Goal: Task Accomplishment & Management: Use online tool/utility

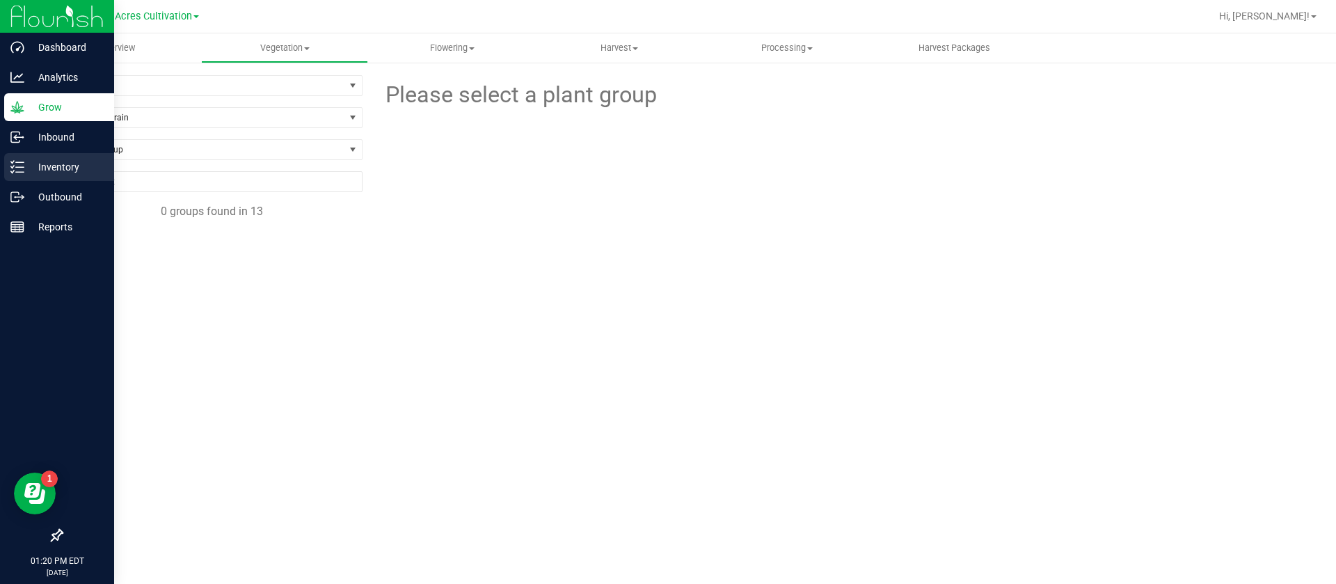
click at [16, 173] on icon at bounding box center [17, 167] width 14 height 14
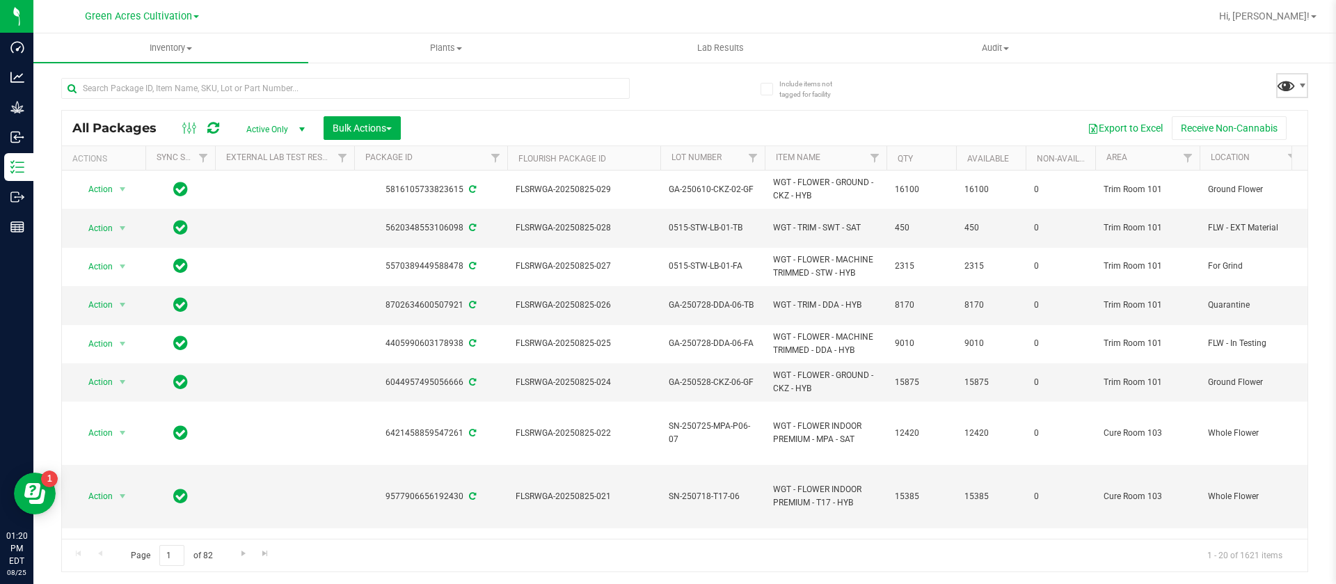
click at [1279, 87] on span at bounding box center [1286, 85] width 20 height 20
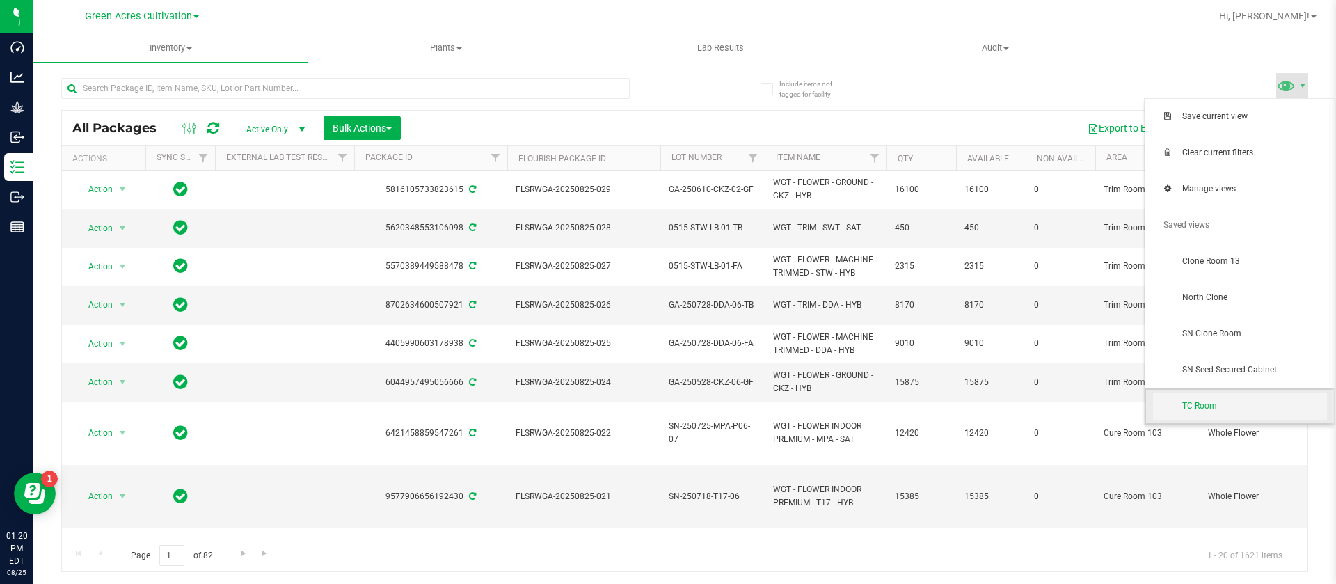
click at [1227, 414] on span "TC Room" at bounding box center [1240, 407] width 174 height 28
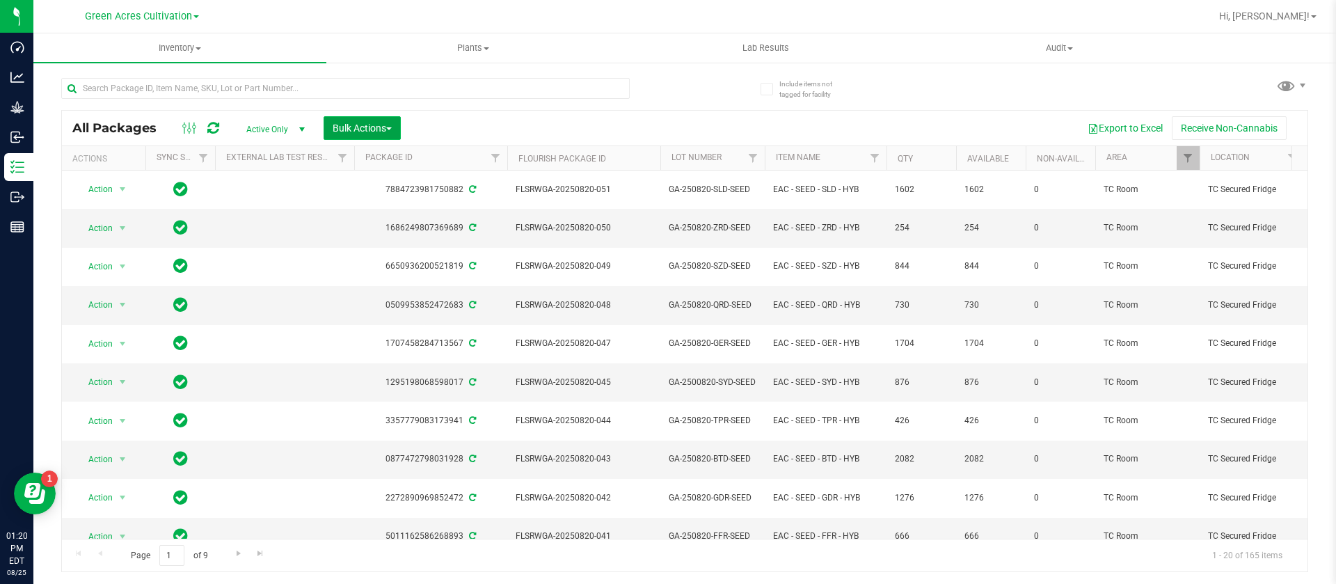
click at [370, 122] on span "Bulk Actions" at bounding box center [362, 127] width 59 height 11
click at [385, 157] on span "Add to outbound order" at bounding box center [379, 159] width 95 height 11
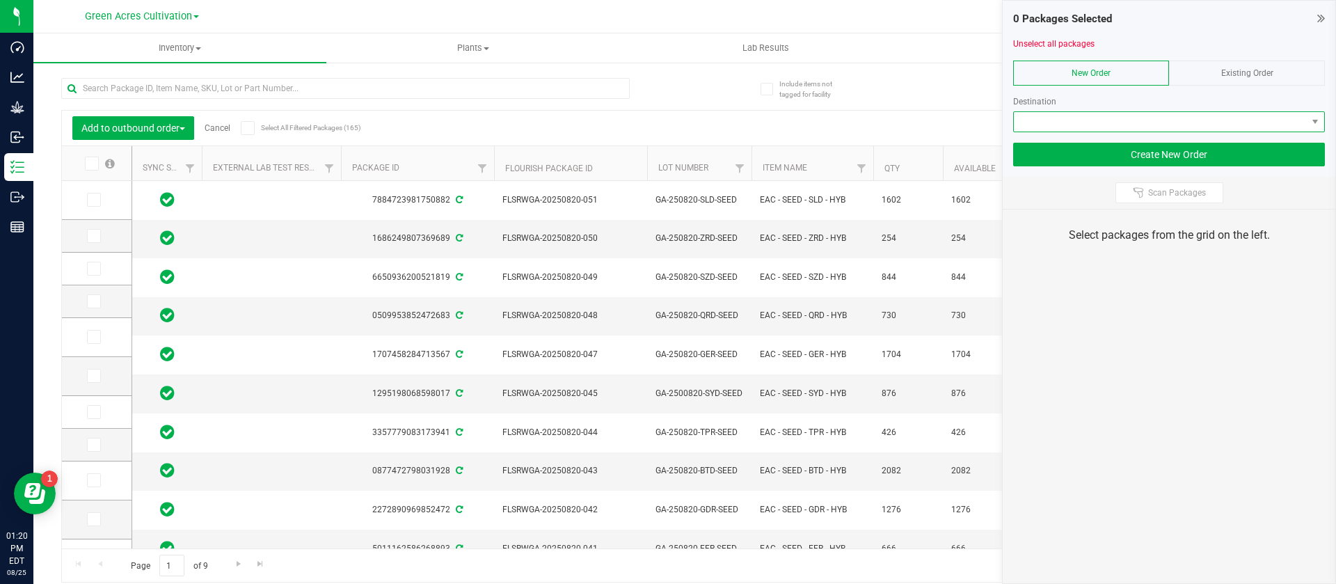
click at [1107, 117] on span at bounding box center [1160, 121] width 293 height 19
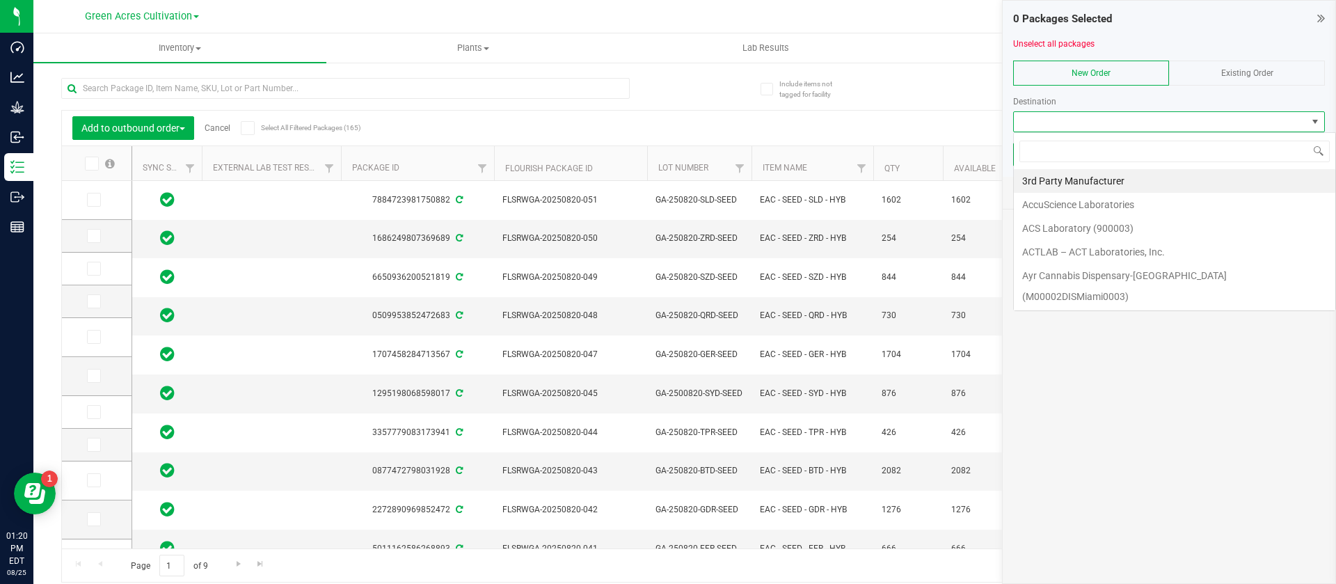
scroll to position [21, 312]
type input "sunshine"
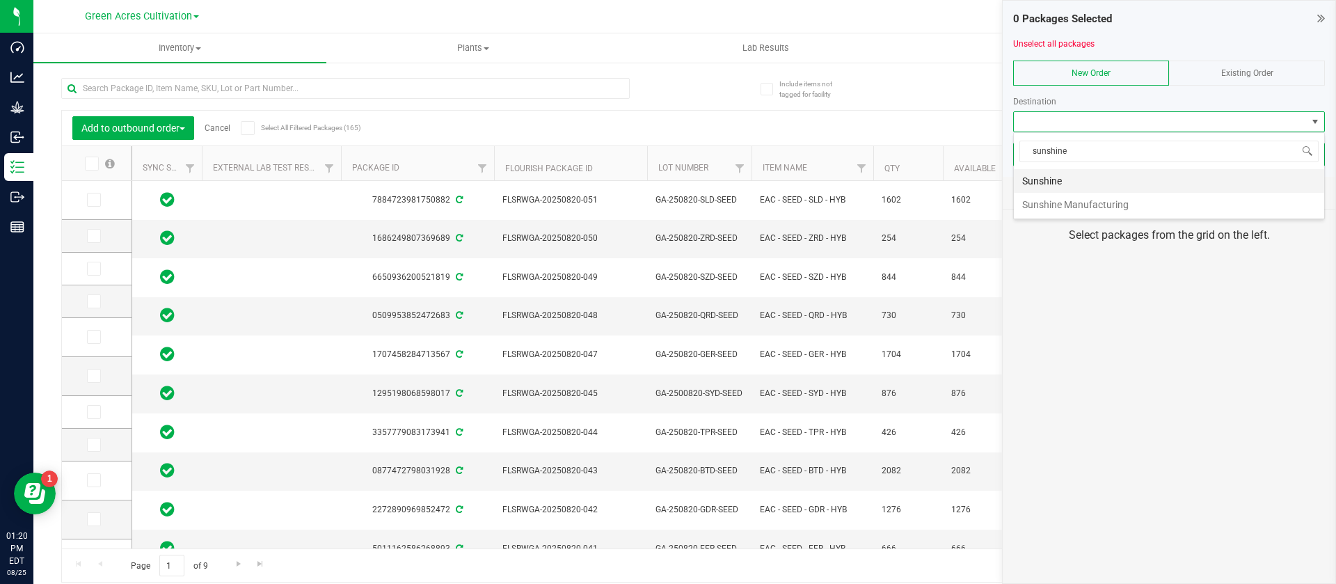
click at [1109, 177] on li "Sunshine" at bounding box center [1169, 181] width 310 height 24
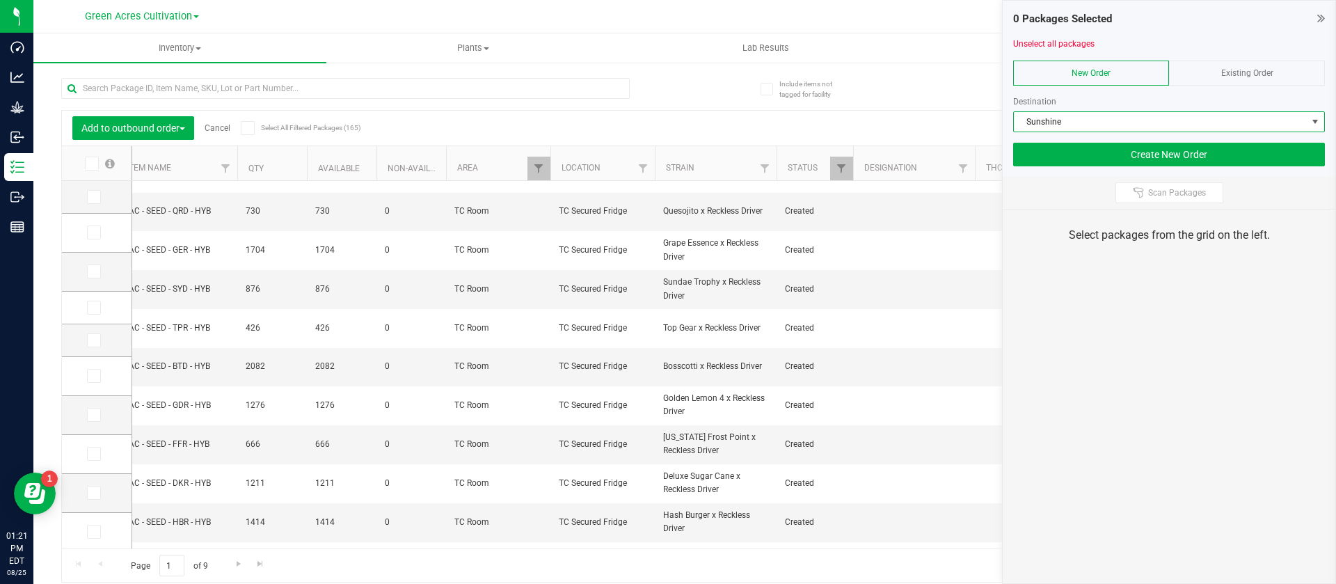
scroll to position [0, 630]
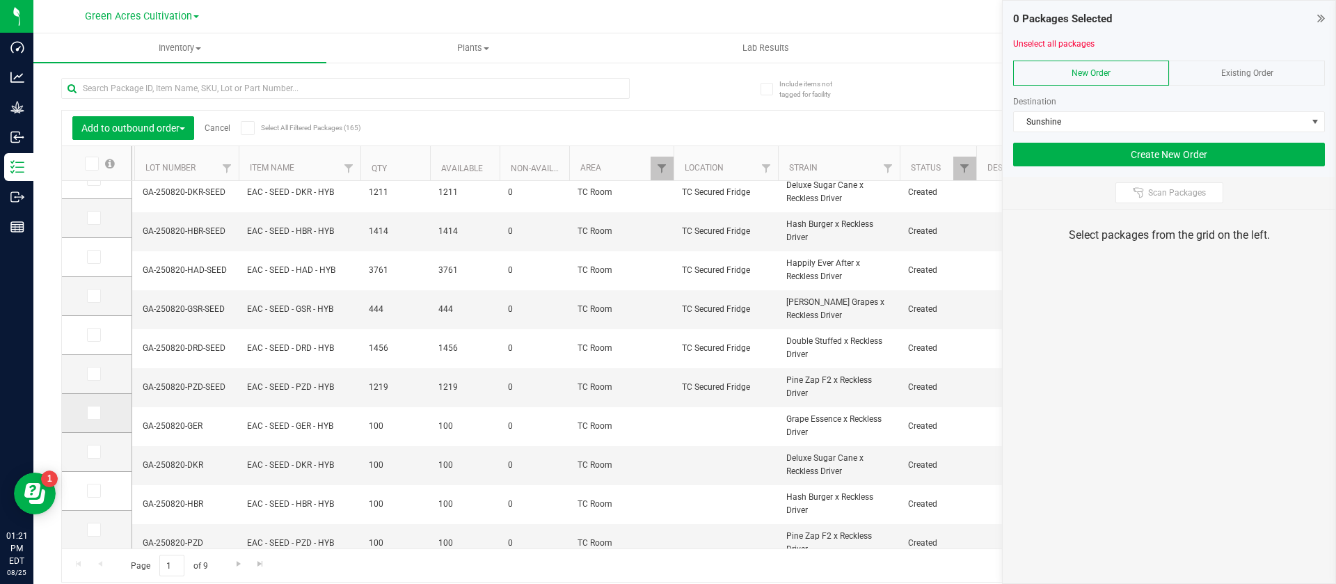
click at [96, 413] on icon at bounding box center [92, 413] width 9 height 0
click at [0, 0] on input "checkbox" at bounding box center [0, 0] width 0 height 0
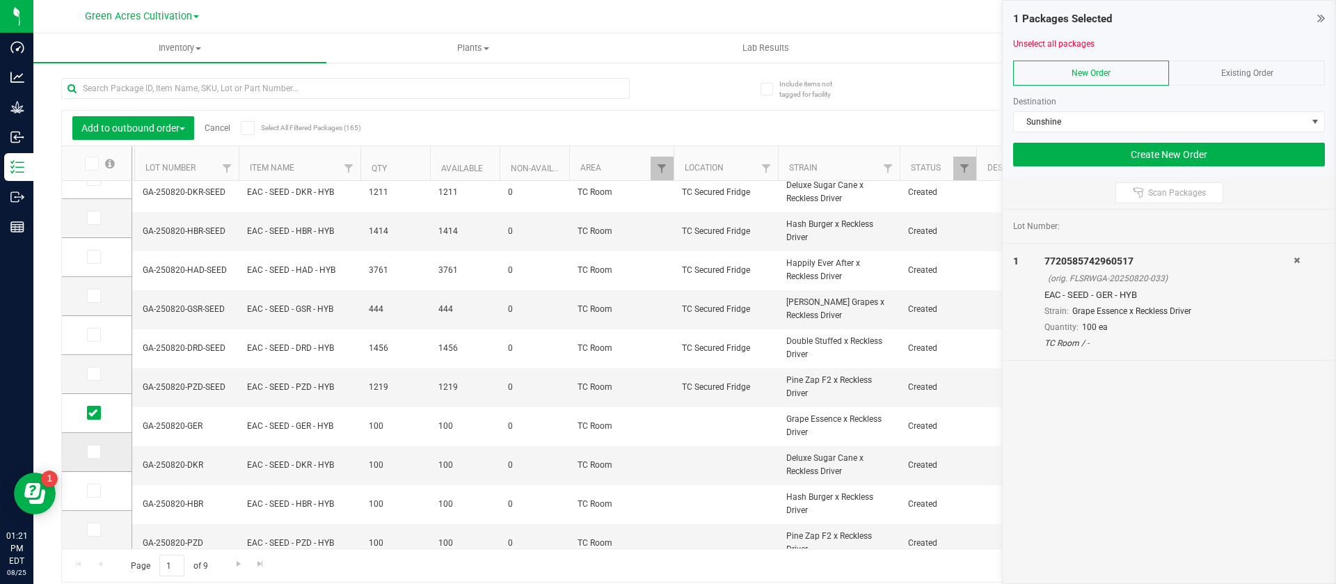
click at [94, 457] on span at bounding box center [94, 452] width 14 height 14
click at [0, 0] on input "checkbox" at bounding box center [0, 0] width 0 height 0
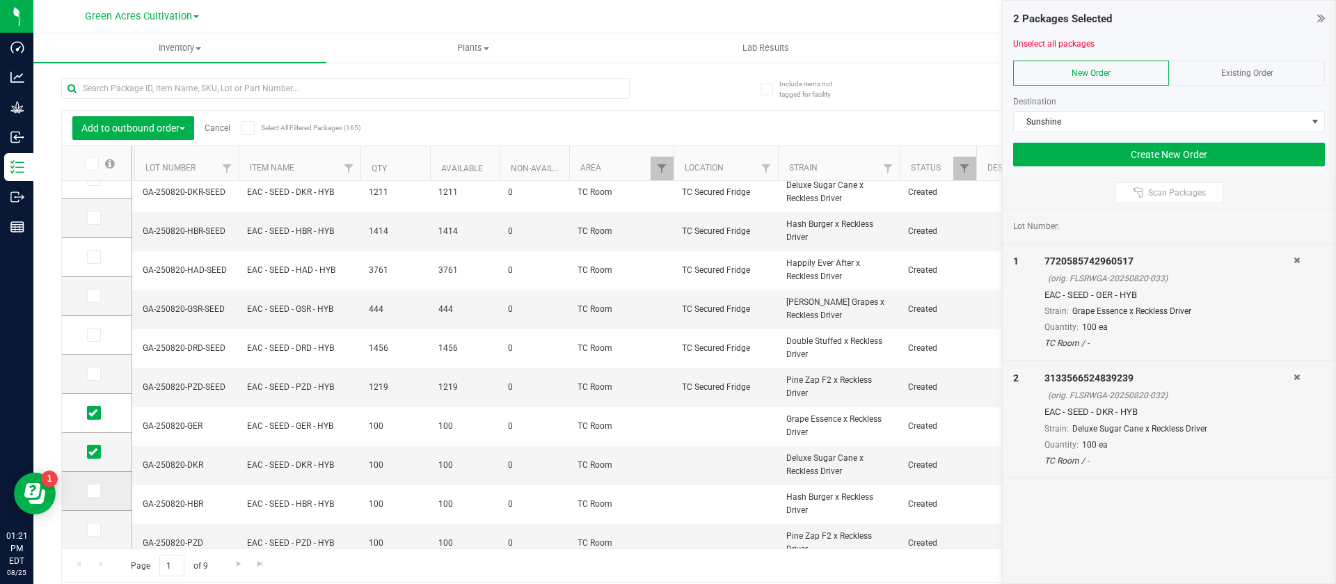
click at [94, 498] on td at bounding box center [97, 491] width 70 height 39
click at [87, 485] on span at bounding box center [94, 491] width 14 height 14
click at [0, 0] on input "checkbox" at bounding box center [0, 0] width 0 height 0
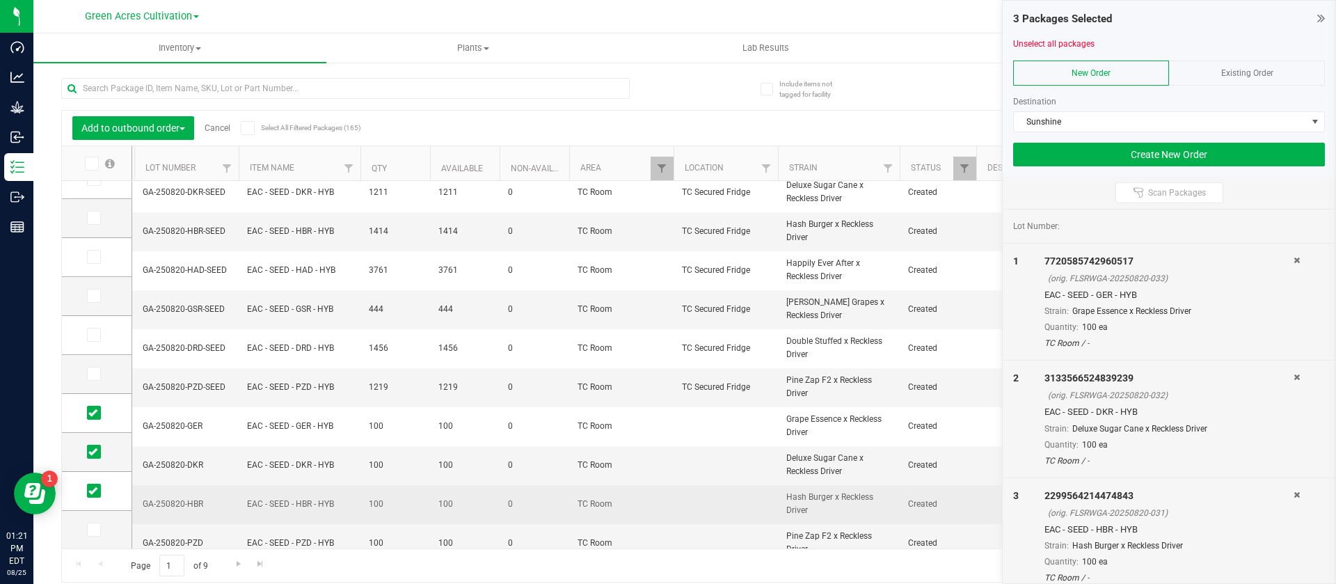
drag, startPoint x: 93, startPoint y: 531, endPoint x: 181, endPoint y: 470, distance: 107.5
click at [93, 530] on icon at bounding box center [92, 530] width 9 height 0
click at [0, 0] on input "checkbox" at bounding box center [0, 0] width 0 height 0
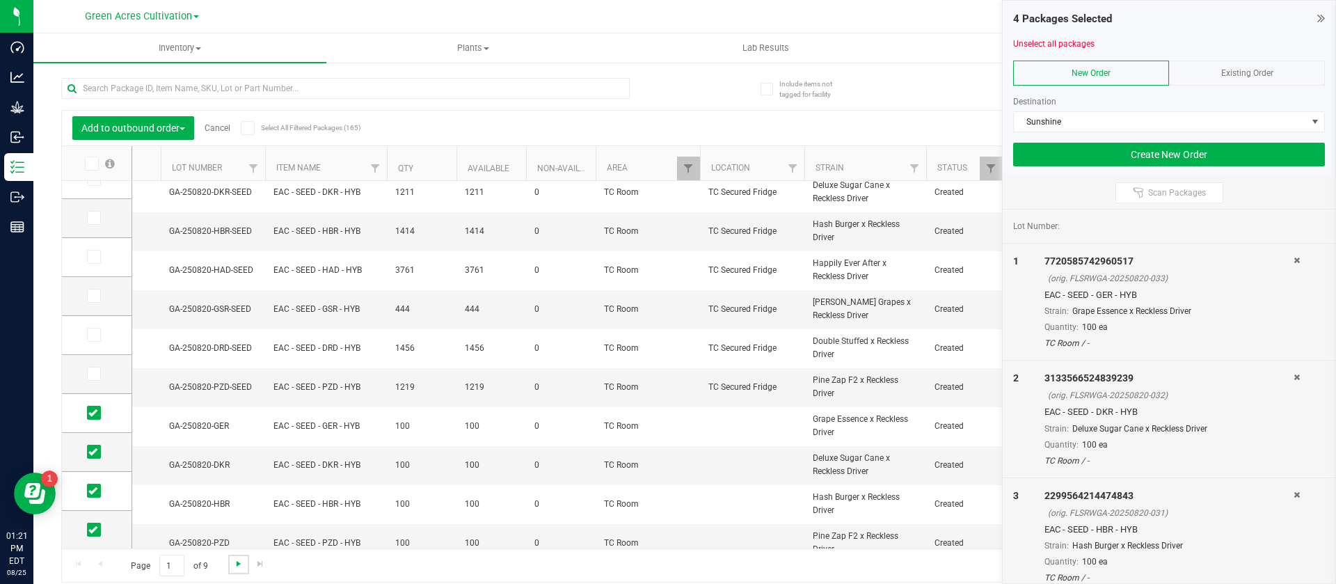
click at [239, 564] on span "Go to the next page" at bounding box center [238, 563] width 11 height 11
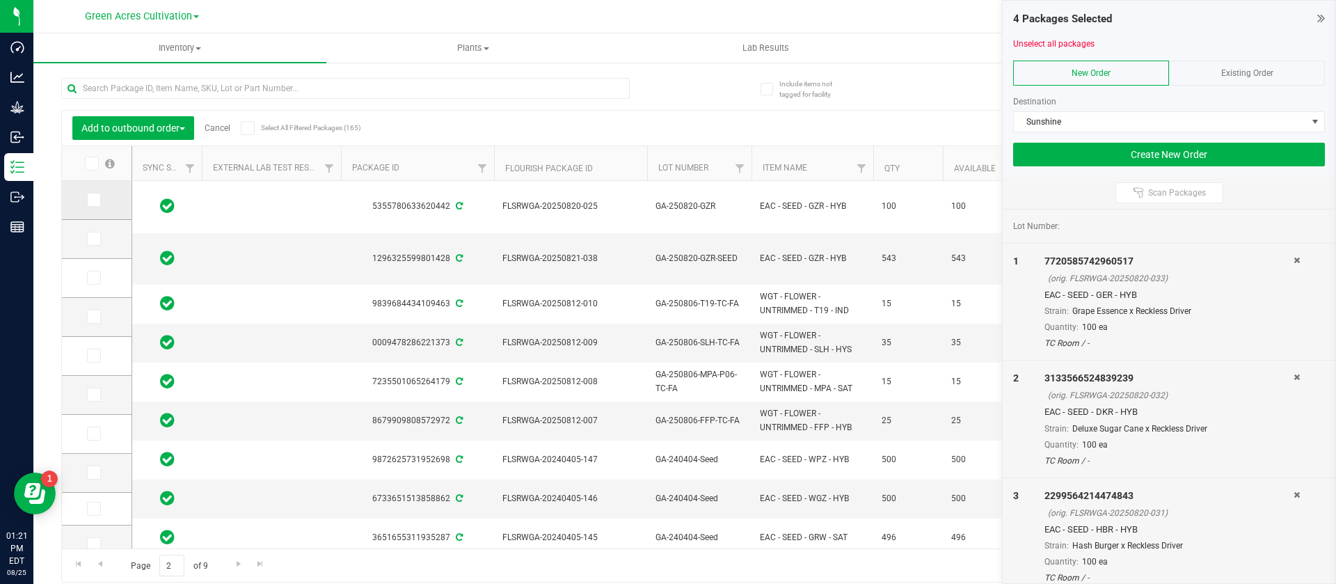
click at [89, 200] on icon at bounding box center [92, 200] width 9 height 0
click at [0, 0] on input "checkbox" at bounding box center [0, 0] width 0 height 0
click at [1141, 157] on button "Create New Order" at bounding box center [1169, 155] width 312 height 24
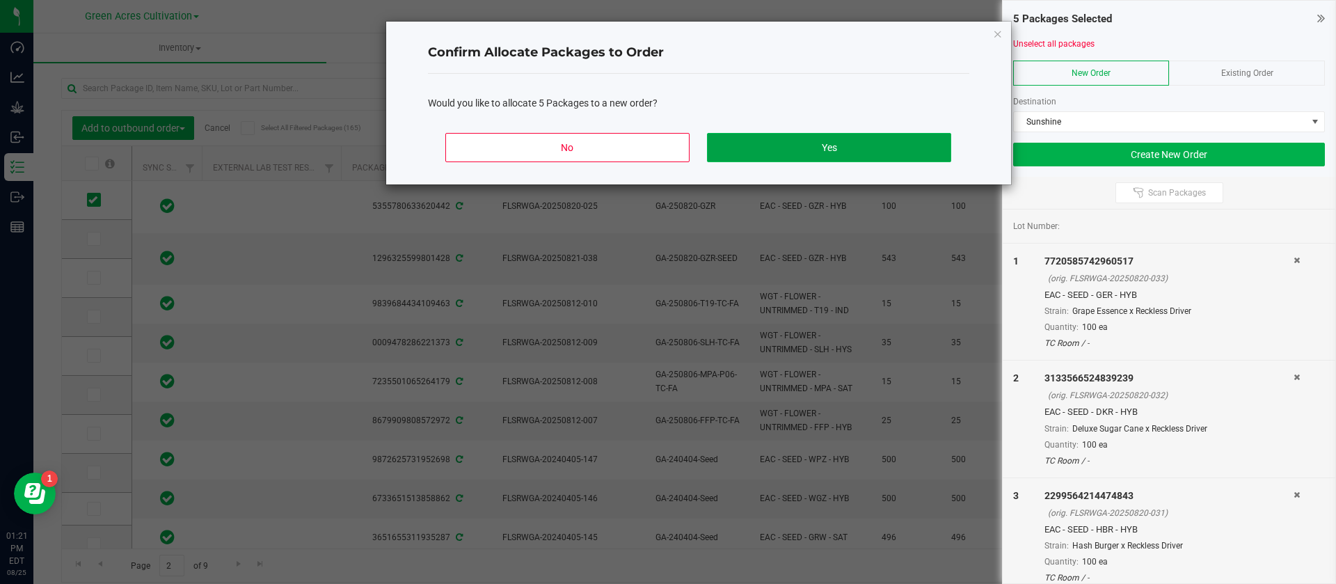
click at [828, 153] on button "Yes" at bounding box center [829, 147] width 244 height 29
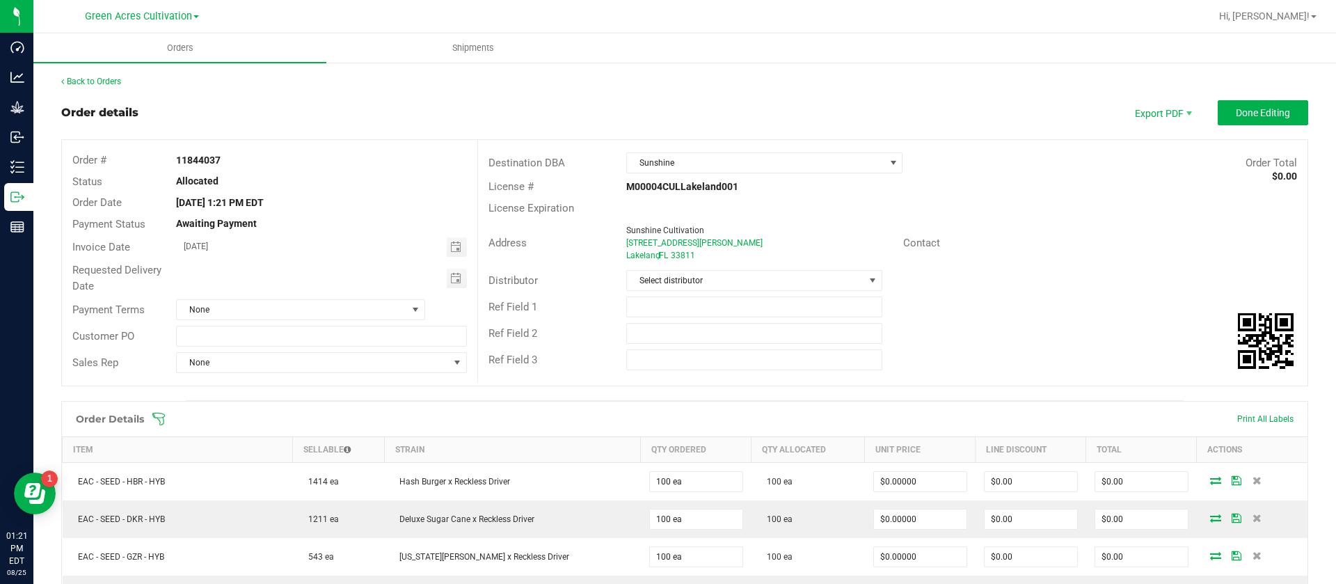
drag, startPoint x: 224, startPoint y: 156, endPoint x: 169, endPoint y: 156, distance: 55.0
click at [169, 156] on div "11844037" at bounding box center [321, 160] width 311 height 15
copy strong "11844037"
click at [1244, 116] on span "Done Editing" at bounding box center [1263, 112] width 54 height 11
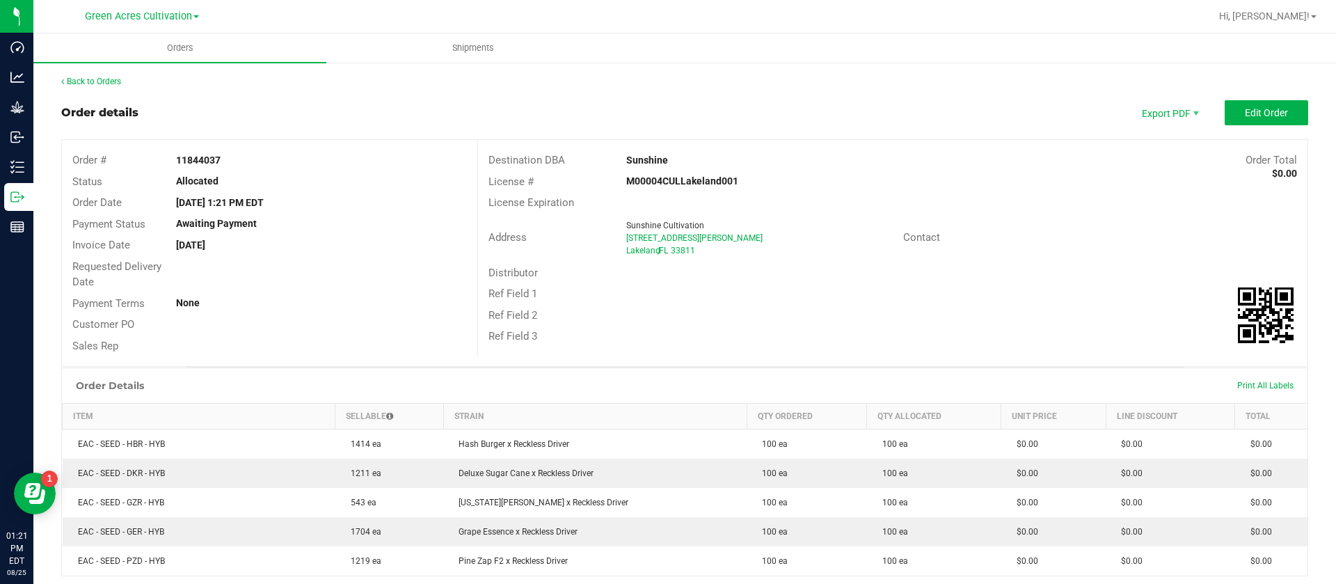
drag, startPoint x: 228, startPoint y: 161, endPoint x: 134, endPoint y: 161, distance: 94.0
click at [134, 161] on div "Order # 11844037" at bounding box center [270, 161] width 416 height 22
copy div "11844037"
click at [476, 42] on span "Shipments" at bounding box center [473, 48] width 79 height 13
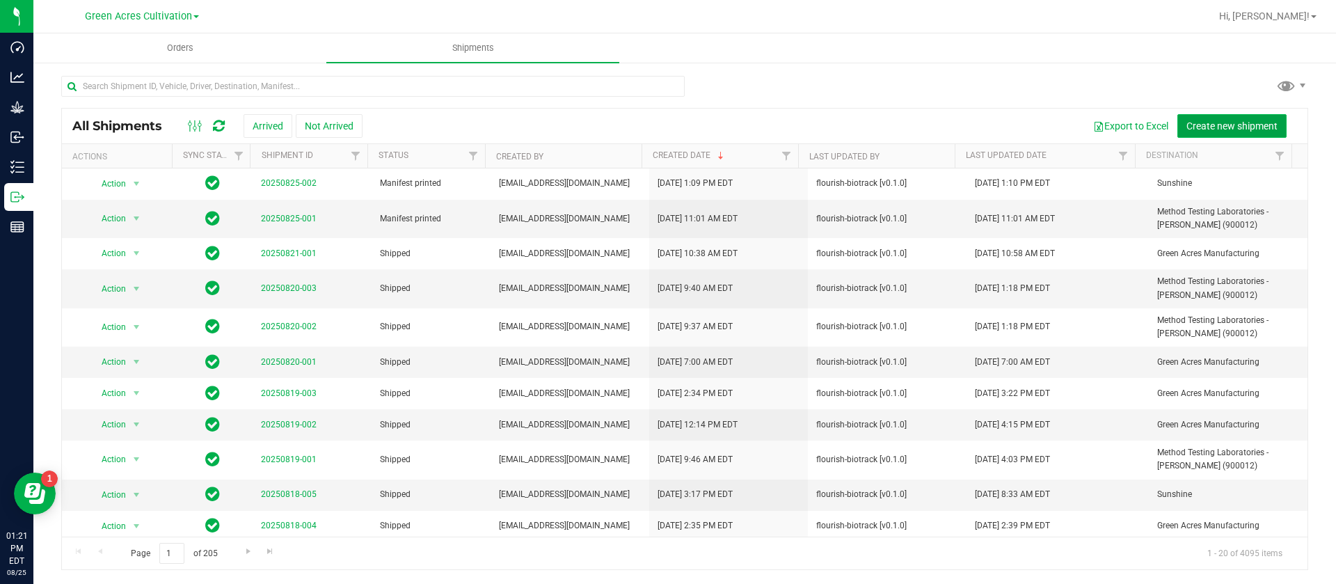
click at [1230, 120] on span "Create new shipment" at bounding box center [1232, 125] width 91 height 11
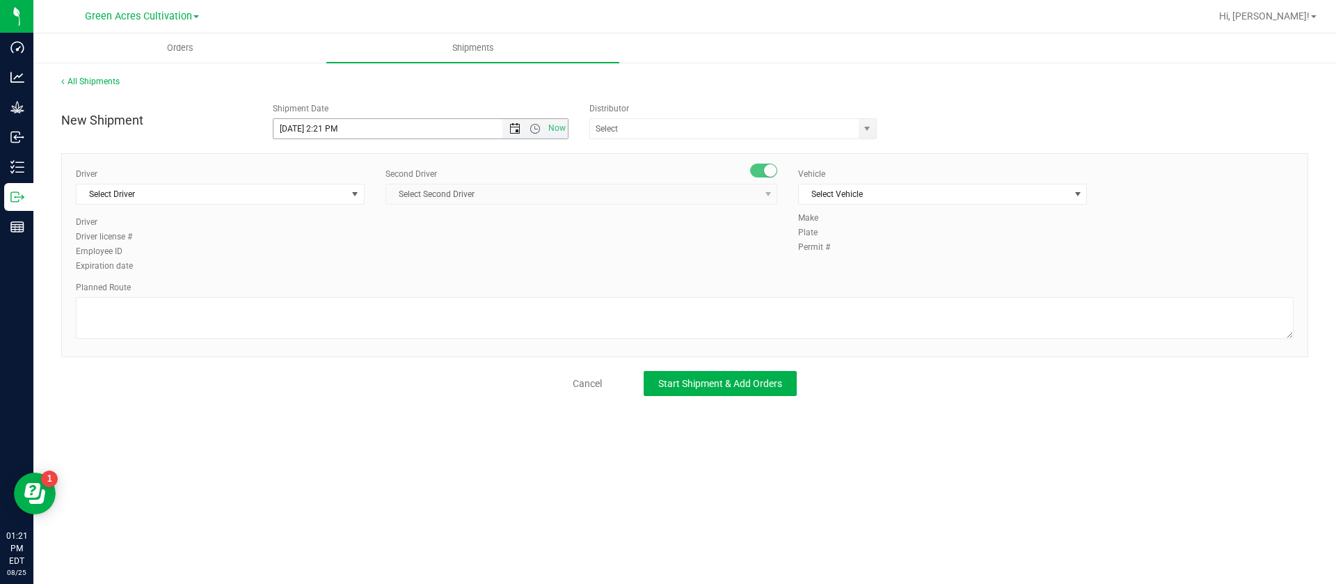
click at [514, 126] on span "Open the date view" at bounding box center [514, 128] width 11 height 11
click at [323, 292] on link "26" at bounding box center [326, 292] width 20 height 22
click at [535, 127] on span "Open the time view" at bounding box center [535, 128] width 11 height 11
click at [322, 244] on li "11:30 AM" at bounding box center [421, 250] width 294 height 18
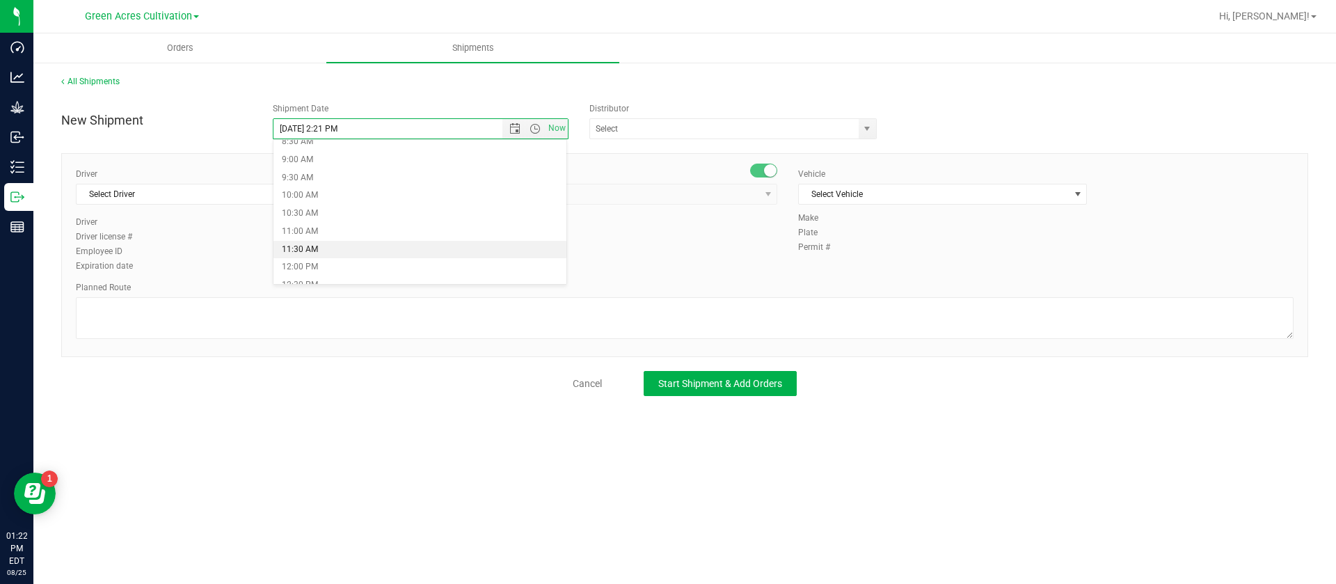
type input "8/26/2025 11:30 AM"
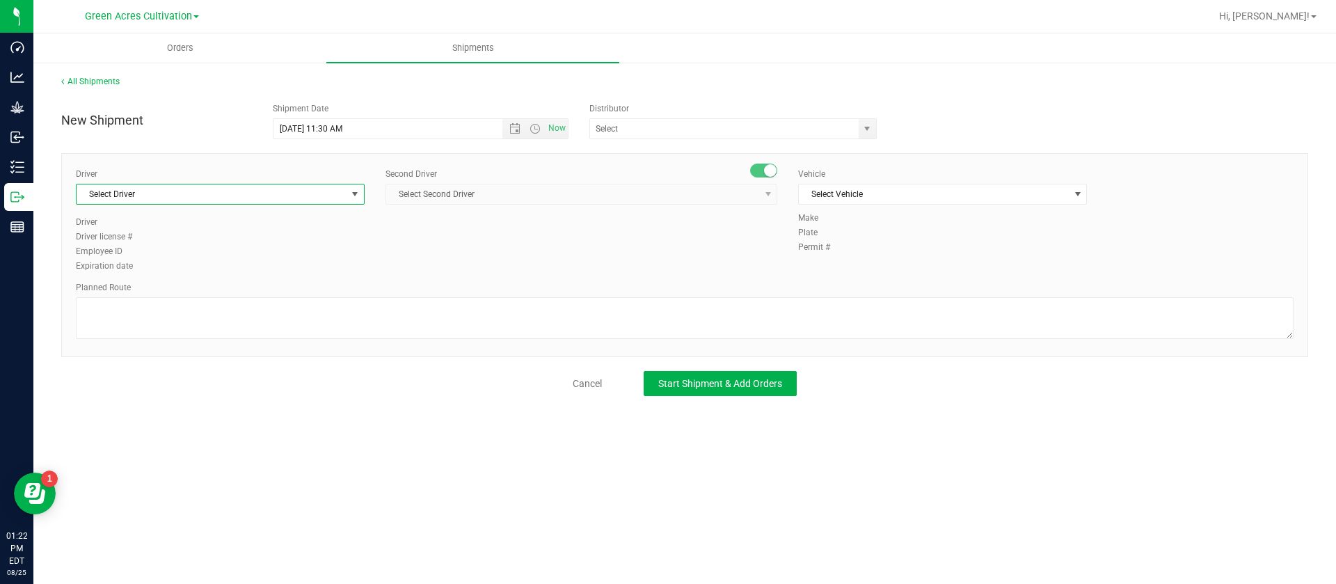
click at [198, 193] on span "Select Driver" at bounding box center [212, 193] width 270 height 19
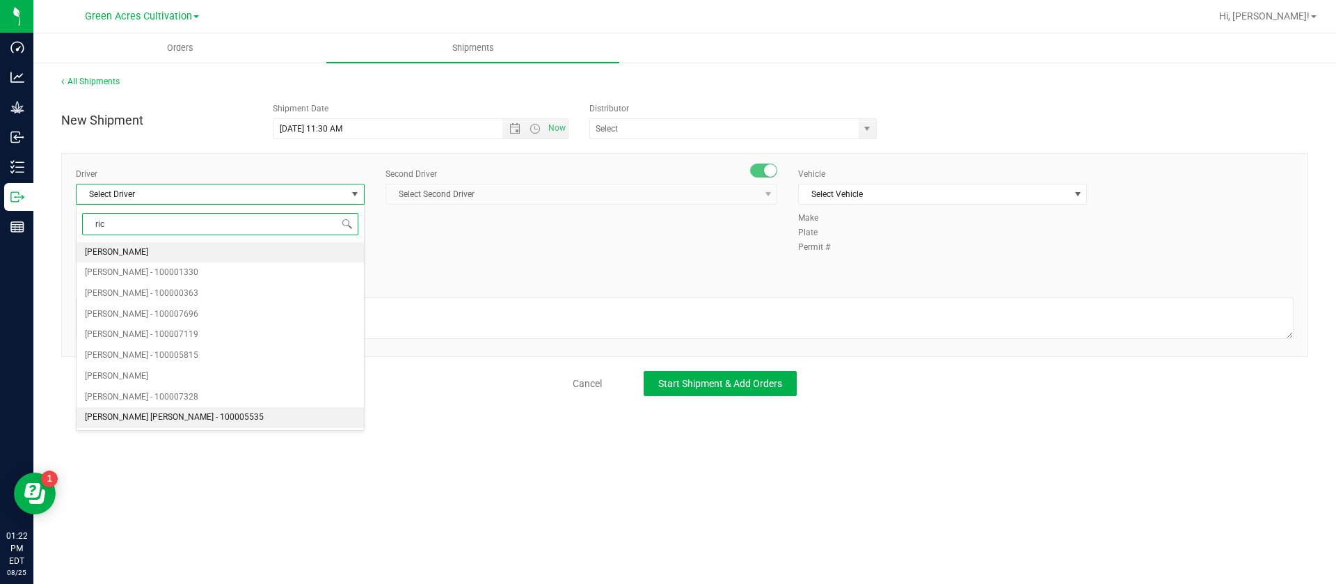
click at [194, 420] on span "Riccardo Young Reyes - 100005535" at bounding box center [174, 418] width 179 height 18
type input "ric"
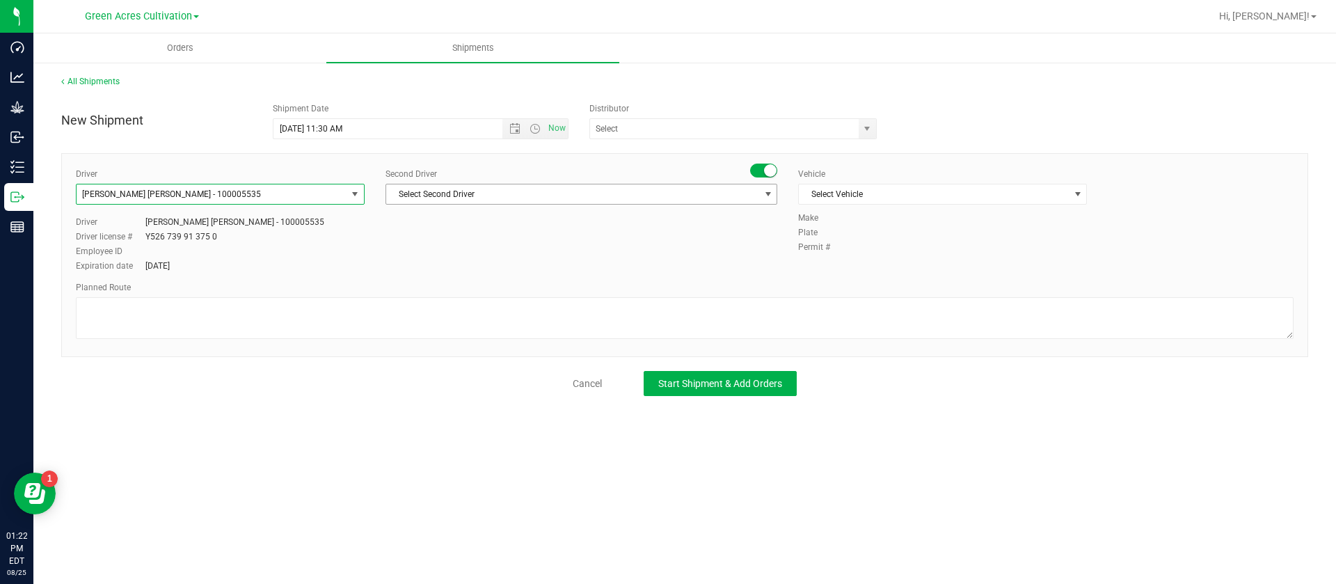
click at [482, 197] on span "Select Second Driver" at bounding box center [572, 193] width 373 height 19
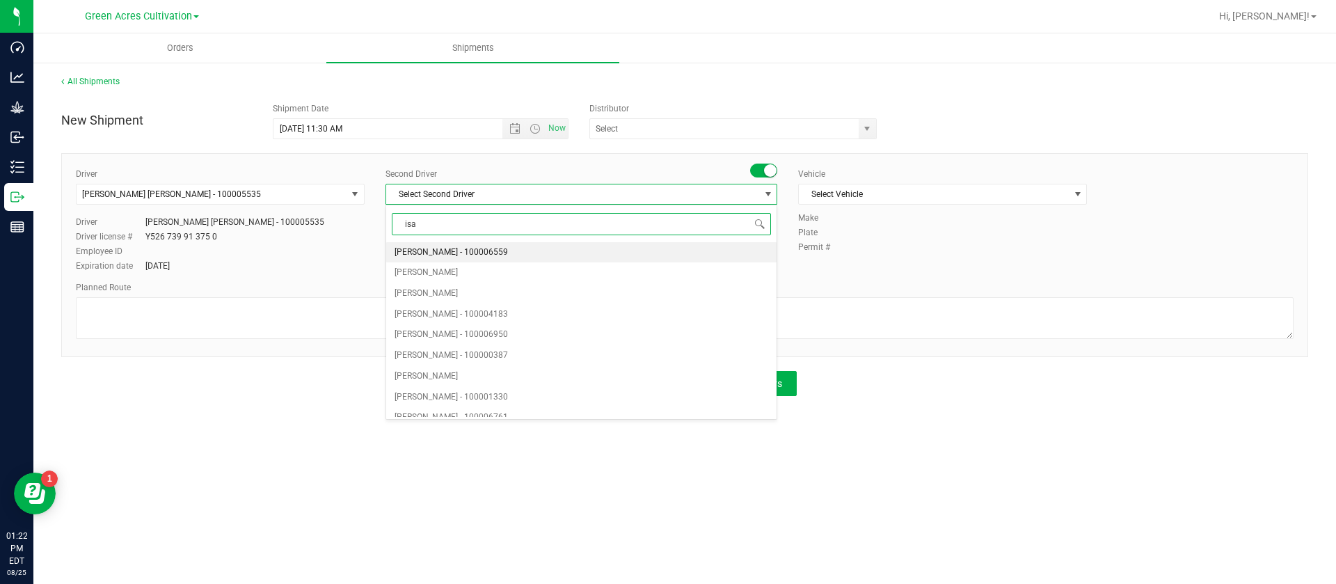
type input "isaa"
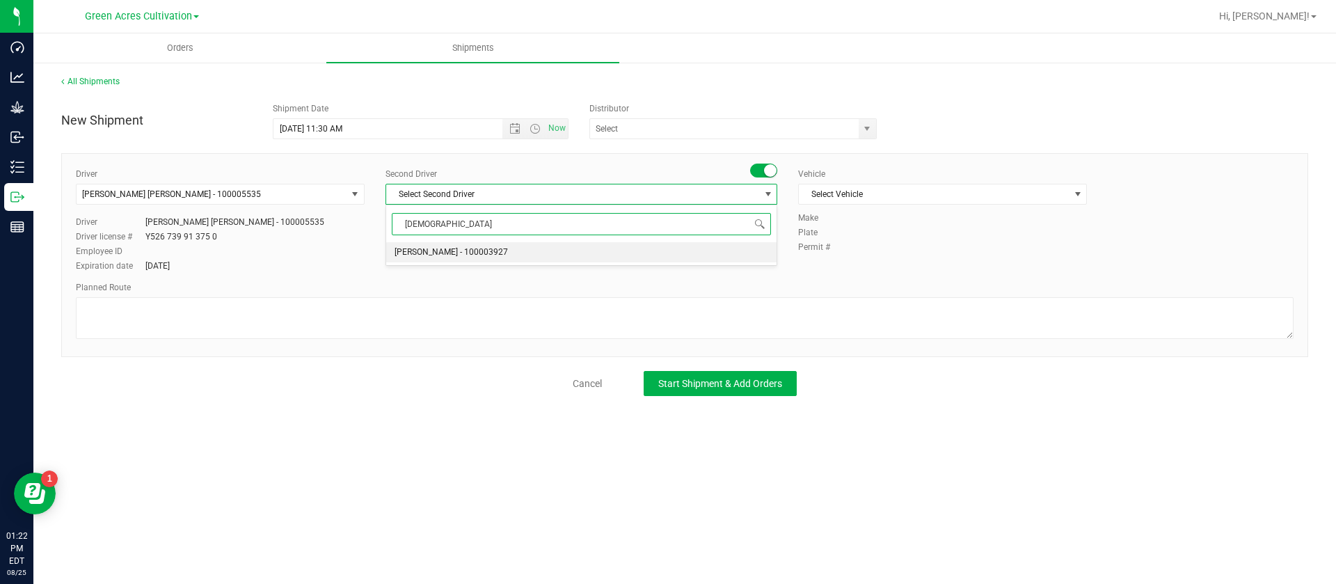
click at [482, 260] on span "Isaac Nunez Collado - 100003927" at bounding box center [451, 253] width 113 height 18
click at [912, 194] on span "Select Vehicle" at bounding box center [934, 193] width 270 height 19
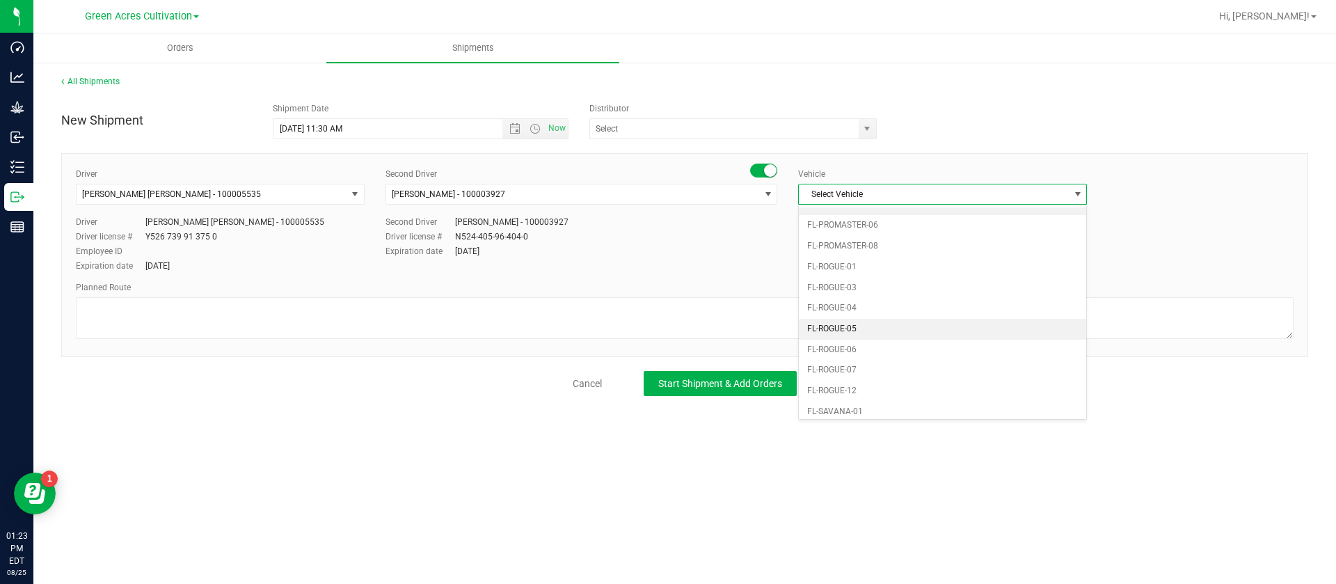
scroll to position [384, 0]
click at [866, 226] on li "FL-HINO-01" at bounding box center [942, 226] width 287 height 21
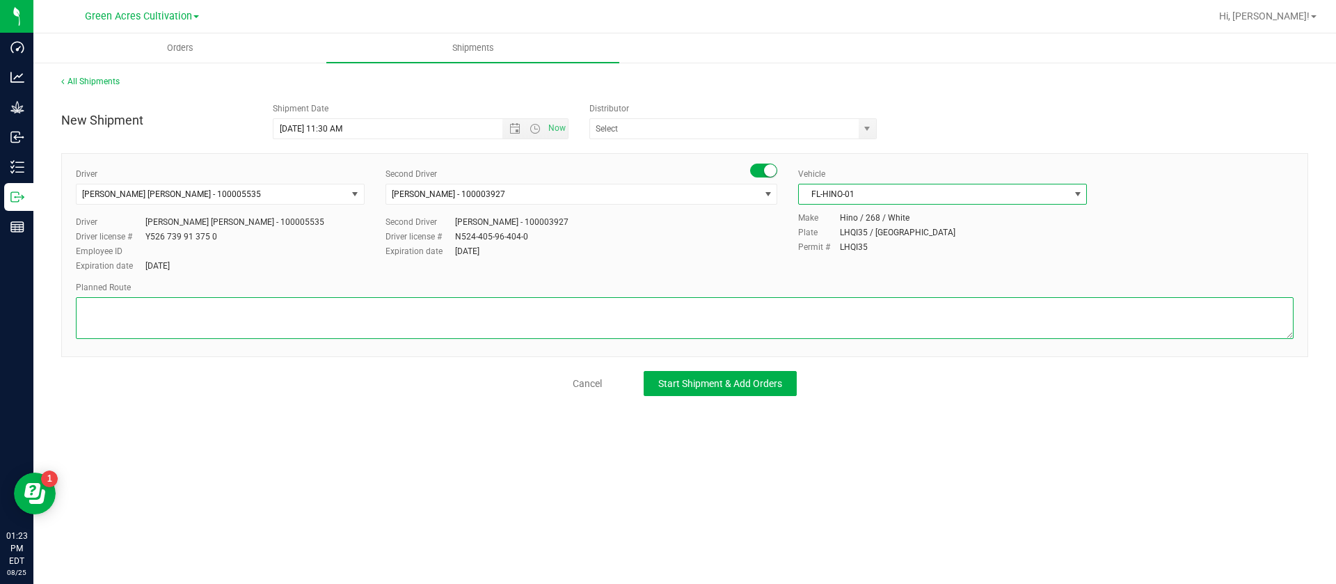
click at [468, 331] on textarea at bounding box center [685, 318] width 1218 height 42
click at [232, 308] on textarea at bounding box center [685, 318] width 1218 height 42
click at [262, 317] on textarea at bounding box center [685, 318] width 1218 height 42
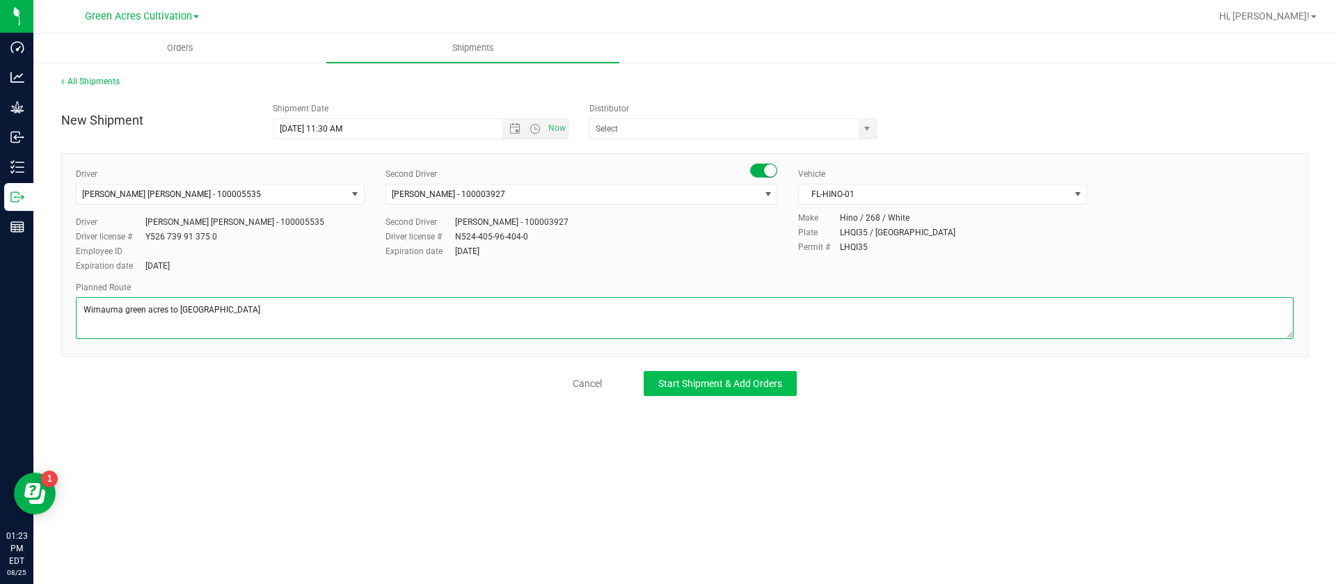
type textarea "Wimauma green acres to sunshine Lakeland"
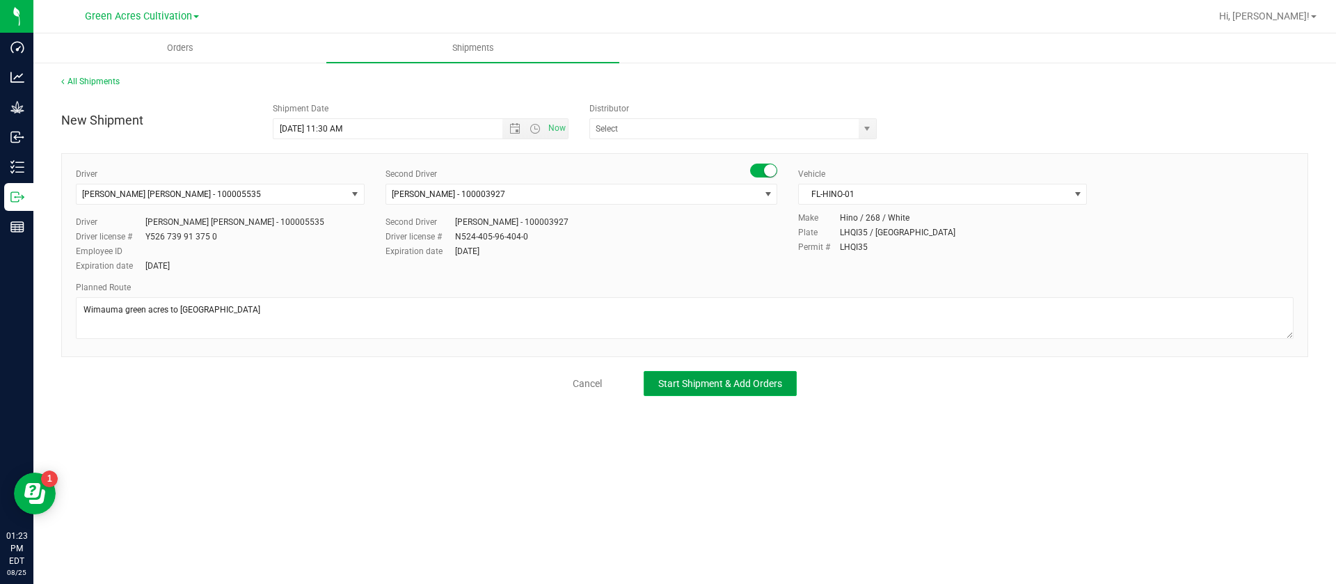
click at [739, 390] on button "Start Shipment & Add Orders" at bounding box center [720, 383] width 153 height 25
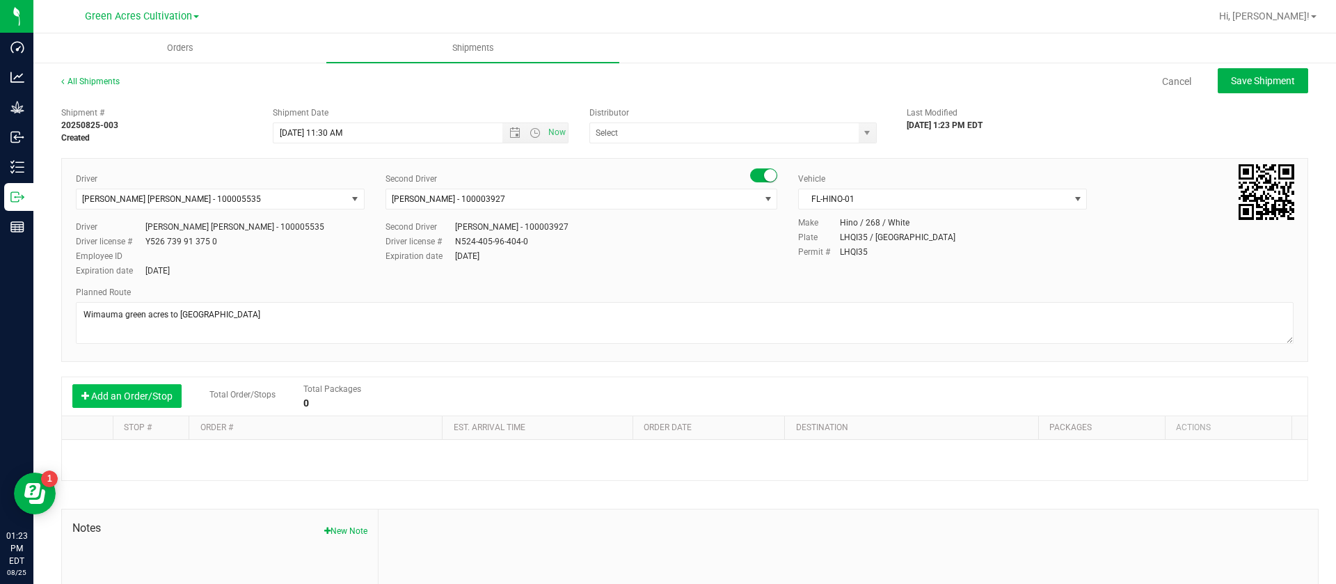
click at [96, 390] on button "Add an Order/Stop" at bounding box center [126, 396] width 109 height 24
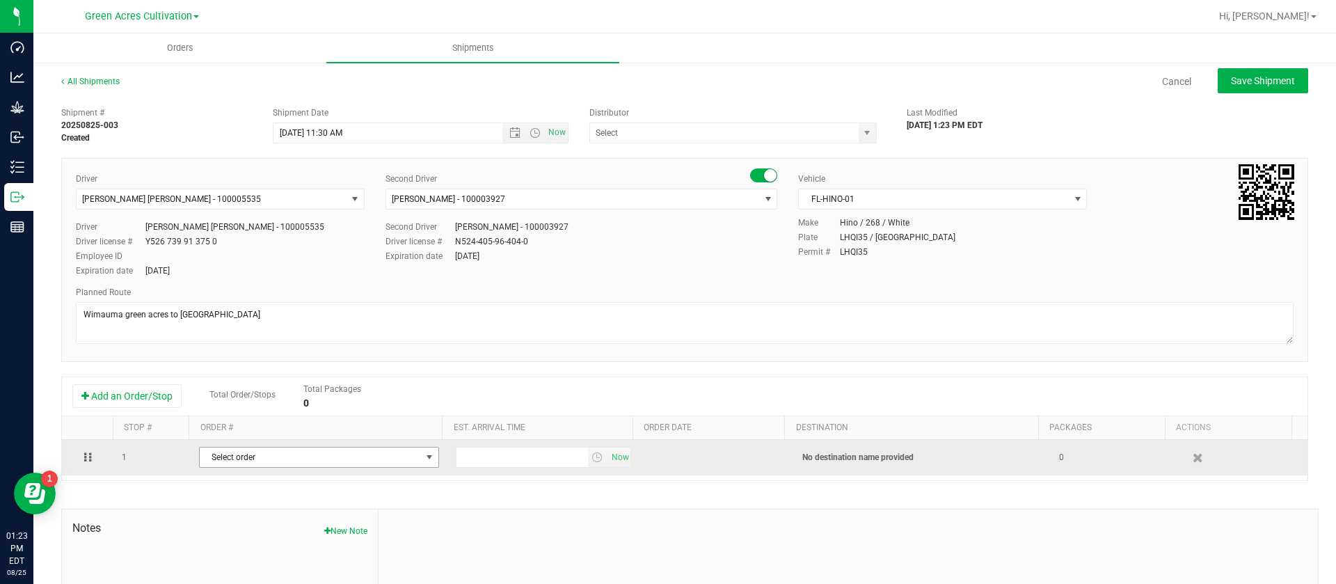
click at [237, 457] on span "Select order" at bounding box center [310, 457] width 221 height 19
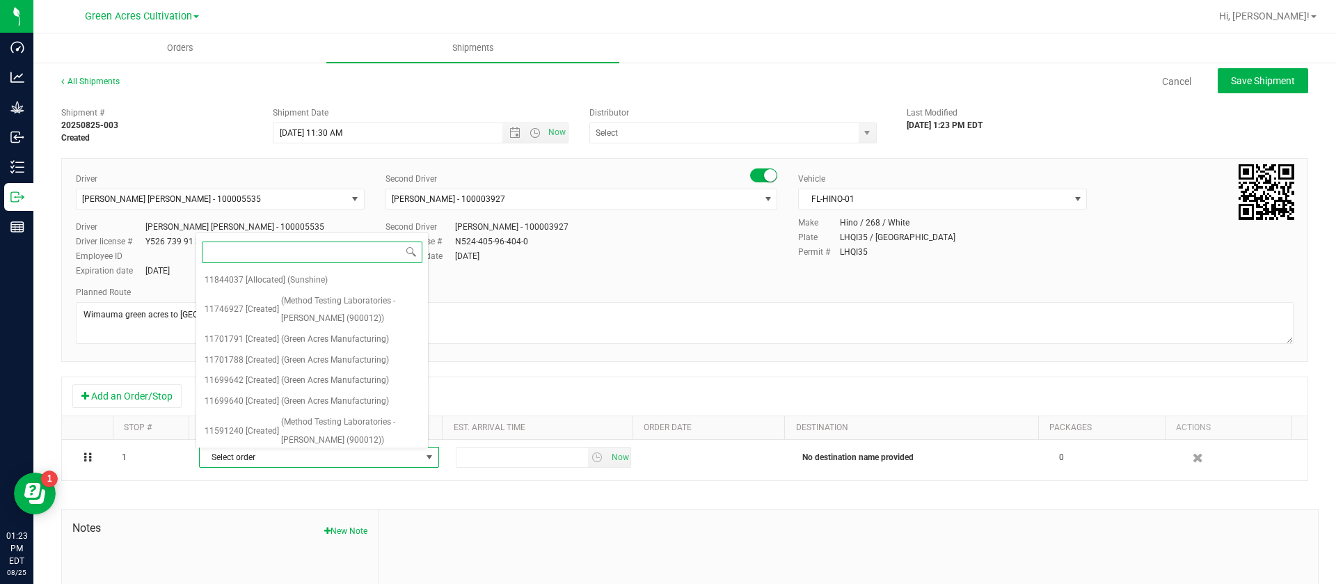
paste input "11844037"
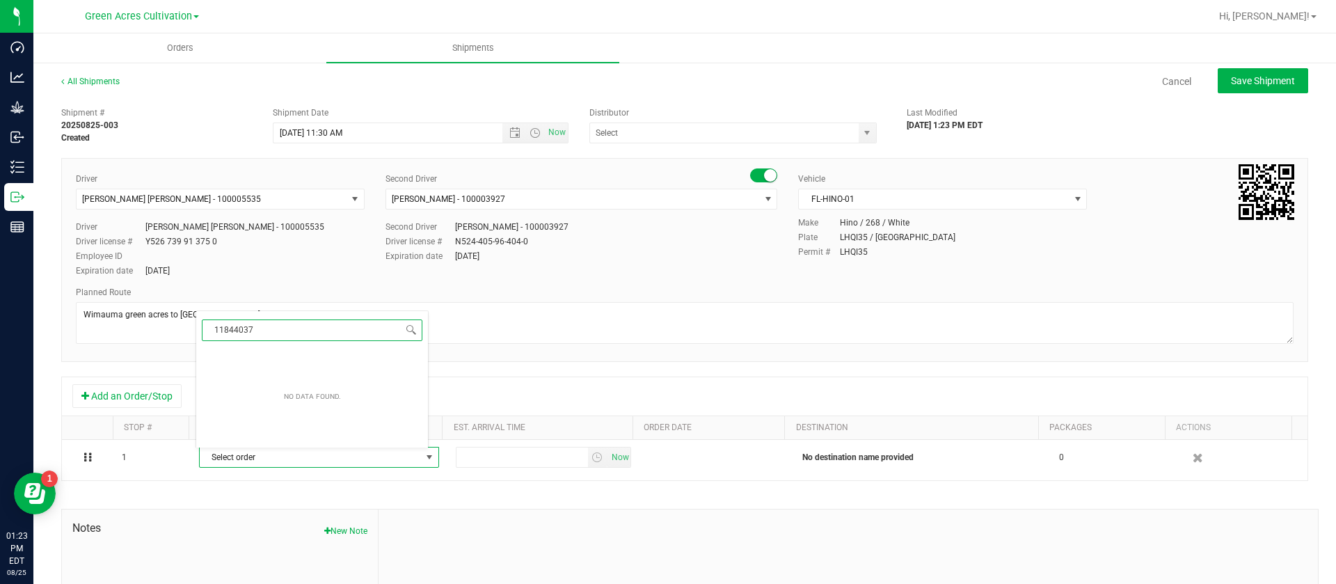
click at [218, 326] on input "11844037" at bounding box center [312, 330] width 221 height 22
type input "11844037"
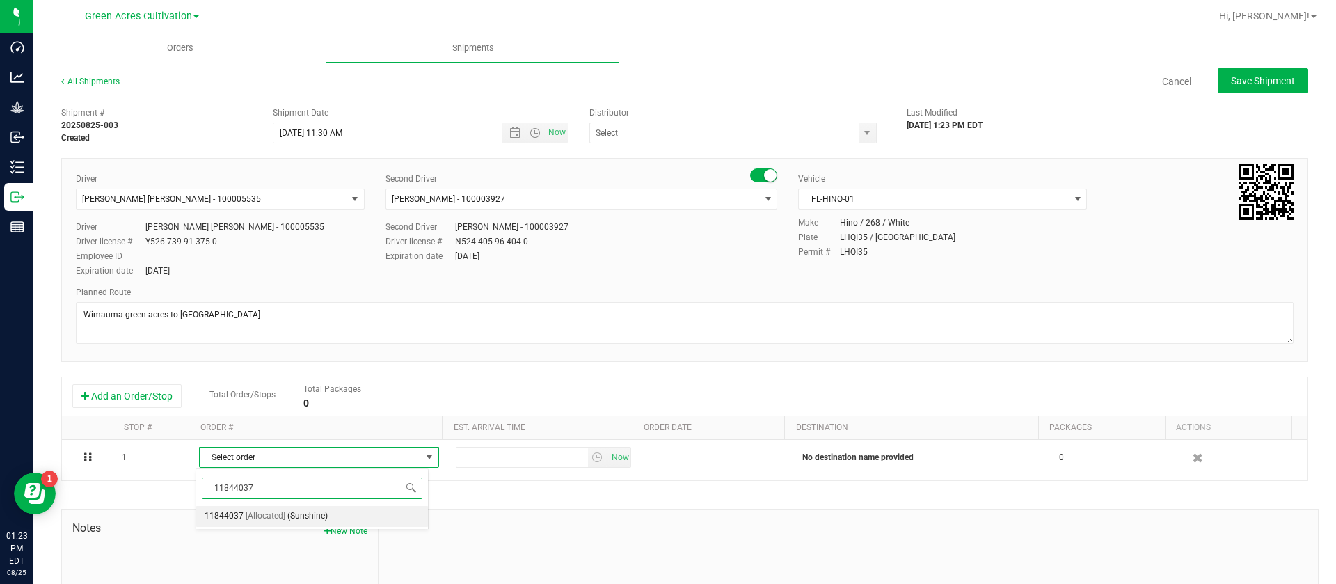
click at [256, 520] on span "[Allocated]" at bounding box center [266, 516] width 40 height 18
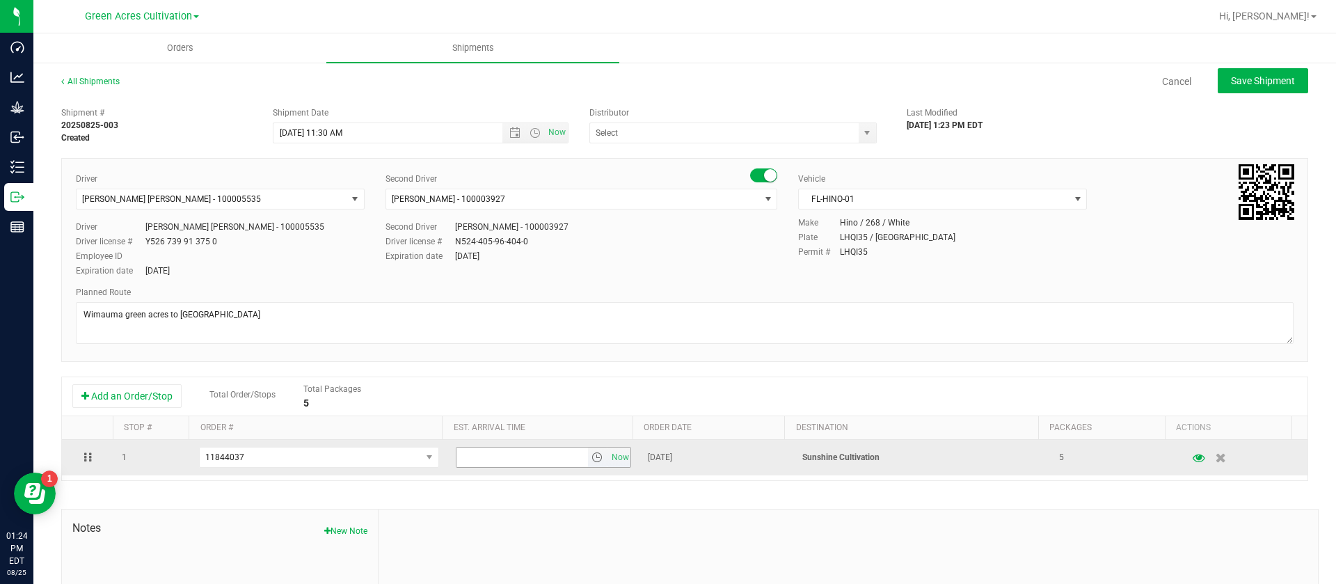
click at [588, 451] on span "select" at bounding box center [598, 457] width 20 height 19
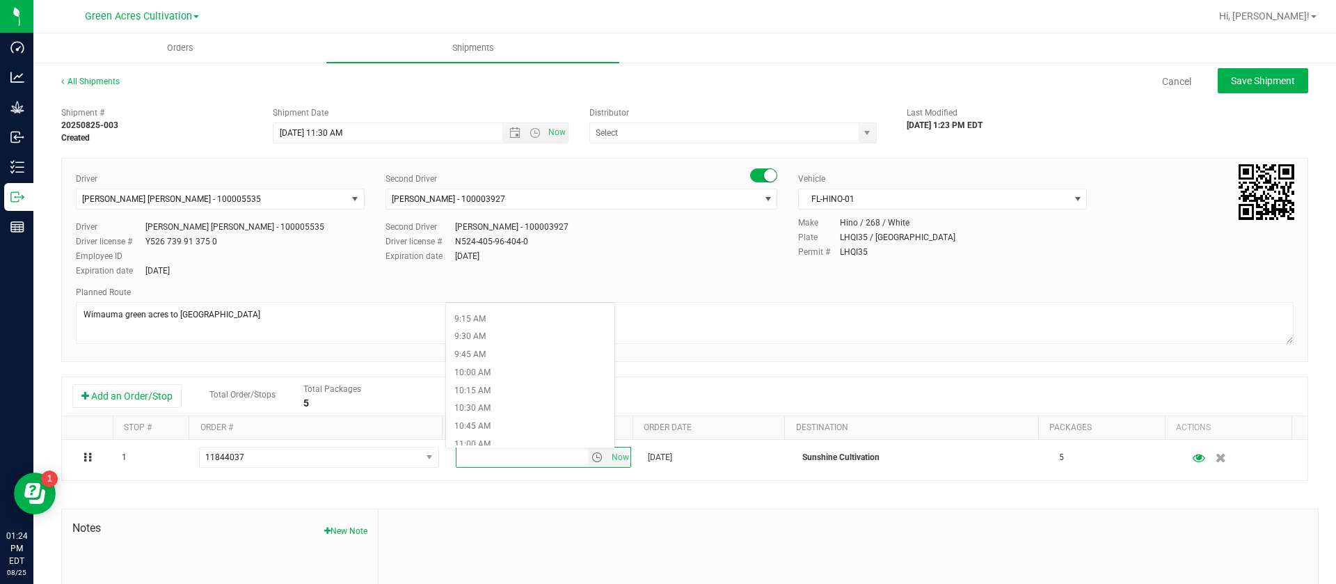
scroll to position [626, 0]
click at [448, 500] on div "Shipment # 20250825-003 Created Shipment Date 8/26/2025 11:30 AM Now Distributo…" at bounding box center [684, 398] width 1247 height 596
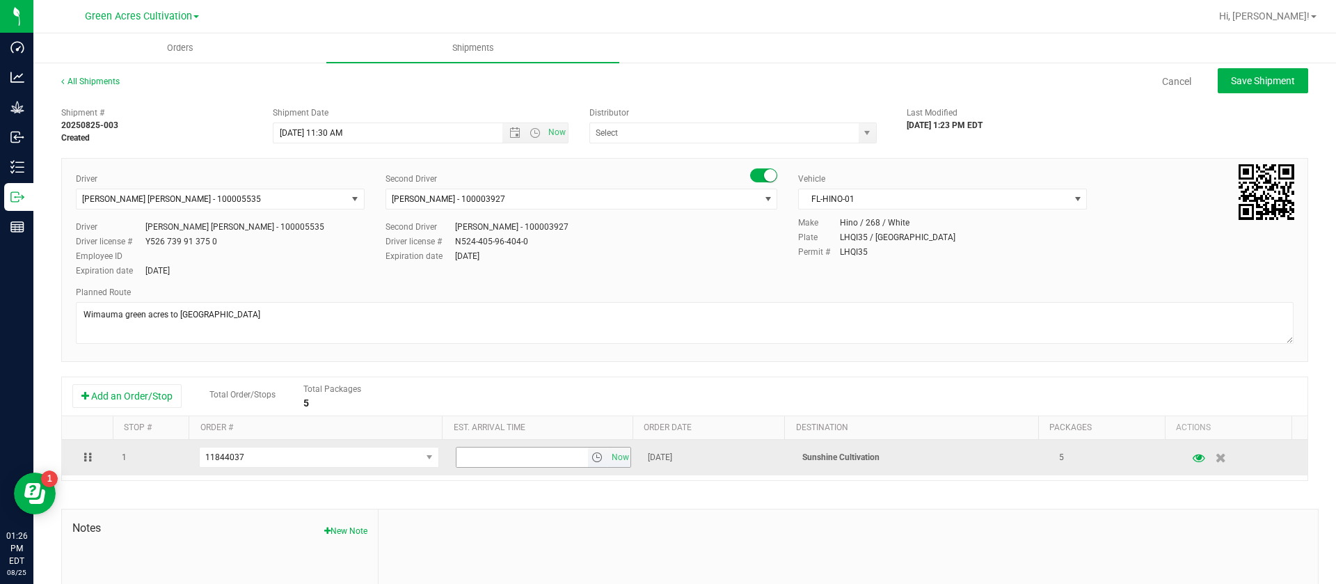
click at [592, 457] on span "select" at bounding box center [597, 457] width 11 height 11
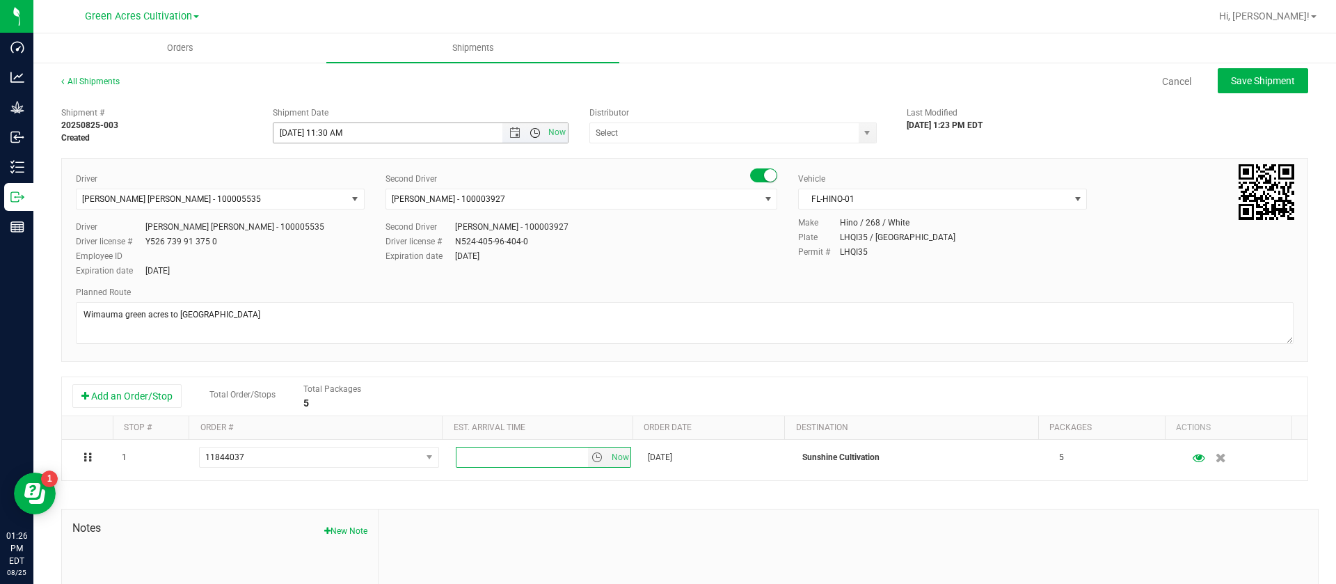
click at [530, 127] on span "Open the time view" at bounding box center [535, 132] width 11 height 11
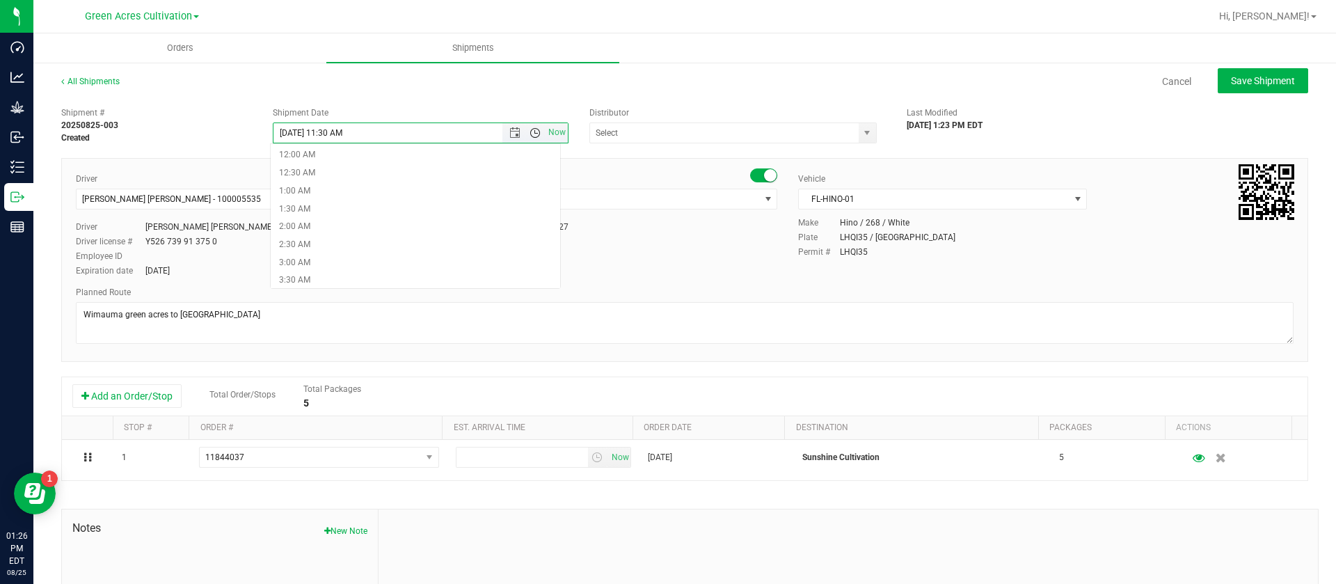
scroll to position [285, 0]
click at [348, 240] on li "10:30 AM" at bounding box center [416, 246] width 290 height 18
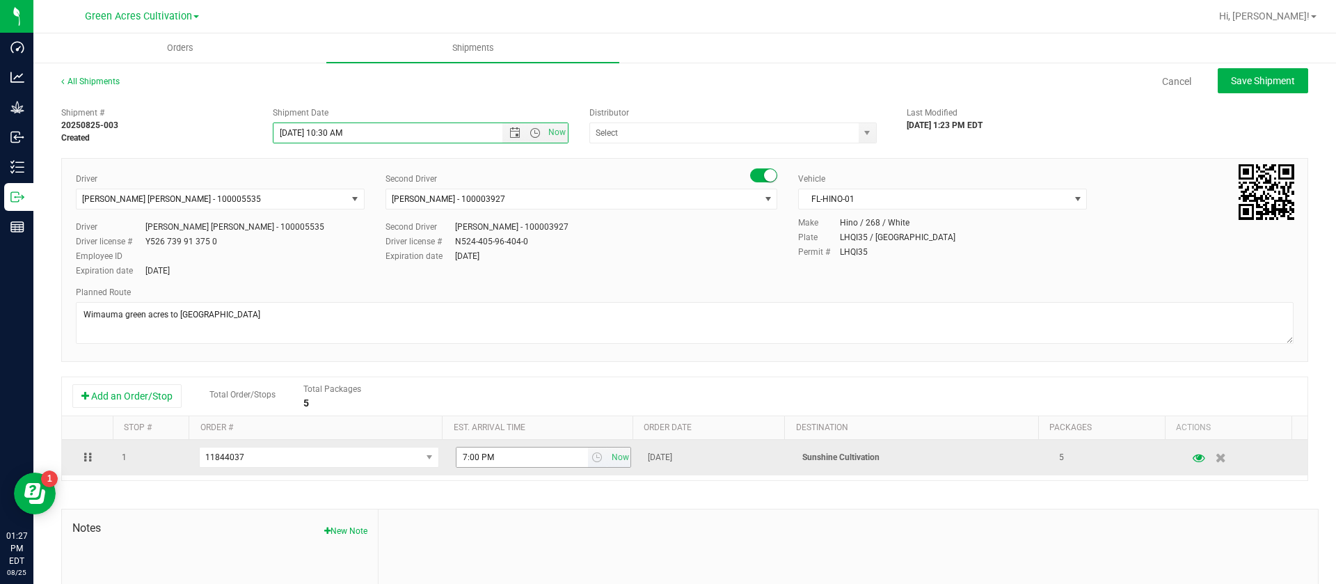
click at [590, 448] on span "select" at bounding box center [598, 457] width 20 height 19
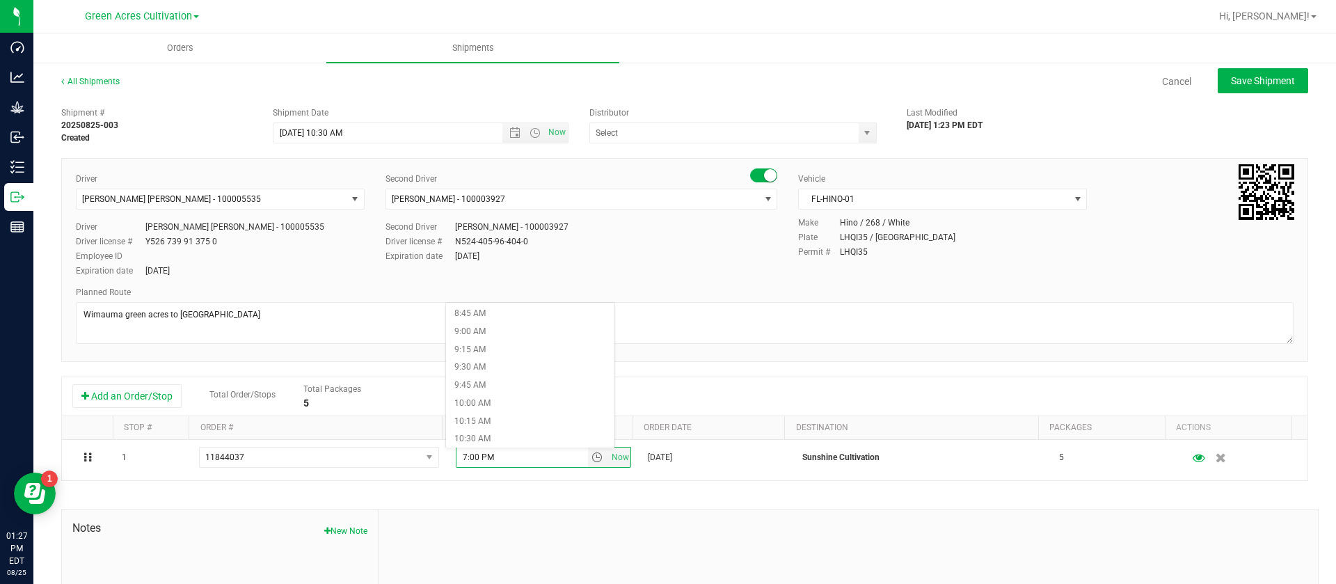
scroll to position [731, 0]
click at [499, 405] on li "11:30 AM" at bounding box center [530, 406] width 168 height 18
click at [624, 262] on div "Second Driver Isaac Nunez Collado - 100003927 Select Second Driver Ian Albritto…" at bounding box center [581, 219] width 413 height 92
click at [618, 267] on div "Driver Riccardo Young Reyes - 100005535 Select Driver Ian Albritton - 100006559…" at bounding box center [684, 226] width 1239 height 106
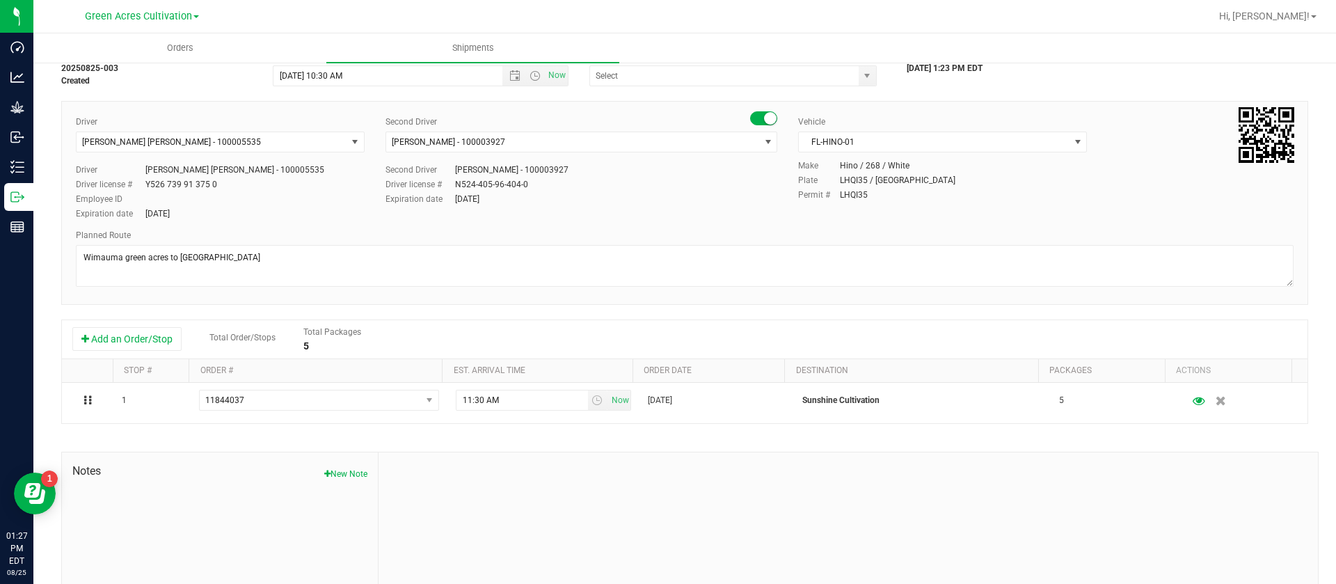
scroll to position [0, 0]
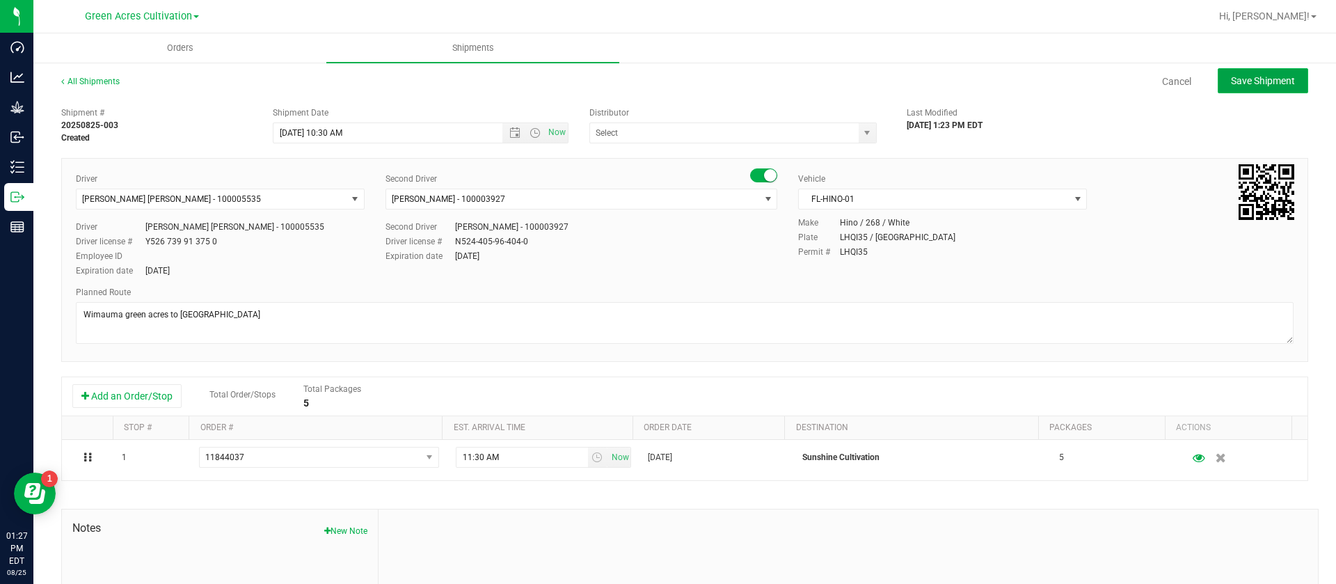
click at [1247, 79] on span "Save Shipment" at bounding box center [1263, 80] width 64 height 11
type input "8/26/2025 2:30 PM"
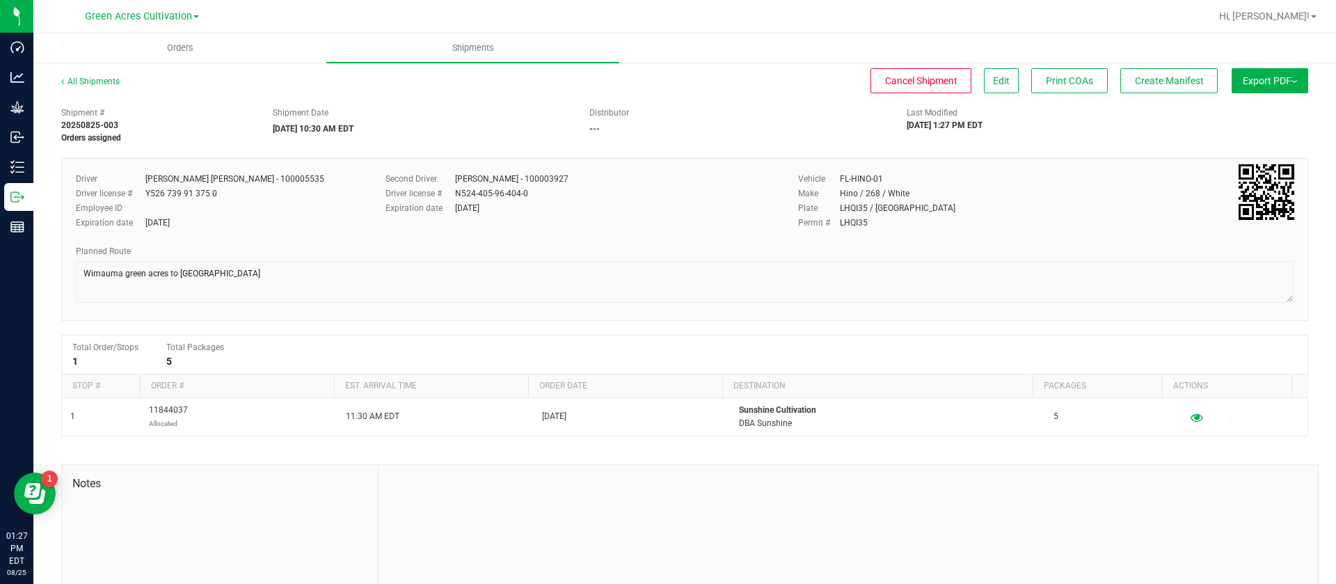
drag, startPoint x: 1240, startPoint y: 81, endPoint x: 1246, endPoint y: 86, distance: 7.9
click at [1240, 81] on button "Export PDF" at bounding box center [1270, 80] width 77 height 25
click at [1265, 111] on span "Manifest by Package ID" at bounding box center [1249, 111] width 88 height 10
click at [1259, 73] on button "Export PDF" at bounding box center [1270, 80] width 77 height 25
click at [1233, 132] on span "Manifest by Lot" at bounding box center [1234, 132] width 58 height 10
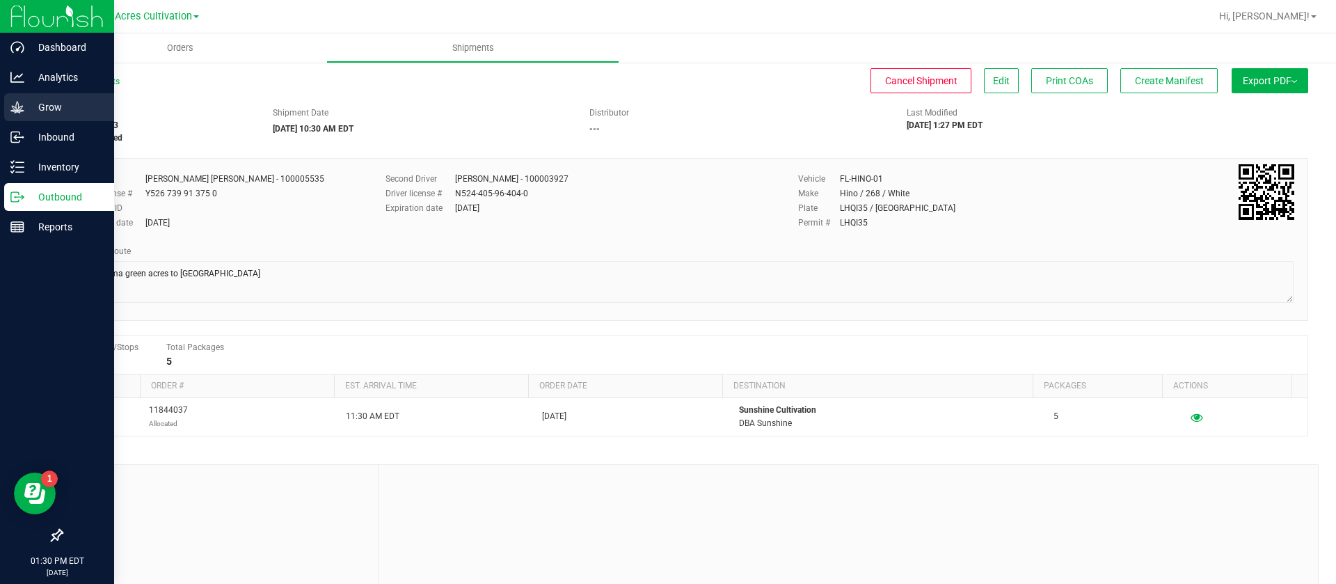
click at [42, 111] on p "Grow" at bounding box center [66, 107] width 84 height 17
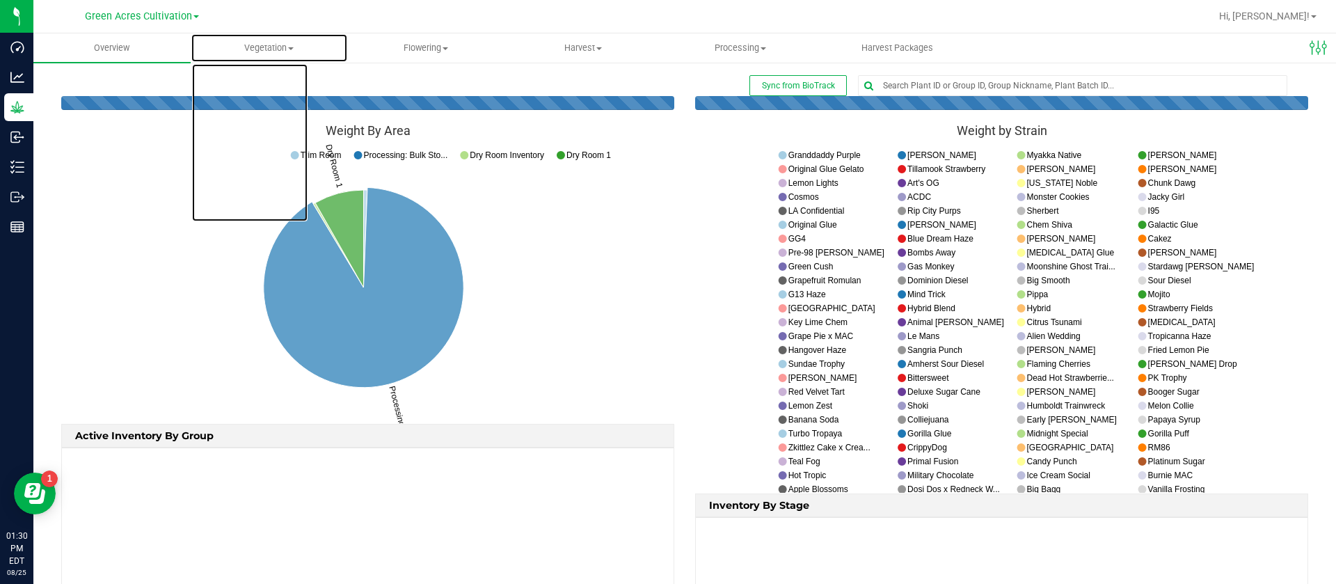
drag, startPoint x: 274, startPoint y: 52, endPoint x: 271, endPoint y: 65, distance: 13.0
click at [274, 52] on span "Vegetation" at bounding box center [269, 48] width 156 height 13
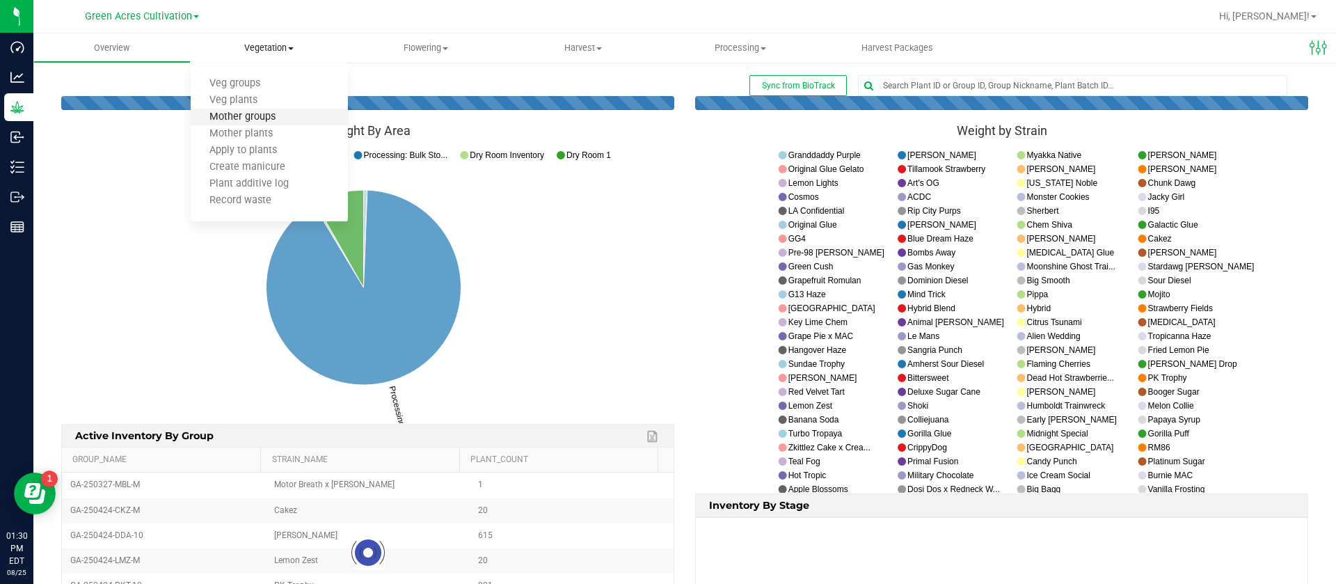
click at [259, 118] on span "Mother groups" at bounding box center [243, 117] width 104 height 12
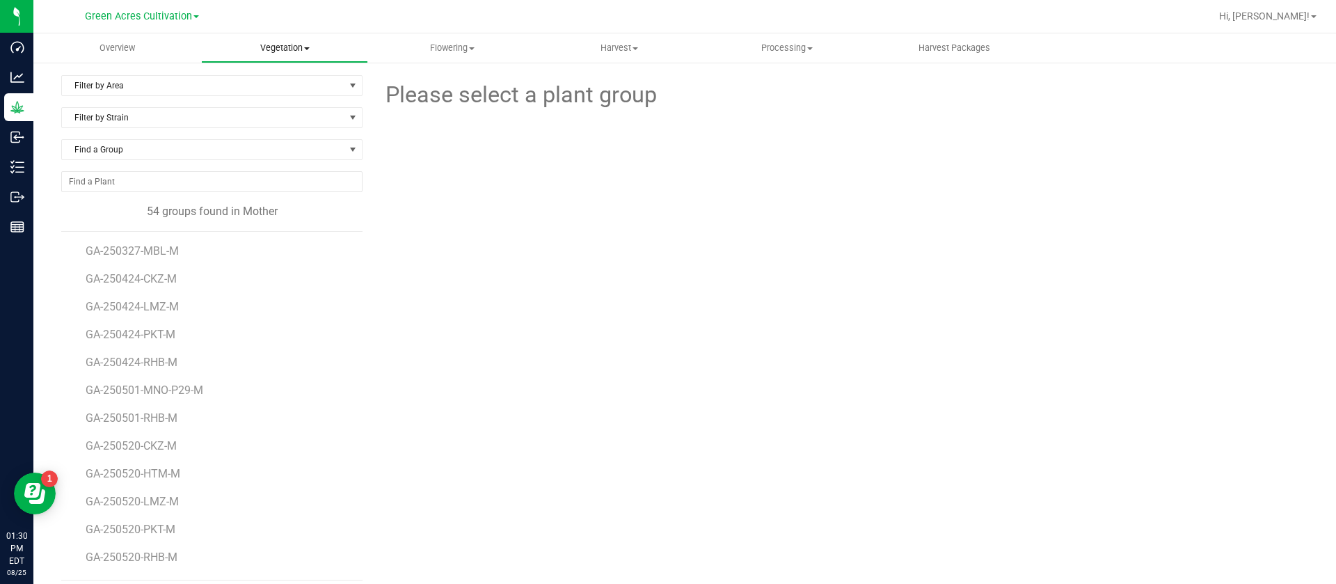
click at [283, 40] on uib-tab-heading "Vegetation Veg groups Veg plants Mother groups Mother plants Apply to plants Cr…" at bounding box center [285, 48] width 166 height 28
click at [457, 49] on span "Flowering" at bounding box center [452, 48] width 166 height 13
click at [434, 100] on span "Flowering groups" at bounding box center [426, 101] width 116 height 12
click at [104, 86] on span "Filter by Area" at bounding box center [203, 85] width 283 height 19
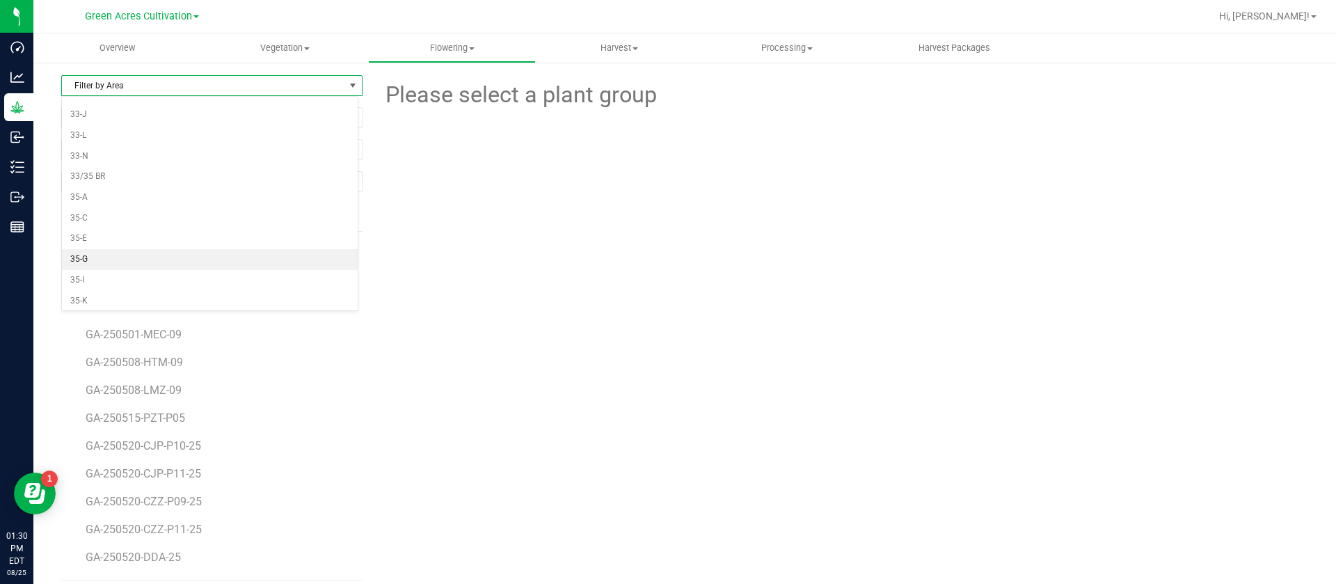
scroll to position [412, 0]
click at [93, 211] on li "35-E" at bounding box center [210, 214] width 296 height 21
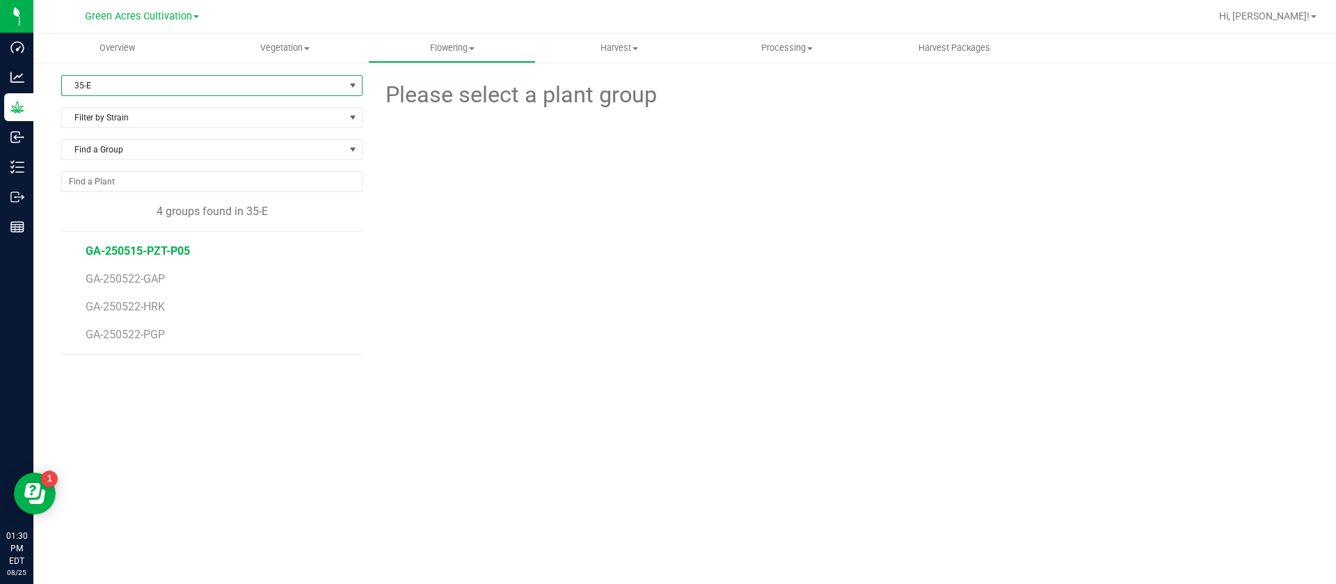
click at [171, 252] on span "GA-250515-PZT-P05" at bounding box center [138, 250] width 104 height 13
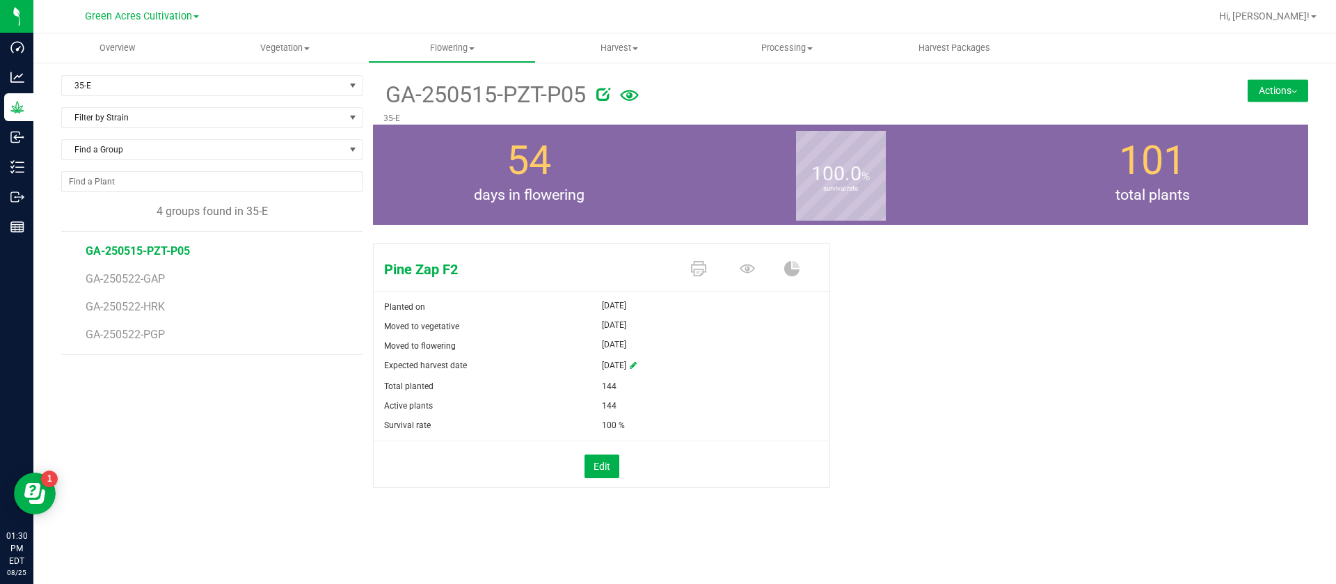
click at [606, 91] on icon at bounding box center [603, 94] width 14 height 14
click at [576, 100] on input "GA-250515-PZT-P05" at bounding box center [708, 94] width 650 height 21
type input "GA-250515-PZT-P05-35E"
click at [152, 278] on span "GA-250522-GAP" at bounding box center [128, 278] width 84 height 13
click at [573, 95] on div at bounding box center [854, 92] width 595 height 28
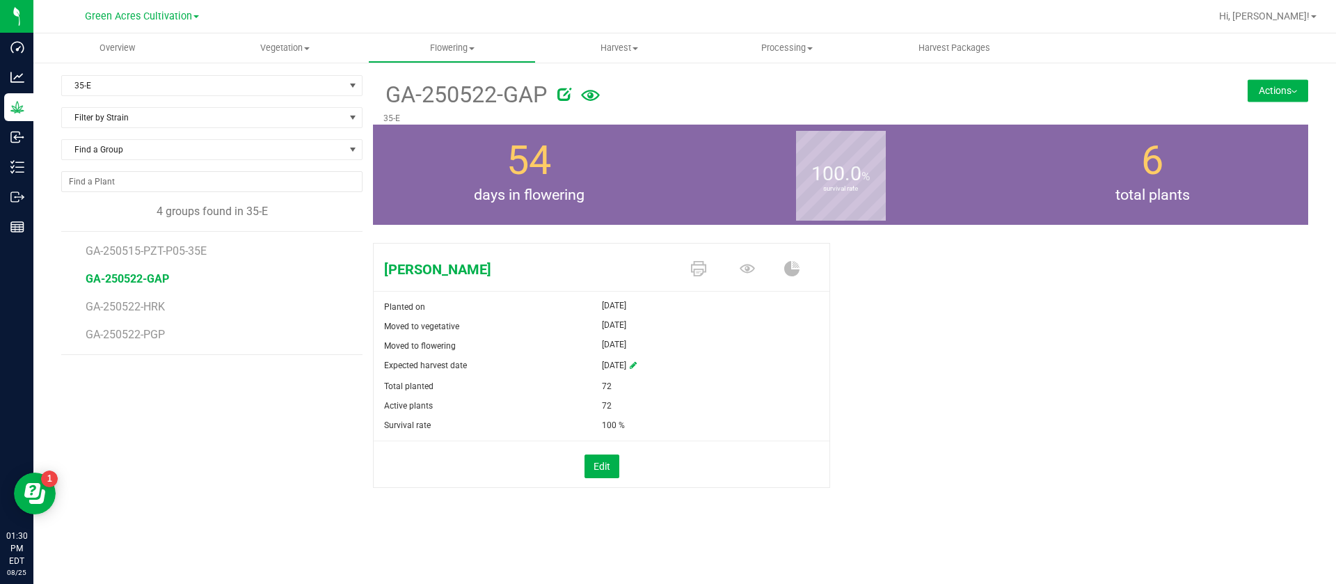
click at [560, 97] on icon at bounding box center [564, 94] width 14 height 14
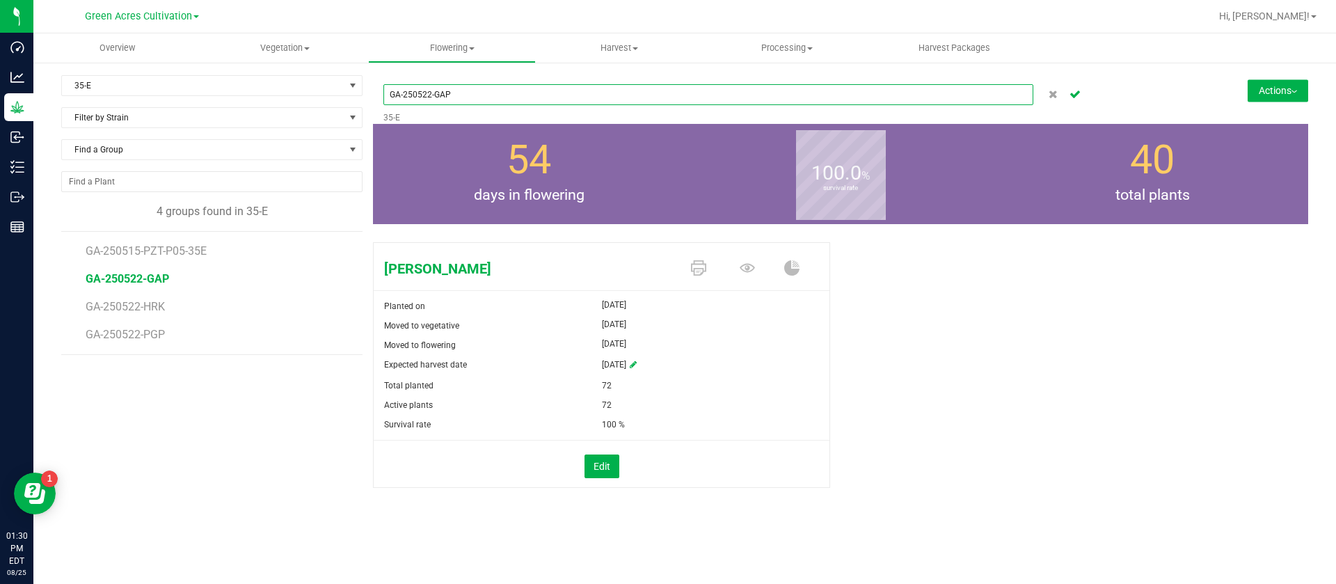
click at [526, 97] on input "GA-250522-GAP" at bounding box center [708, 94] width 650 height 21
type input "GA-250522-GAP-35E"
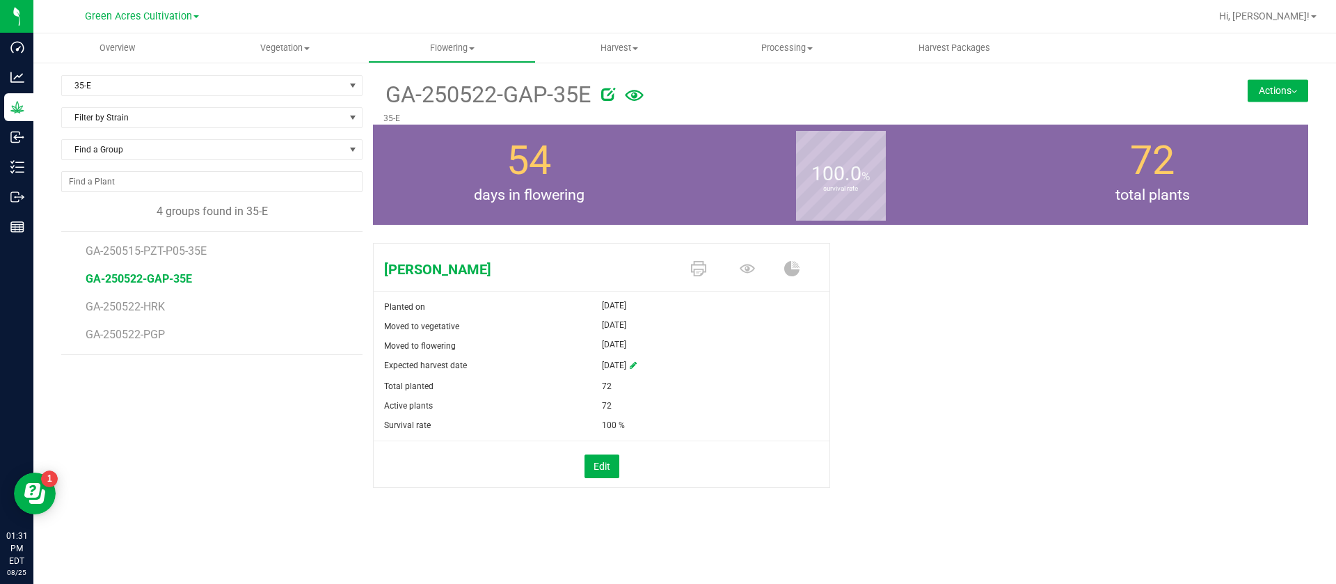
click at [173, 308] on li "GA-250522-HRK" at bounding box center [219, 301] width 267 height 28
click at [160, 313] on li "GA-250522-HRK" at bounding box center [219, 301] width 267 height 28
click at [155, 308] on span "GA-250522-HRK" at bounding box center [127, 306] width 83 height 13
click at [569, 91] on icon at bounding box center [564, 94] width 14 height 14
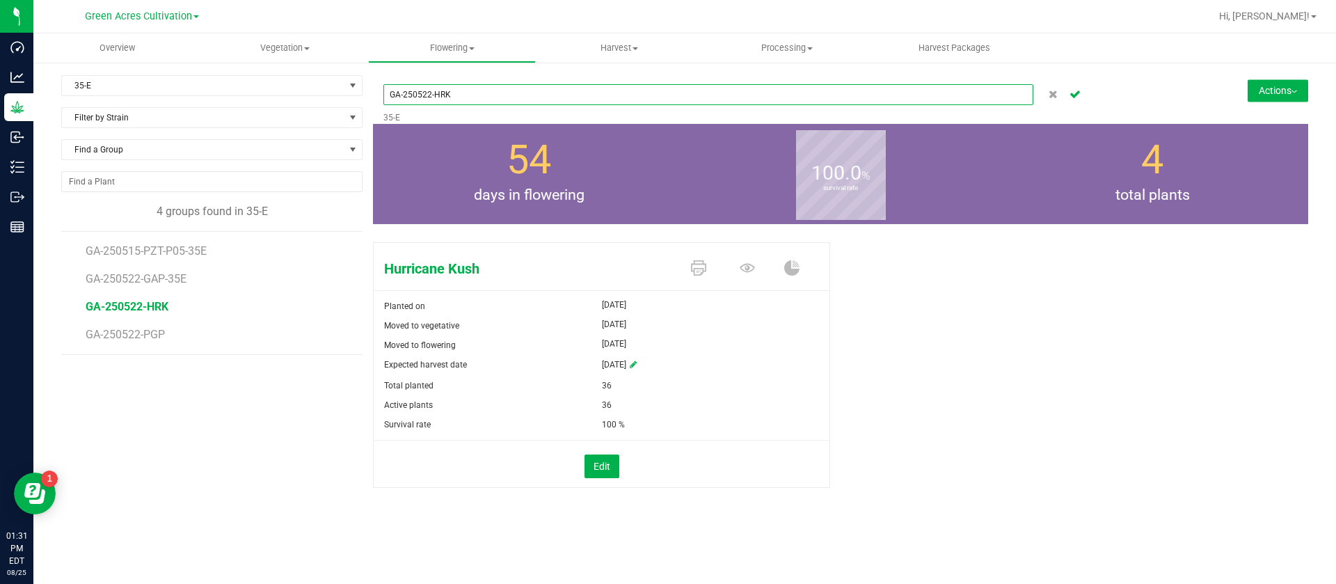
click at [538, 97] on input "GA-250522-HRK" at bounding box center [708, 94] width 650 height 21
type input "GA-250522-HRK-35E"
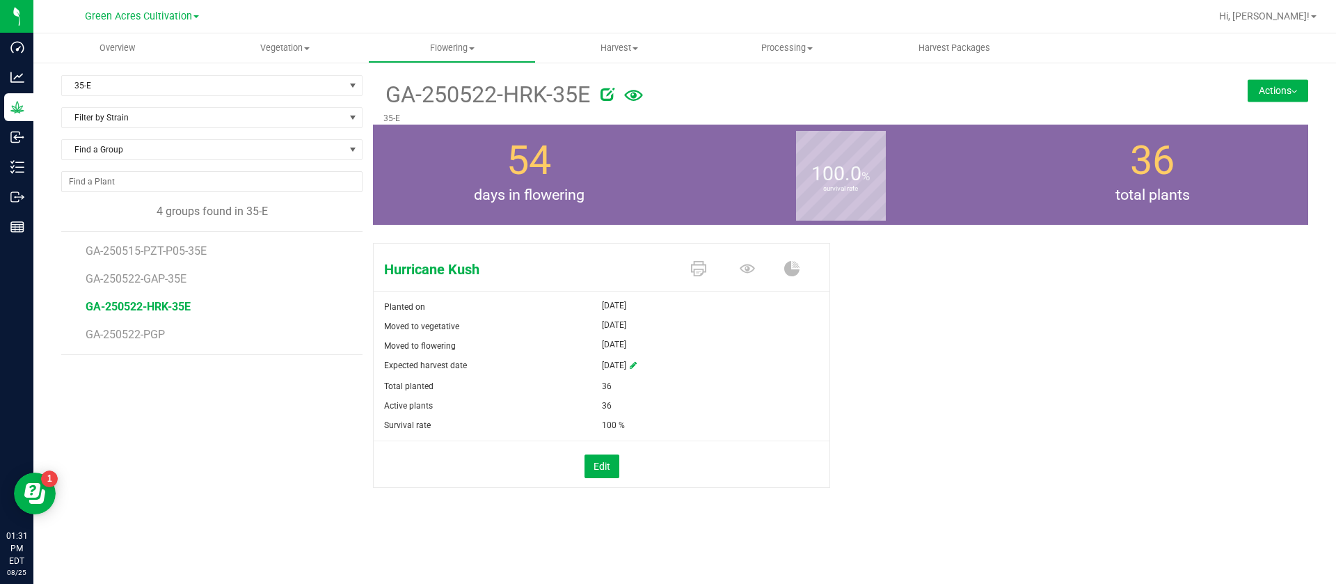
click at [146, 345] on li "GA-250522-PGP" at bounding box center [219, 334] width 267 height 39
click at [146, 331] on span "GA-250522-PGP" at bounding box center [127, 334] width 83 height 13
click at [565, 95] on icon at bounding box center [564, 94] width 14 height 14
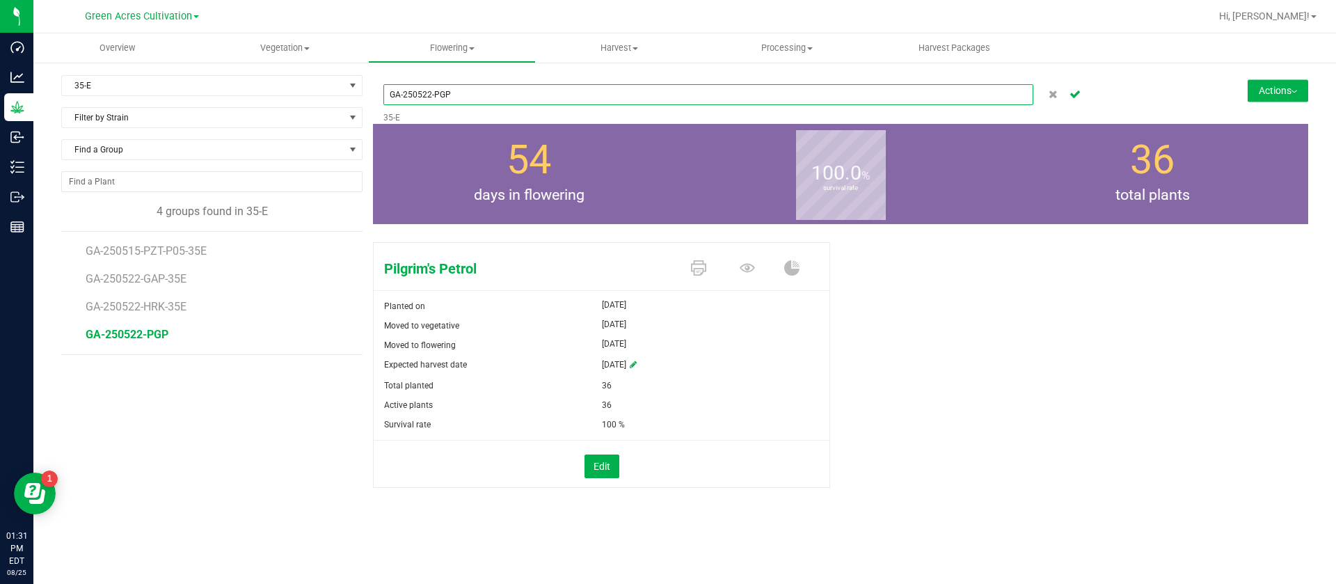
drag, startPoint x: 521, startPoint y: 100, endPoint x: 542, endPoint y: 102, distance: 21.8
click at [521, 100] on input "GA-250522-PGP" at bounding box center [708, 94] width 650 height 21
type input "GA-250522-PGP-35E"
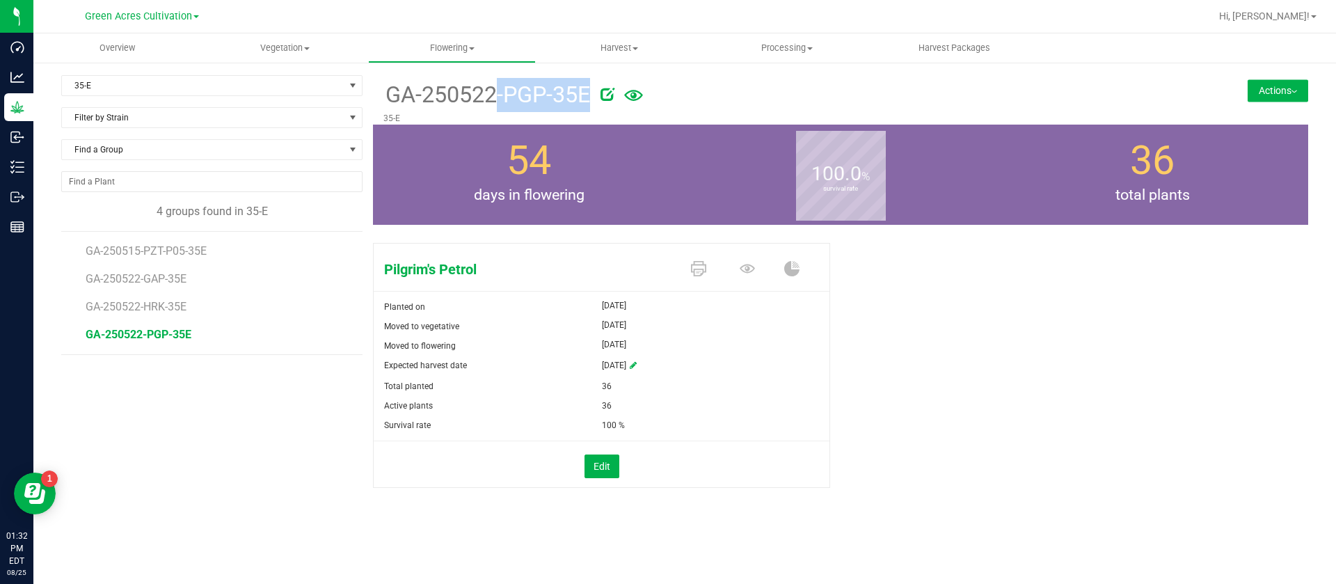
drag, startPoint x: 383, startPoint y: 93, endPoint x: 599, endPoint y: 90, distance: 216.5
click at [599, 90] on div "GA-250522-PGP-35E 35-E" at bounding box center [763, 99] width 780 height 49
copy div "GA-250522-PGP-35E"
click at [160, 280] on span "GA-250522-GAP-35E" at bounding box center [139, 278] width 106 height 13
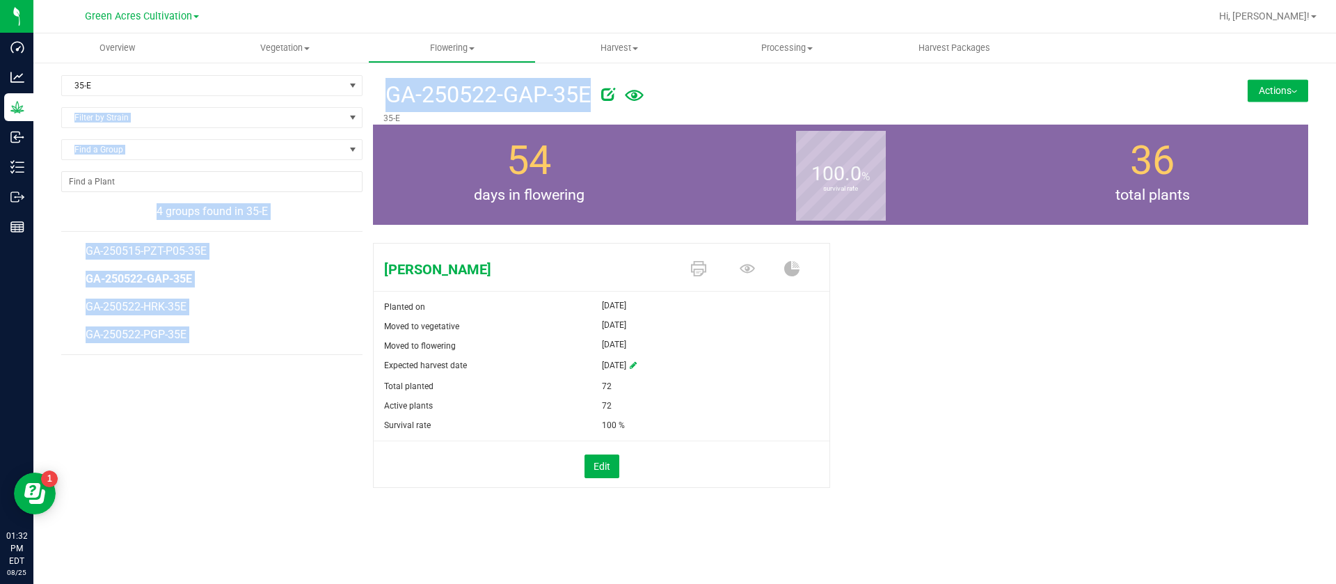
drag, startPoint x: 371, startPoint y: 96, endPoint x: 596, endPoint y: 84, distance: 225.8
click at [596, 84] on div "35-E Filter by Area All 01 02 05 06 09 10 14 18 22 25 26 29 30 33 33-B 33-D 33-…" at bounding box center [684, 299] width 1247 height 448
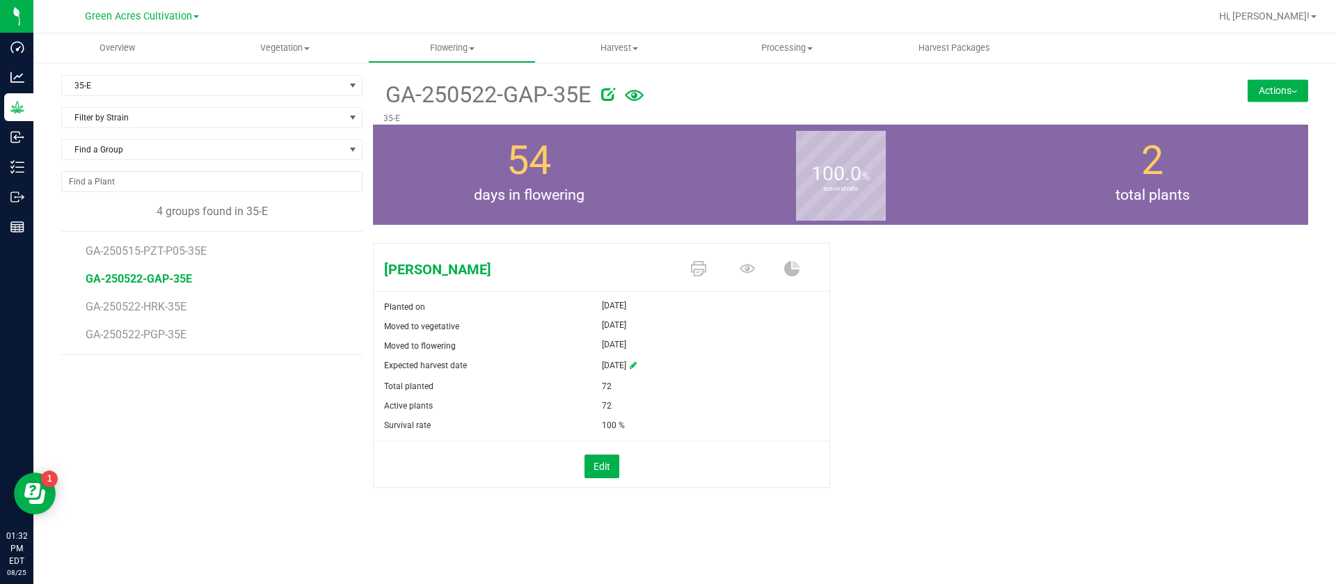
click at [574, 118] on p "35-E" at bounding box center [762, 118] width 759 height 13
drag, startPoint x: 387, startPoint y: 94, endPoint x: 596, endPoint y: 85, distance: 209.0
click at [596, 85] on div "GA-250522-GAP-35E" at bounding box center [762, 93] width 759 height 37
copy div "GA-250522-GAP-35E"
click at [150, 307] on span "GA-250522-HRK-35E" at bounding box center [138, 306] width 105 height 13
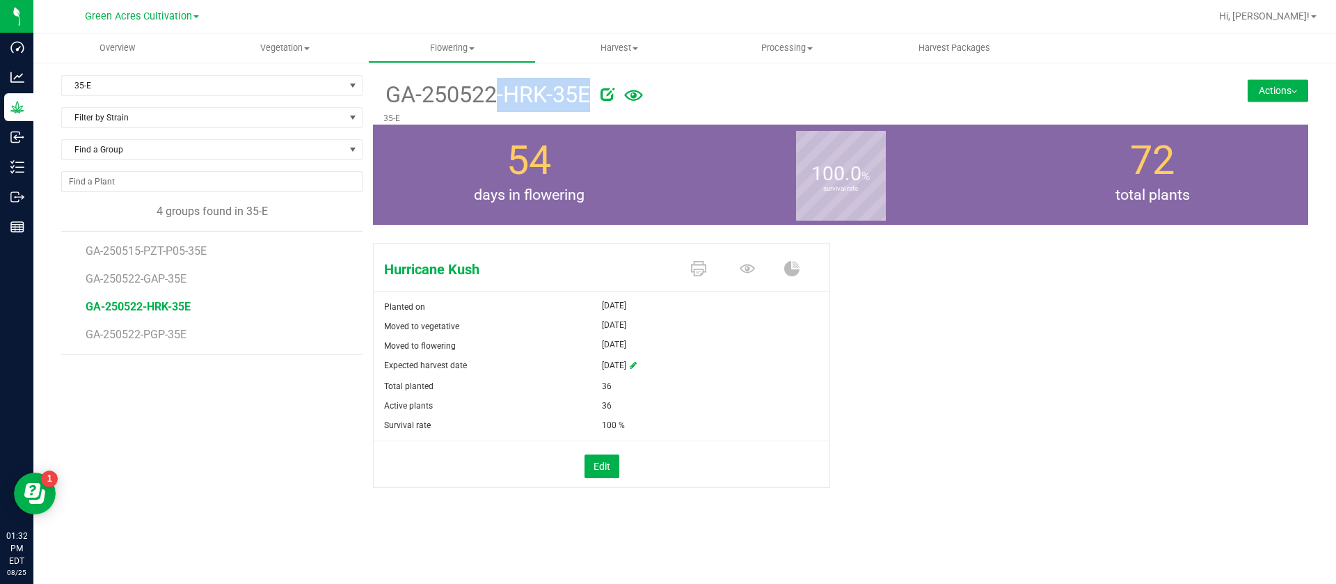
drag, startPoint x: 377, startPoint y: 109, endPoint x: 599, endPoint y: 96, distance: 222.4
click at [599, 96] on div "GA-250522-HRK-35E 35-E" at bounding box center [763, 99] width 780 height 49
copy div "GA-250522-HRK-35E"
click at [175, 251] on span "GA-250515-PZT-P05-35E" at bounding box center [149, 250] width 127 height 13
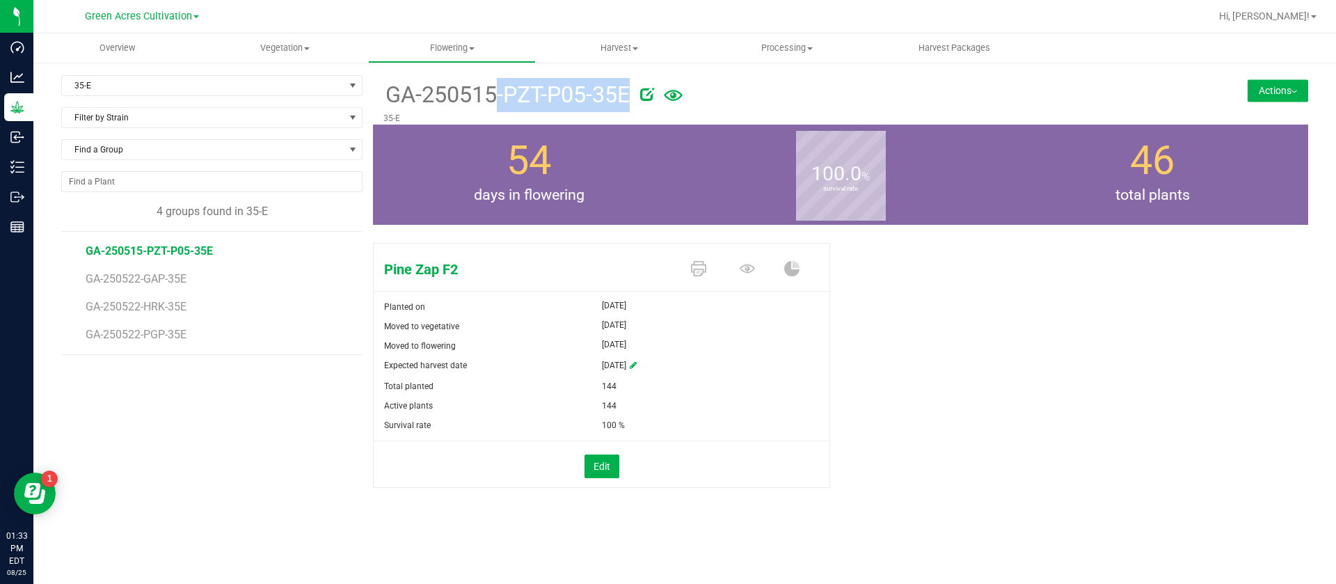
drag, startPoint x: 391, startPoint y: 93, endPoint x: 659, endPoint y: 86, distance: 268.1
click at [659, 86] on div "GA-250515-PZT-P05-35E" at bounding box center [762, 93] width 759 height 37
copy div "GA-250515-PZT-P05-35E"
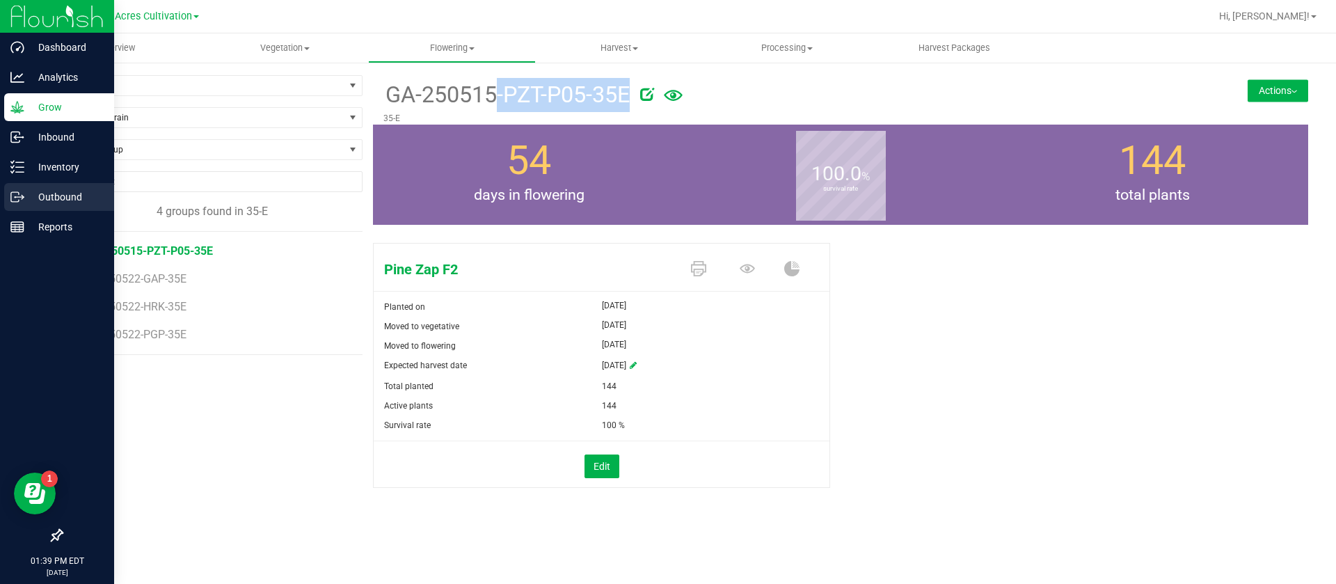
click at [59, 198] on p "Outbound" at bounding box center [66, 197] width 84 height 17
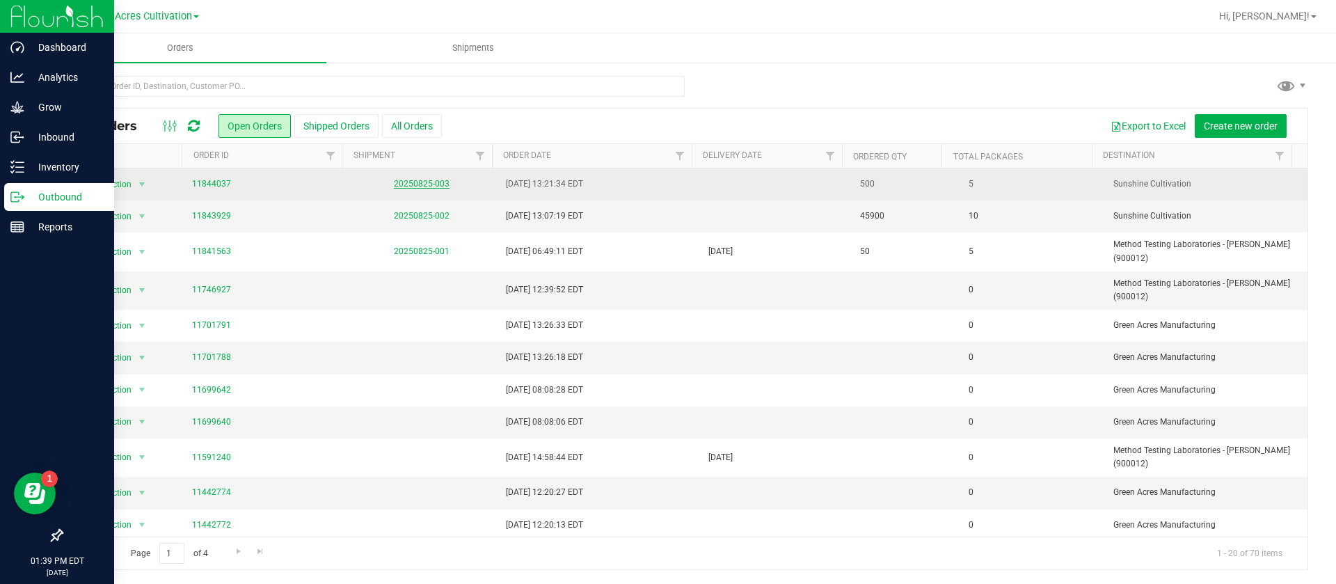
click at [443, 179] on link "20250825-003" at bounding box center [422, 184] width 56 height 10
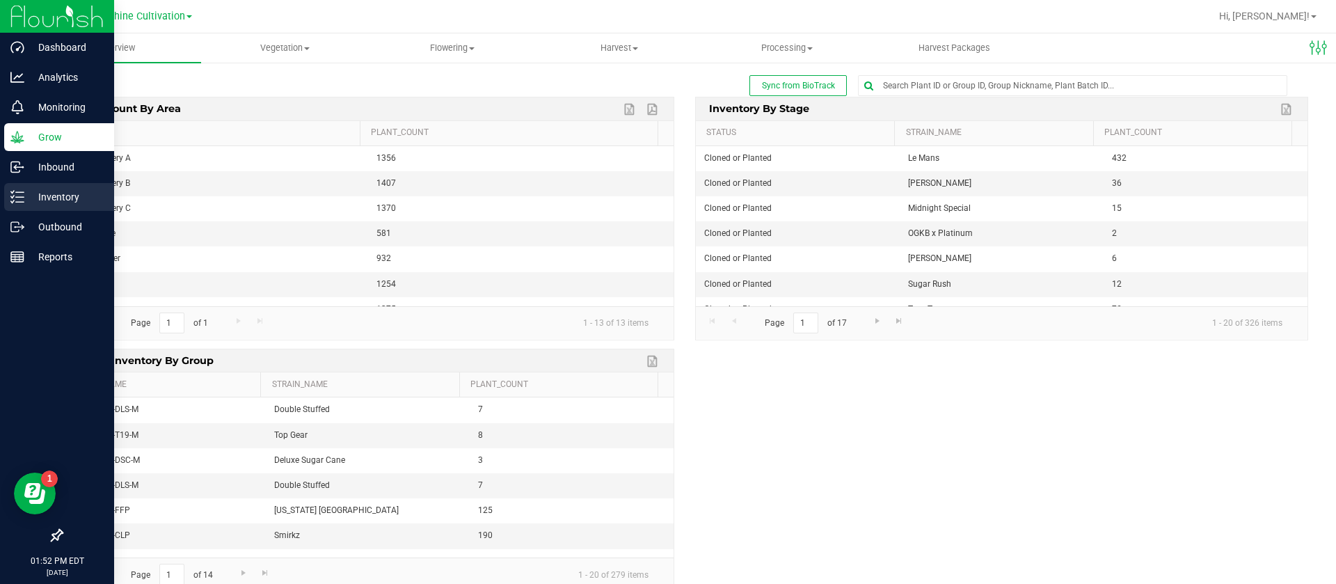
click at [32, 189] on p "Inventory" at bounding box center [66, 197] width 84 height 17
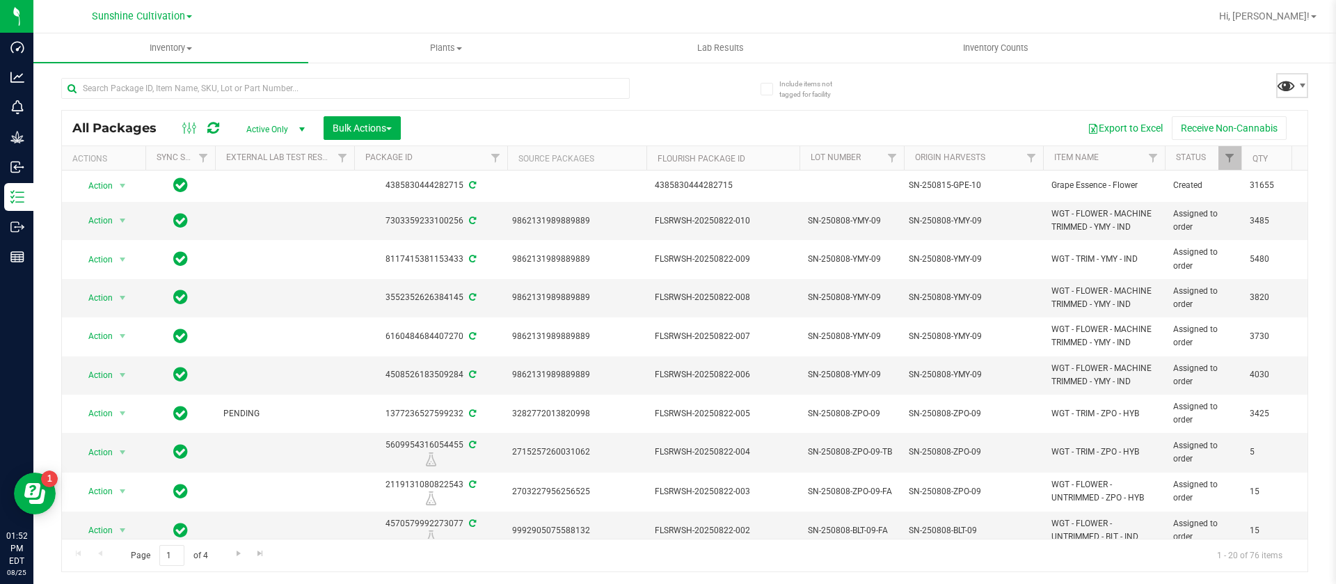
click at [1276, 77] on span at bounding box center [1286, 85] width 20 height 20
click at [1301, 91] on span at bounding box center [1292, 85] width 32 height 25
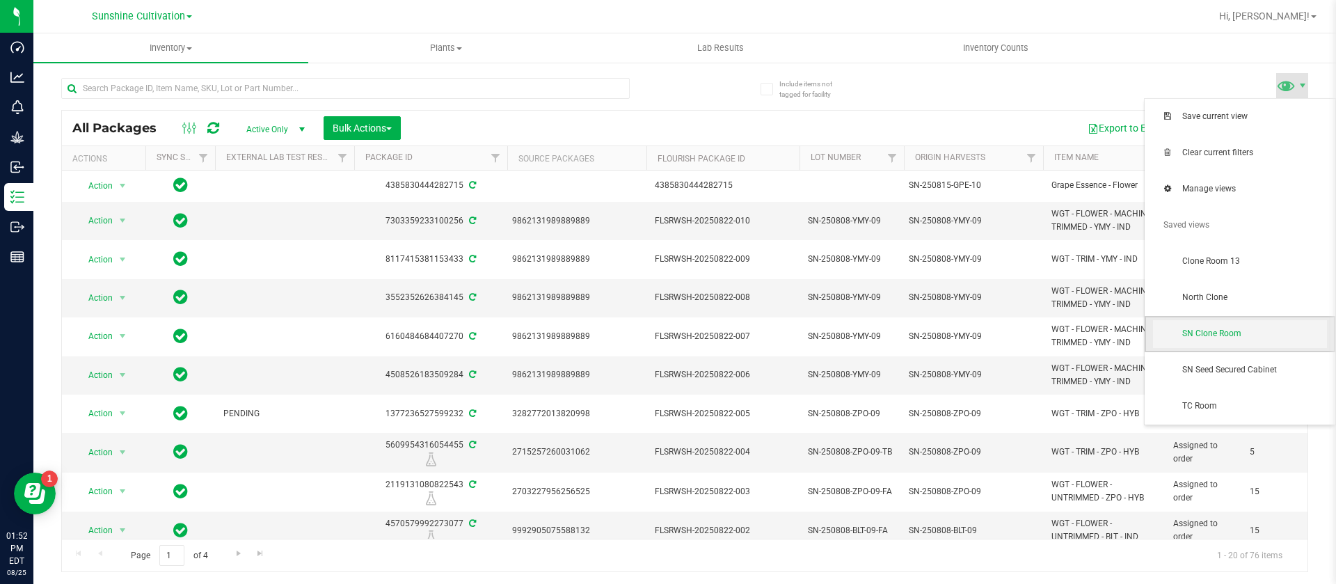
click at [1220, 332] on span "SN Clone Room" at bounding box center [1255, 334] width 145 height 12
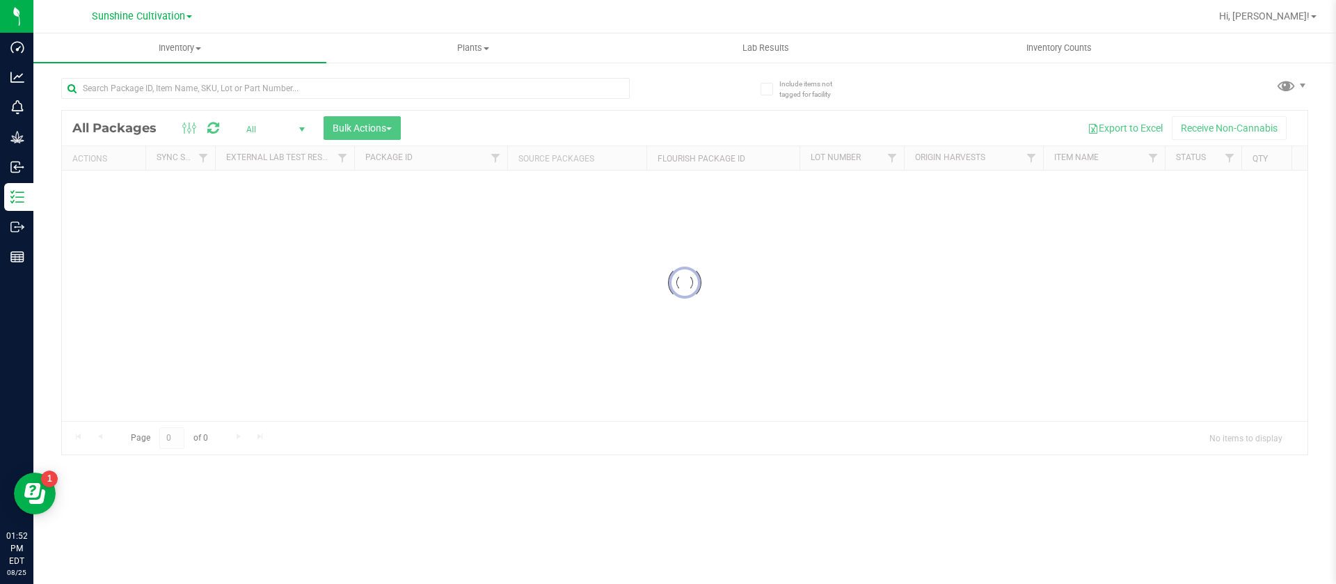
click at [1263, 97] on div "Loading... All Packages All Active Only Lab Samples Locked All External Interna…" at bounding box center [684, 260] width 1247 height 390
click at [1289, 86] on span at bounding box center [1286, 85] width 20 height 20
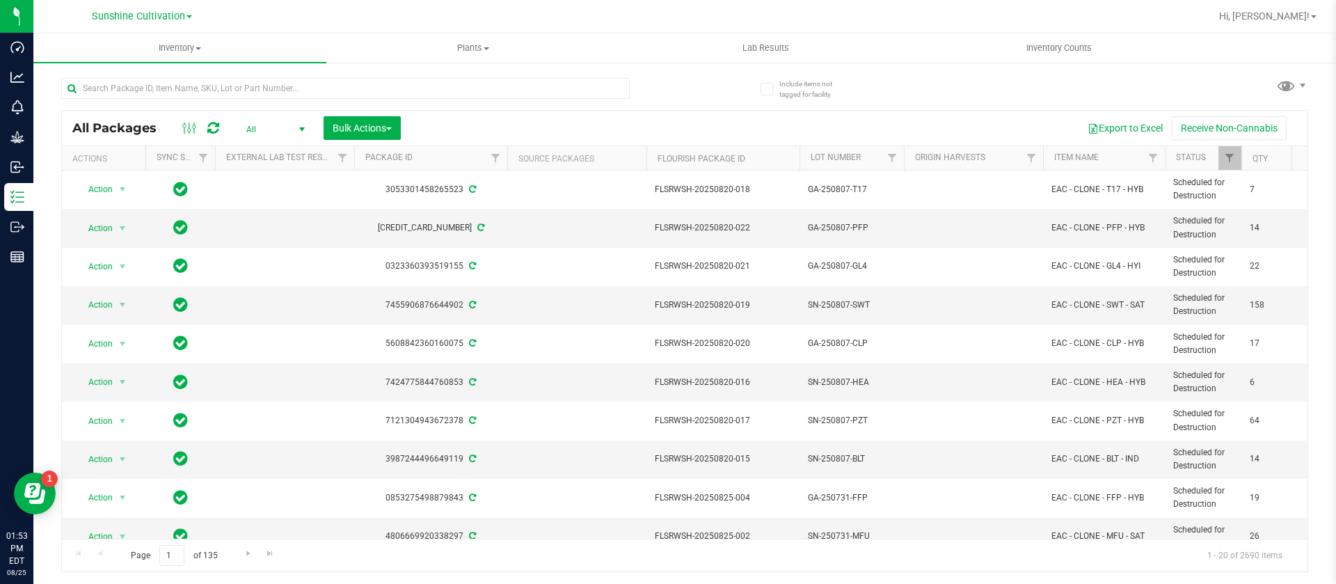
click at [897, 117] on div "Export to Excel Receive Non-Cannabis" at bounding box center [854, 128] width 886 height 24
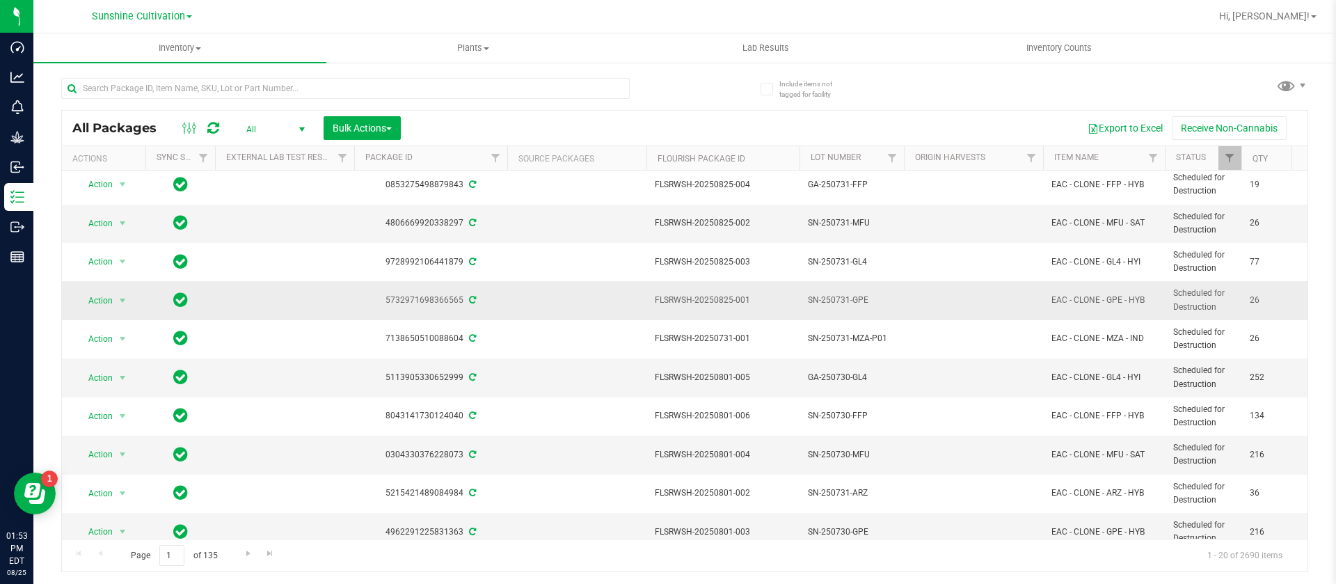
scroll to position [418, 0]
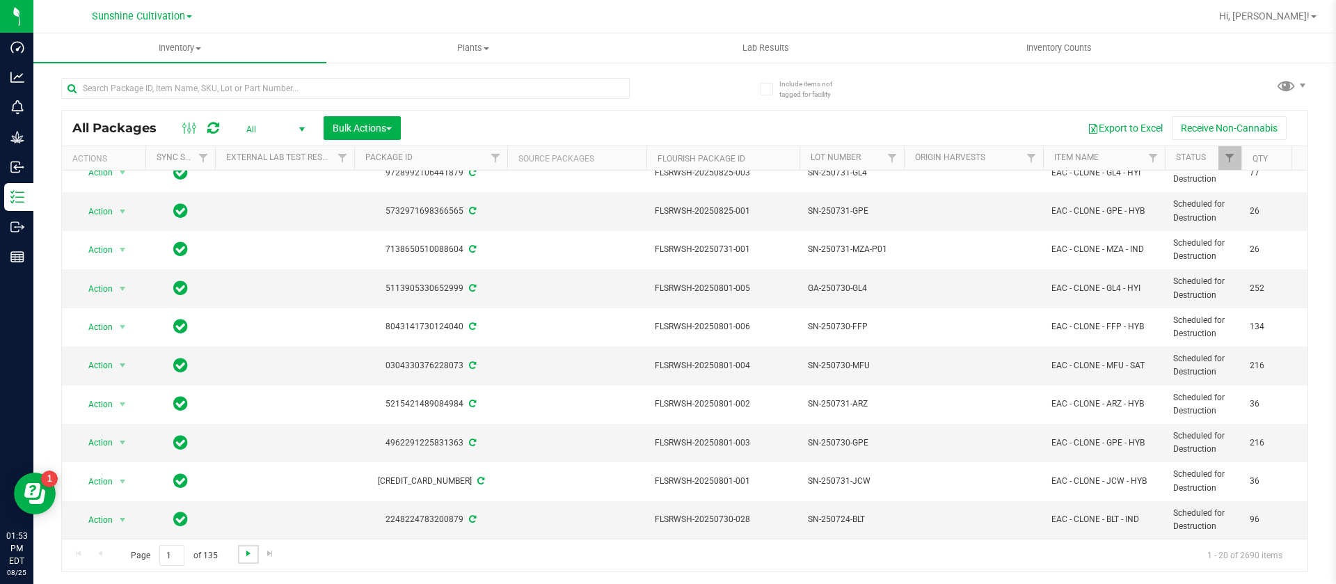
click at [243, 553] on span "Go to the next page" at bounding box center [248, 553] width 11 height 11
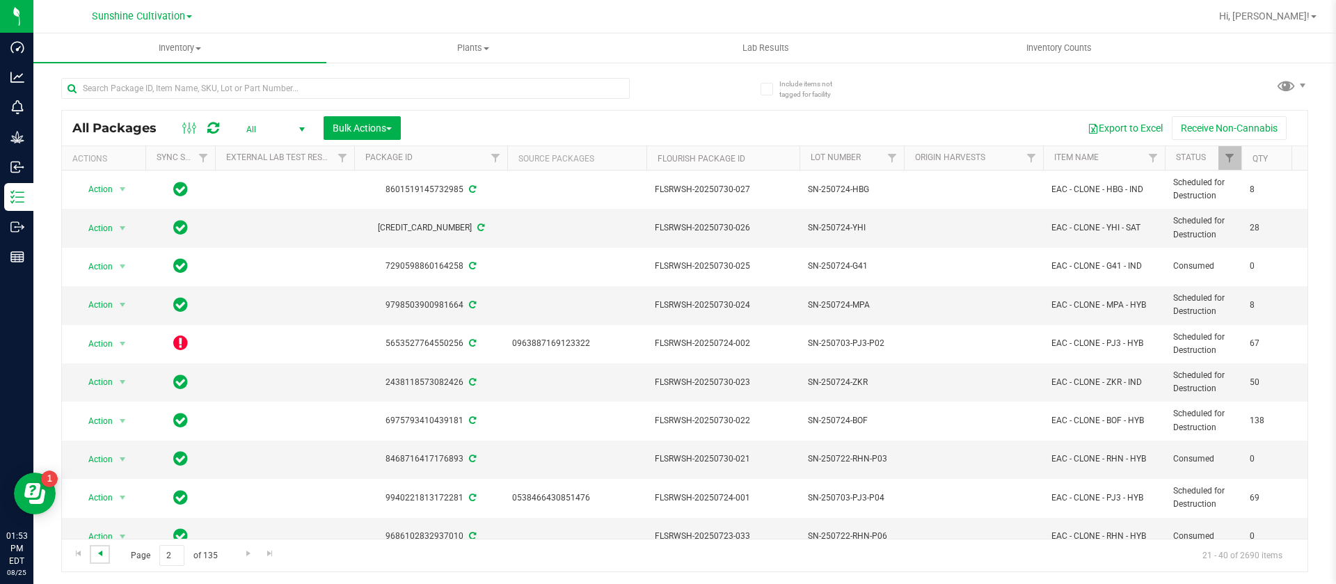
click at [99, 557] on span "Go to the previous page" at bounding box center [100, 553] width 11 height 11
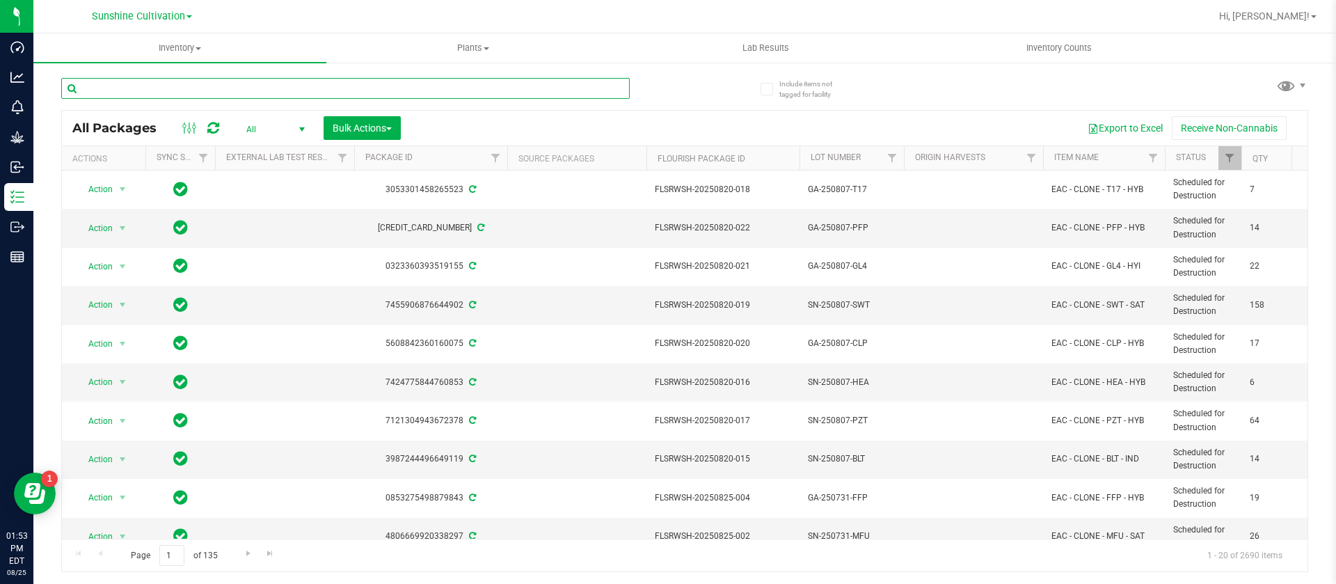
click at [313, 91] on input "text" at bounding box center [345, 88] width 569 height 21
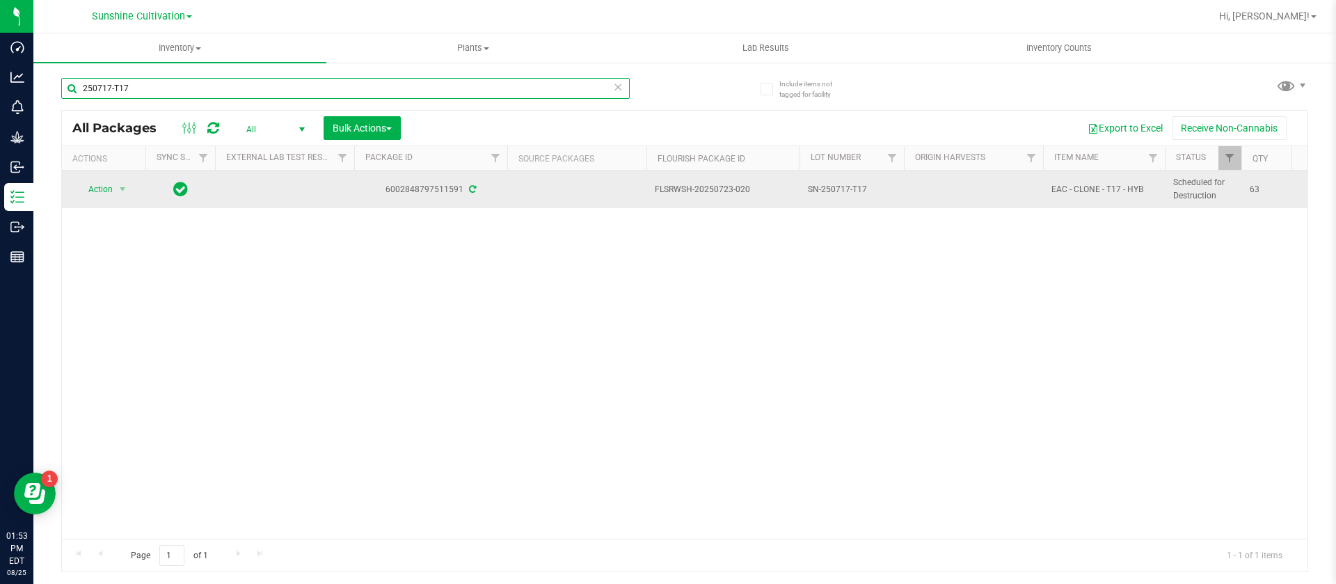
type input "250717-T17"
click at [100, 189] on span "Action" at bounding box center [95, 189] width 38 height 19
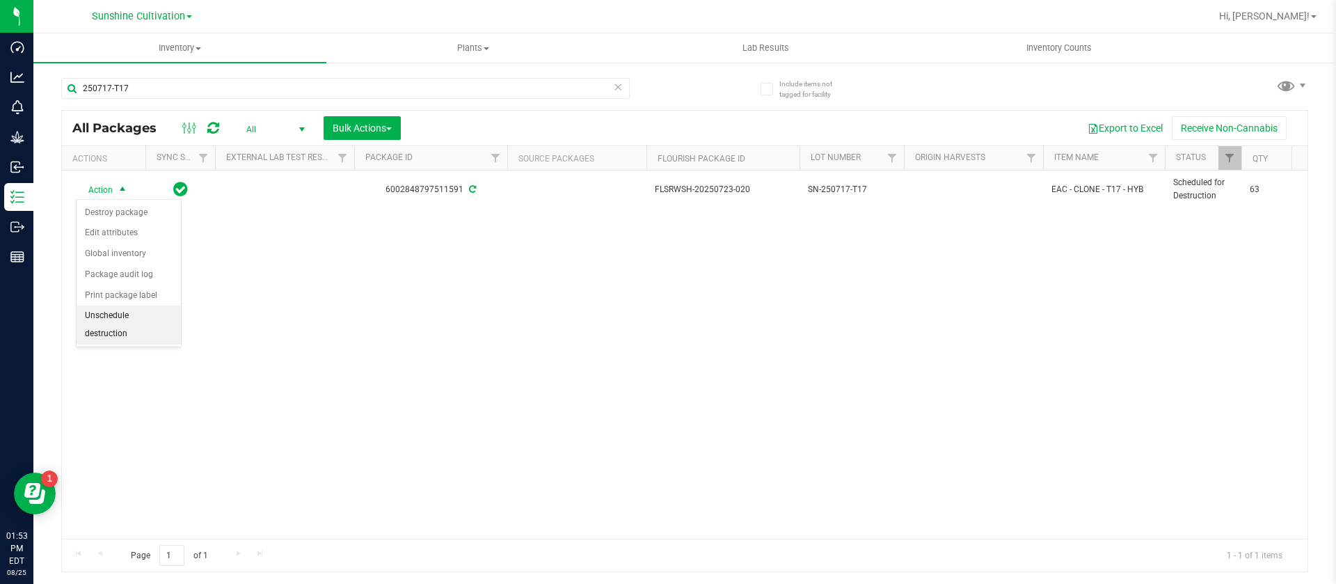
click at [132, 322] on li "Unschedule destruction" at bounding box center [129, 325] width 104 height 38
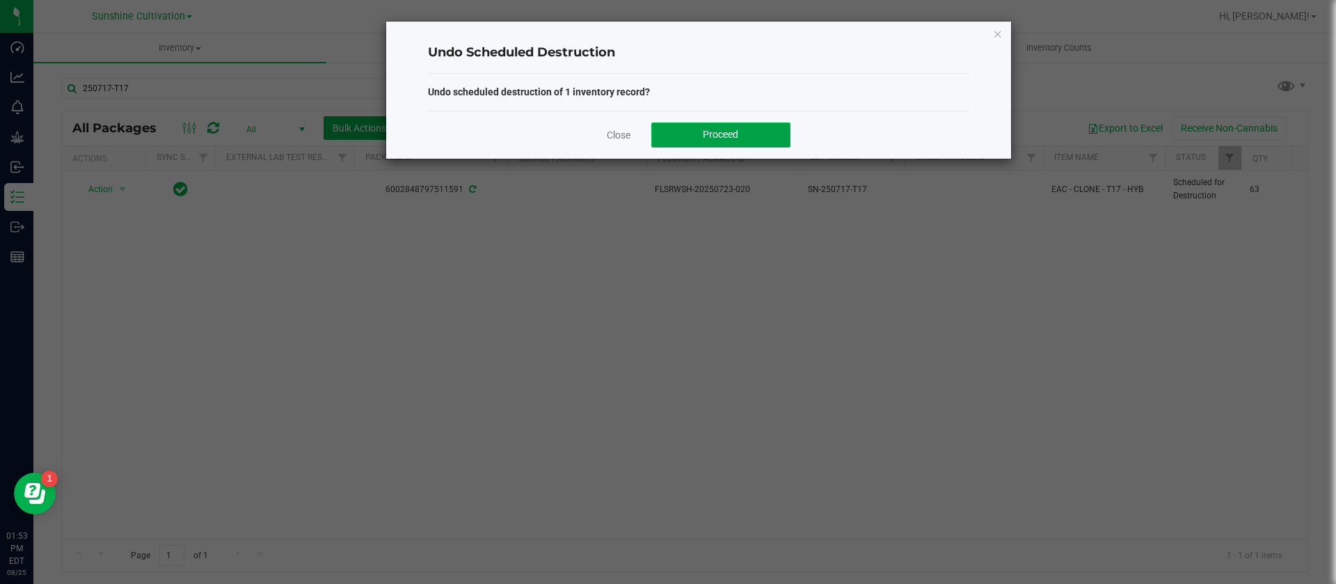
click at [709, 136] on span "Proceed" at bounding box center [720, 134] width 35 height 11
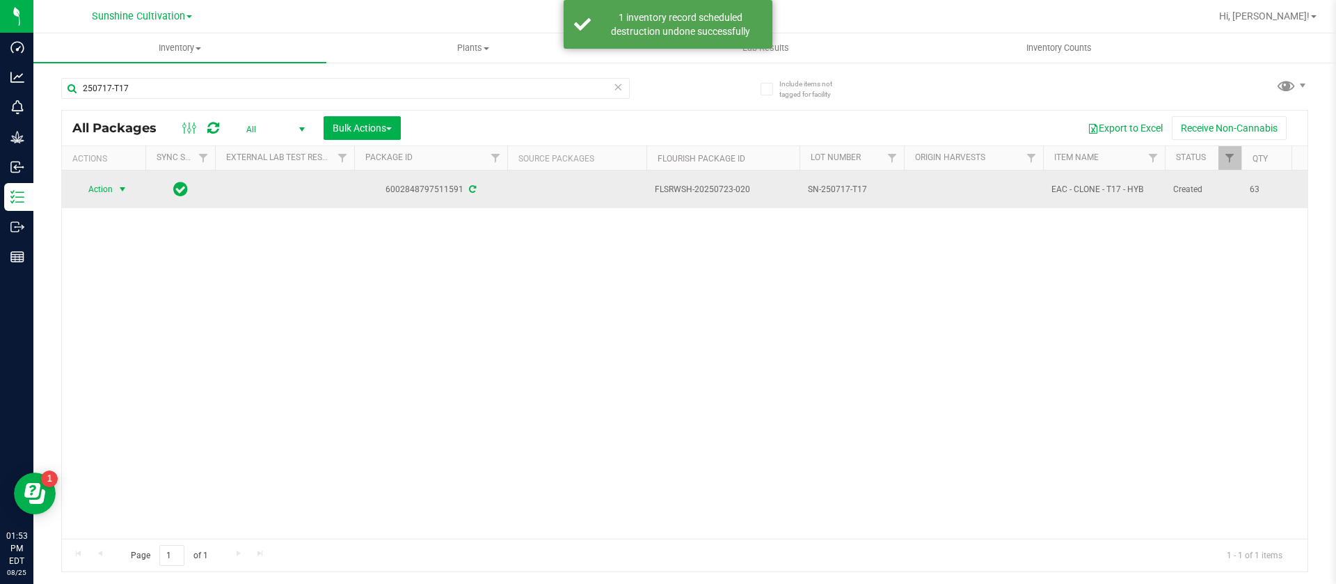
click at [120, 191] on span "select" at bounding box center [122, 189] width 11 height 11
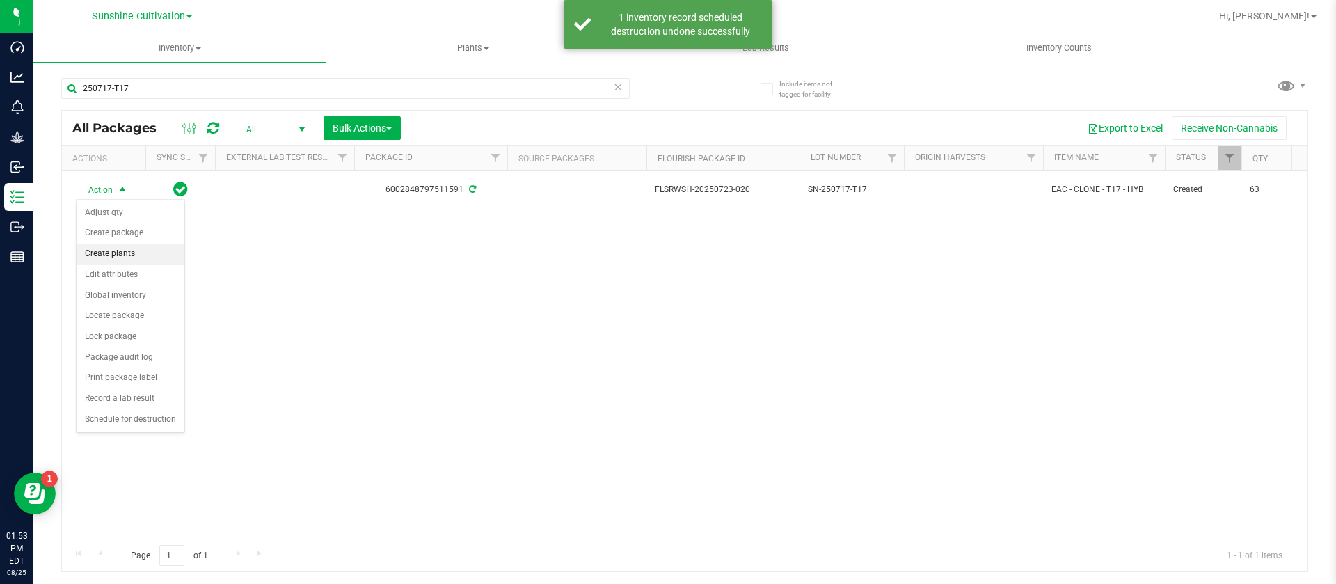
click at [129, 252] on li "Create plants" at bounding box center [131, 254] width 108 height 21
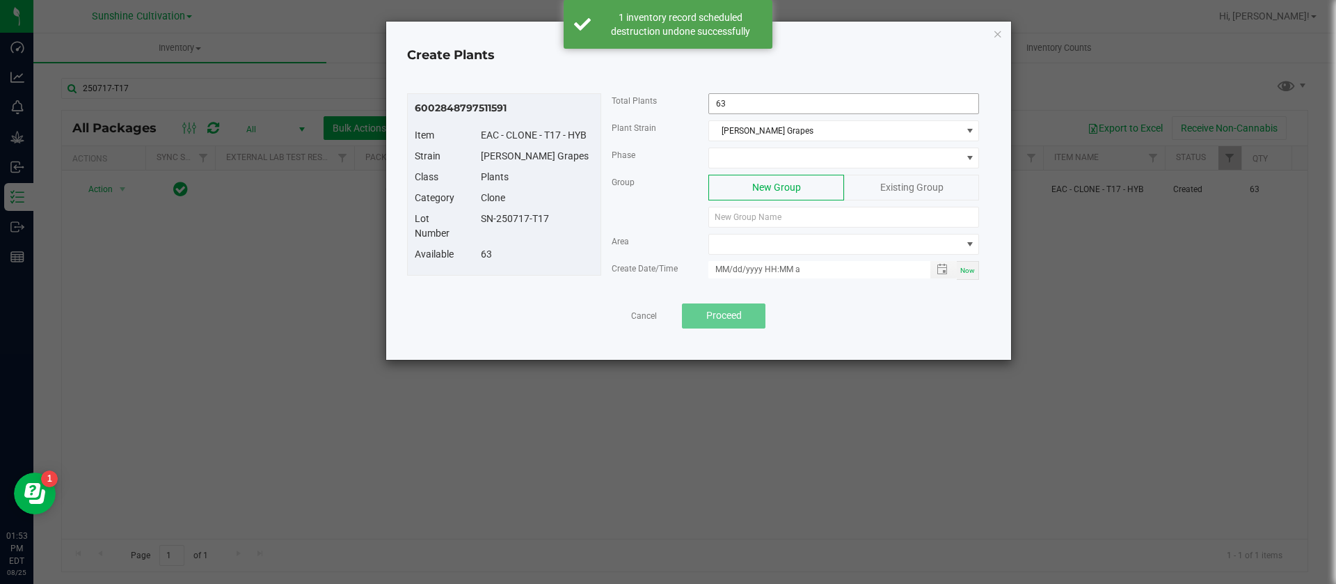
click at [761, 105] on input "63" at bounding box center [843, 103] width 269 height 19
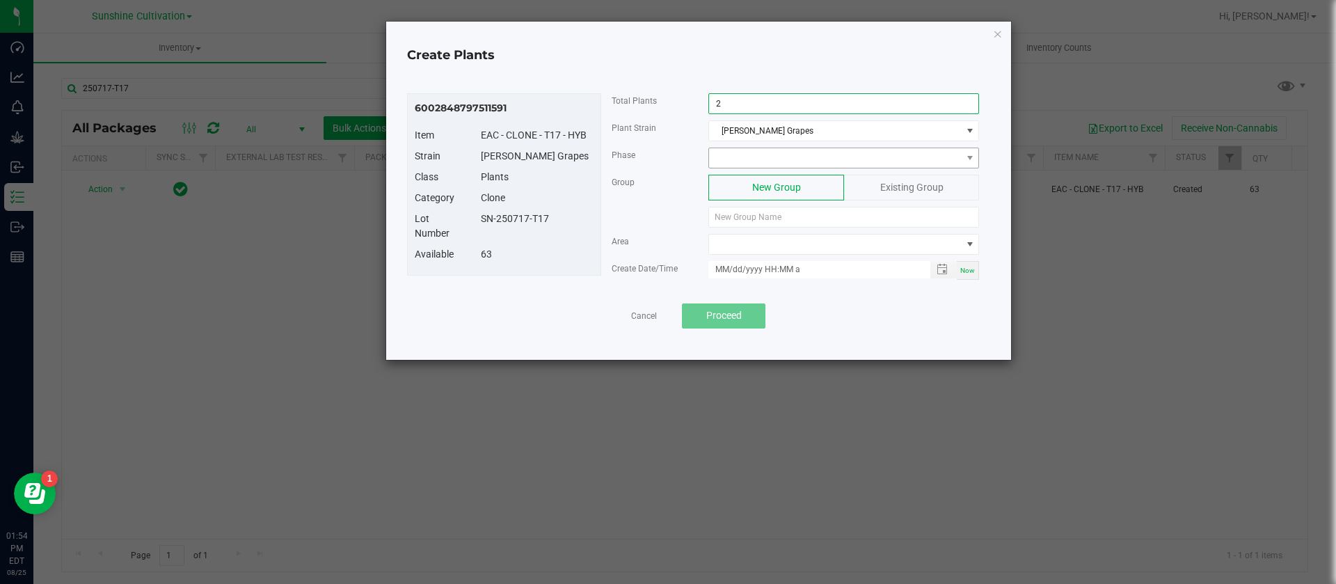
type input "2"
click at [757, 156] on span at bounding box center [835, 157] width 252 height 19
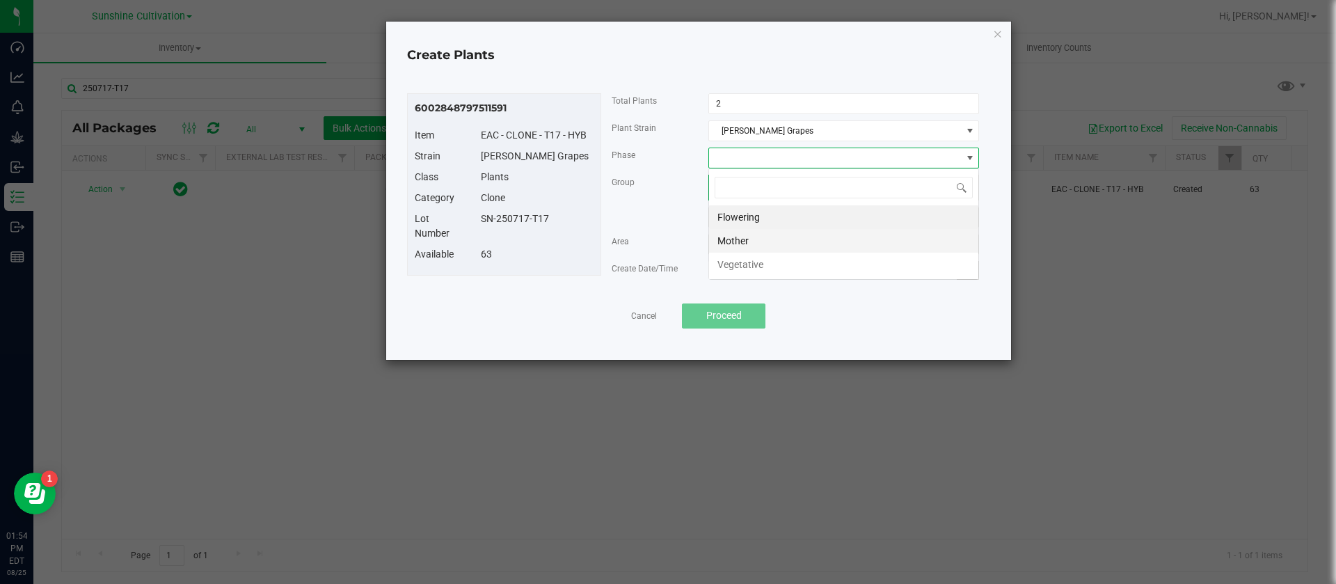
scroll to position [21, 271]
click at [745, 247] on li "Mother" at bounding box center [843, 241] width 269 height 24
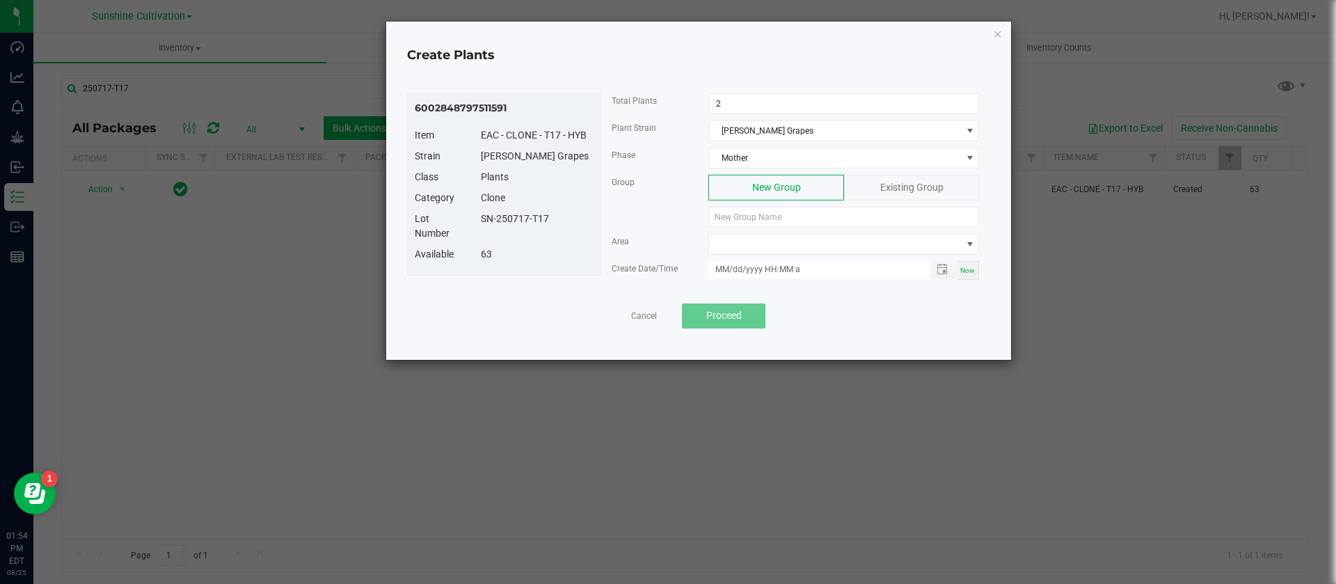
drag, startPoint x: 590, startPoint y: 229, endPoint x: 480, endPoint y: 222, distance: 110.9
click at [480, 222] on div "Lot Number SN-250717-T17" at bounding box center [504, 229] width 200 height 35
copy div "SN-250717-T17"
drag, startPoint x: 726, startPoint y: 203, endPoint x: 722, endPoint y: 216, distance: 14.3
click at [722, 216] on input at bounding box center [844, 217] width 271 height 21
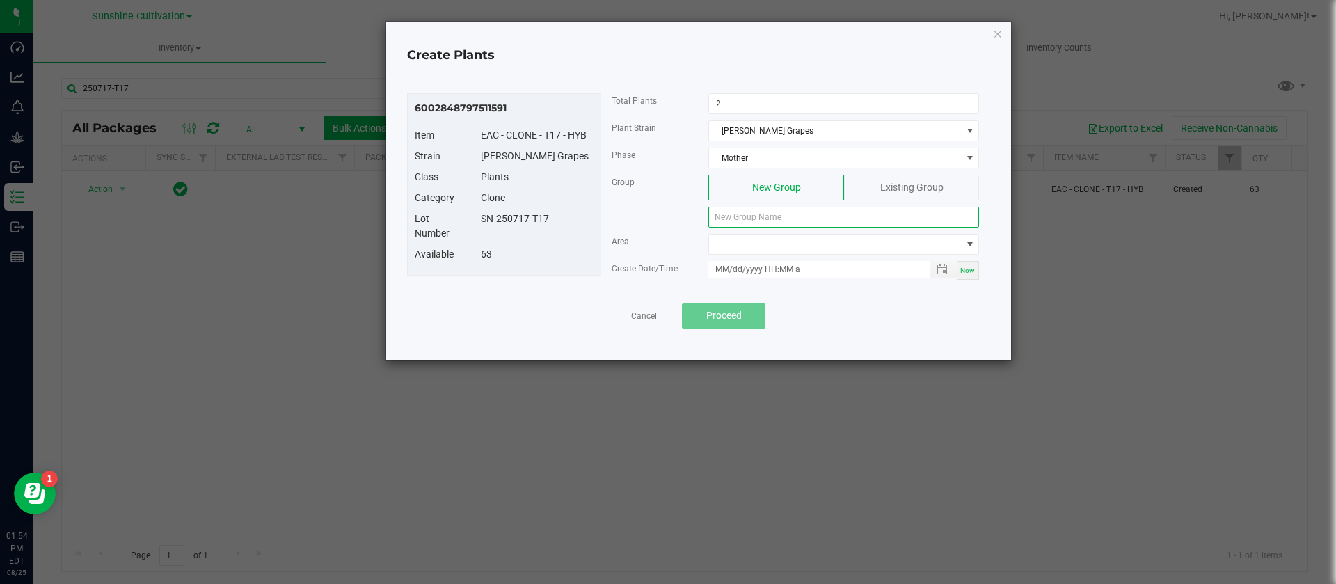
click at [722, 216] on input at bounding box center [844, 217] width 271 height 21
paste input "SN-250717-T17"
type input "SN-250717-T17"
click at [731, 237] on span at bounding box center [835, 244] width 252 height 19
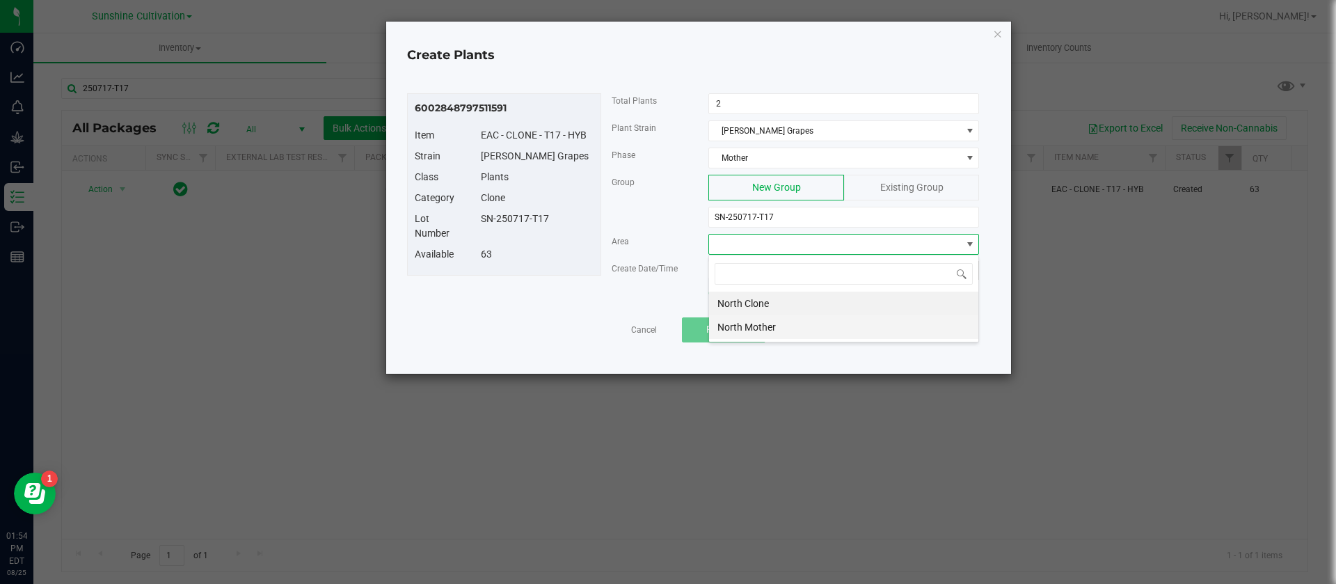
click at [767, 333] on li "North Mother" at bounding box center [843, 327] width 269 height 24
click at [964, 269] on span "Now" at bounding box center [967, 271] width 15 height 8
type input "08/25/2025 1:54 PM"
click at [474, 247] on div "63" at bounding box center [537, 254] width 134 height 15
click at [728, 333] on span "Proceed" at bounding box center [723, 329] width 35 height 11
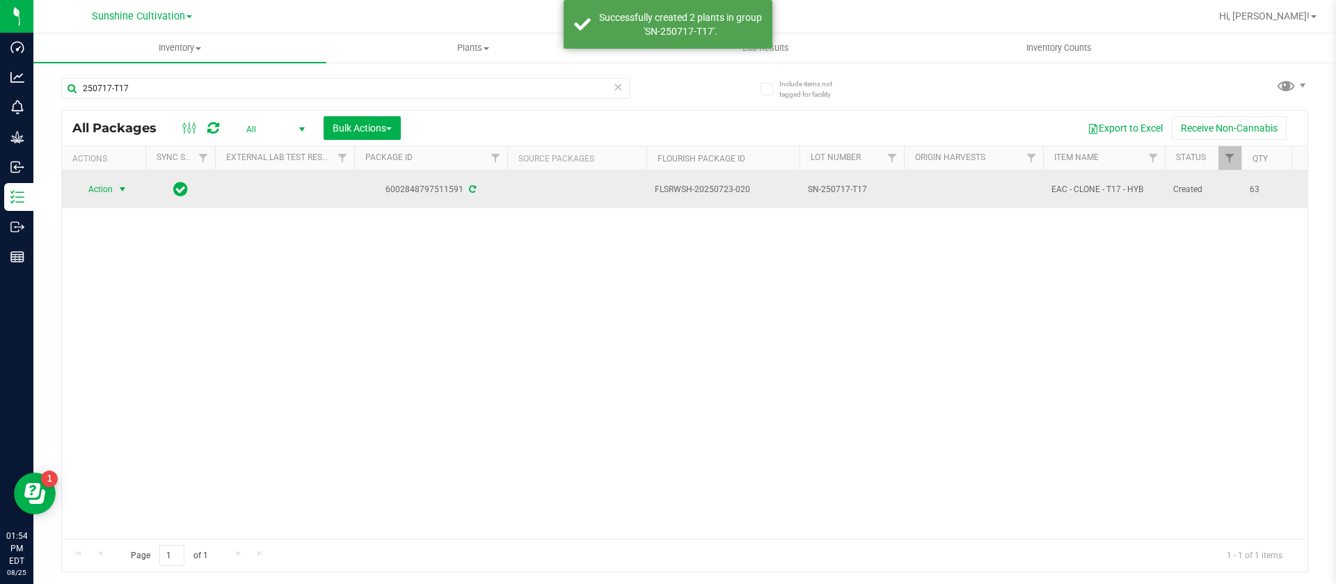
click at [120, 193] on span "select" at bounding box center [122, 189] width 11 height 11
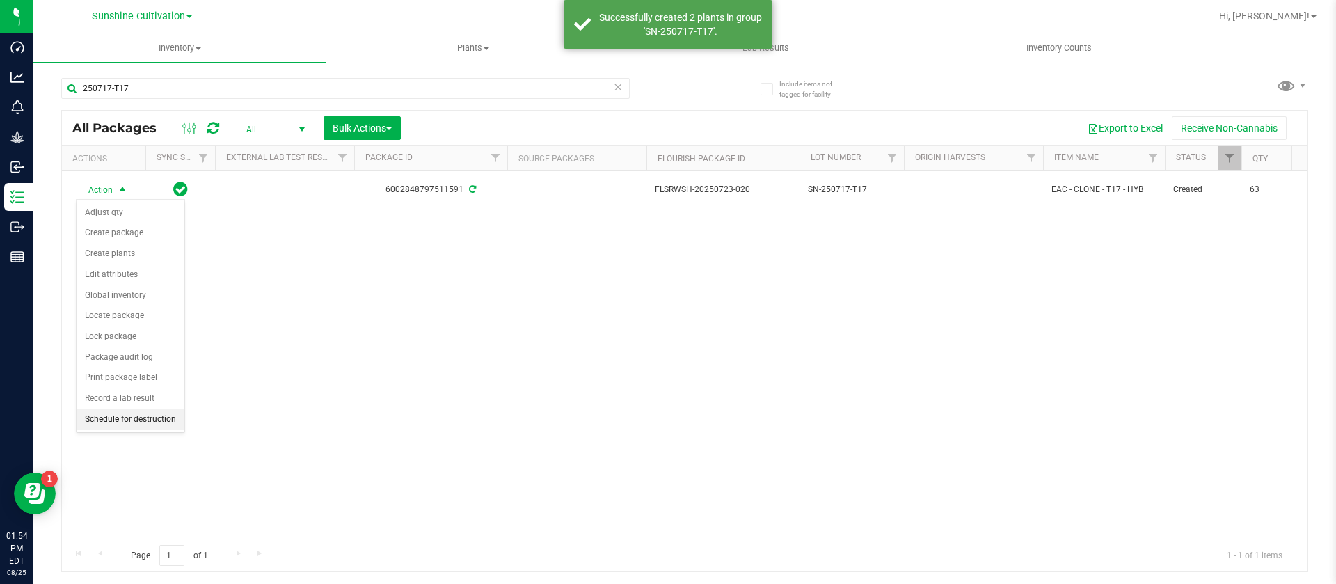
click at [144, 418] on li "Schedule for destruction" at bounding box center [131, 419] width 108 height 21
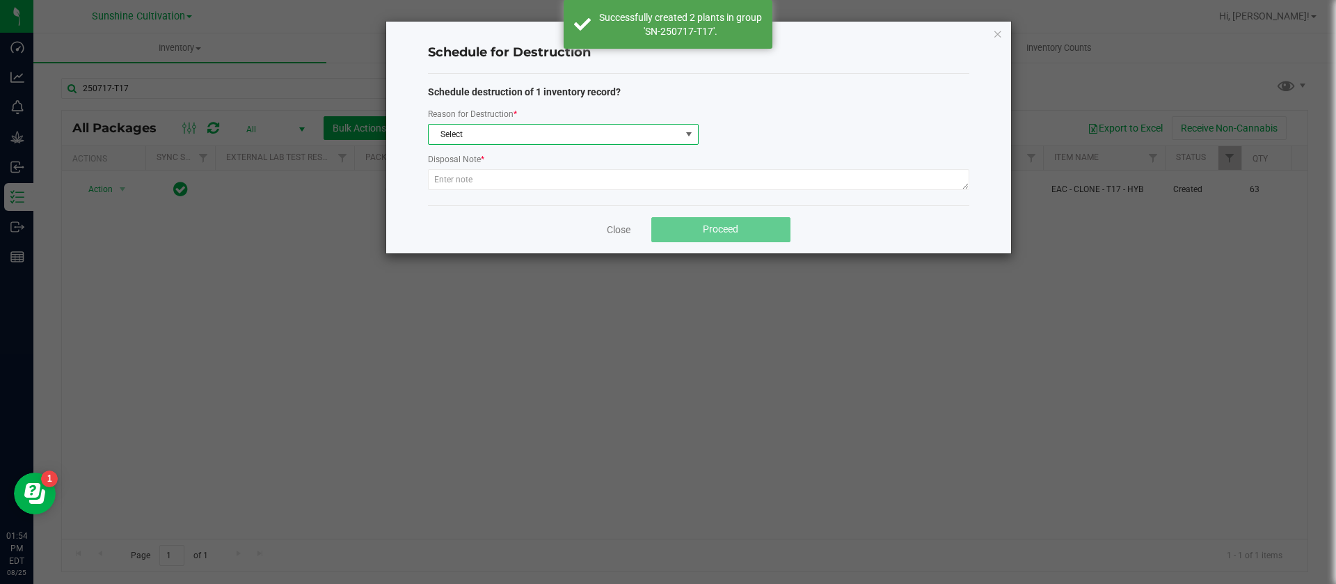
drag, startPoint x: 558, startPoint y: 138, endPoint x: 536, endPoint y: 143, distance: 23.0
click at [546, 141] on span "Select" at bounding box center [555, 134] width 252 height 19
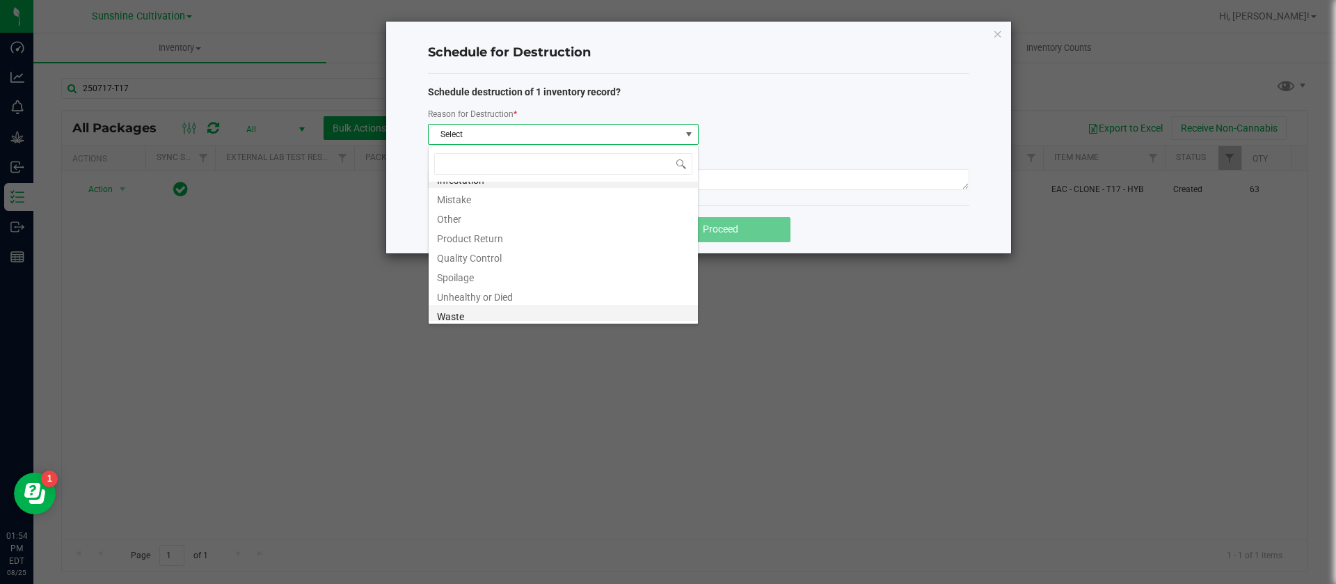
scroll to position [17, 0]
click at [452, 317] on li "Waste" at bounding box center [563, 310] width 269 height 19
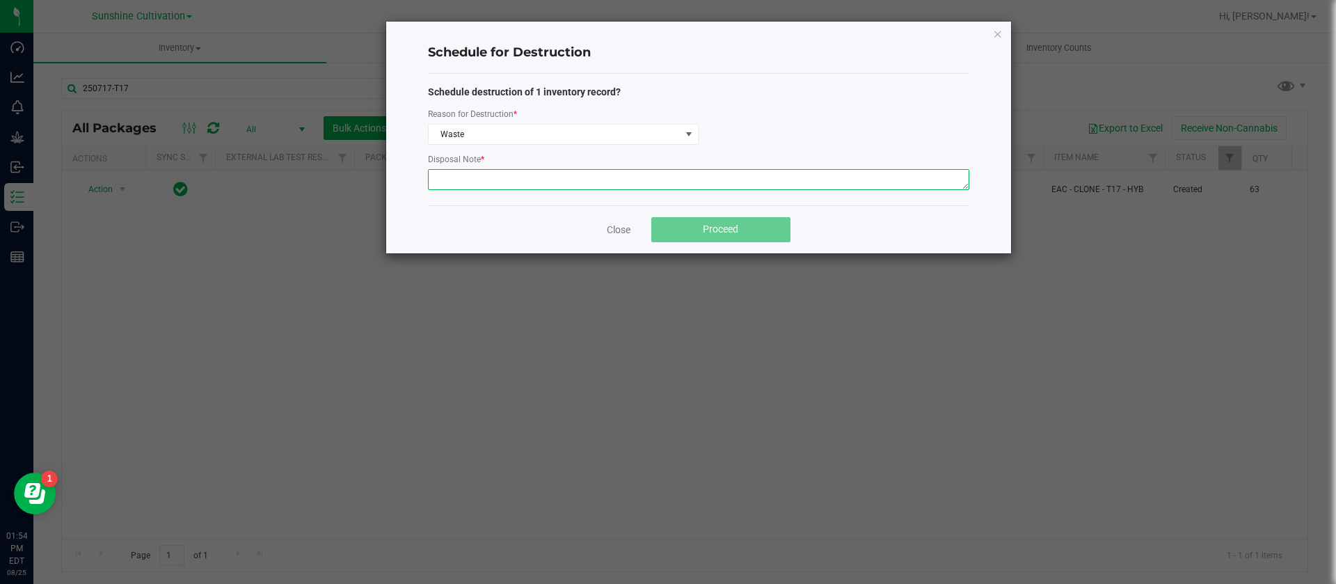
click at [488, 169] on textarea at bounding box center [698, 179] width 541 height 21
type textarea "WASTE"
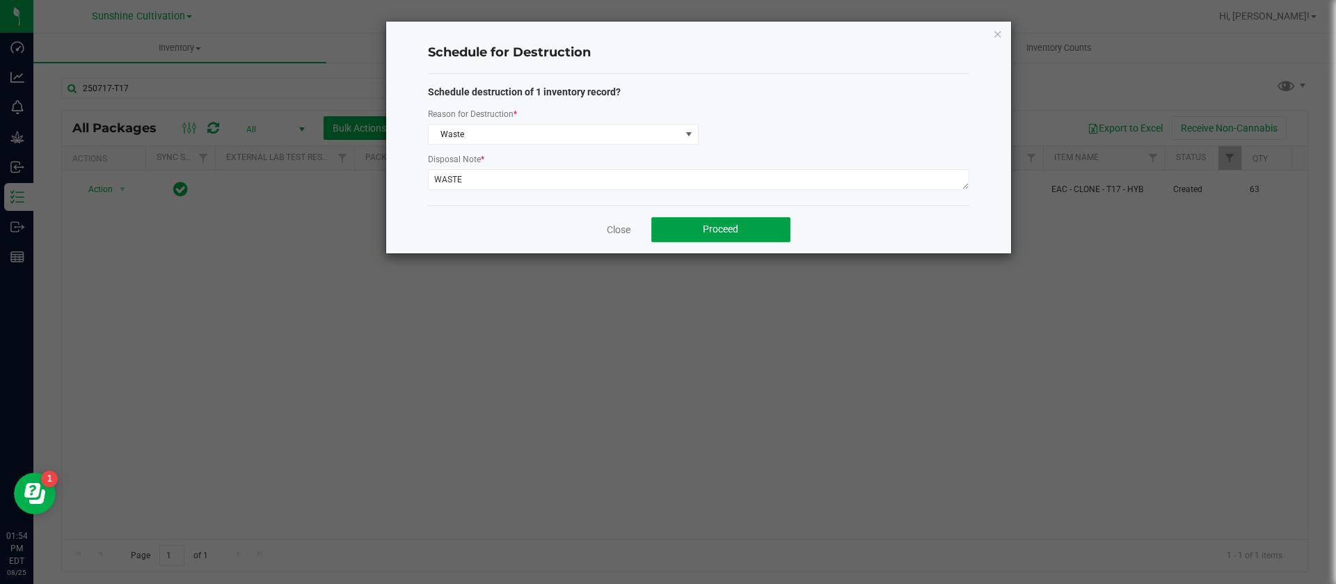
click at [724, 239] on button "Proceed" at bounding box center [720, 229] width 139 height 25
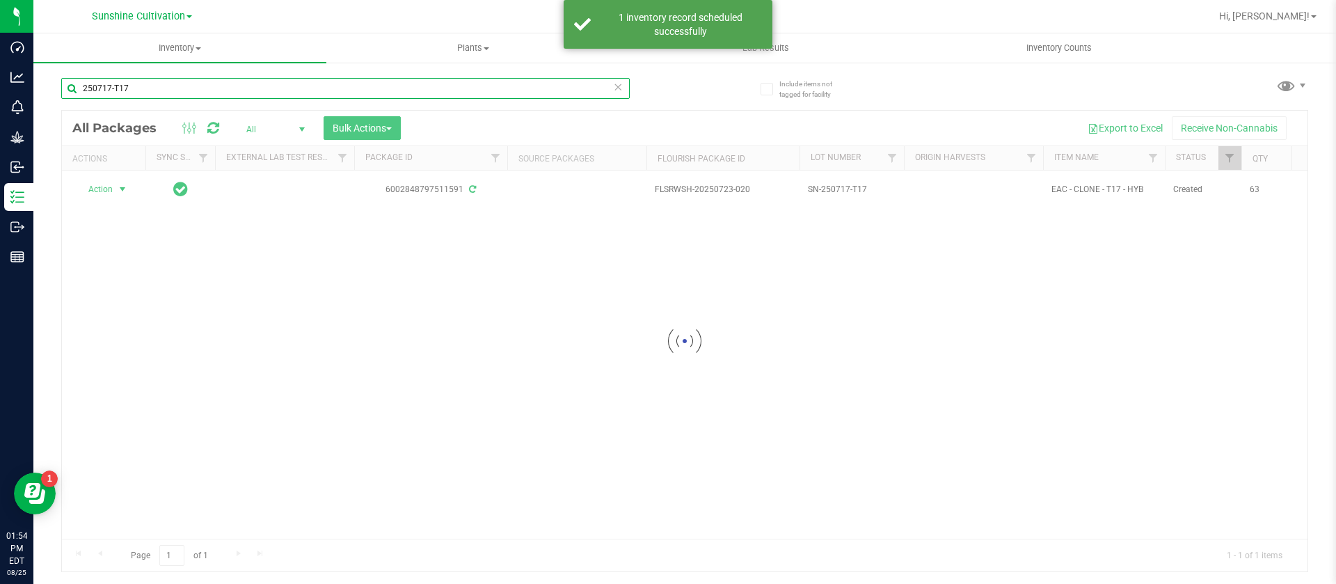
click at [166, 86] on input "250717-T17" at bounding box center [345, 88] width 569 height 21
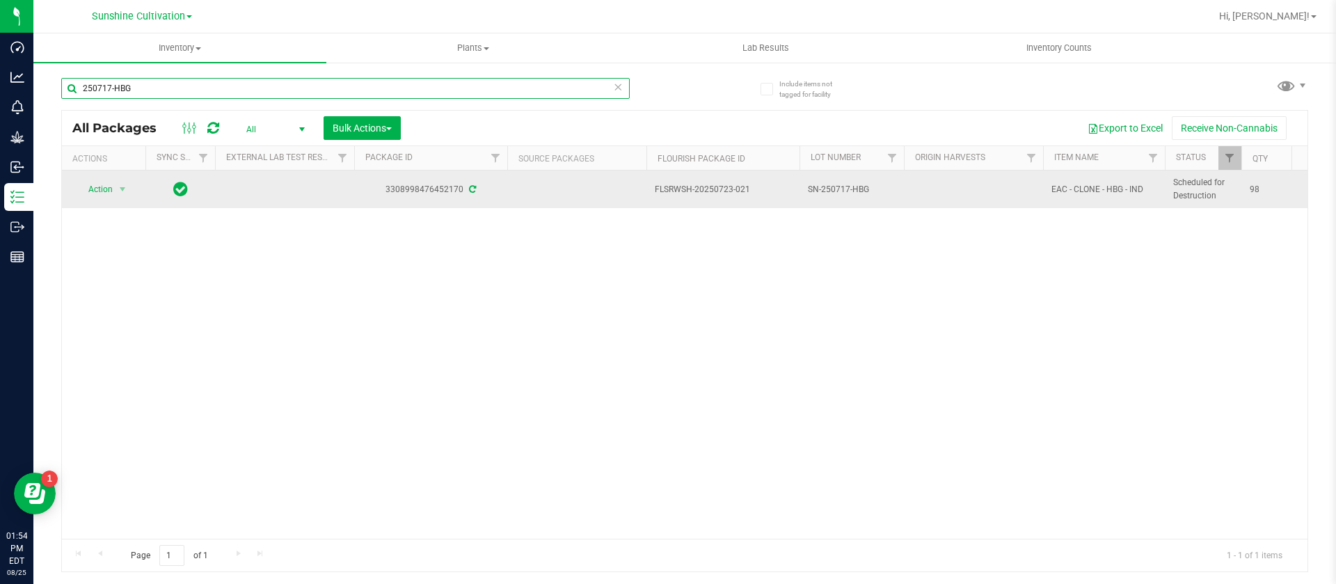
type input "250717-HBG"
click at [107, 192] on span "Action" at bounding box center [95, 189] width 38 height 19
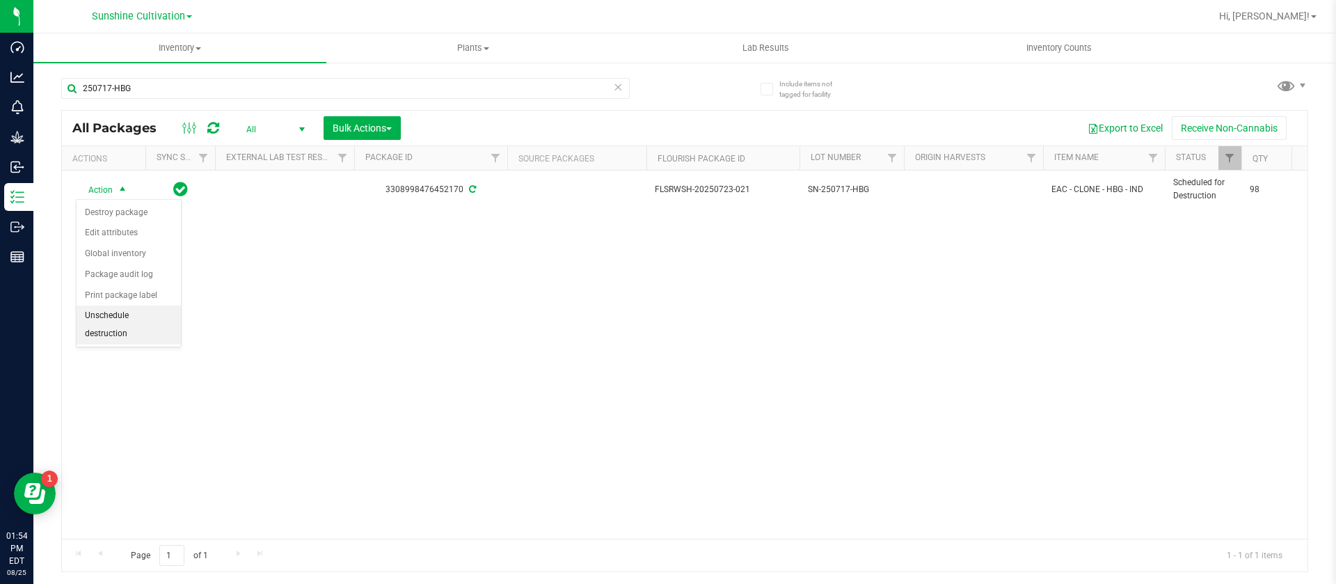
click at [134, 327] on li "Unschedule destruction" at bounding box center [129, 325] width 104 height 38
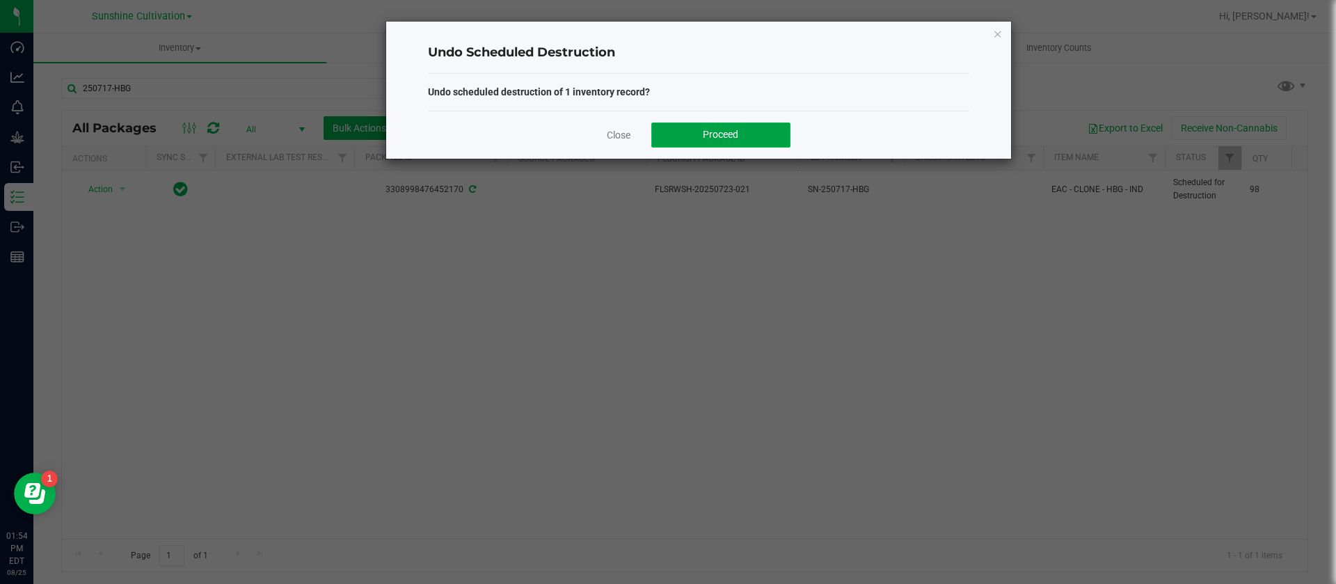
click at [681, 134] on button "Proceed" at bounding box center [720, 134] width 139 height 25
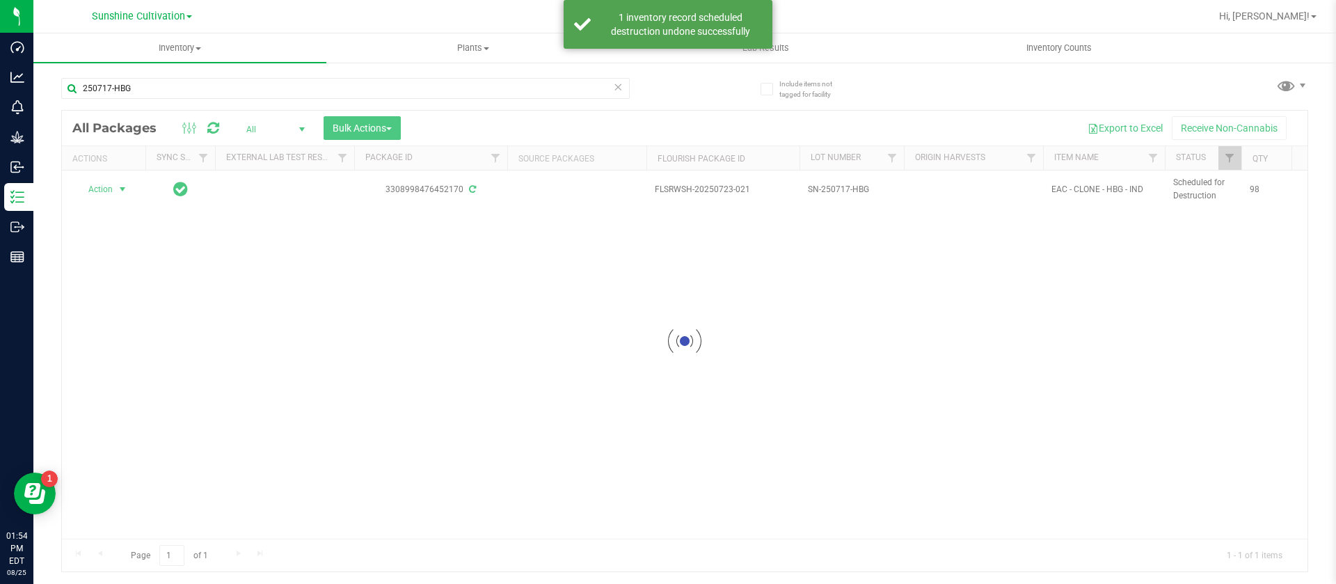
click at [106, 189] on div at bounding box center [685, 341] width 1246 height 461
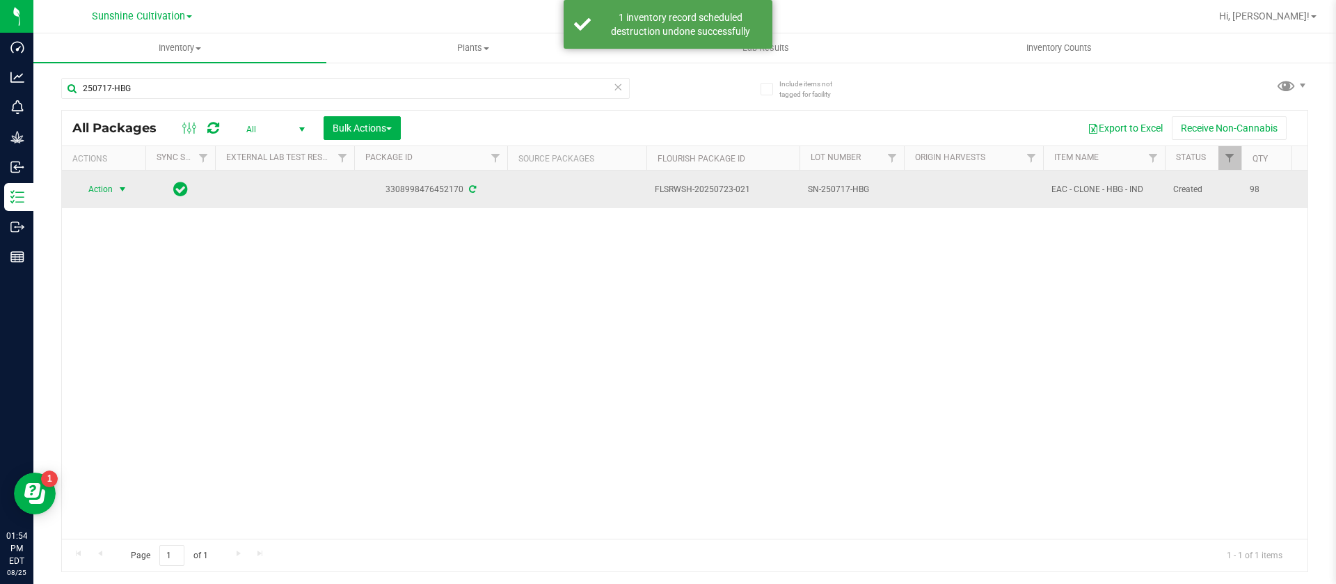
click at [114, 186] on span "select" at bounding box center [122, 189] width 17 height 19
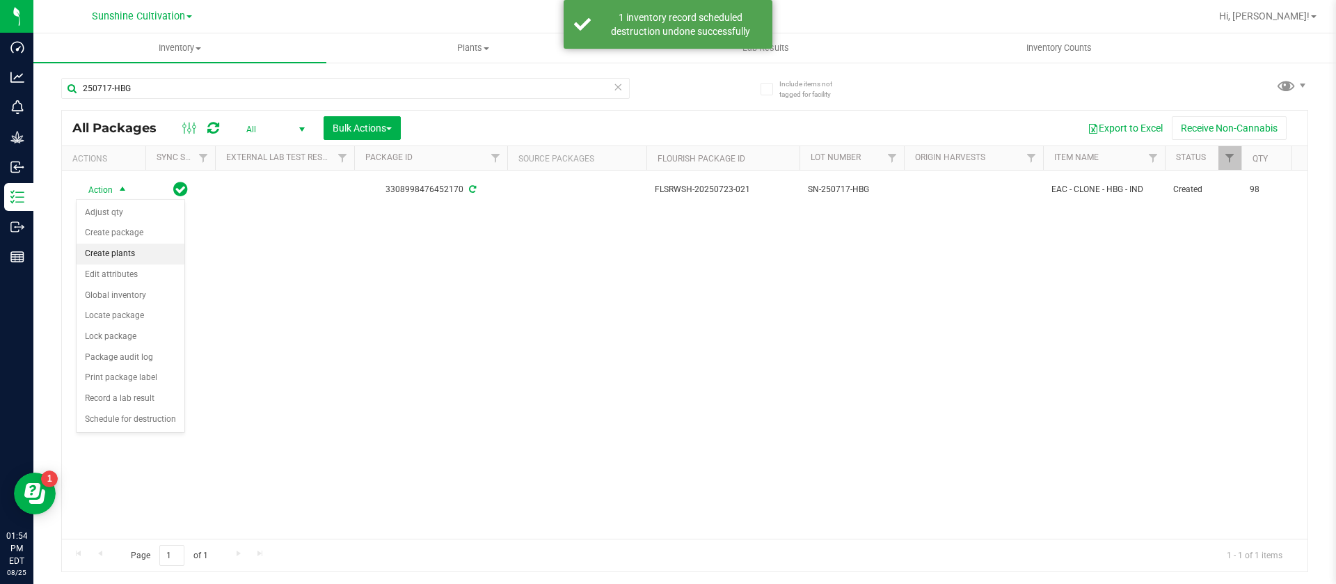
click at [133, 251] on li "Create plants" at bounding box center [131, 254] width 108 height 21
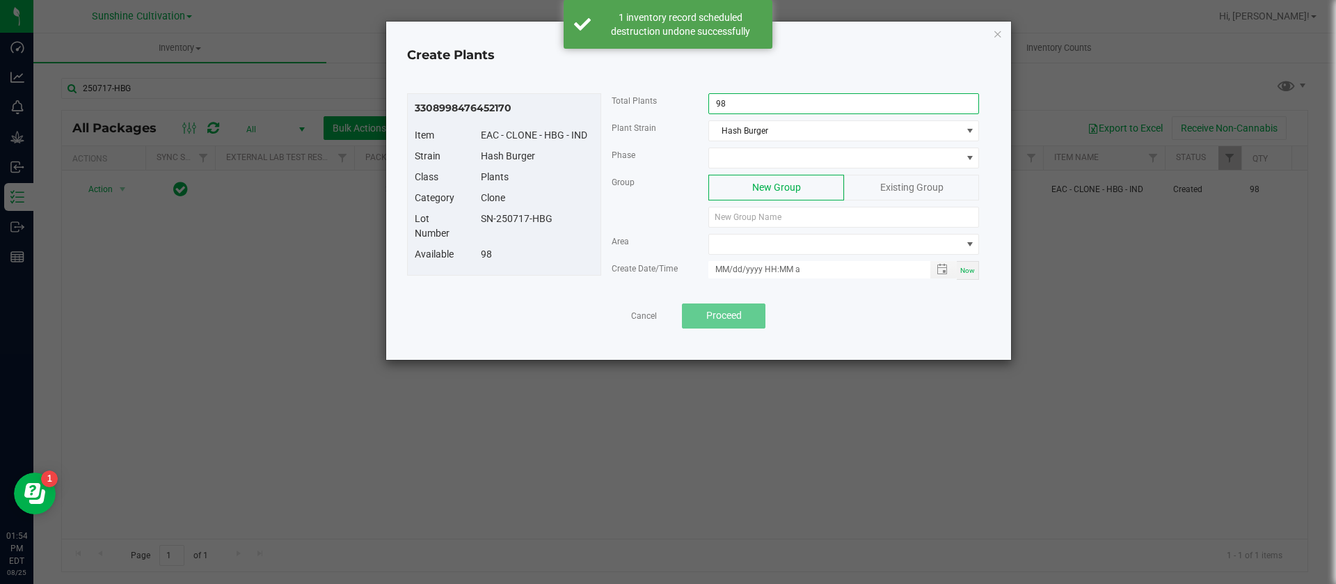
click at [741, 106] on input "98" at bounding box center [843, 103] width 269 height 19
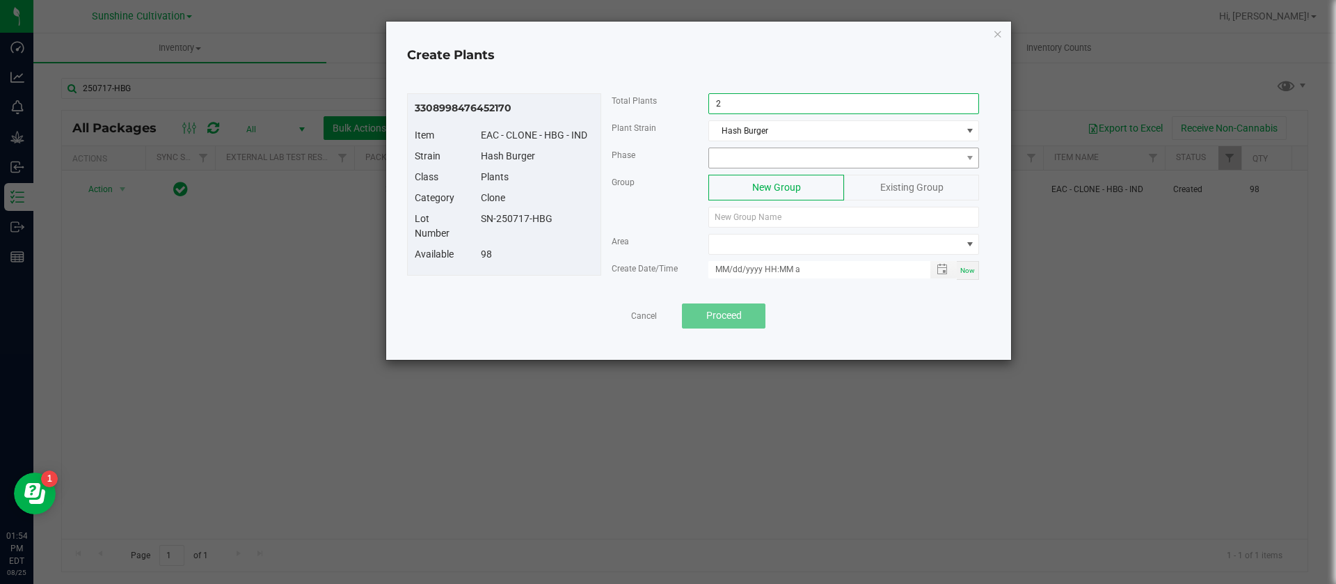
type input "2"
click at [774, 166] on span at bounding box center [835, 157] width 252 height 19
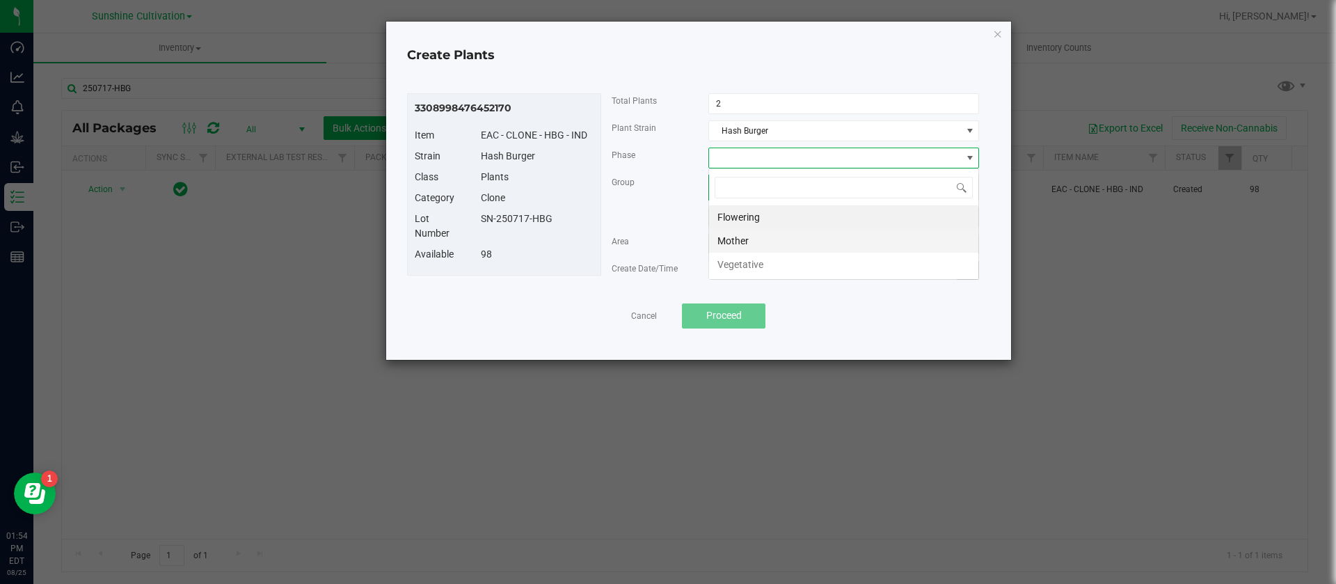
scroll to position [21, 271]
click at [765, 262] on li "Vegetative" at bounding box center [843, 265] width 269 height 24
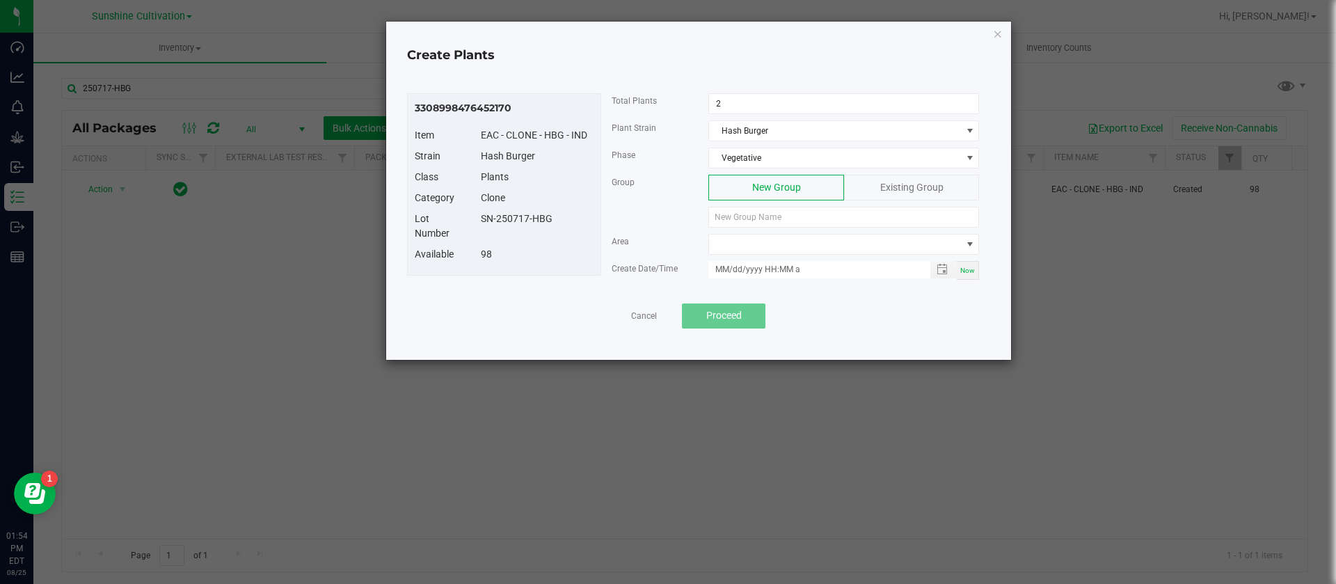
drag, startPoint x: 578, startPoint y: 222, endPoint x: 474, endPoint y: 232, distance: 104.9
click at [474, 232] on div "Lot Number SN-250717-HBG" at bounding box center [504, 229] width 200 height 35
copy div "SN-250717-HBG"
paste input "SN-250717-HBG"
type input "SN-250717-HBG"
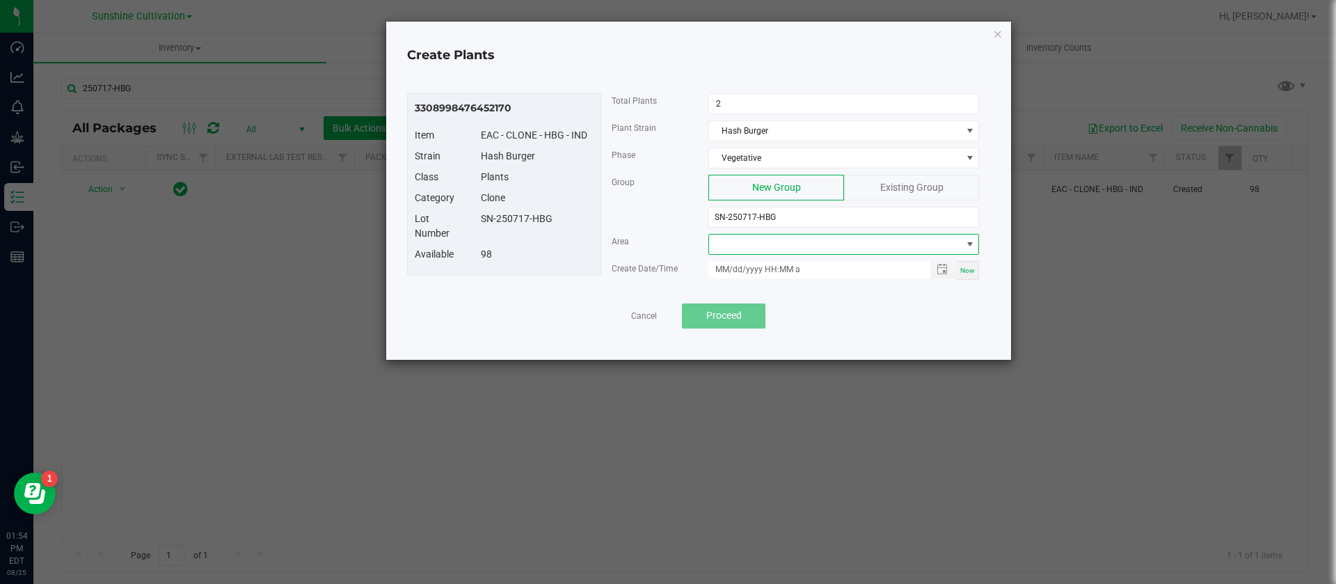
click at [749, 244] on span at bounding box center [835, 244] width 252 height 19
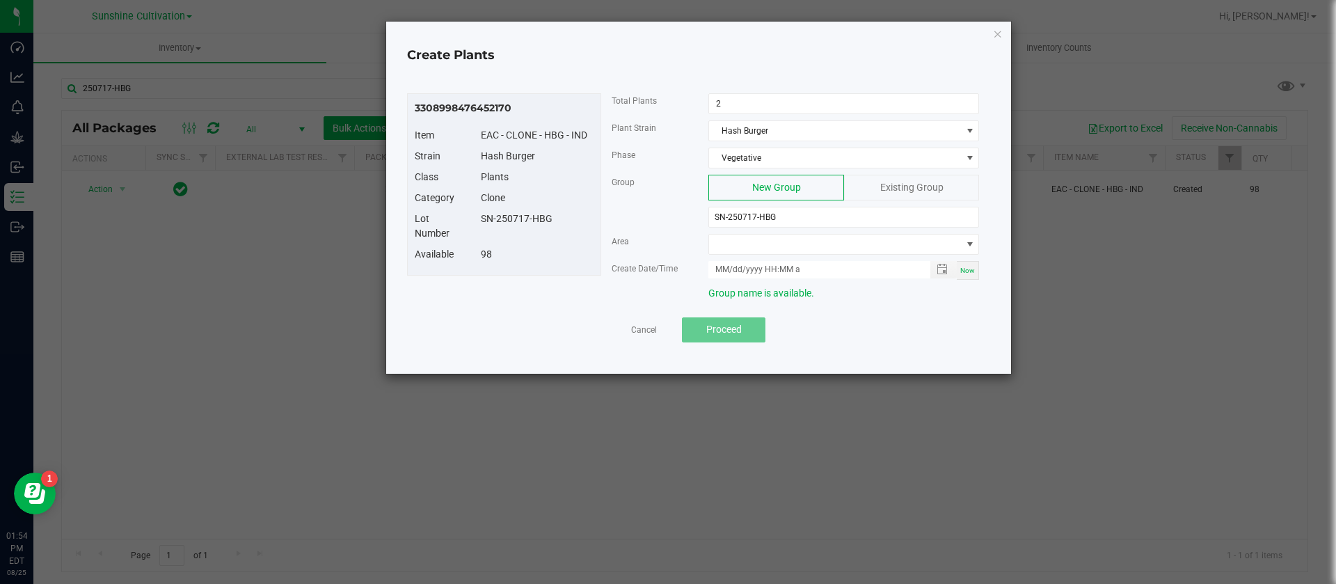
click at [575, 286] on div "3308998476452170 Item EAC - CLONE - HBG - IND Strain Hash Burger Class Plants C…" at bounding box center [698, 200] width 583 height 214
click at [750, 156] on span "Vegetative" at bounding box center [835, 157] width 252 height 19
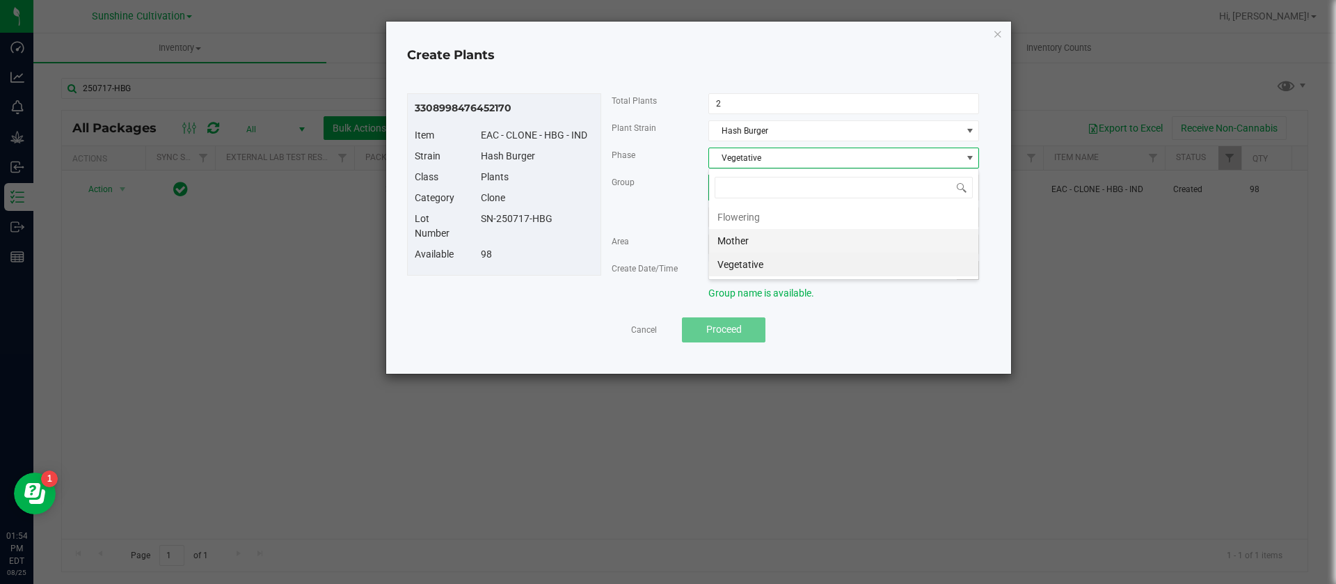
click at [743, 242] on li "Mother" at bounding box center [843, 241] width 269 height 24
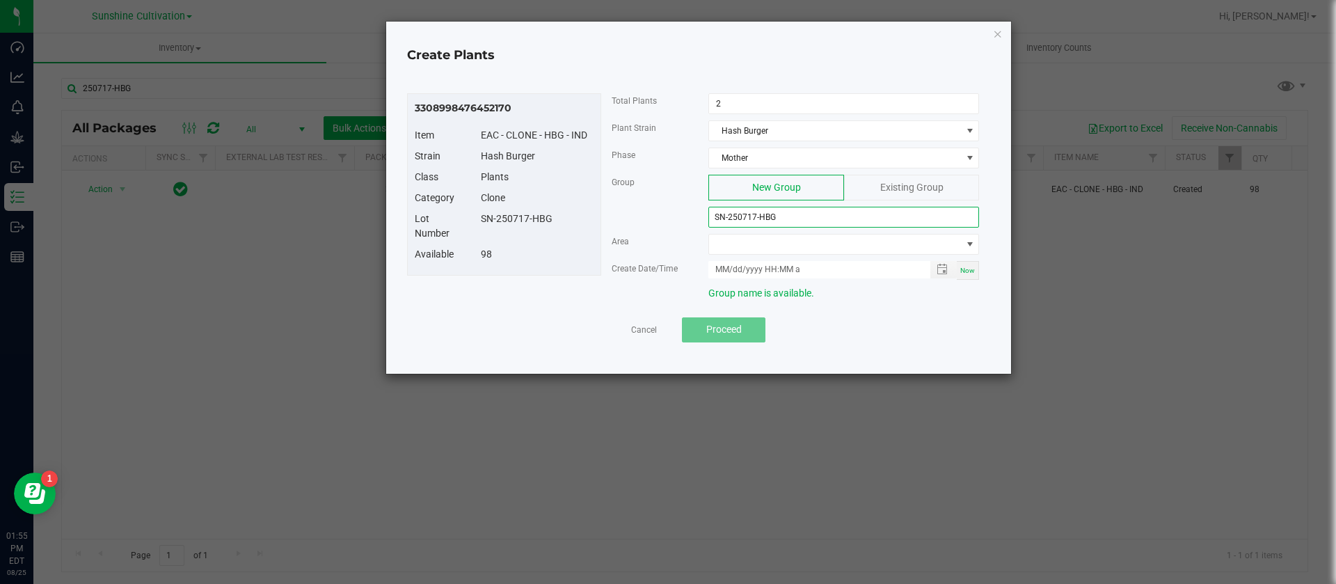
click at [606, 222] on div "Group New Group Existing Group SN-250717-HBG" at bounding box center [795, 204] width 389 height 59
drag, startPoint x: 597, startPoint y: 221, endPoint x: 628, endPoint y: 244, distance: 38.3
click at [607, 228] on div "3308998476452170 Item EAC - CLONE - HBG - IND Strain Hash Burger Class Plants C…" at bounding box center [698, 200] width 583 height 214
click at [766, 245] on span at bounding box center [835, 244] width 252 height 19
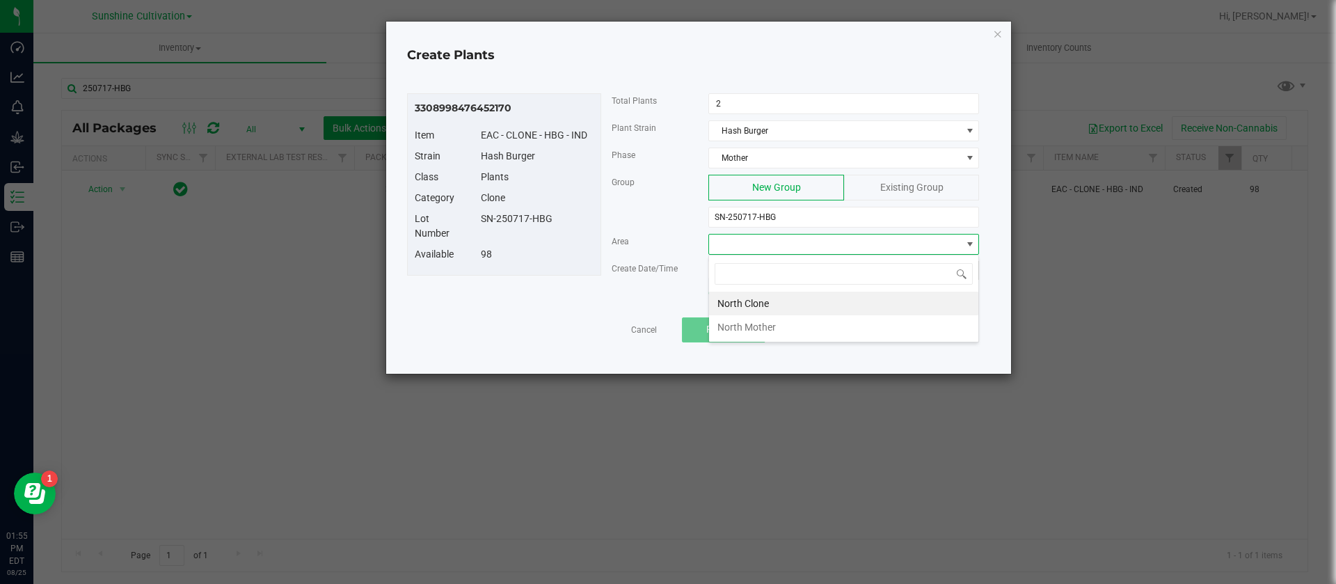
click at [750, 331] on li "North Mother" at bounding box center [843, 327] width 269 height 24
click at [974, 272] on span "Now" at bounding box center [967, 271] width 15 height 8
type input "08/25/2025 1:55 PM"
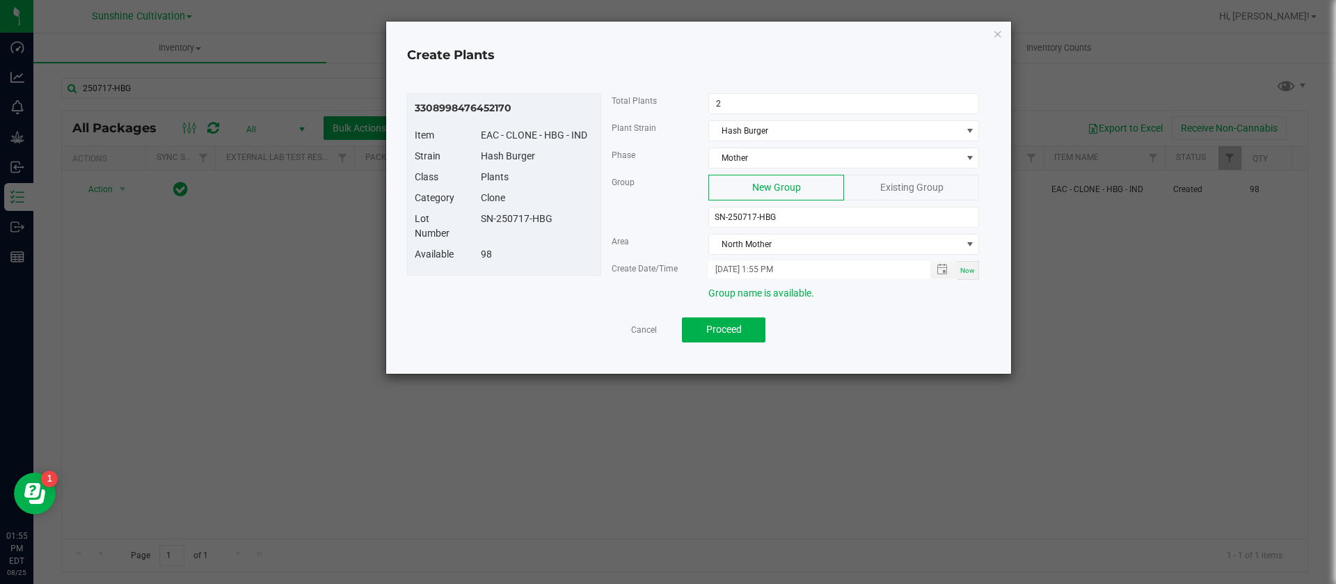
click at [624, 262] on div "Create Date/Time" at bounding box center [649, 268] width 97 height 15
click at [578, 256] on div "98" at bounding box center [537, 254] width 134 height 15
click at [655, 240] on div "Area" at bounding box center [649, 241] width 97 height 15
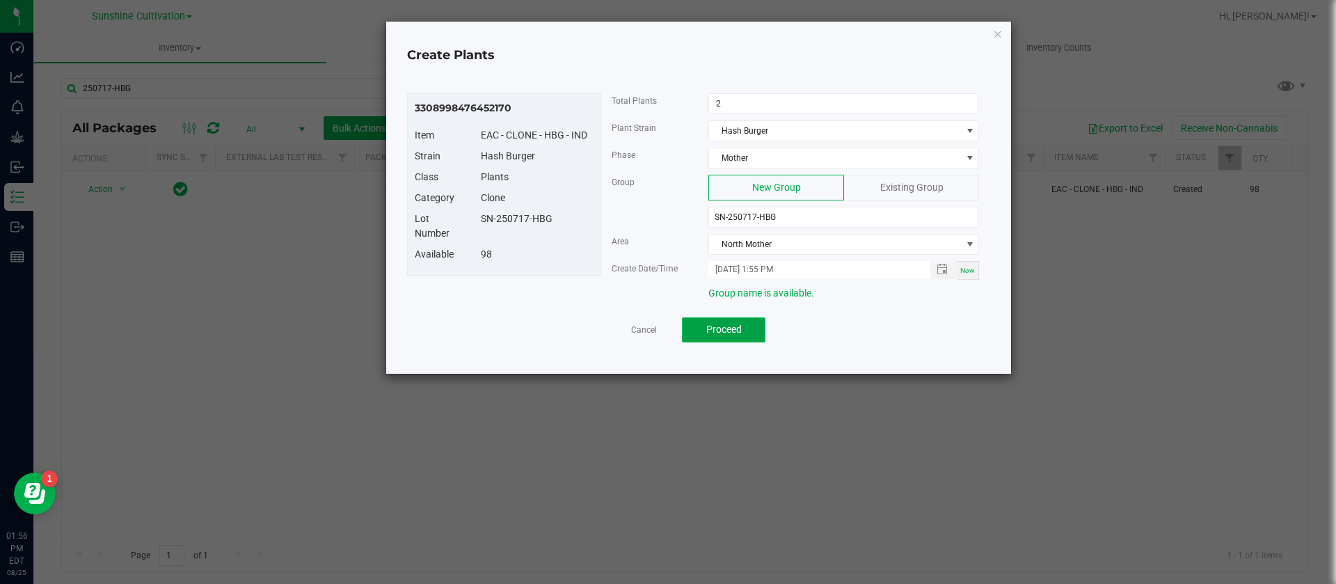
click at [736, 336] on button "Proceed" at bounding box center [724, 329] width 84 height 25
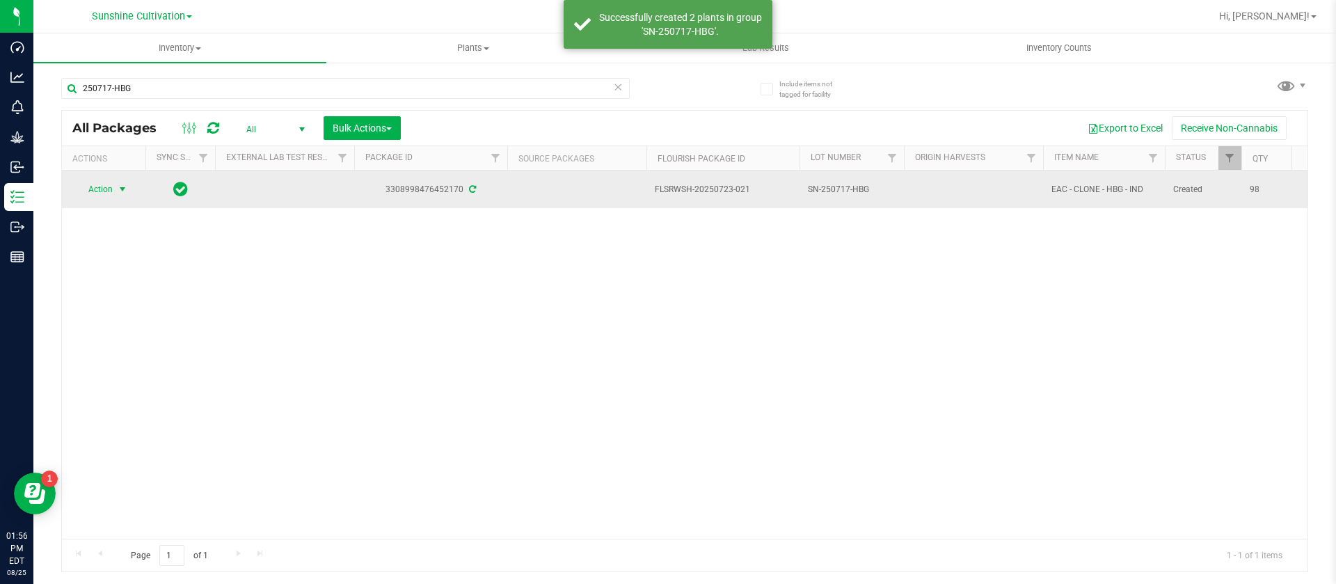
click at [107, 198] on span "Action" at bounding box center [95, 189] width 38 height 19
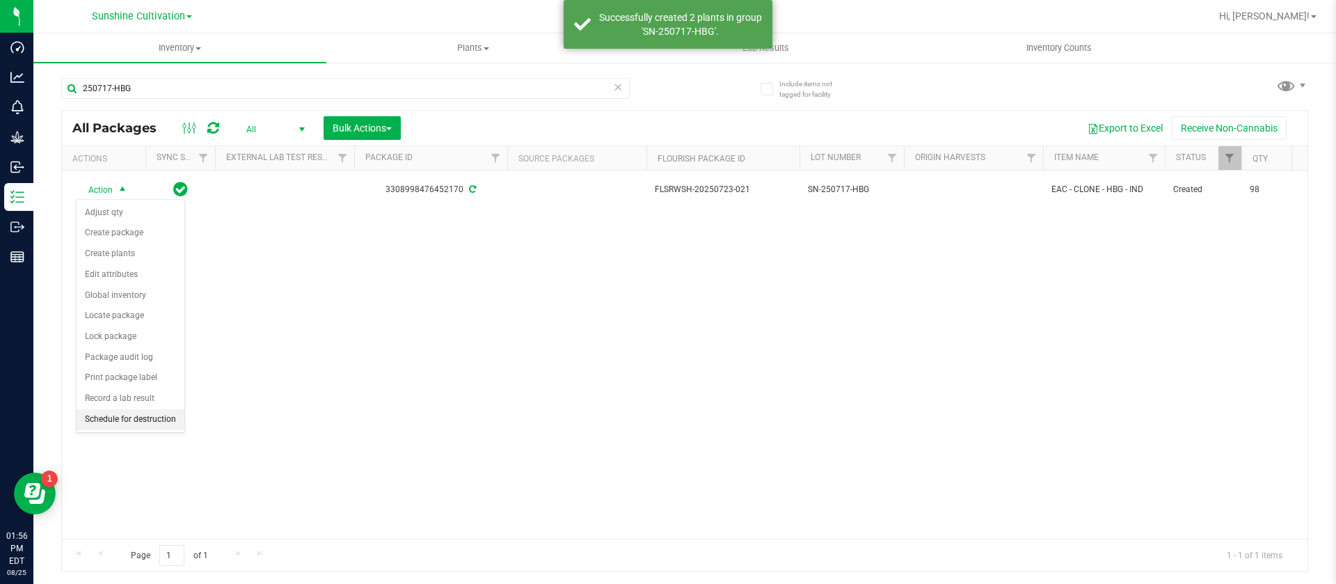
click at [128, 419] on li "Schedule for destruction" at bounding box center [131, 419] width 108 height 21
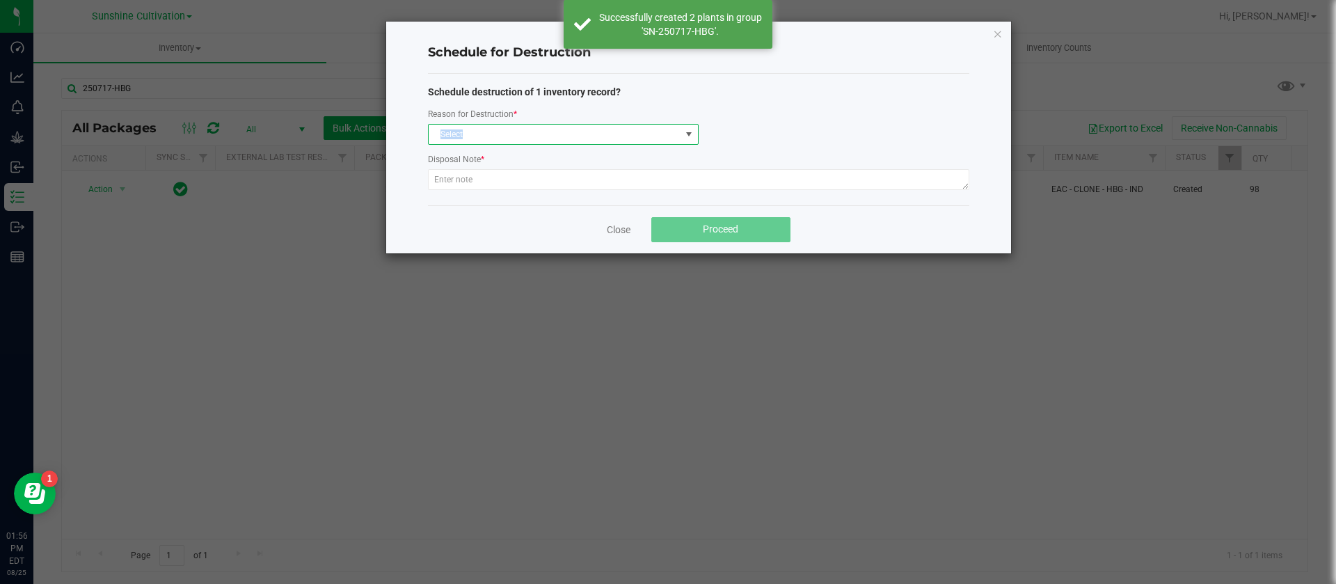
click at [508, 122] on div "Reason for Destruction * Select" at bounding box center [563, 125] width 271 height 38
click at [492, 133] on span "Select" at bounding box center [555, 134] width 252 height 19
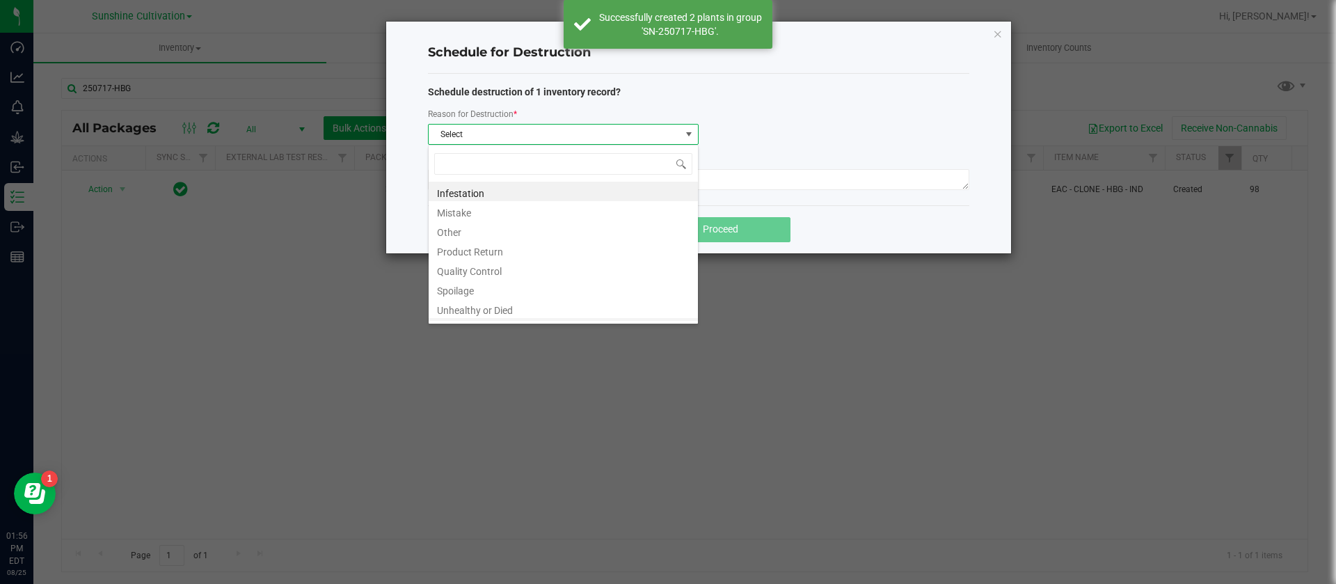
scroll to position [17, 0]
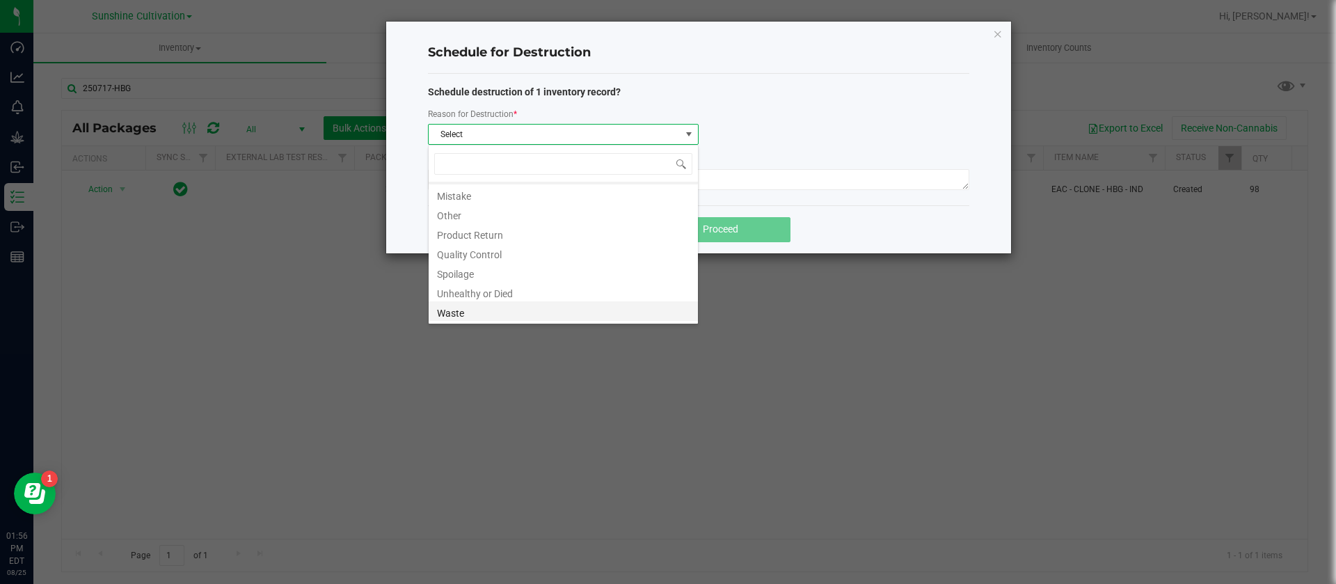
click at [475, 315] on li "Waste" at bounding box center [563, 310] width 269 height 19
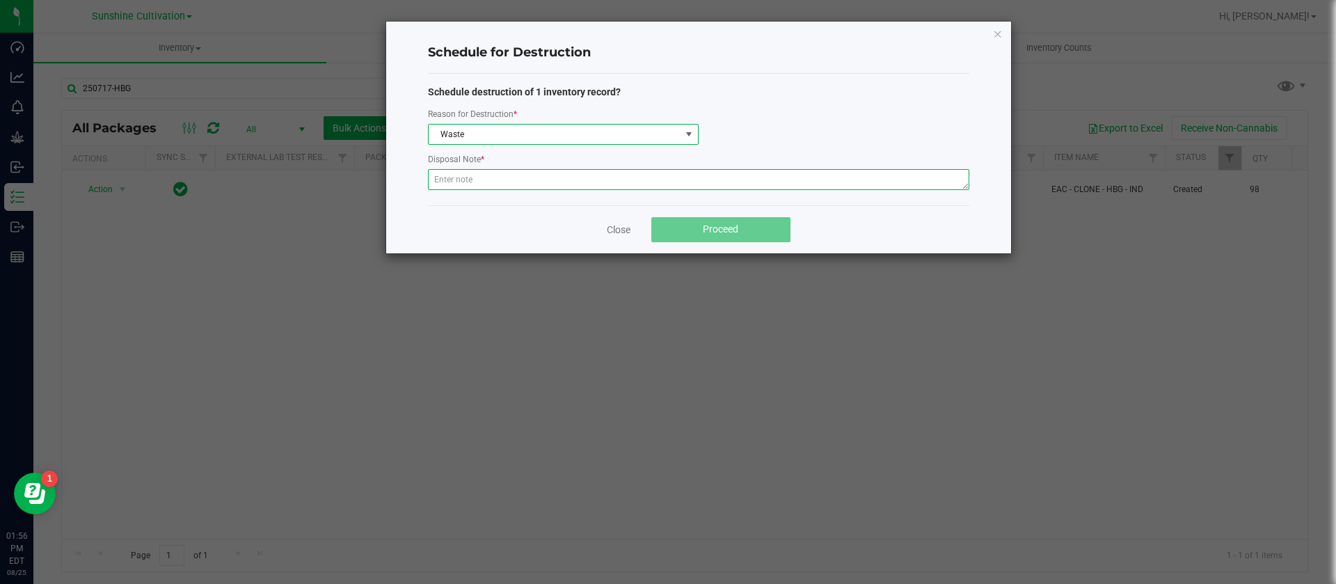
click at [503, 180] on textarea at bounding box center [698, 179] width 541 height 21
type textarea "WASTE"
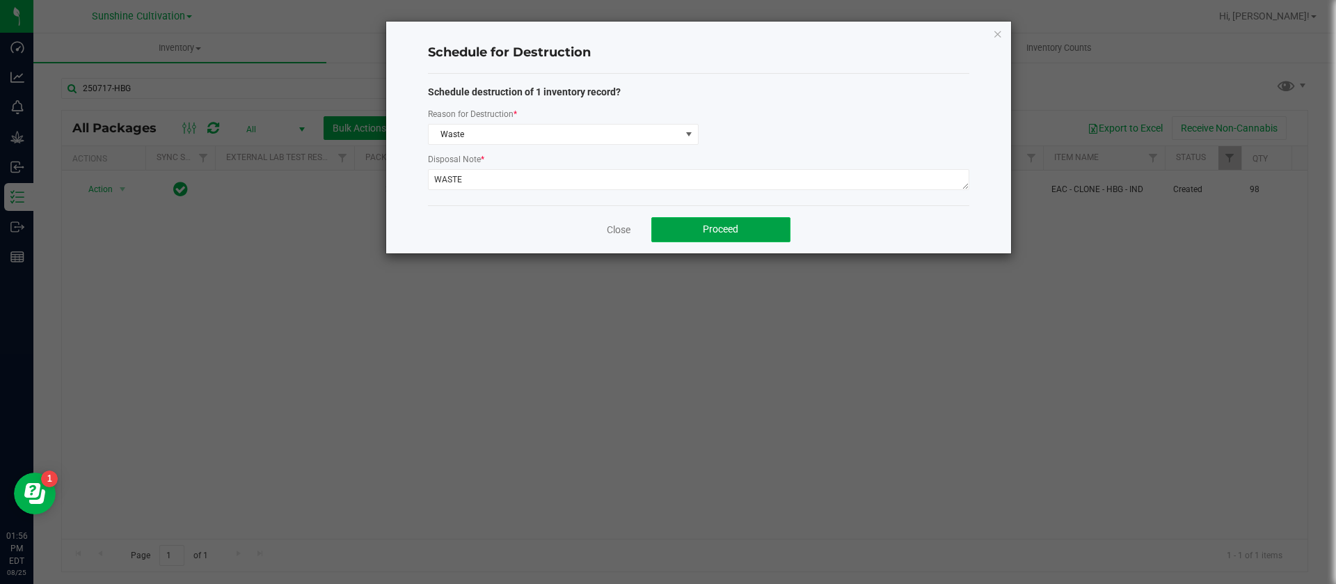
click at [704, 221] on button "Proceed" at bounding box center [720, 229] width 139 height 25
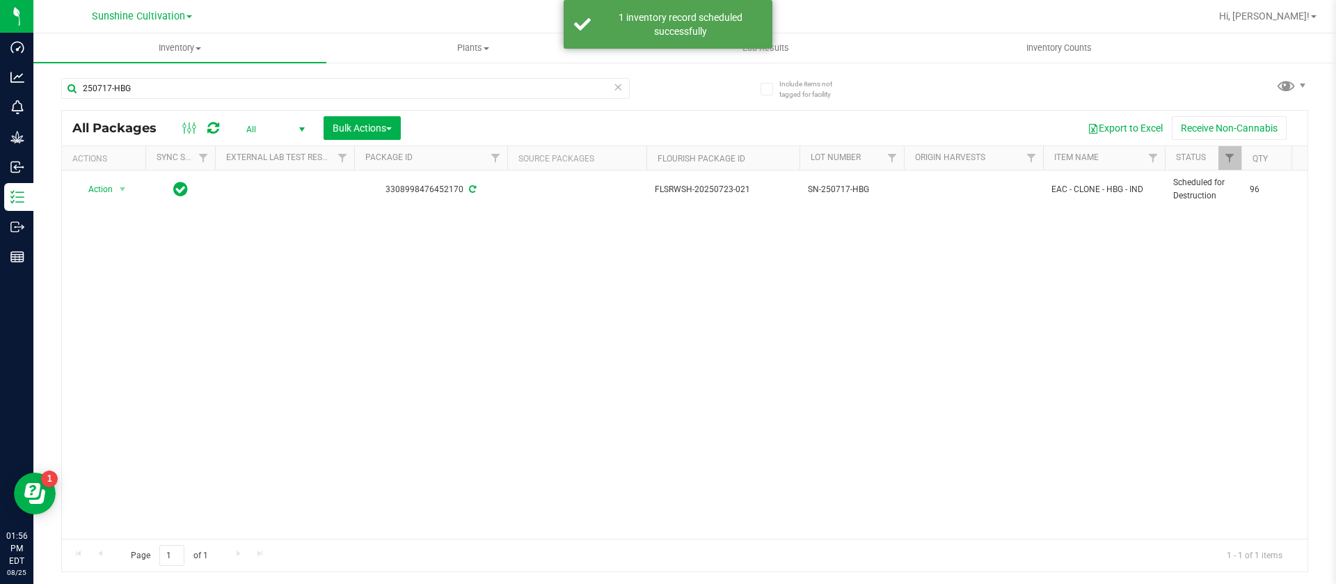
click at [680, 278] on div "Action Action Destroy package Edit attributes Global inventory Package audit lo…" at bounding box center [685, 355] width 1246 height 368
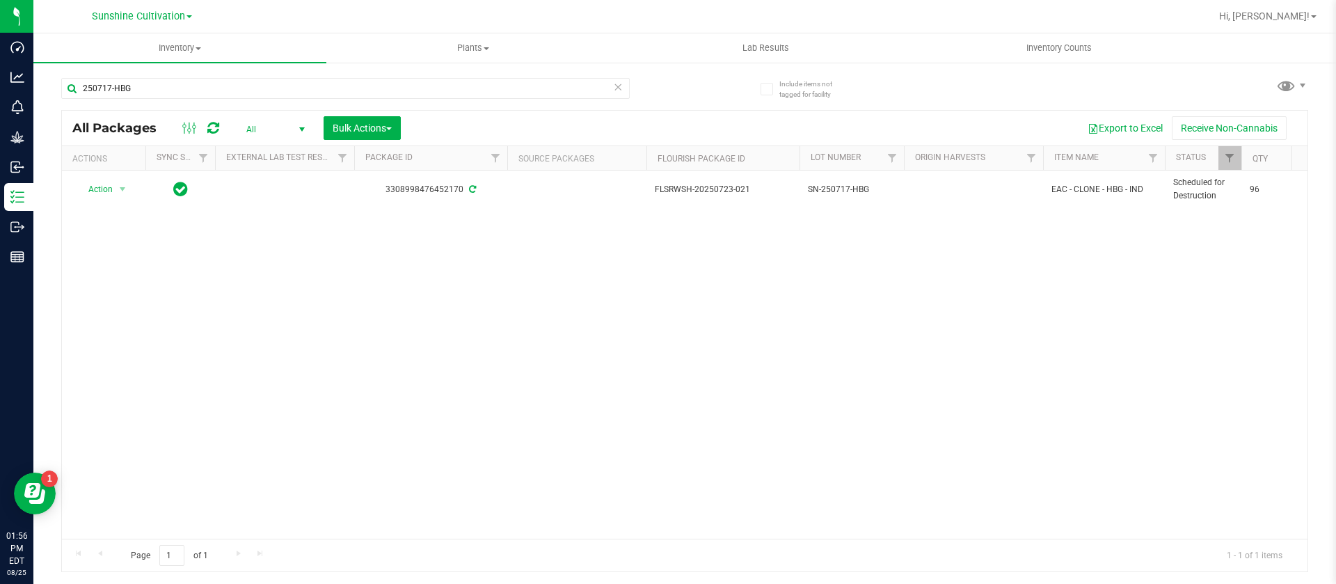
click at [427, 308] on div "Action Action Destroy package Edit attributes Global inventory Package audit lo…" at bounding box center [685, 355] width 1246 height 368
click at [780, 292] on div "Action Action Destroy package Edit attributes Global inventory Package audit lo…" at bounding box center [685, 355] width 1246 height 368
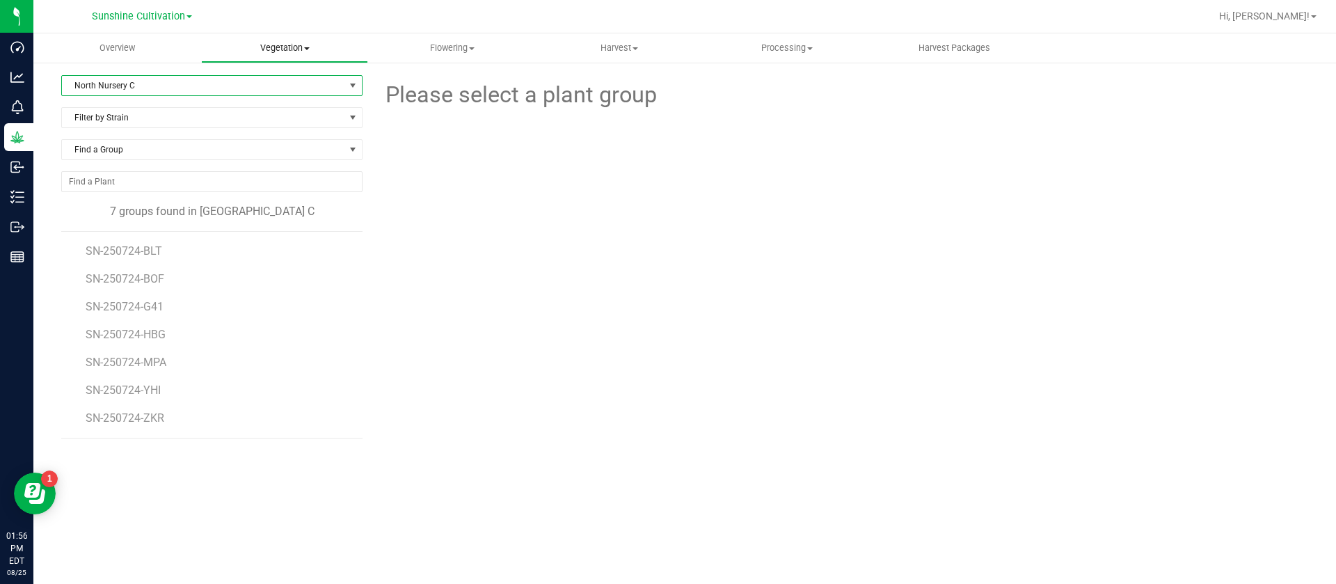
click at [280, 50] on span "Vegetation" at bounding box center [285, 48] width 166 height 13
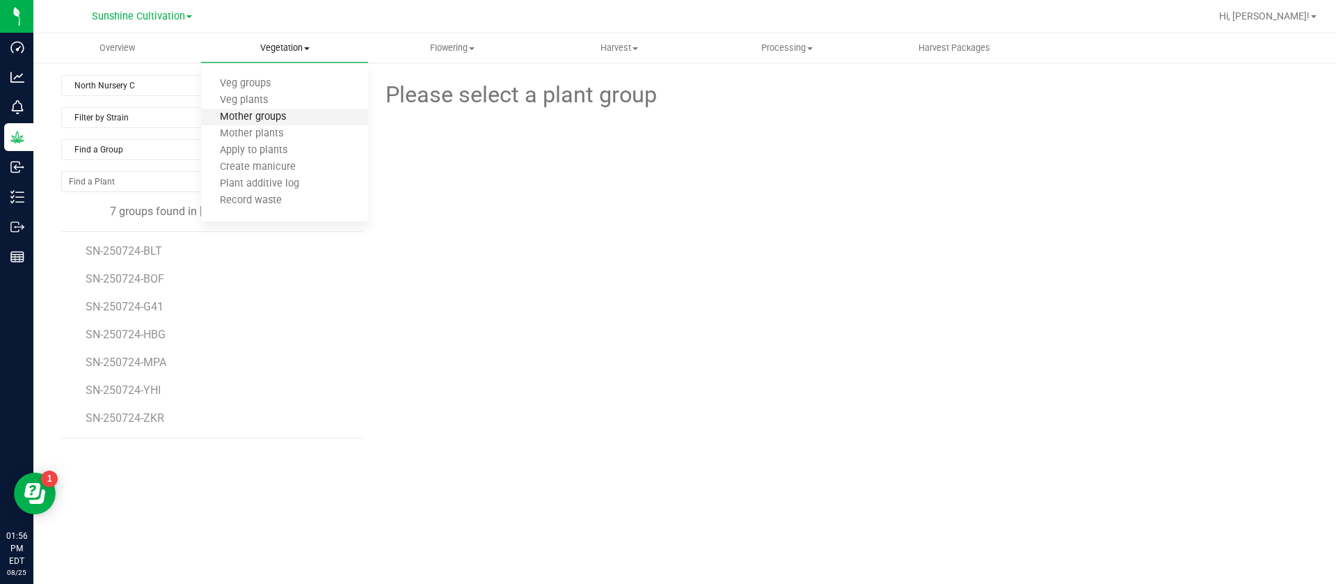
click at [276, 113] on span "Mother groups" at bounding box center [253, 117] width 104 height 12
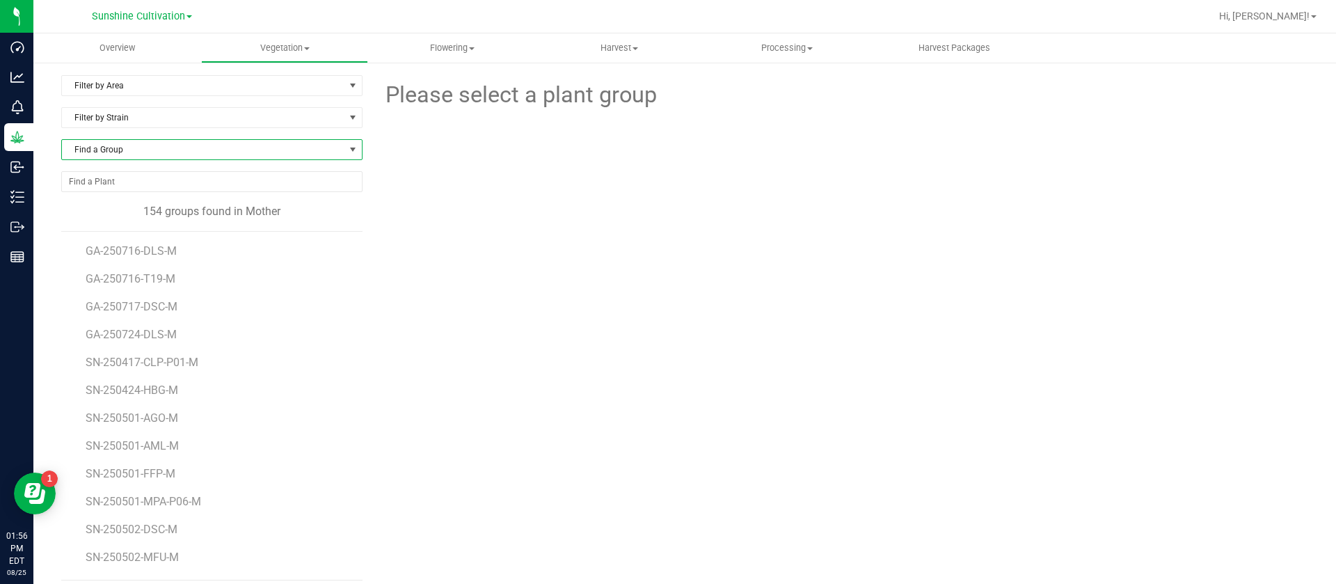
click at [143, 148] on span "Find a Group" at bounding box center [203, 149] width 283 height 19
type input "T17"
click at [174, 263] on li "SN-250717-T17" at bounding box center [210, 265] width 296 height 19
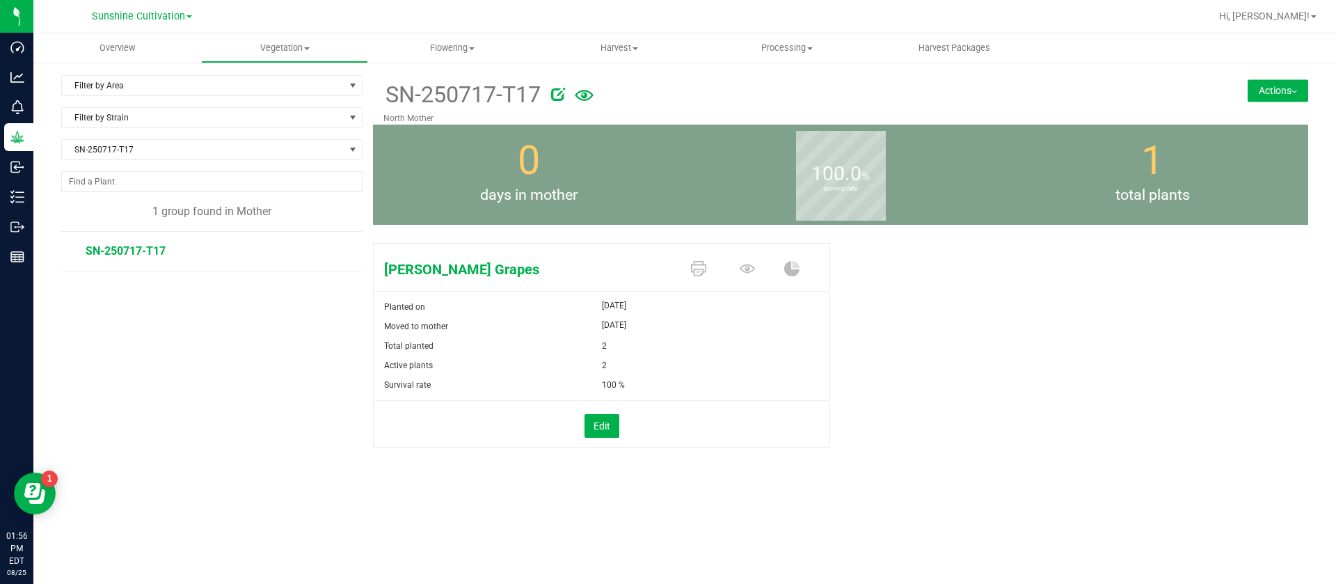
click at [560, 93] on icon at bounding box center [558, 94] width 14 height 14
click at [523, 100] on input "SN-250717-T17" at bounding box center [708, 94] width 650 height 21
type input "SN-250717-T17-M"
click at [1083, 94] on button "Cancel button" at bounding box center [1075, 94] width 19 height 20
click at [697, 274] on icon at bounding box center [698, 268] width 15 height 15
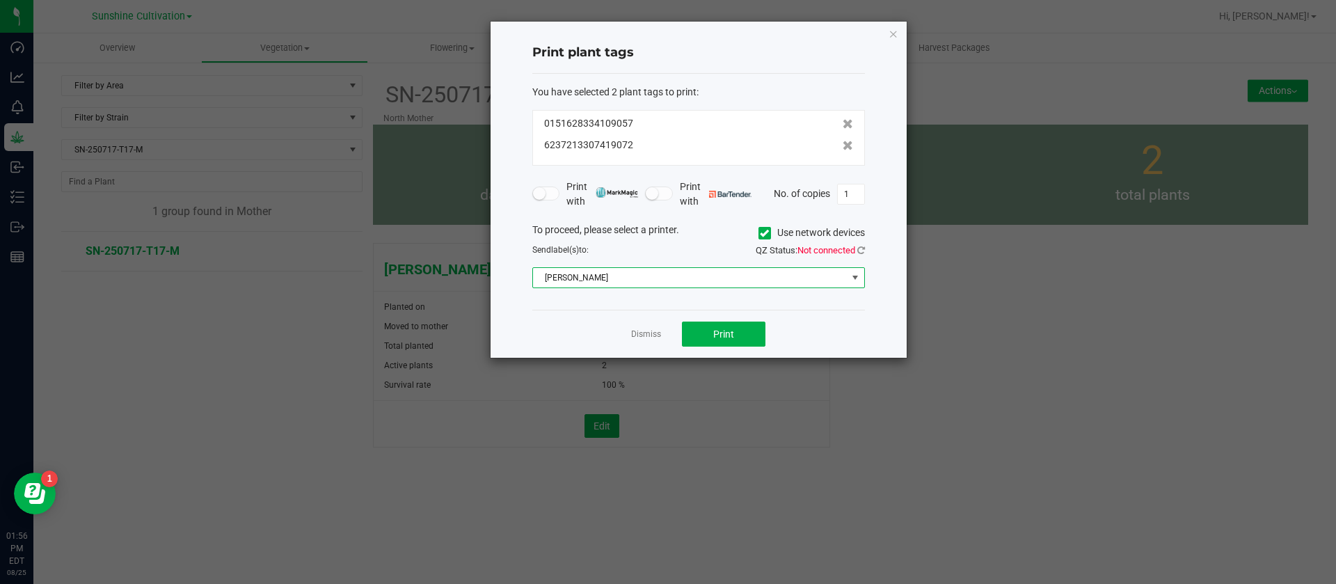
click at [602, 273] on span "Christine_TEST" at bounding box center [690, 277] width 314 height 19
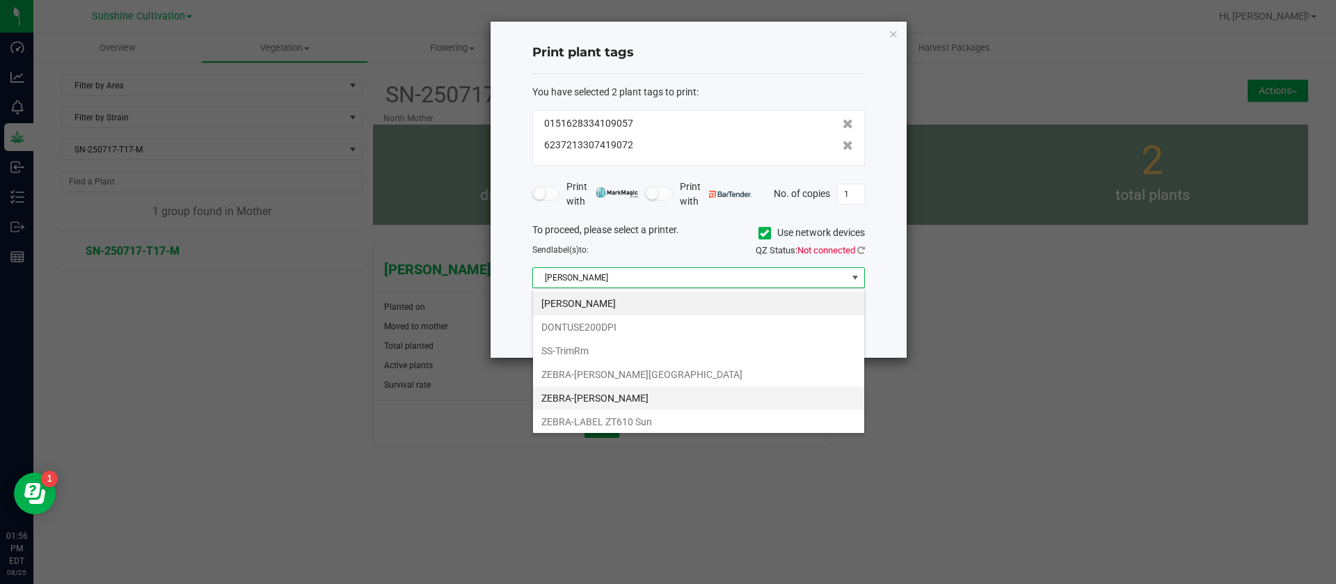
scroll to position [21, 333]
click at [640, 420] on li "ZEBRA-LABEL ZT610 Sun" at bounding box center [698, 422] width 331 height 24
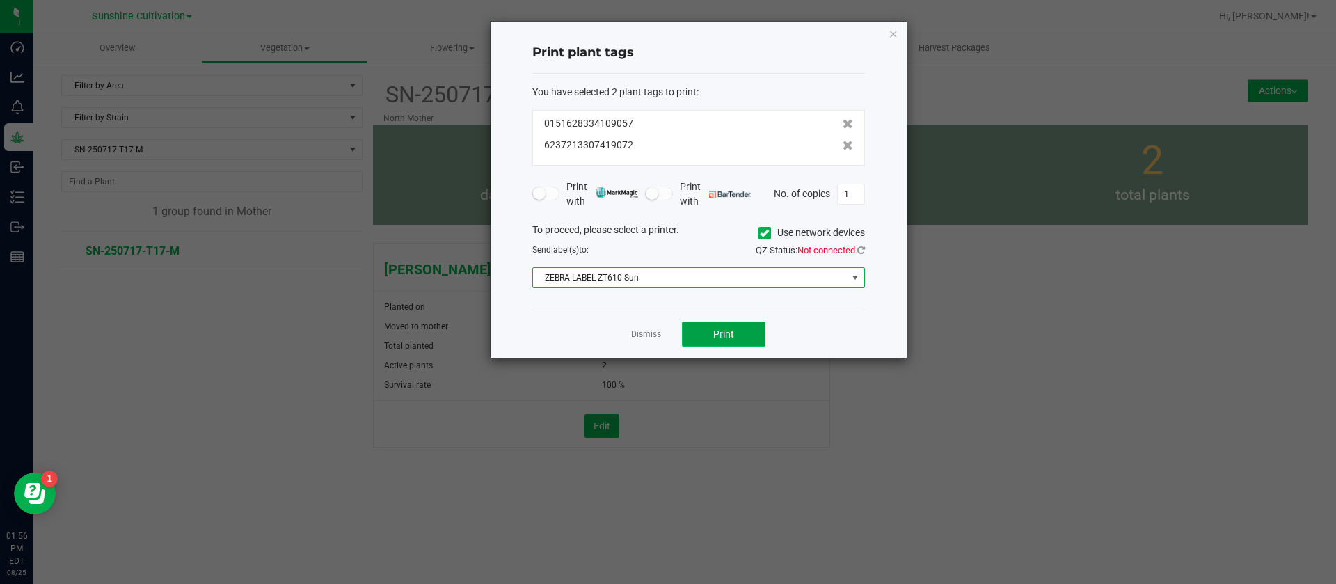
click at [720, 332] on span "Print" at bounding box center [723, 334] width 21 height 11
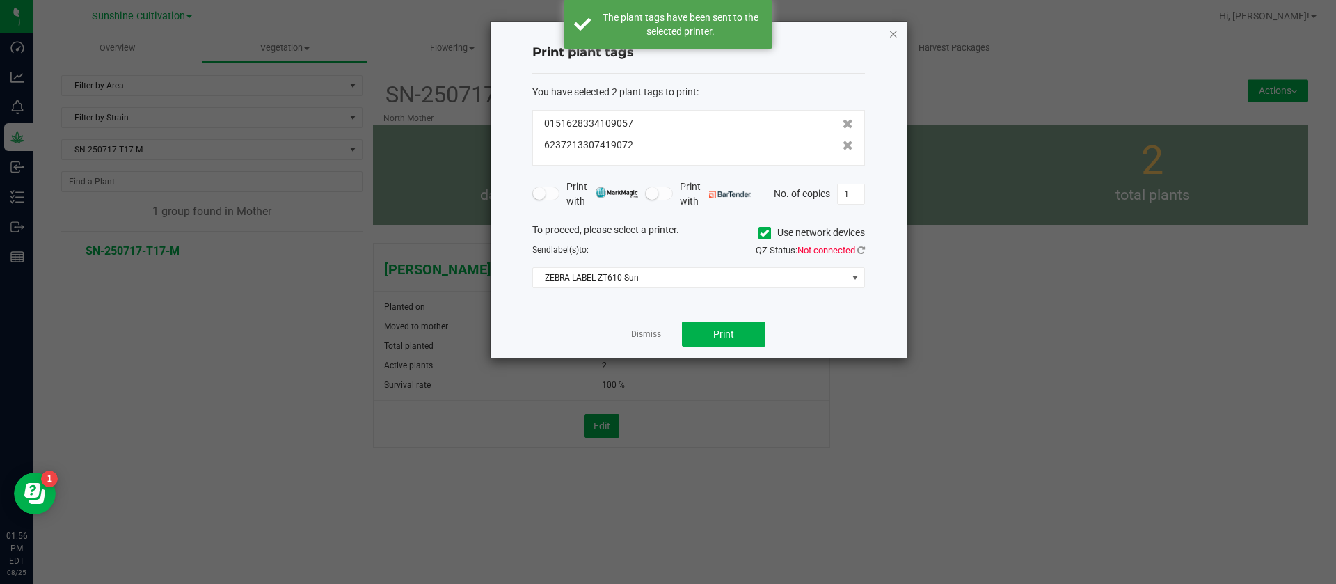
click at [889, 29] on icon "button" at bounding box center [894, 33] width 10 height 17
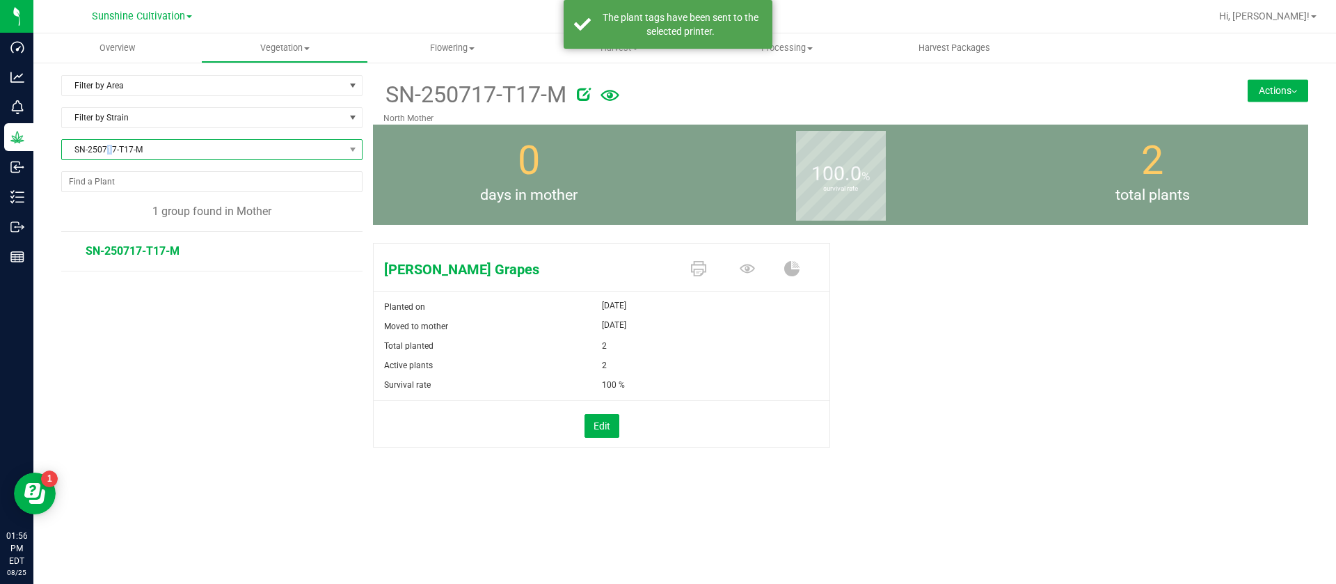
click at [109, 149] on span "SN-250717-T17-M" at bounding box center [203, 149] width 283 height 19
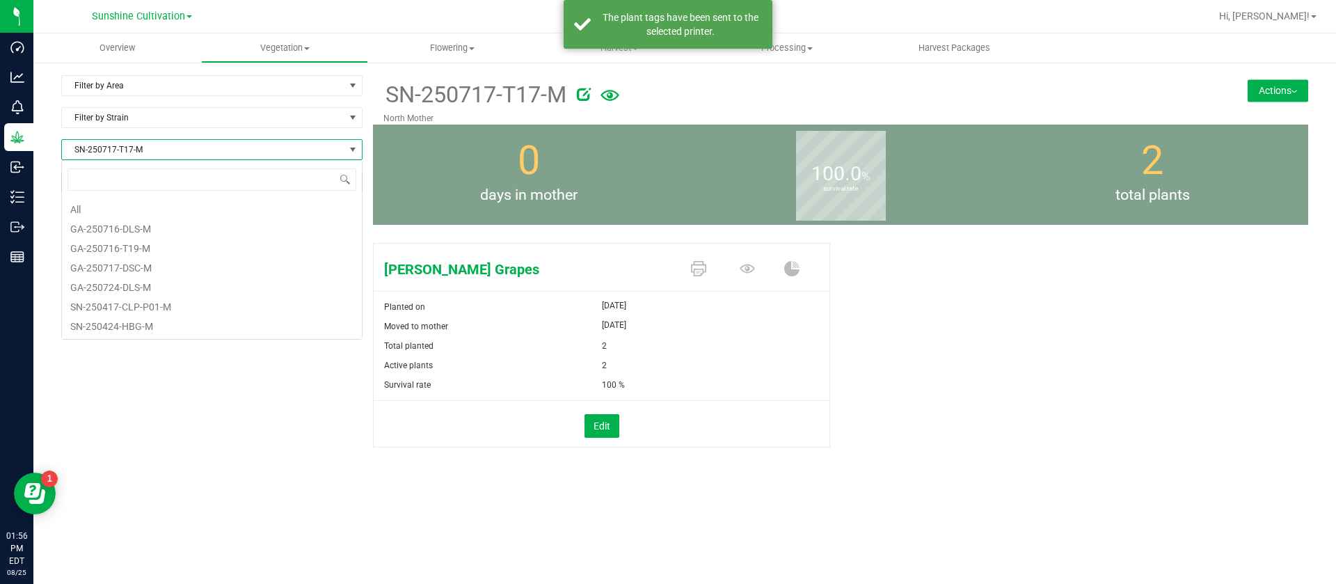
scroll to position [2472, 0]
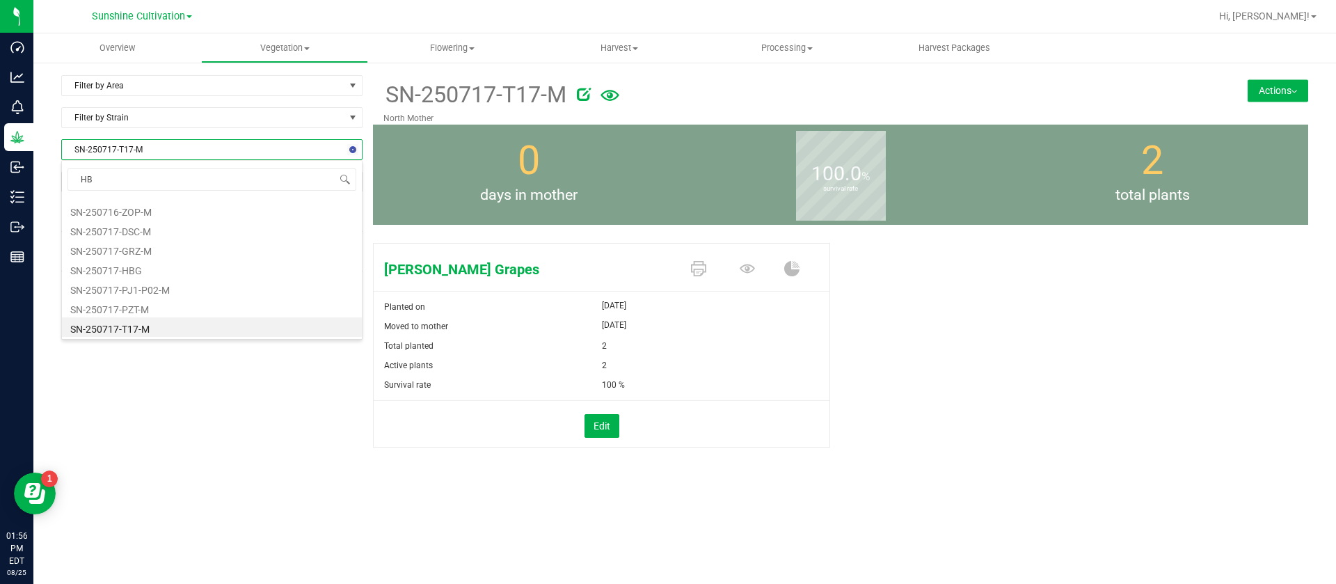
type input "HBG"
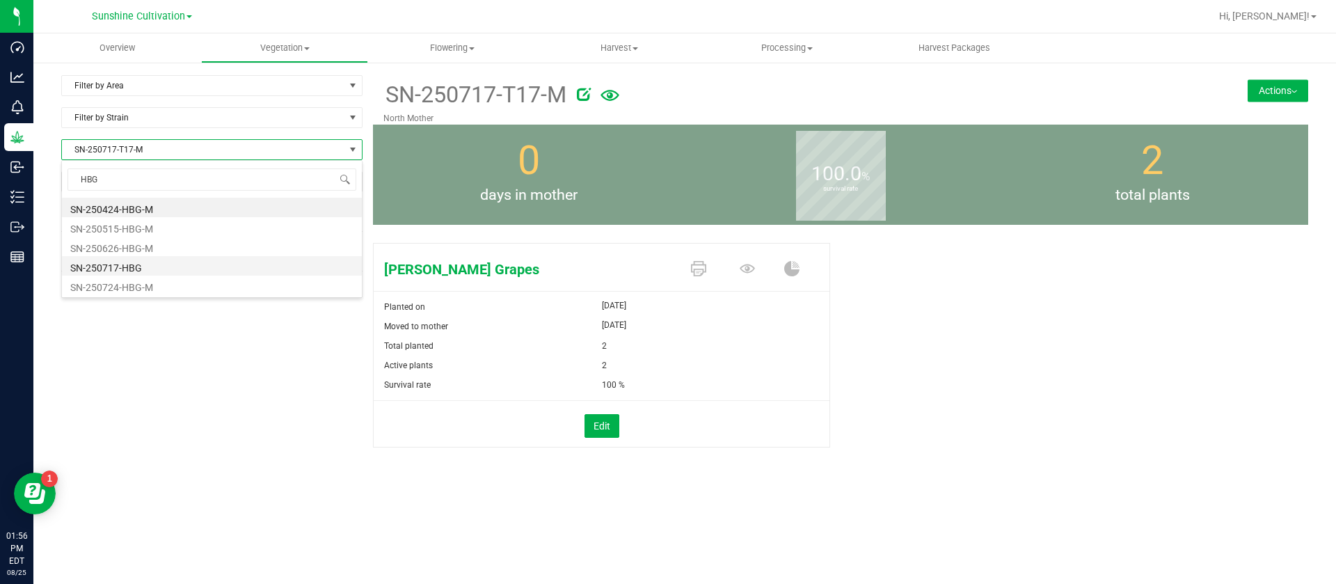
click at [170, 268] on li "SN-250717-HBG" at bounding box center [212, 265] width 300 height 19
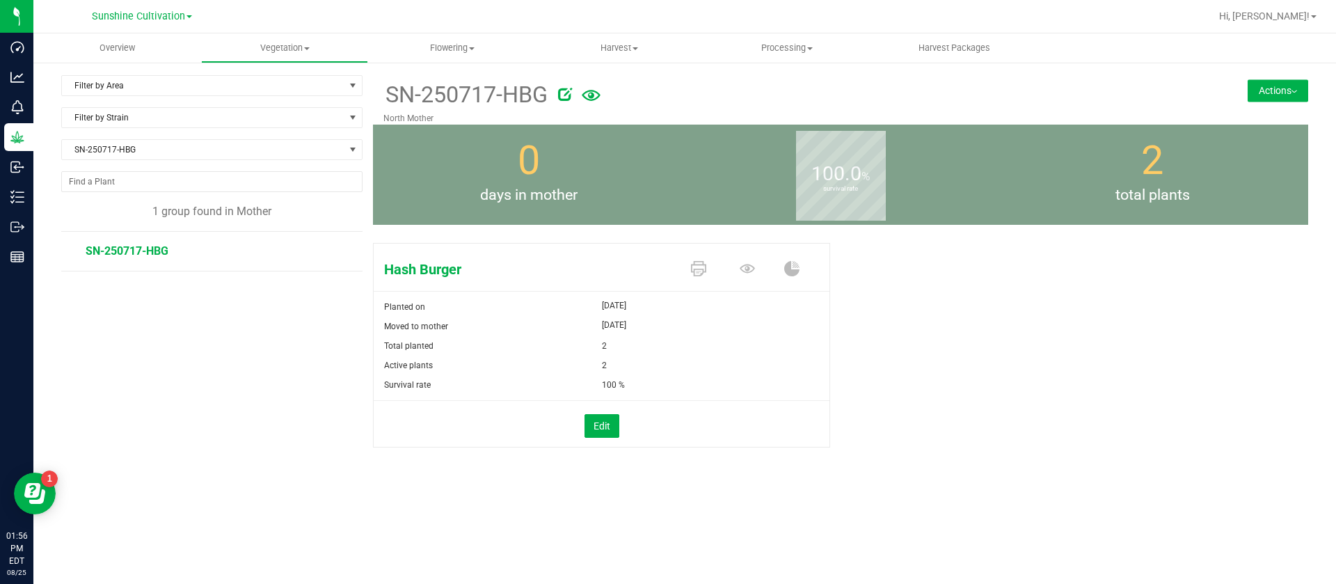
click at [564, 91] on icon at bounding box center [565, 94] width 14 height 14
click at [540, 102] on input "SN-250717-HBG" at bounding box center [708, 94] width 650 height 21
type input "SN-250717-HBG-M"
click at [700, 267] on icon at bounding box center [698, 268] width 15 height 15
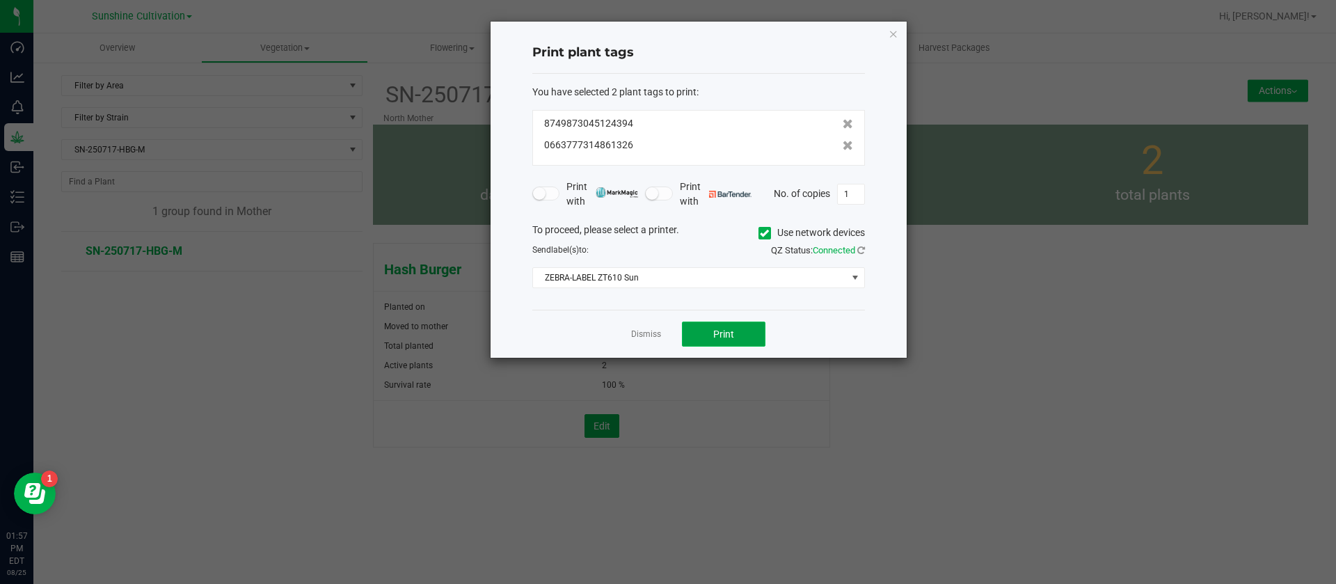
click at [740, 327] on button "Print" at bounding box center [724, 334] width 84 height 25
click at [637, 332] on link "Dismiss" at bounding box center [646, 335] width 30 height 12
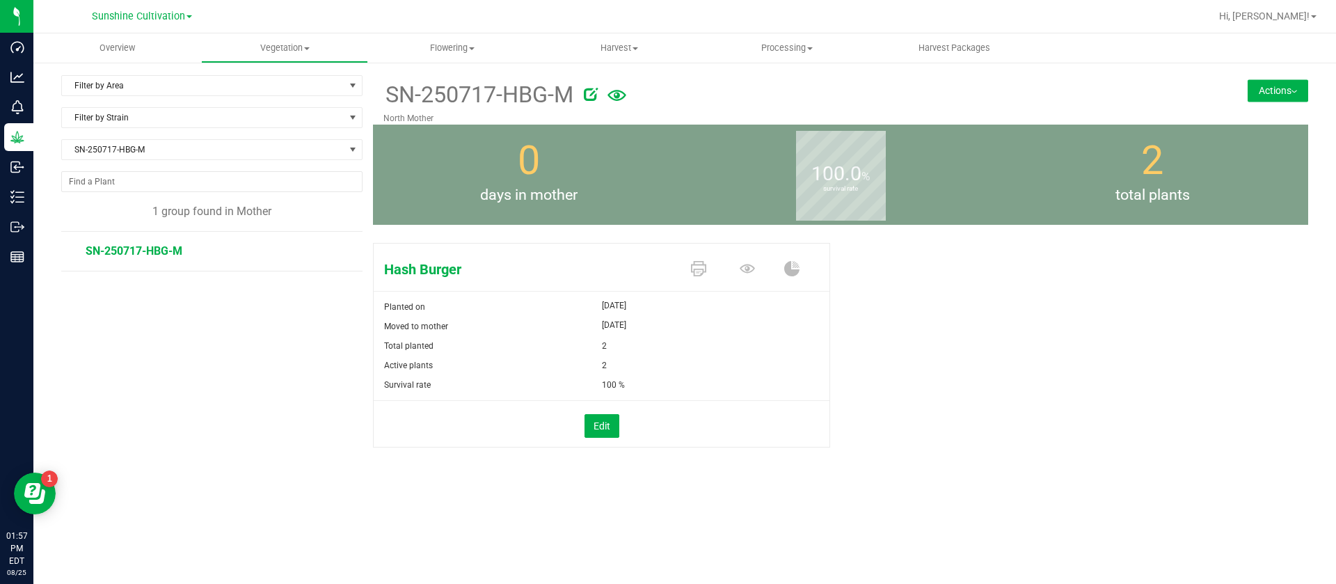
click at [134, 259] on li "SN-250717-HBG-M" at bounding box center [219, 251] width 267 height 39
click at [142, 253] on span "SN-250717-HBG-M" at bounding box center [134, 250] width 97 height 13
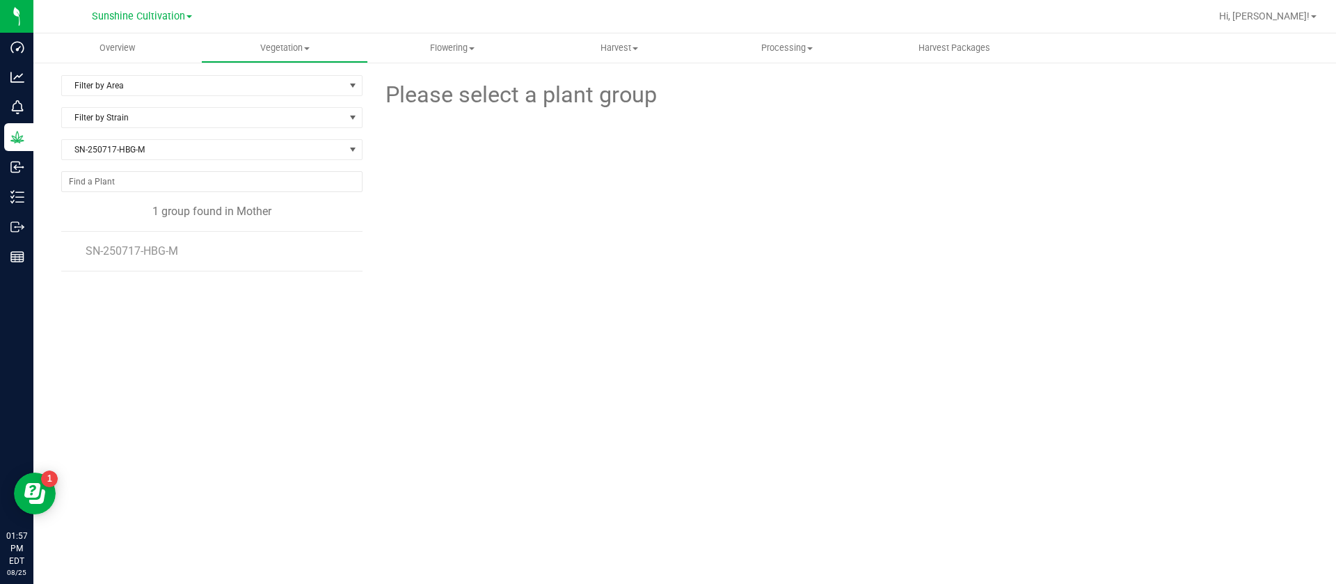
click at [157, 258] on li "SN-250717-HBG-M" at bounding box center [219, 251] width 267 height 39
click at [173, 256] on span "SN-250717-HBG-M" at bounding box center [134, 250] width 97 height 13
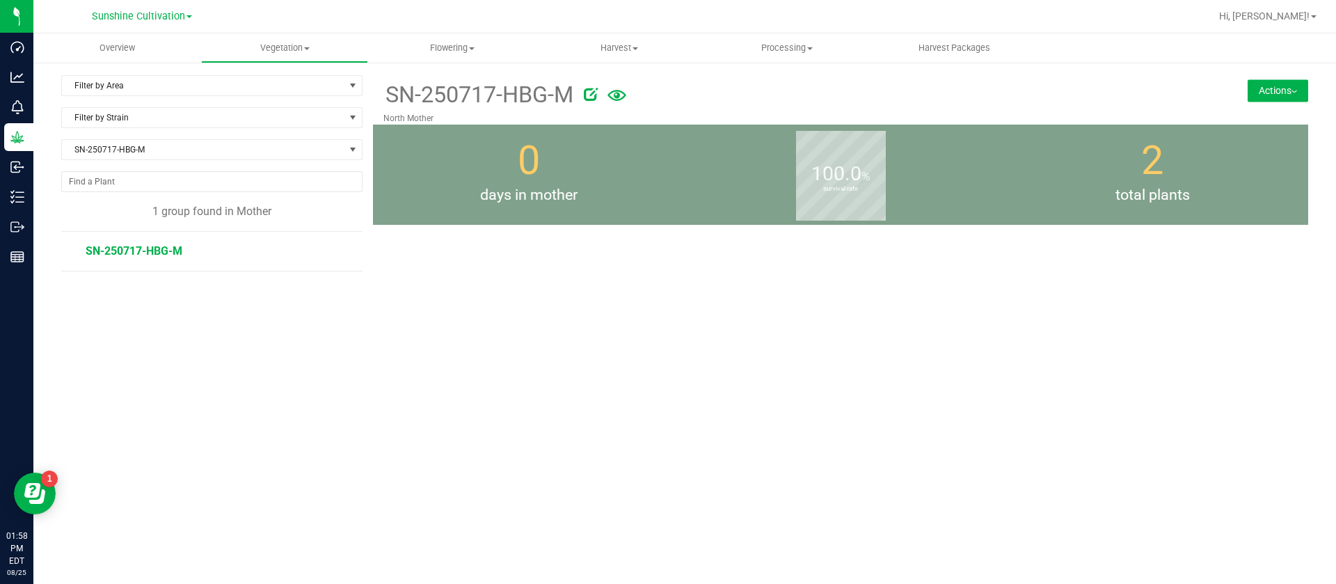
click at [929, 352] on div "SN-250717-HBG-M North Mother Actions Move group Split group 0" at bounding box center [840, 284] width 935 height 418
click at [812, 346] on div "SN-250717-HBG-M North Mother Actions Move group Split group 0" at bounding box center [840, 284] width 935 height 418
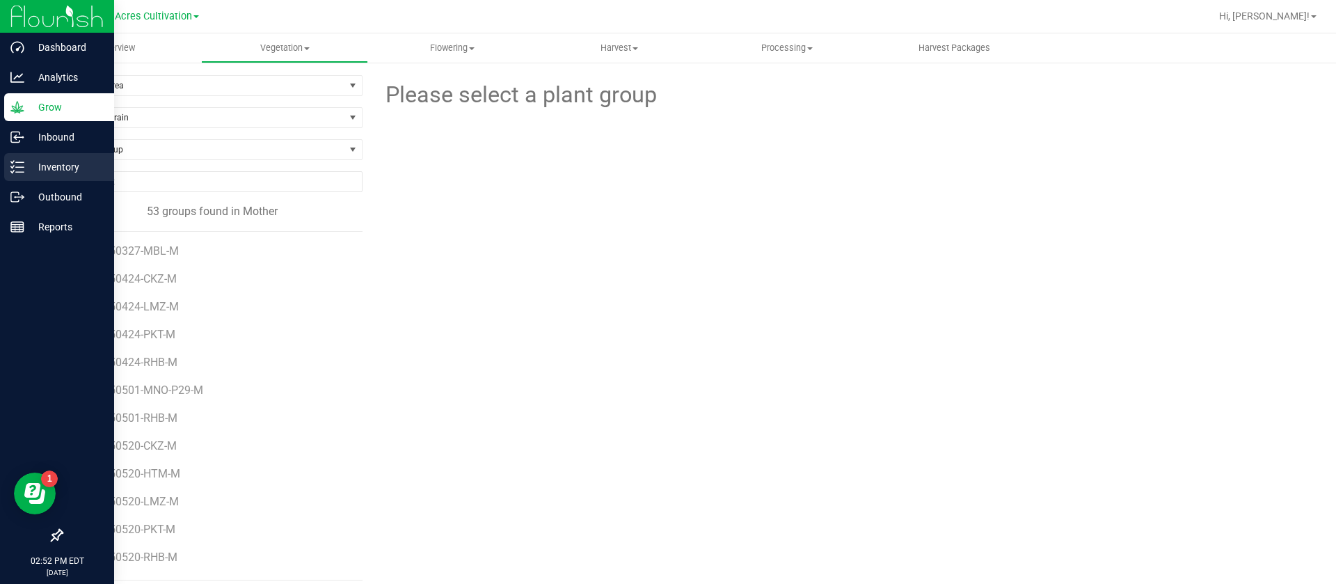
click at [43, 163] on p "Inventory" at bounding box center [66, 167] width 84 height 17
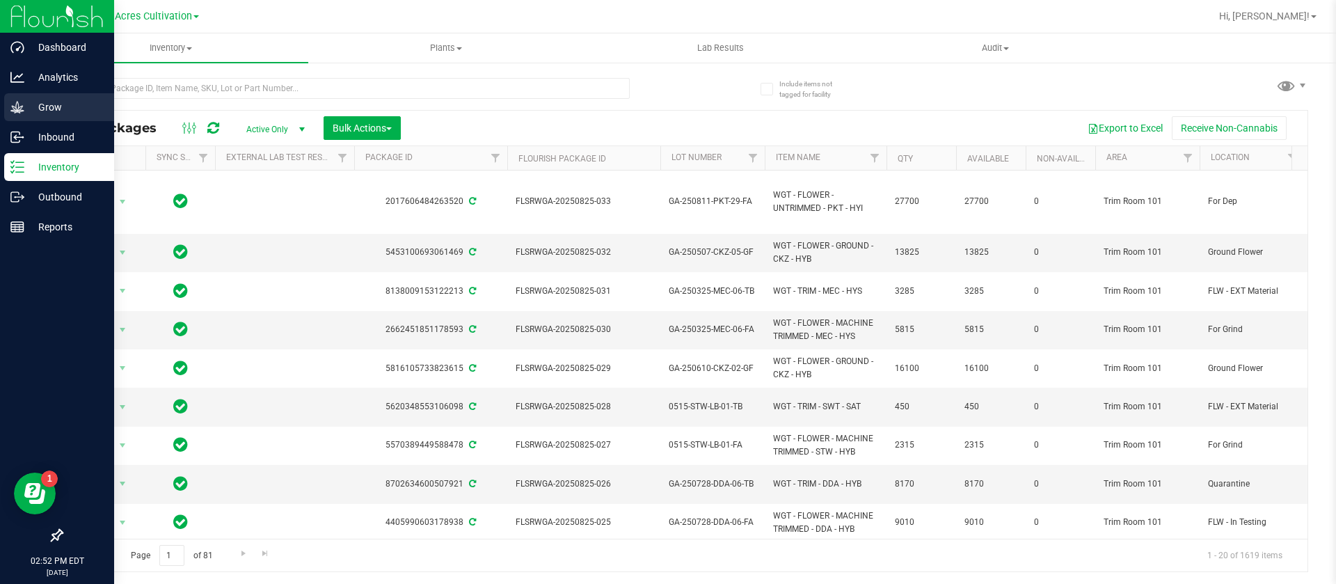
click at [55, 103] on p "Grow" at bounding box center [66, 107] width 84 height 17
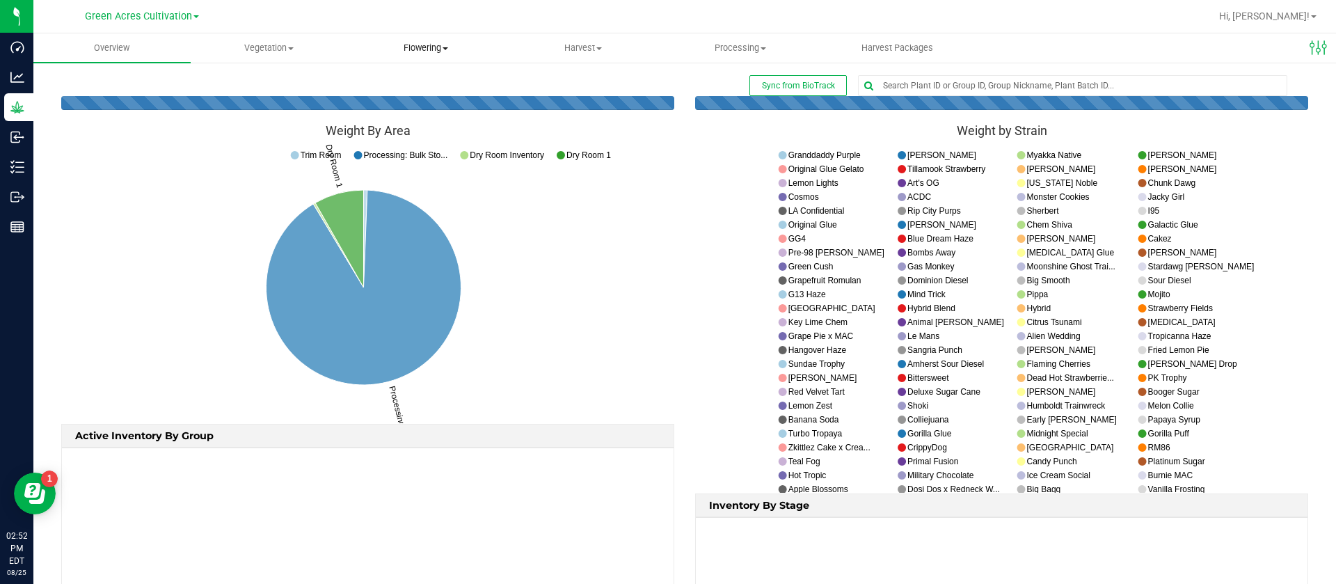
click at [390, 40] on uib-tab-heading "Flowering Create harvest Flowering groups Flowering plants Apply to plants Plan…" at bounding box center [427, 48] width 156 height 28
click at [414, 52] on span "Flowering" at bounding box center [426, 48] width 157 height 13
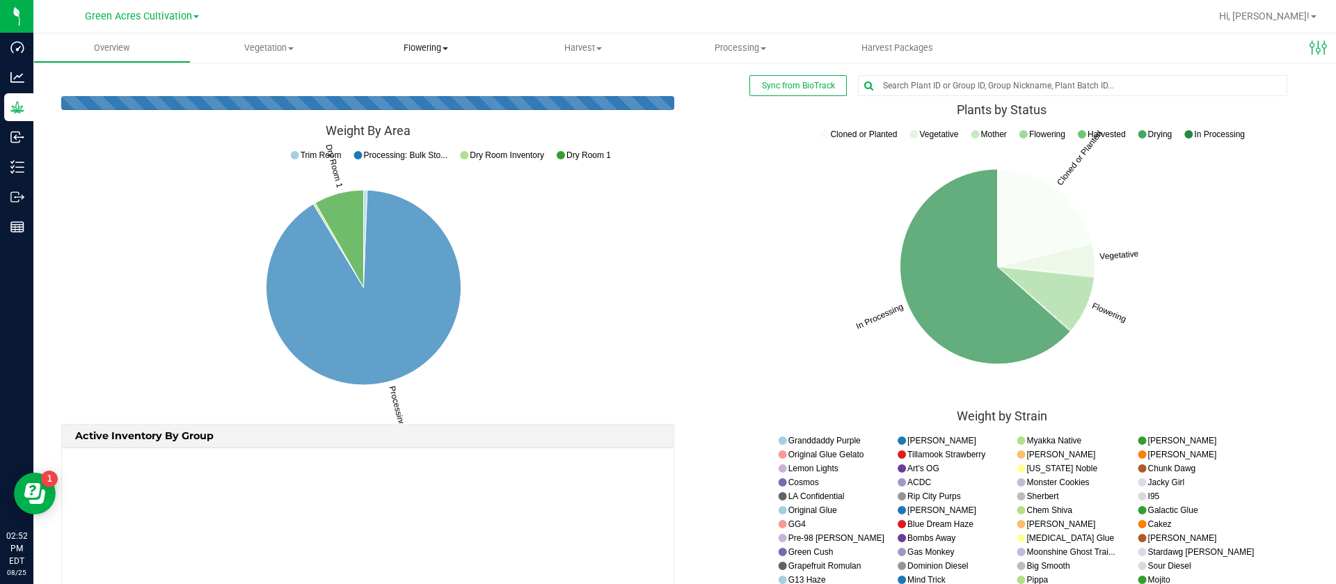
click at [442, 47] on span "Flowering" at bounding box center [426, 48] width 157 height 13
click at [414, 102] on span "Flowering groups" at bounding box center [406, 101] width 116 height 12
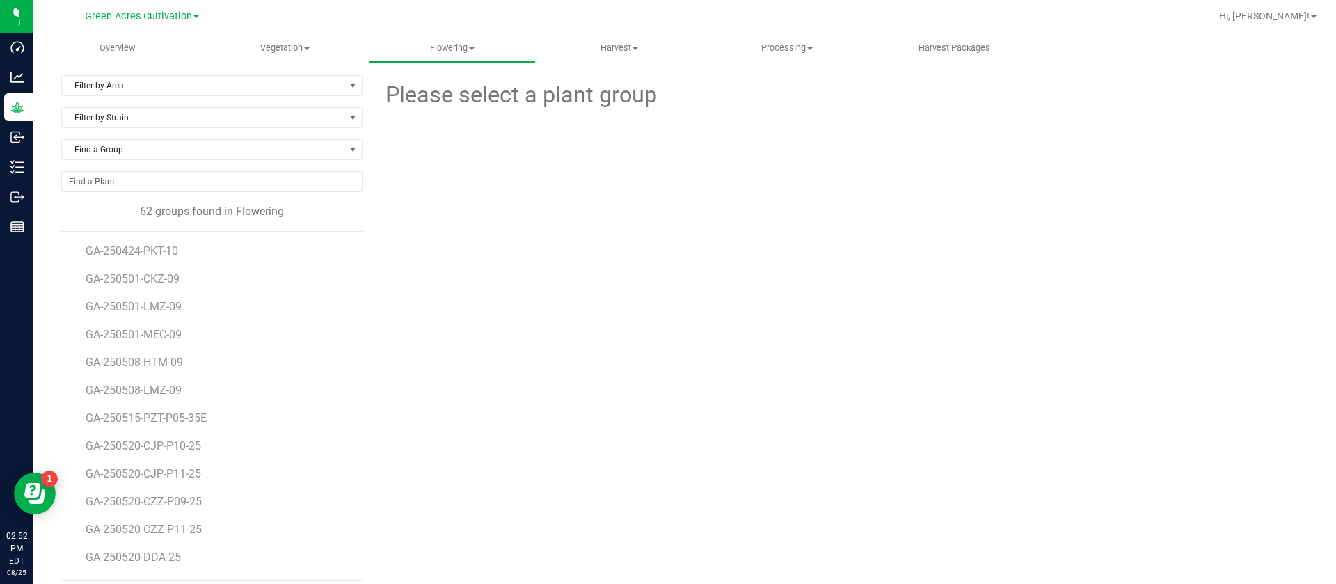
click at [136, 74] on div "Filter by Area Filter by Area All 01 02 05 06 09 10 14 18 22 25 26 29 30 33 33-…" at bounding box center [684, 327] width 1303 height 533
click at [132, 61] on uib-tab-heading "Overview" at bounding box center [117, 47] width 168 height 29
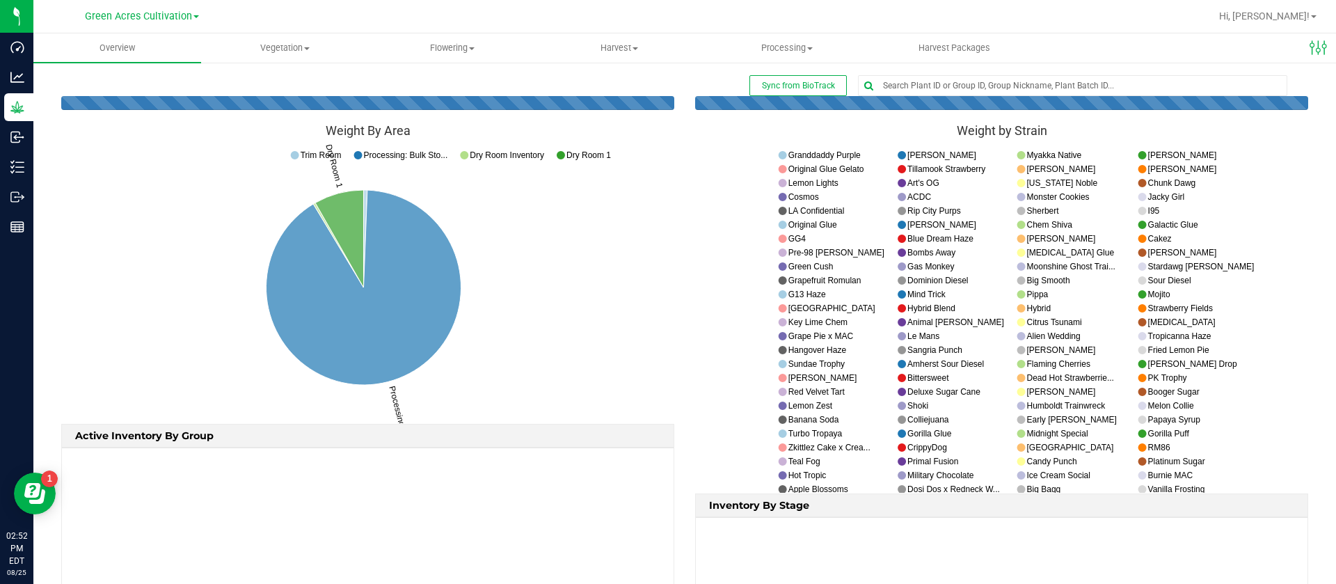
click at [496, 31] on nav "Green Acres Cultivation Hi, Alma!" at bounding box center [684, 16] width 1303 height 33
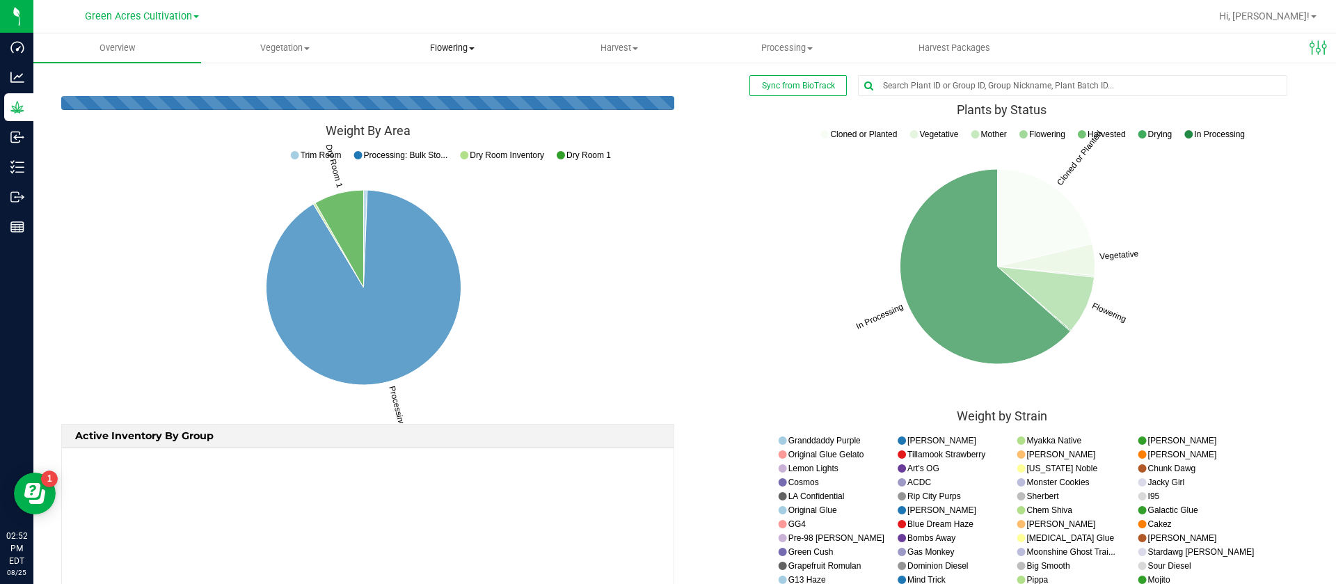
click at [446, 53] on span "Flowering" at bounding box center [452, 48] width 166 height 13
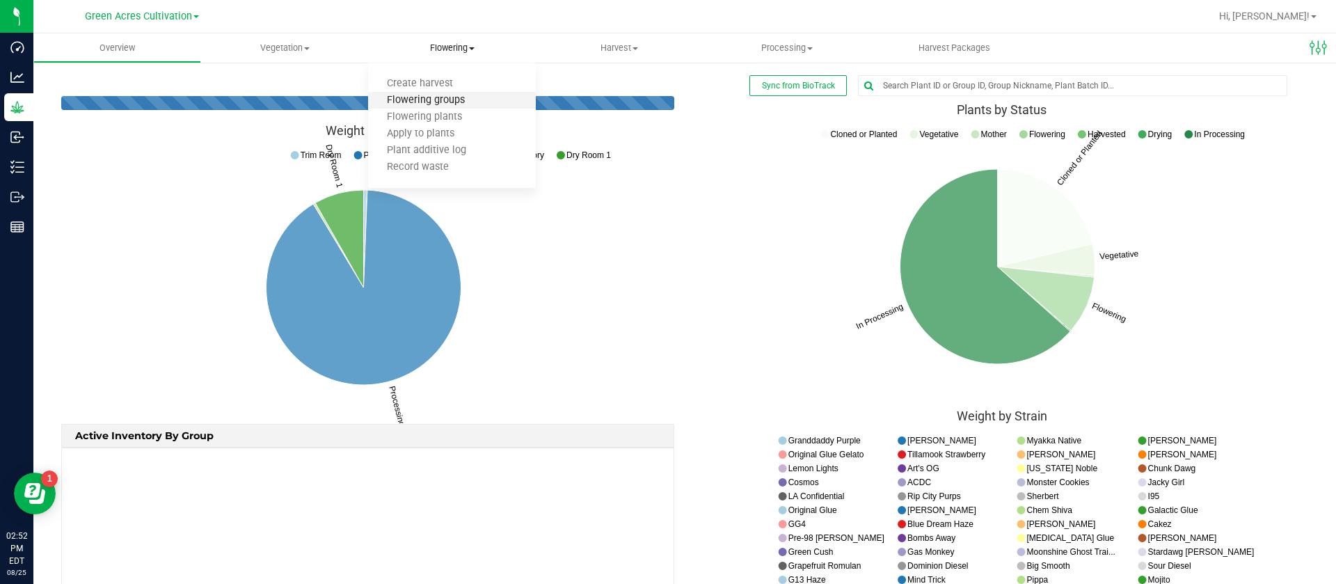
click at [438, 95] on span "Flowering groups" at bounding box center [426, 101] width 116 height 12
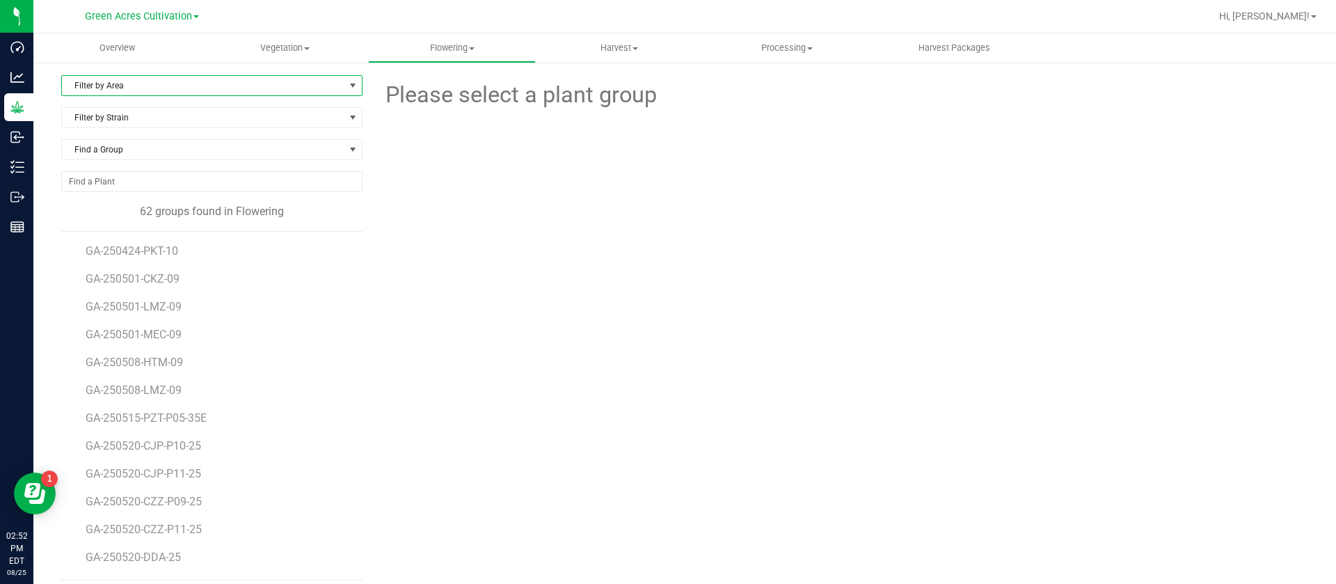
click at [159, 85] on span "Filter by Area" at bounding box center [203, 85] width 283 height 19
click at [106, 209] on li "09" at bounding box center [210, 213] width 296 height 21
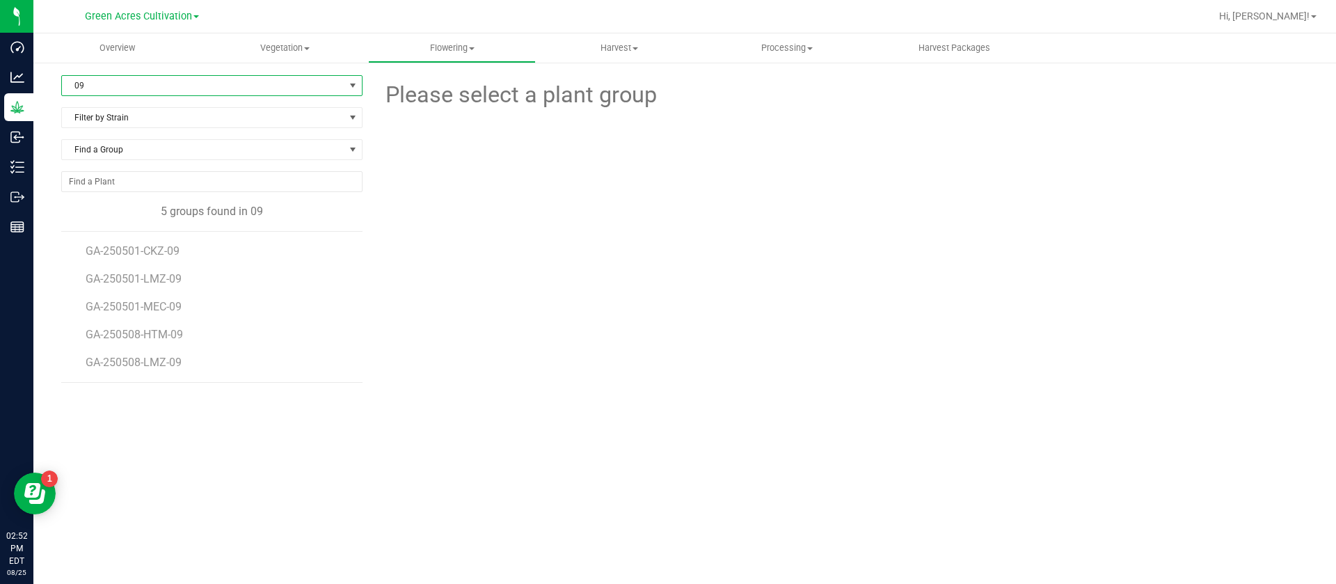
click at [166, 239] on li "GA-250501-CKZ-09" at bounding box center [219, 246] width 267 height 28
click at [169, 250] on span "GA-250501-CKZ-09" at bounding box center [135, 250] width 99 height 13
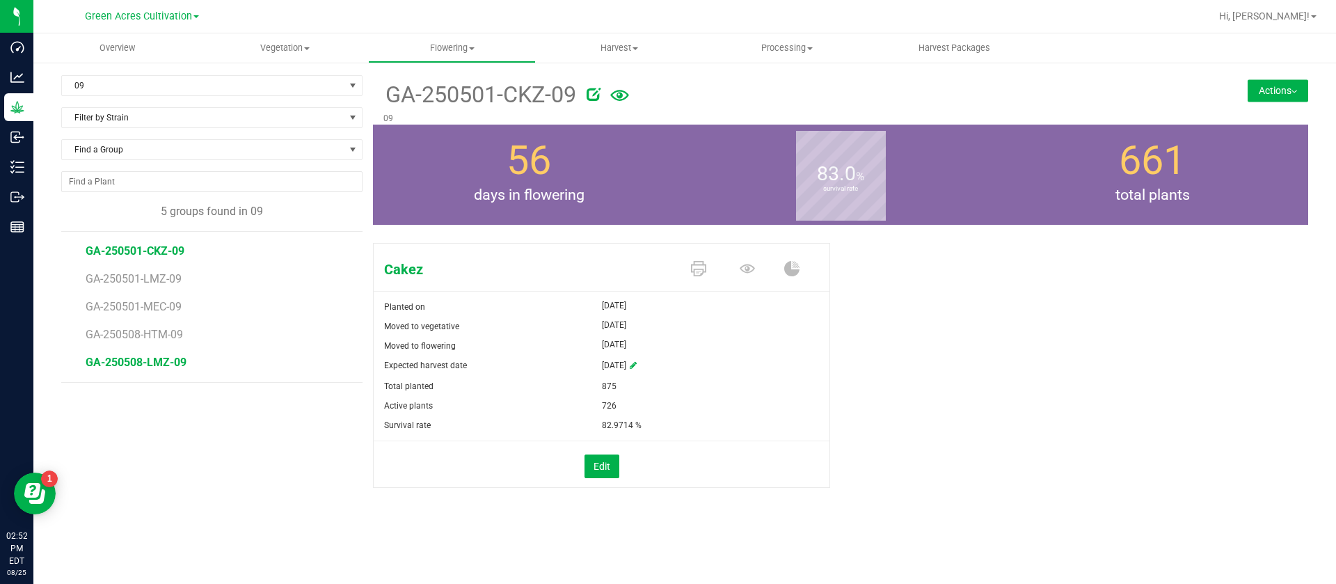
click at [171, 363] on span "GA-250508-LMZ-09" at bounding box center [136, 362] width 101 height 13
click at [747, 267] on icon at bounding box center [747, 268] width 15 height 15
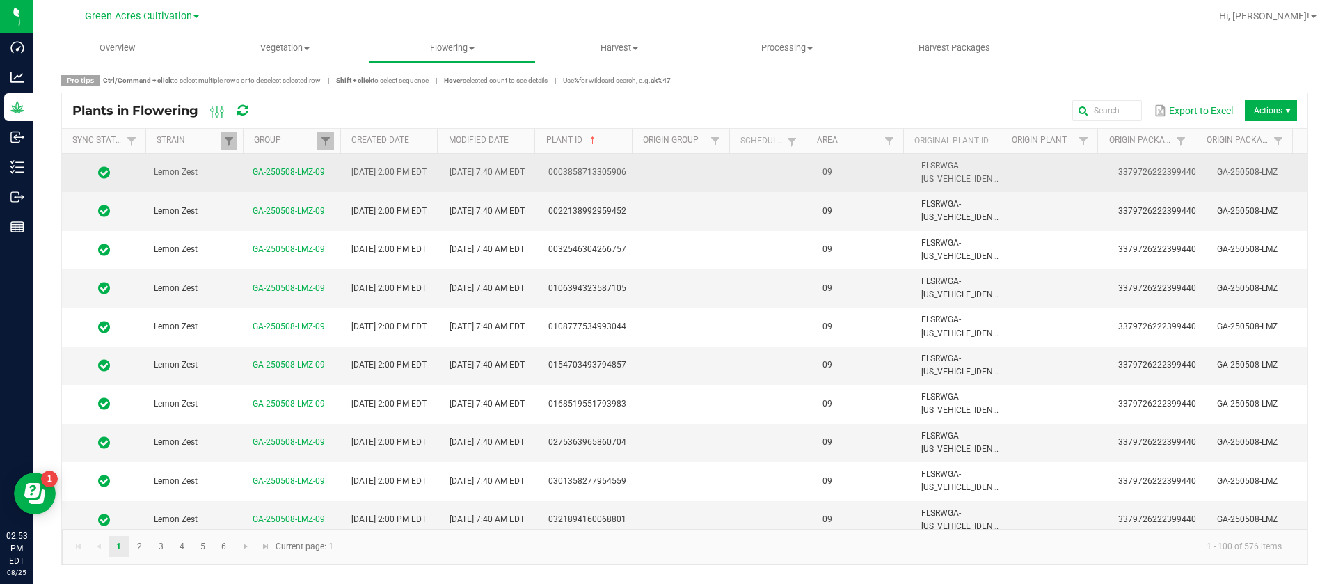
click at [823, 173] on span "09" at bounding box center [828, 172] width 10 height 10
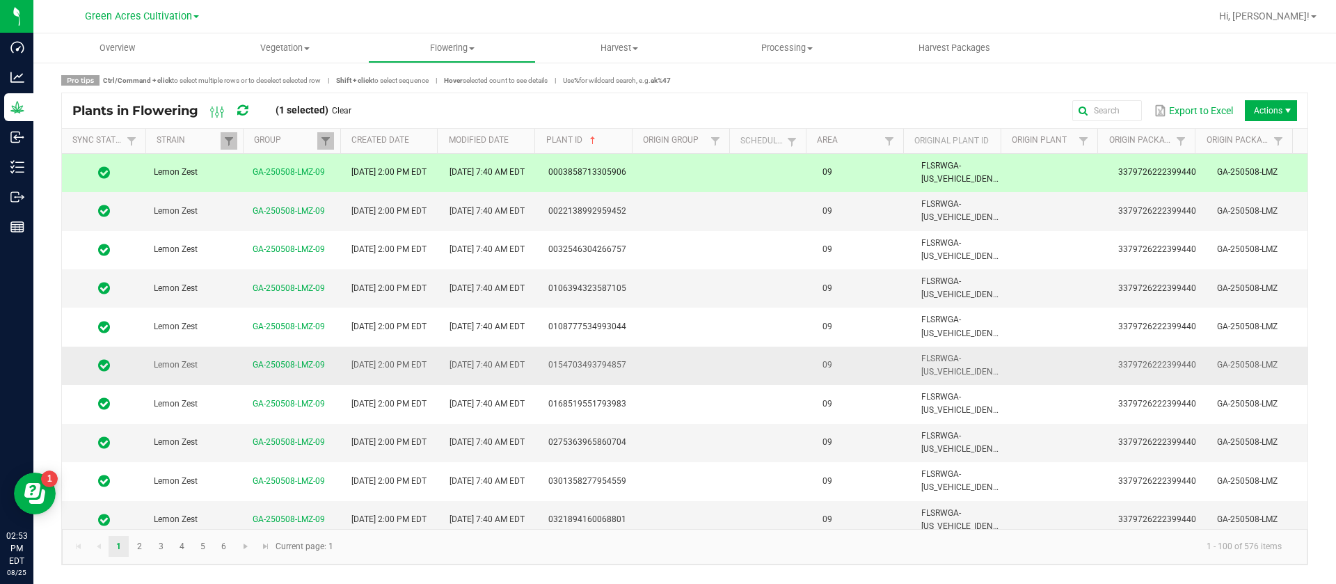
click at [823, 351] on td "09" at bounding box center [863, 366] width 99 height 38
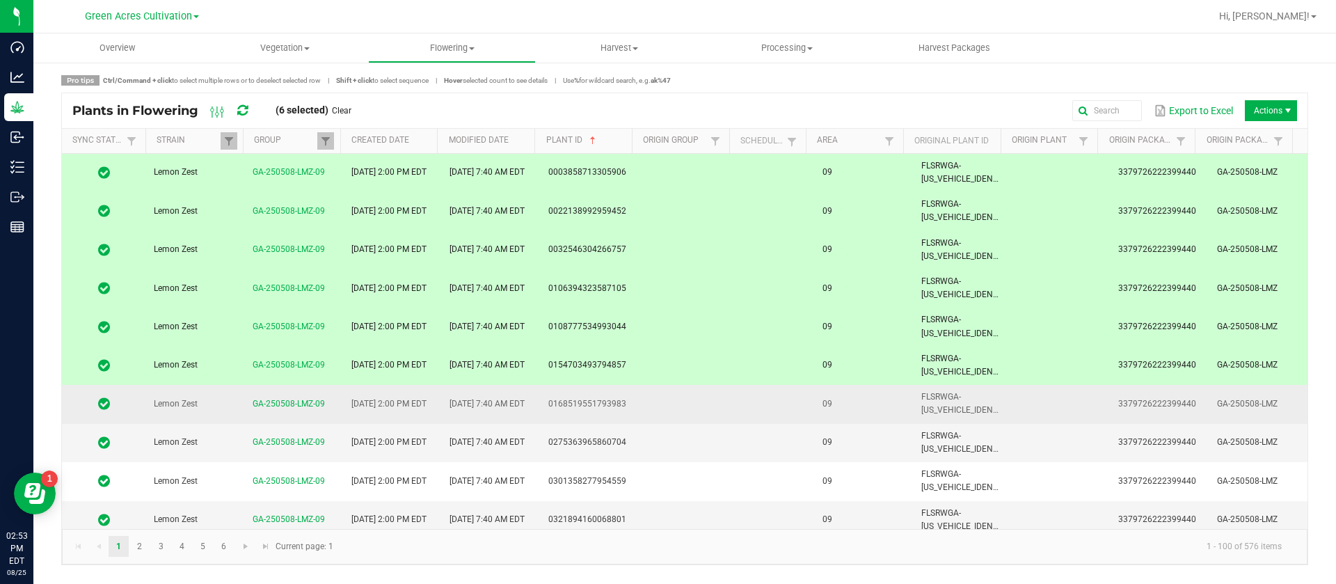
click at [796, 405] on td at bounding box center [776, 404] width 77 height 38
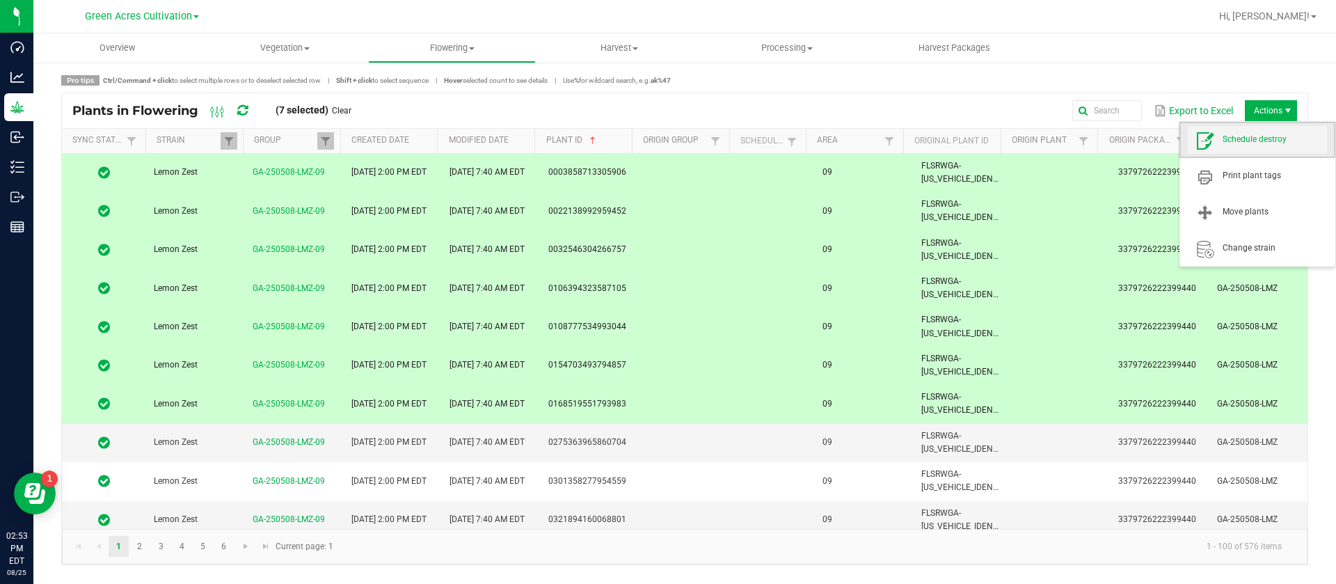
click at [1265, 148] on span "Schedule destroy" at bounding box center [1257, 140] width 139 height 28
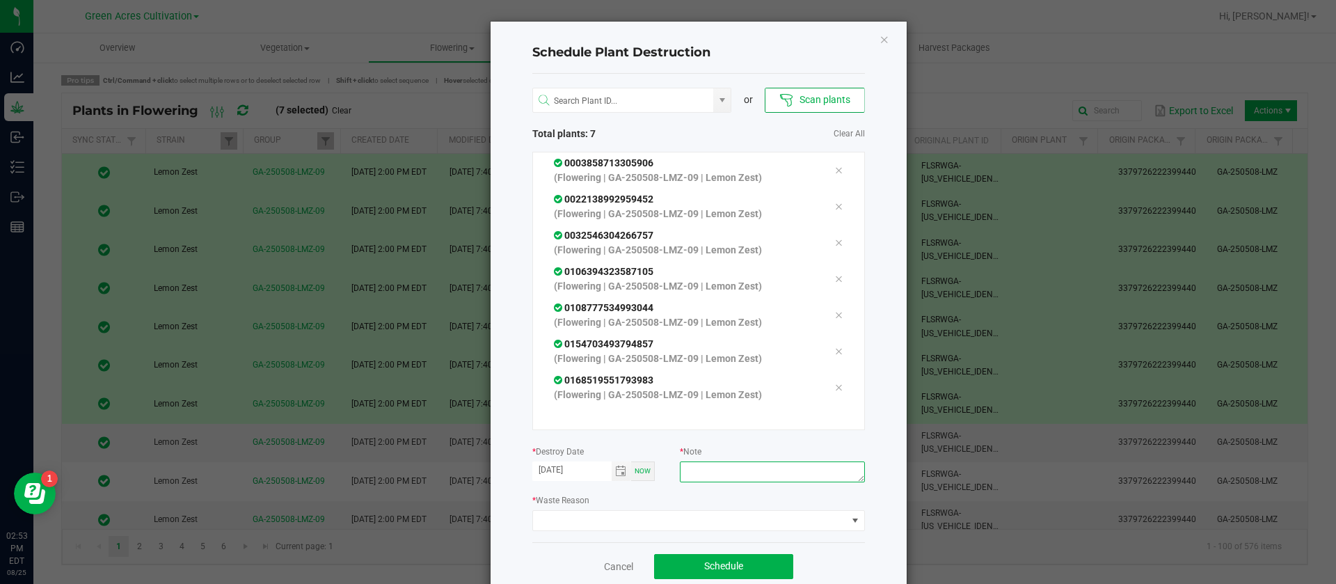
click at [730, 471] on textarea at bounding box center [772, 471] width 184 height 21
type textarea "waste"
click at [628, 532] on div "or Scan plants Total plants: 7 Clear All 0003858713305906 (Flowering | GA-25050…" at bounding box center [698, 308] width 333 height 468
click at [632, 516] on span at bounding box center [690, 520] width 314 height 19
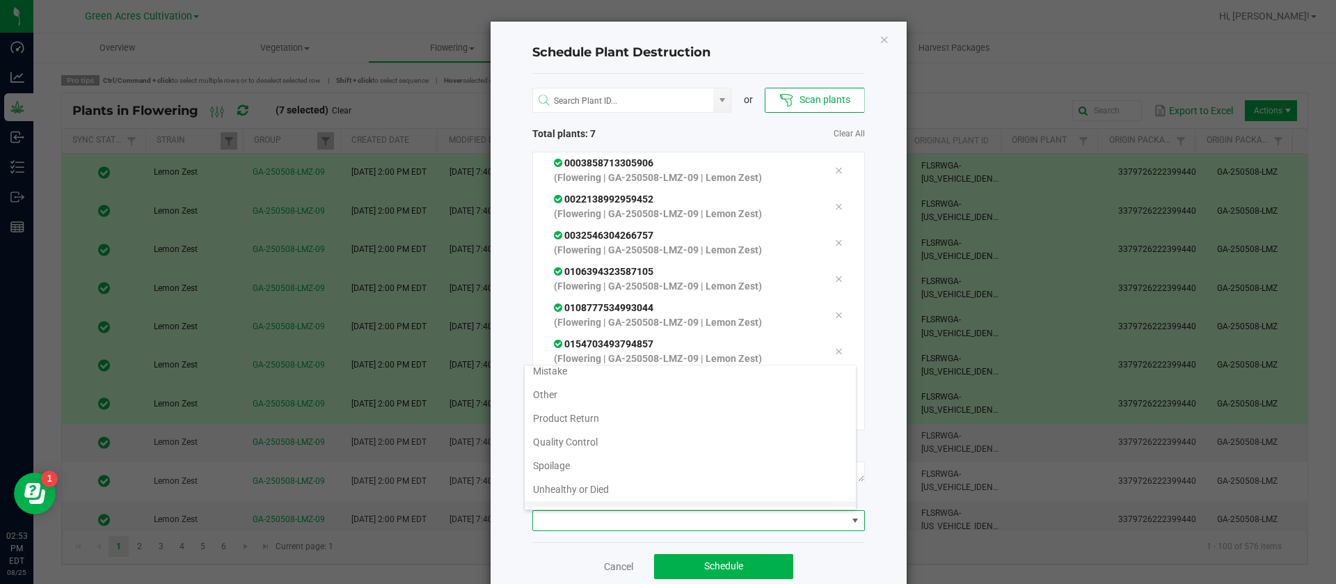
scroll to position [50, 0]
click at [583, 487] on li "Waste" at bounding box center [690, 495] width 331 height 24
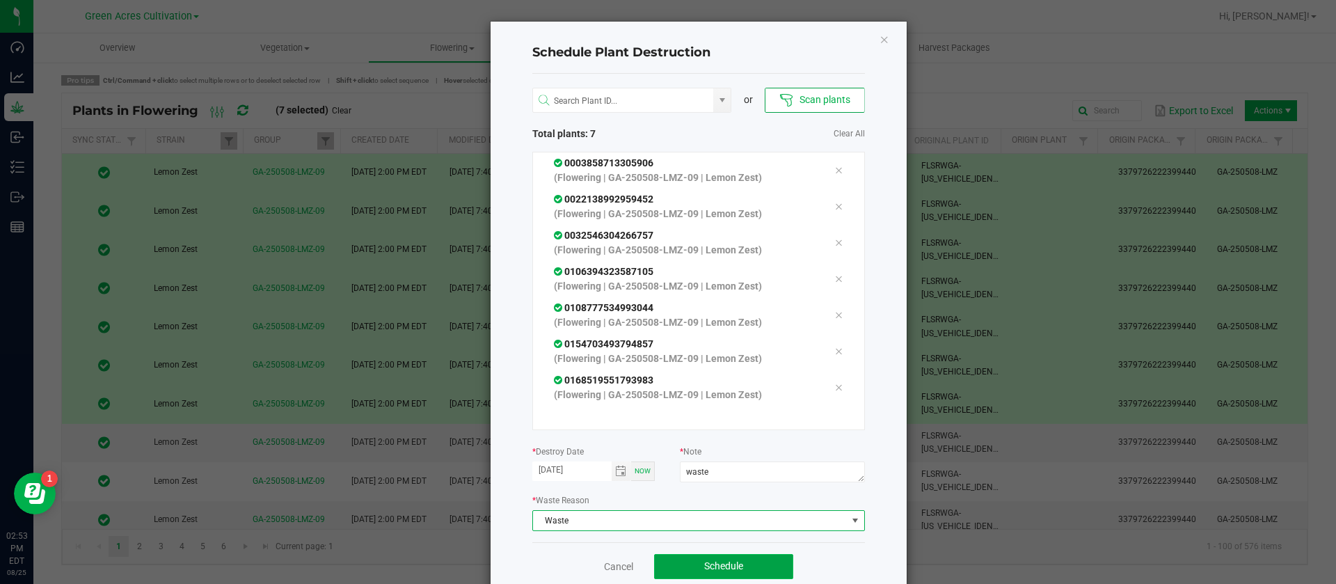
click at [693, 569] on button "Schedule" at bounding box center [723, 566] width 139 height 25
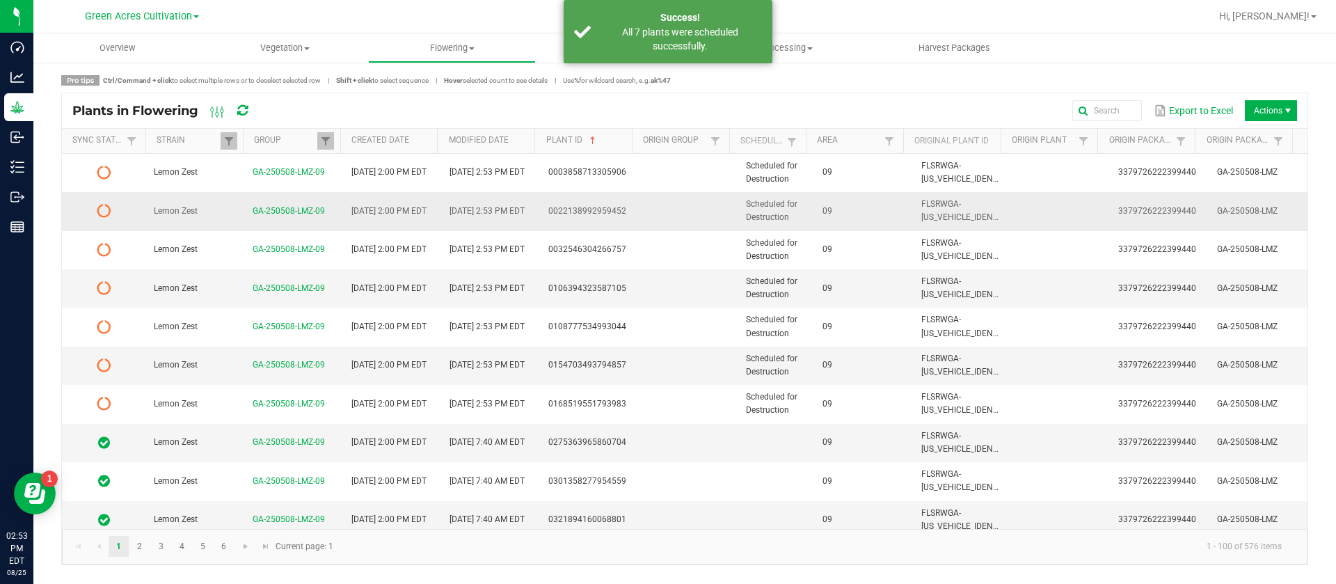
click at [785, 165] on span "Scheduled for Destruction" at bounding box center [772, 172] width 52 height 23
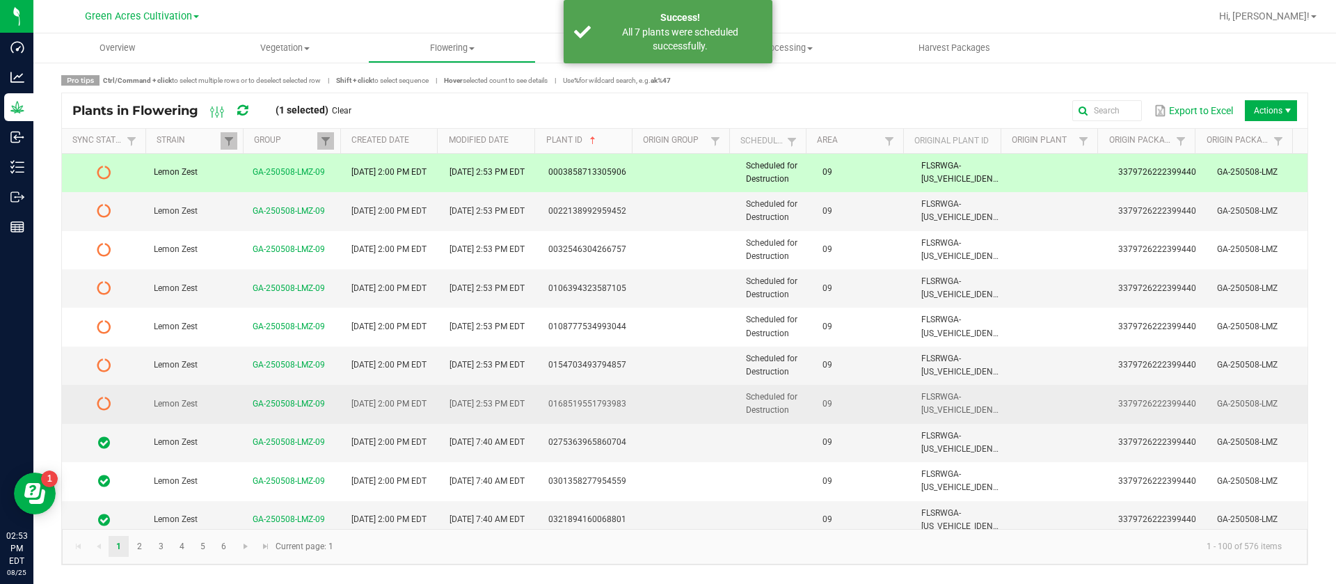
click at [795, 394] on td "Scheduled for Destruction" at bounding box center [776, 404] width 77 height 38
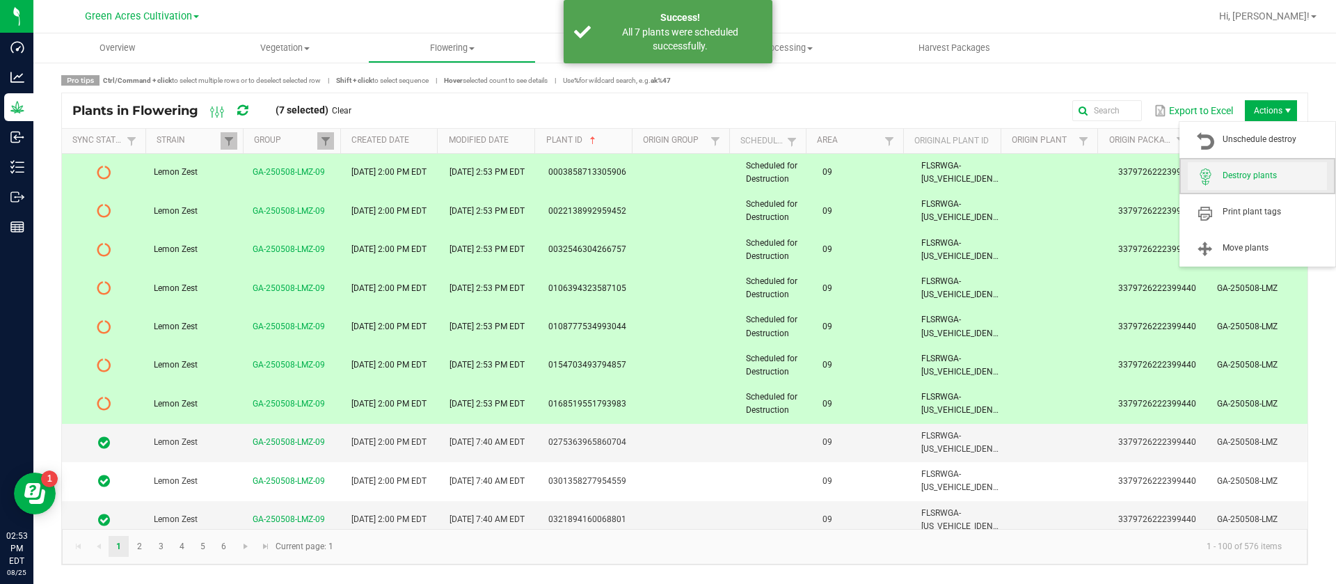
click at [1251, 168] on span "Destroy plants" at bounding box center [1257, 176] width 139 height 28
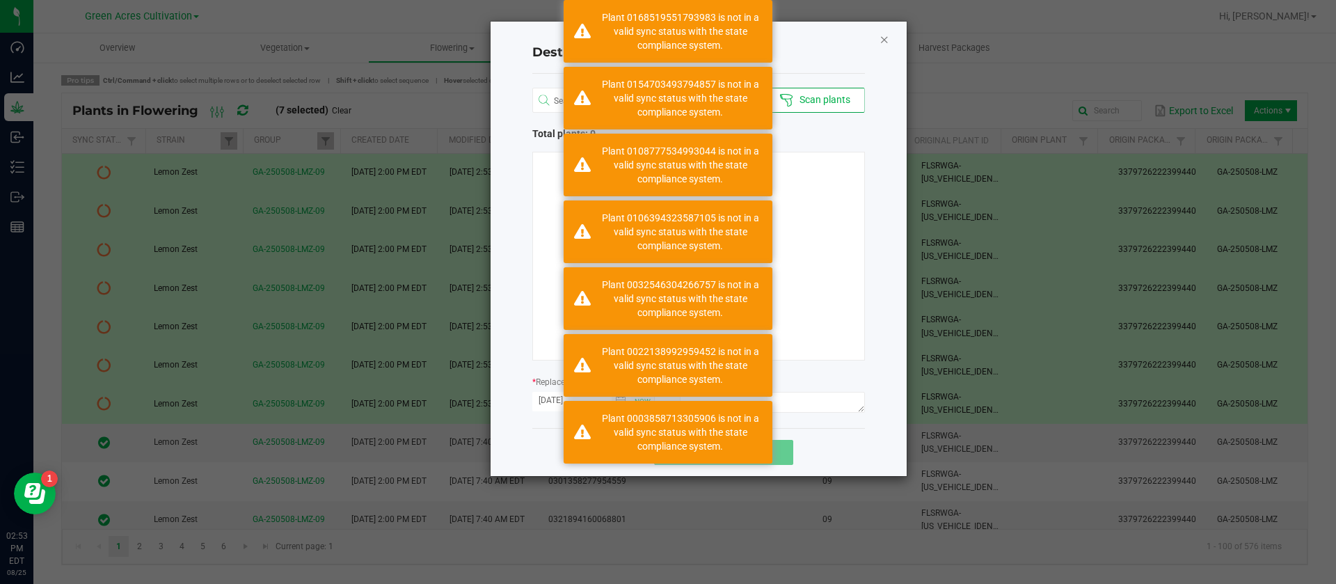
click at [888, 45] on icon "Close" at bounding box center [885, 39] width 10 height 17
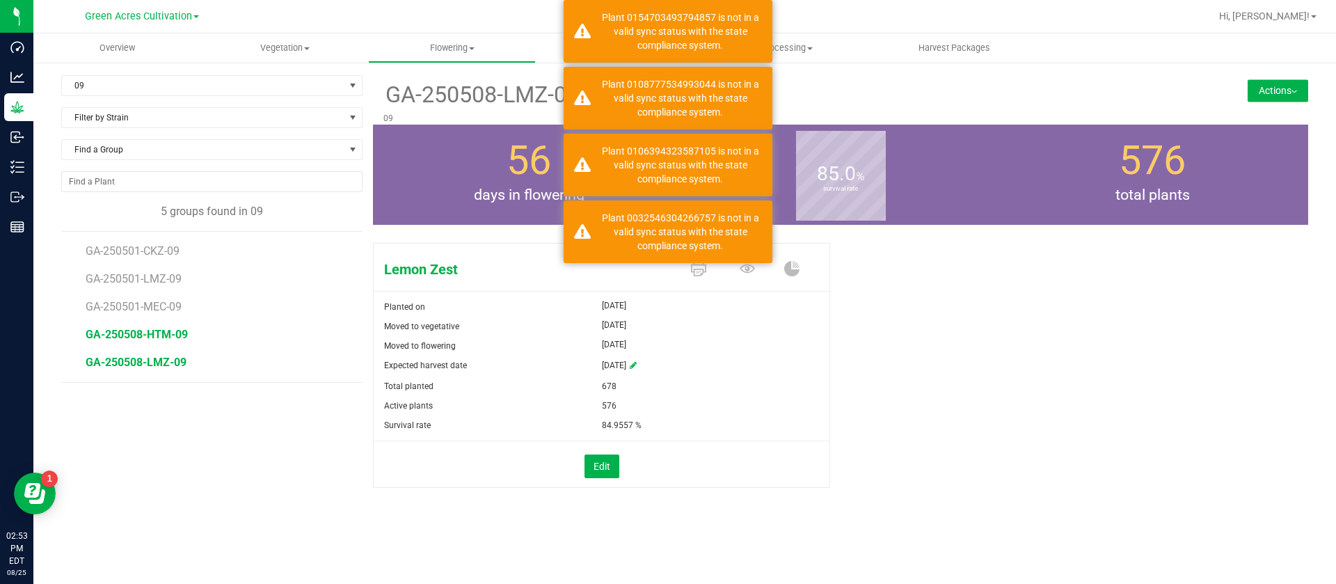
click at [157, 335] on span "GA-250508-HTM-09" at bounding box center [137, 334] width 102 height 13
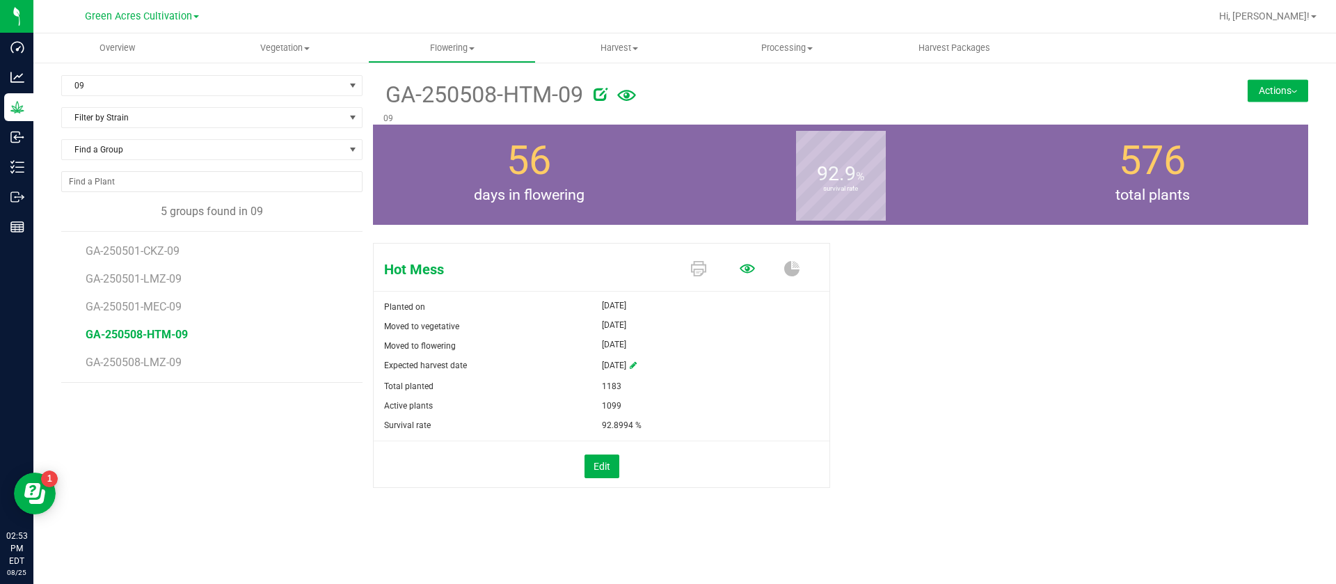
click at [745, 268] on icon at bounding box center [747, 268] width 15 height 9
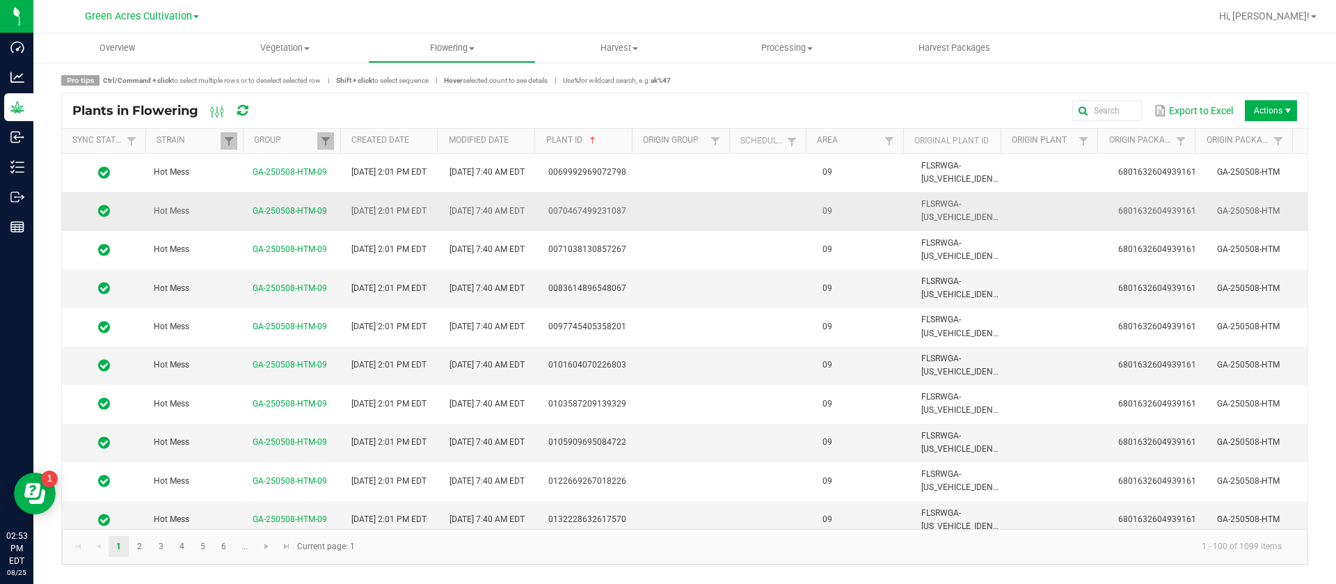
drag, startPoint x: 796, startPoint y: 179, endPoint x: 800, endPoint y: 221, distance: 42.7
click at [797, 178] on td at bounding box center [776, 173] width 77 height 38
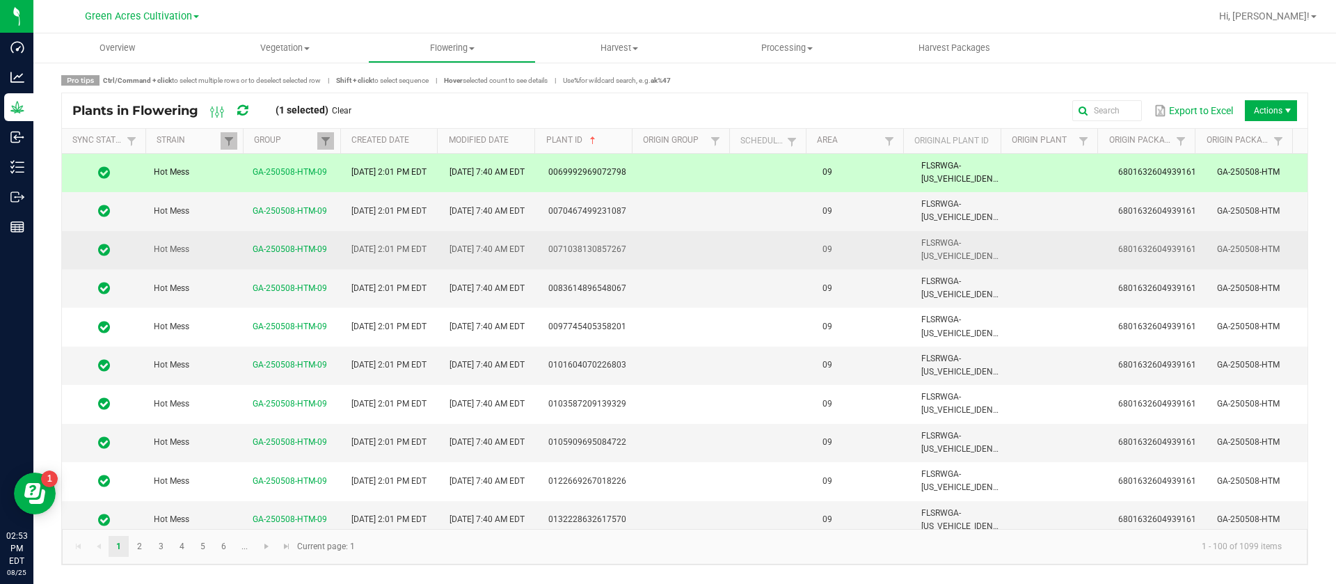
click at [805, 264] on td at bounding box center [776, 250] width 77 height 38
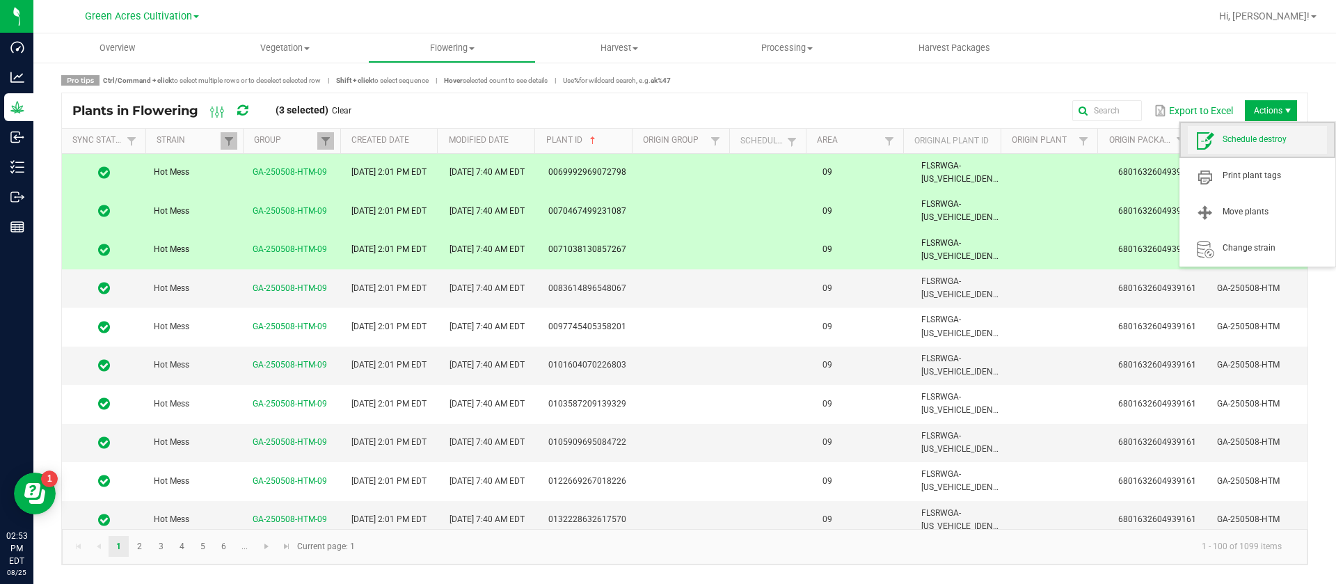
click at [1251, 129] on span "Schedule destroy" at bounding box center [1257, 140] width 139 height 28
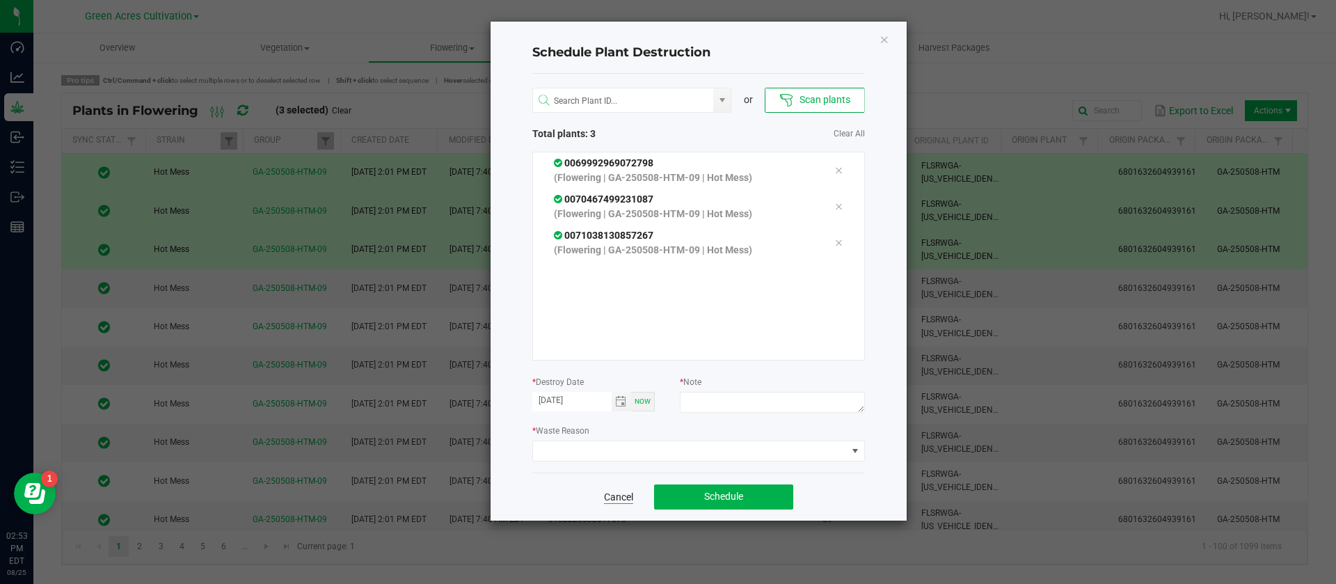
click at [629, 490] on link "Cancel" at bounding box center [618, 497] width 29 height 14
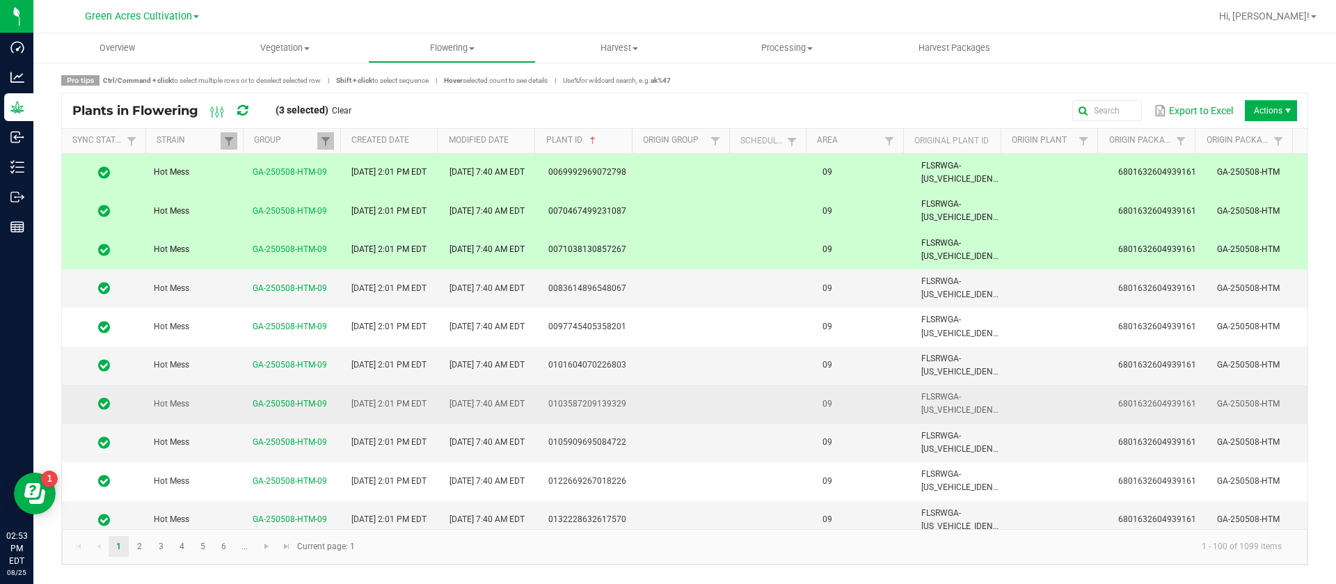
click at [814, 389] on td "09" at bounding box center [863, 404] width 99 height 38
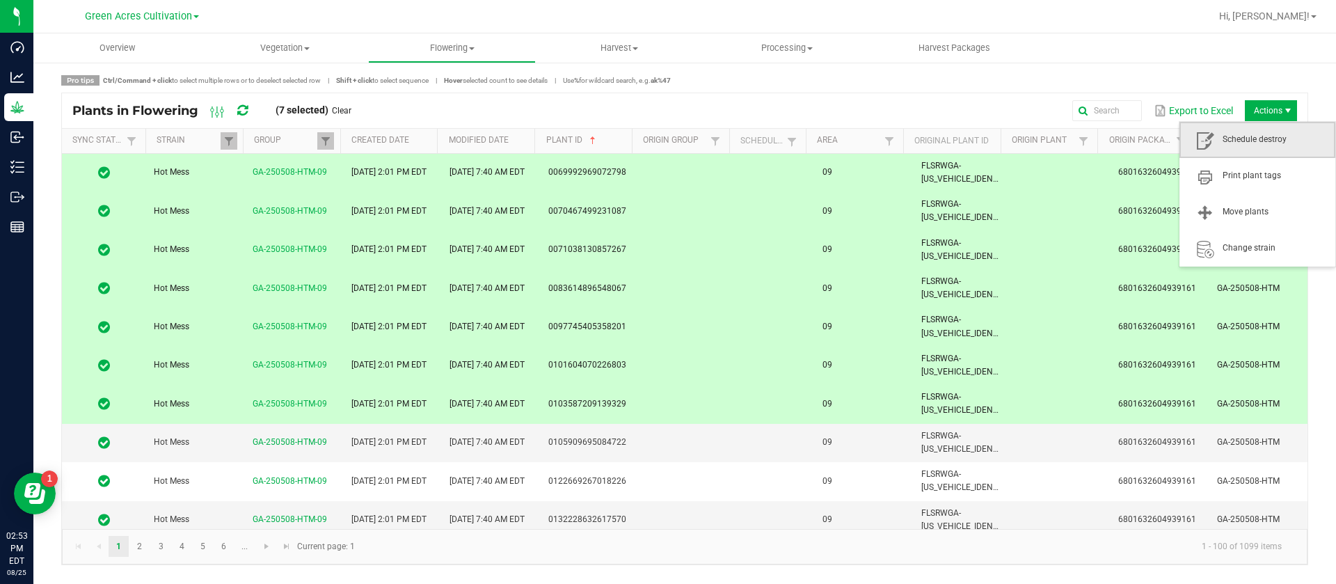
click at [1256, 155] on span "Schedule destroy" at bounding box center [1258, 140] width 156 height 36
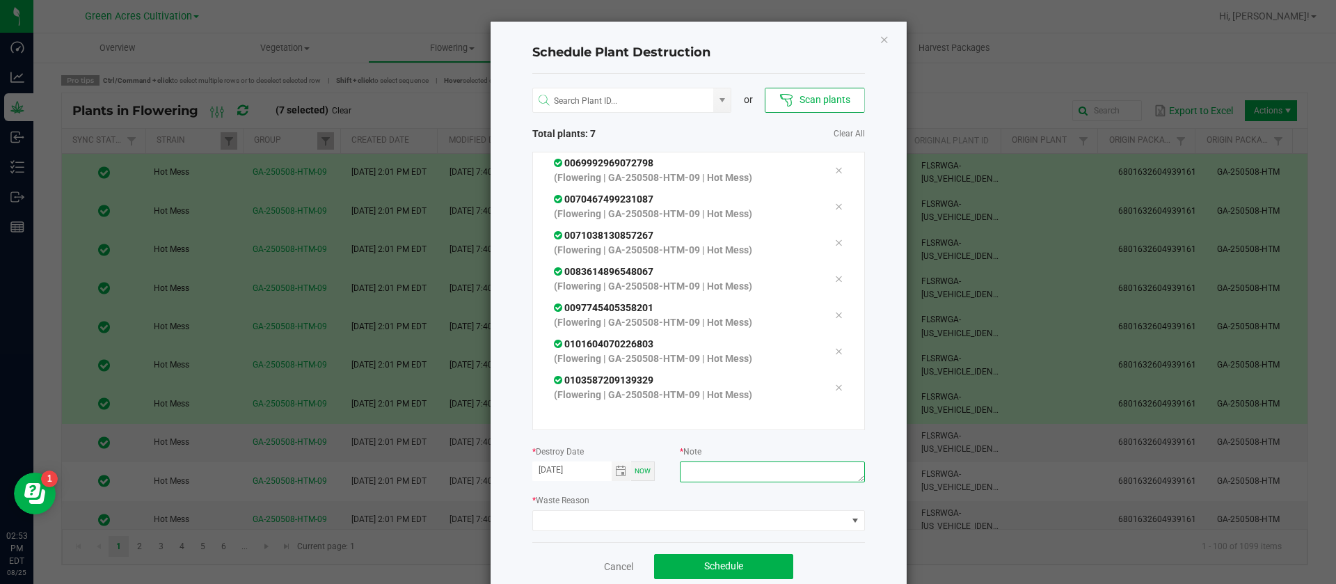
click at [689, 470] on textarea at bounding box center [772, 471] width 184 height 21
type textarea "waste"
click at [621, 535] on div "or Scan plants Total plants: 7 Clear All 0069992969072798 (Flowering | GA-25050…" at bounding box center [698, 308] width 333 height 468
click at [621, 511] on span at bounding box center [690, 520] width 314 height 19
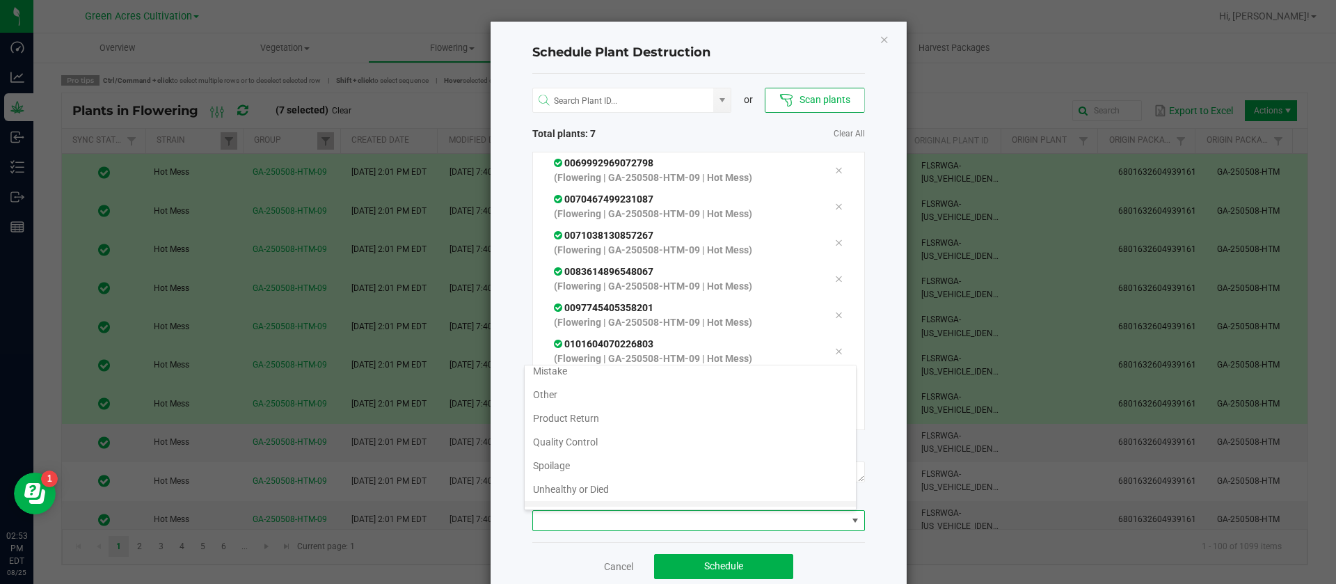
scroll to position [50, 0]
click at [559, 498] on li "Waste" at bounding box center [690, 495] width 331 height 24
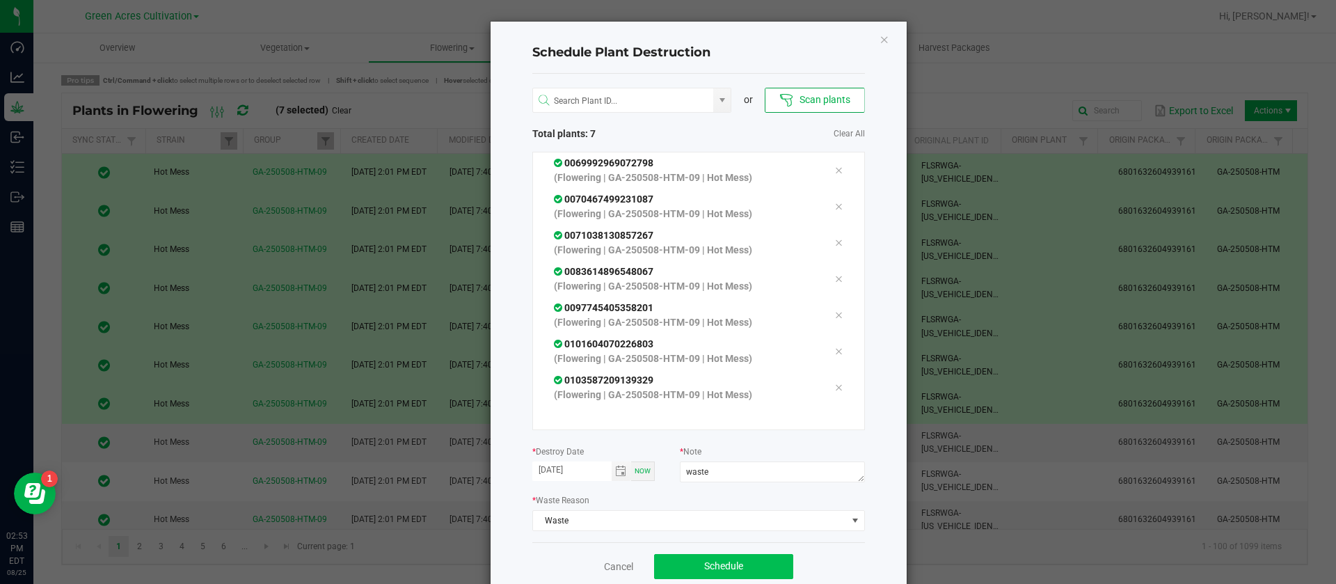
click at [706, 552] on div "Cancel Schedule" at bounding box center [698, 566] width 333 height 48
click at [708, 560] on span "Schedule" at bounding box center [723, 565] width 39 height 11
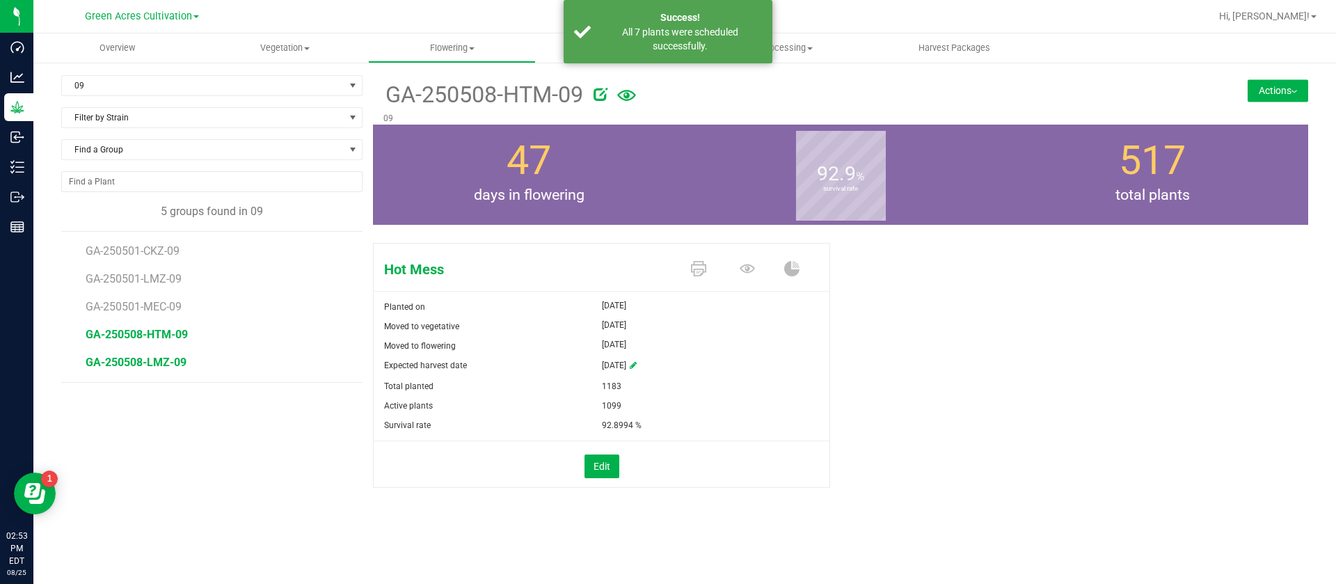
click at [165, 358] on span "GA-250508-LMZ-09" at bounding box center [136, 362] width 101 height 13
click at [748, 263] on icon at bounding box center [747, 268] width 15 height 15
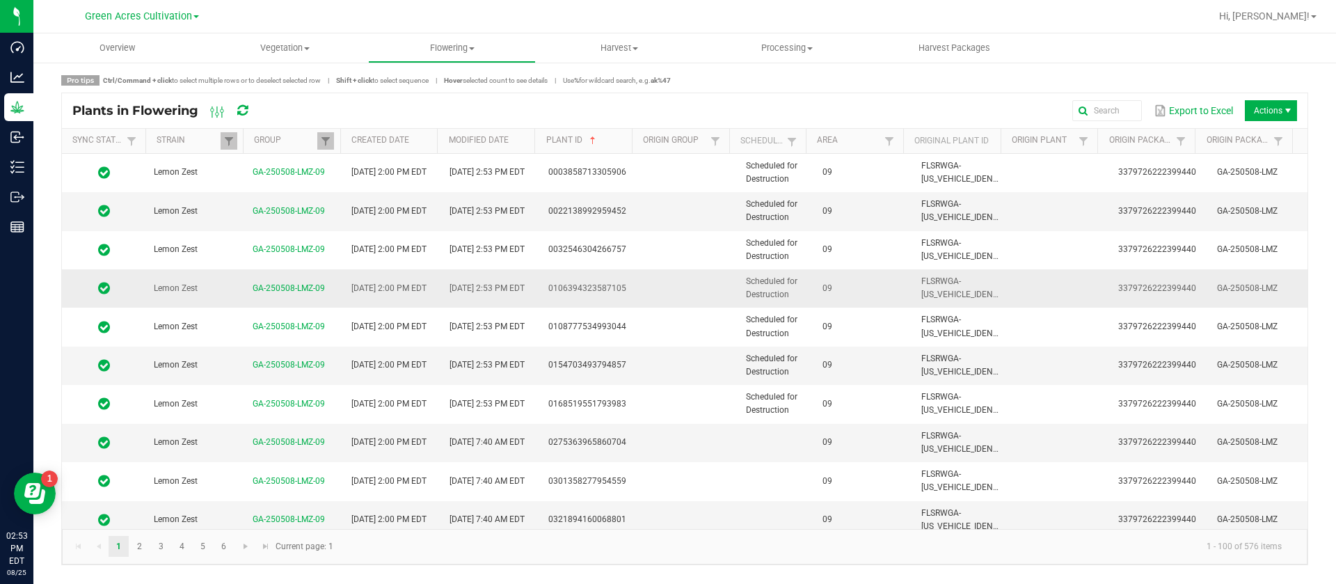
click at [814, 285] on td "09" at bounding box center [863, 288] width 99 height 38
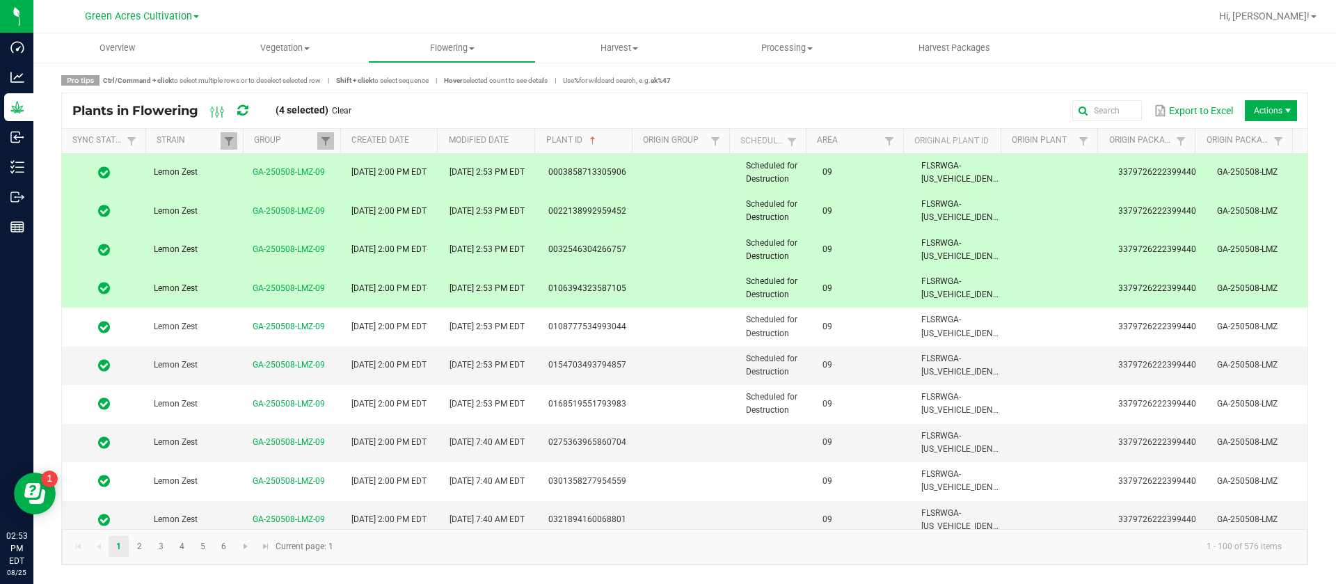
click at [774, 290] on span "Scheduled for Destruction" at bounding box center [772, 287] width 52 height 23
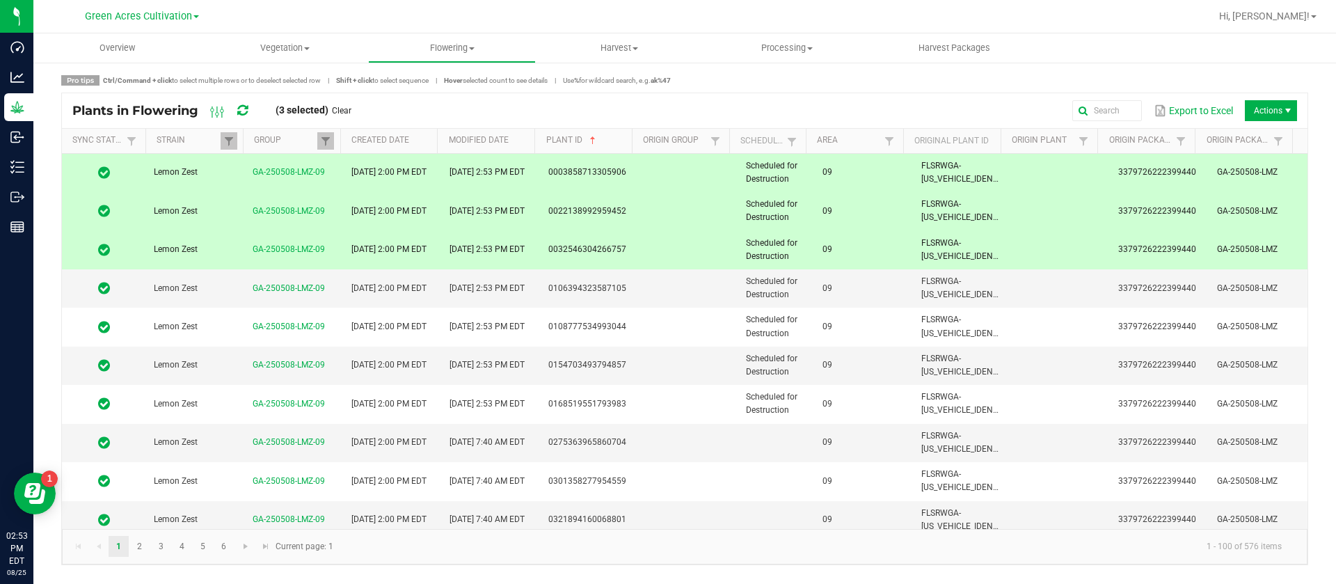
click at [779, 244] on span "Scheduled for Destruction" at bounding box center [772, 249] width 52 height 23
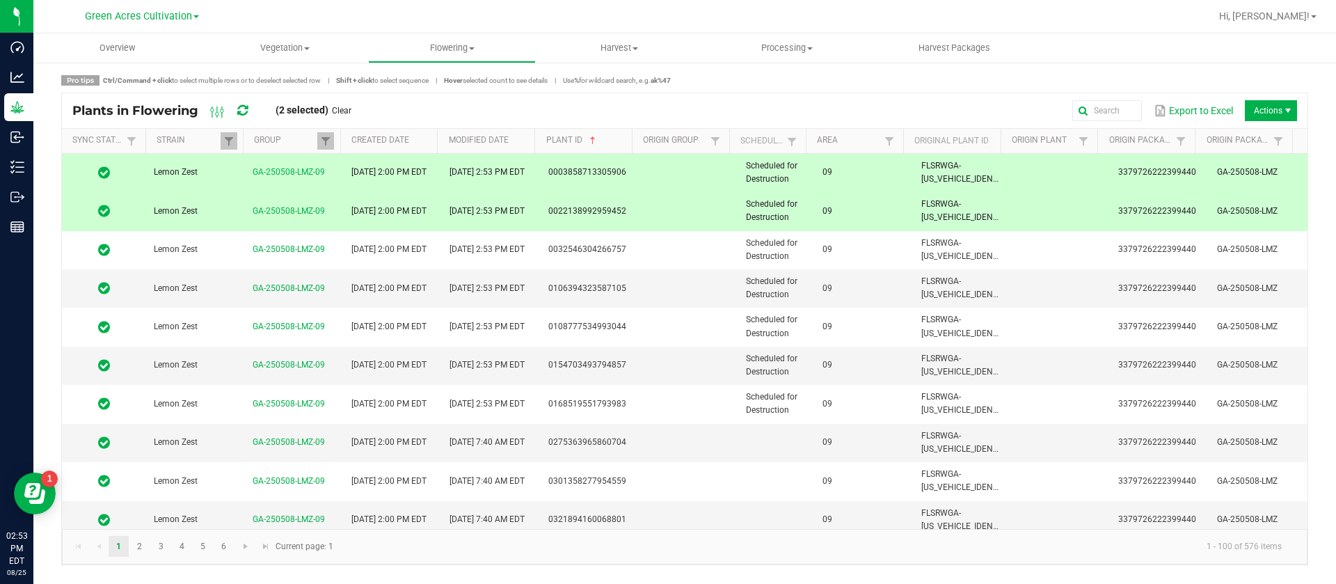
click at [779, 212] on span "Scheduled for Destruction" at bounding box center [772, 210] width 52 height 23
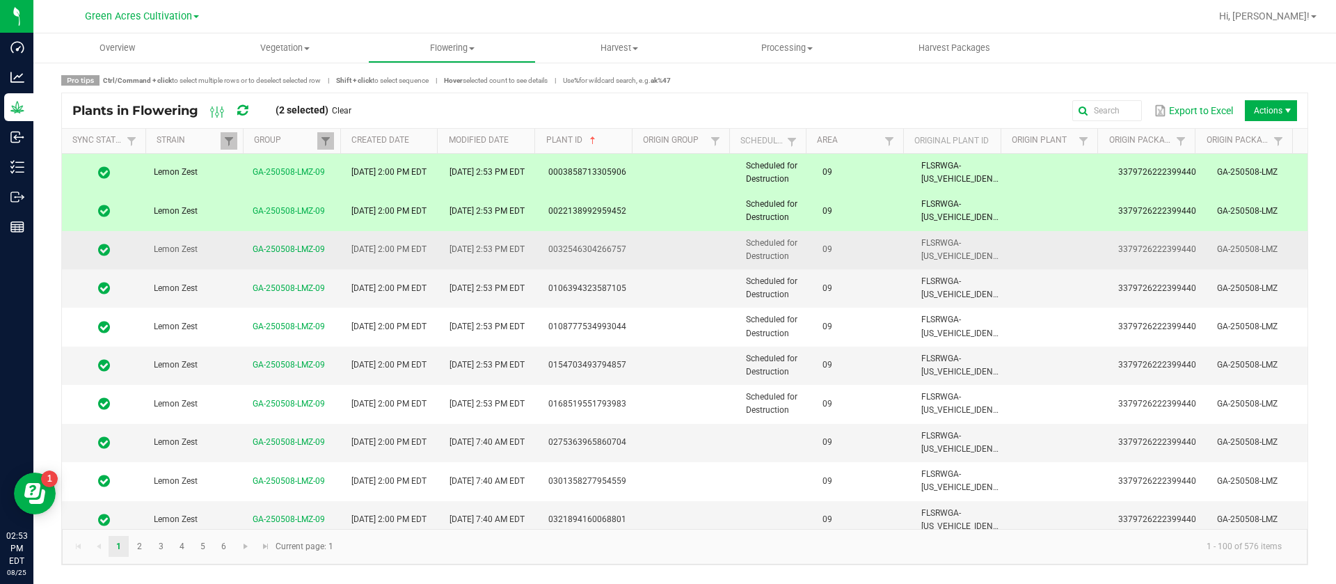
click at [787, 177] on td "Scheduled for Destruction" at bounding box center [776, 173] width 77 height 38
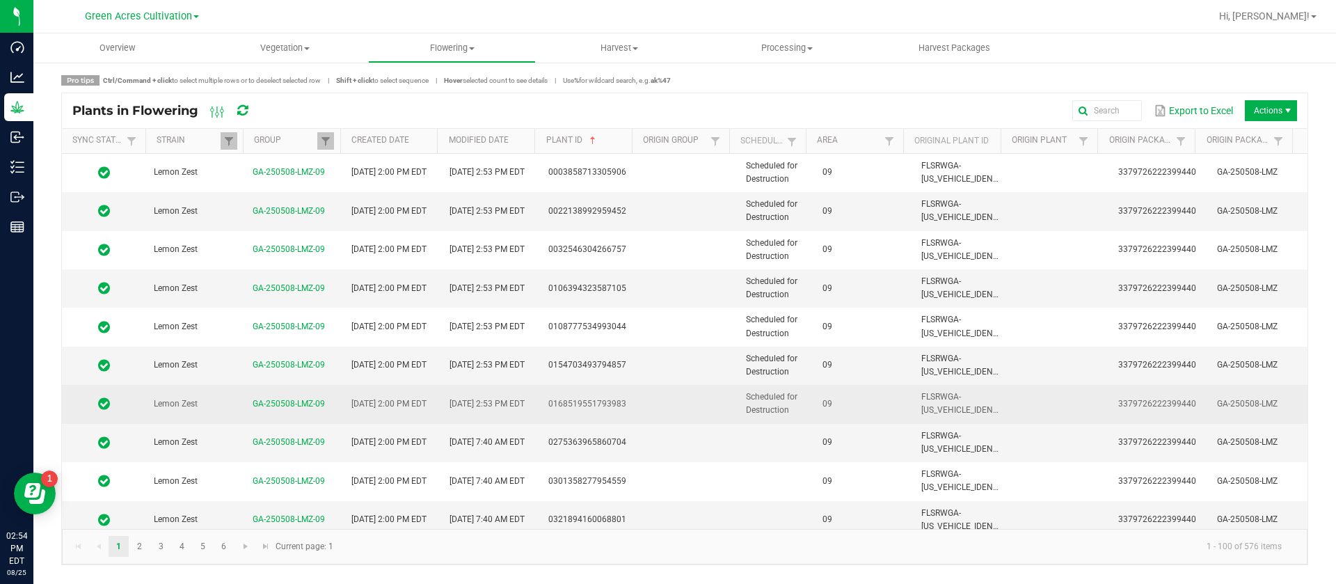
click at [767, 395] on span "Scheduled for Destruction" at bounding box center [772, 403] width 52 height 23
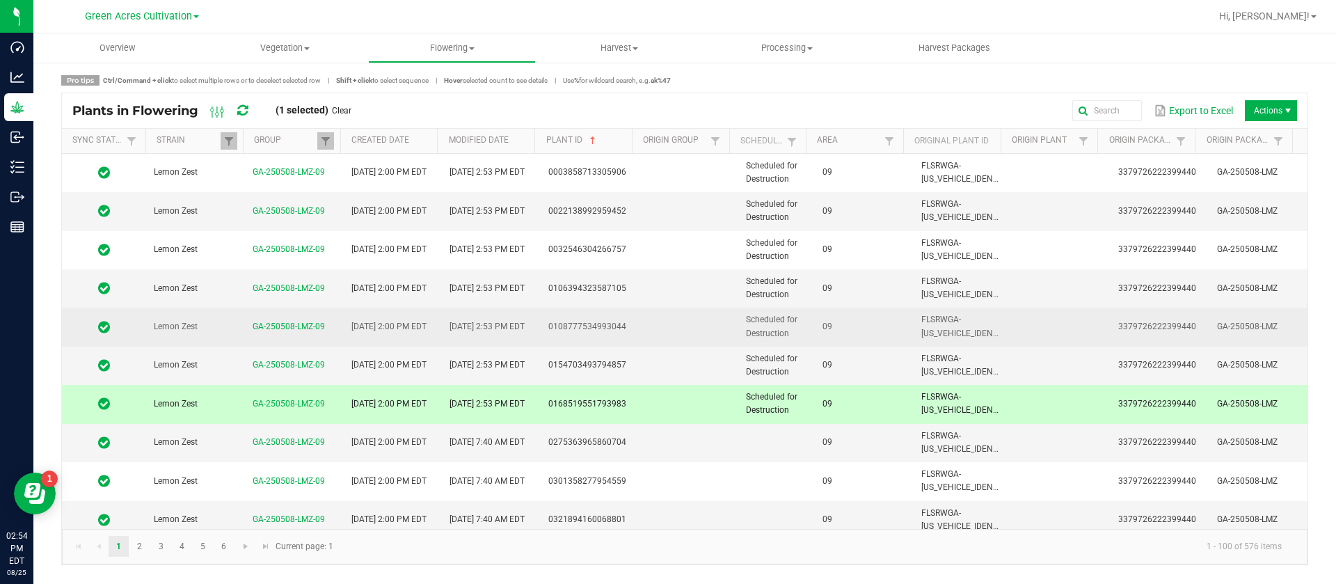
click at [766, 370] on span "Scheduled for Destruction" at bounding box center [772, 365] width 52 height 23
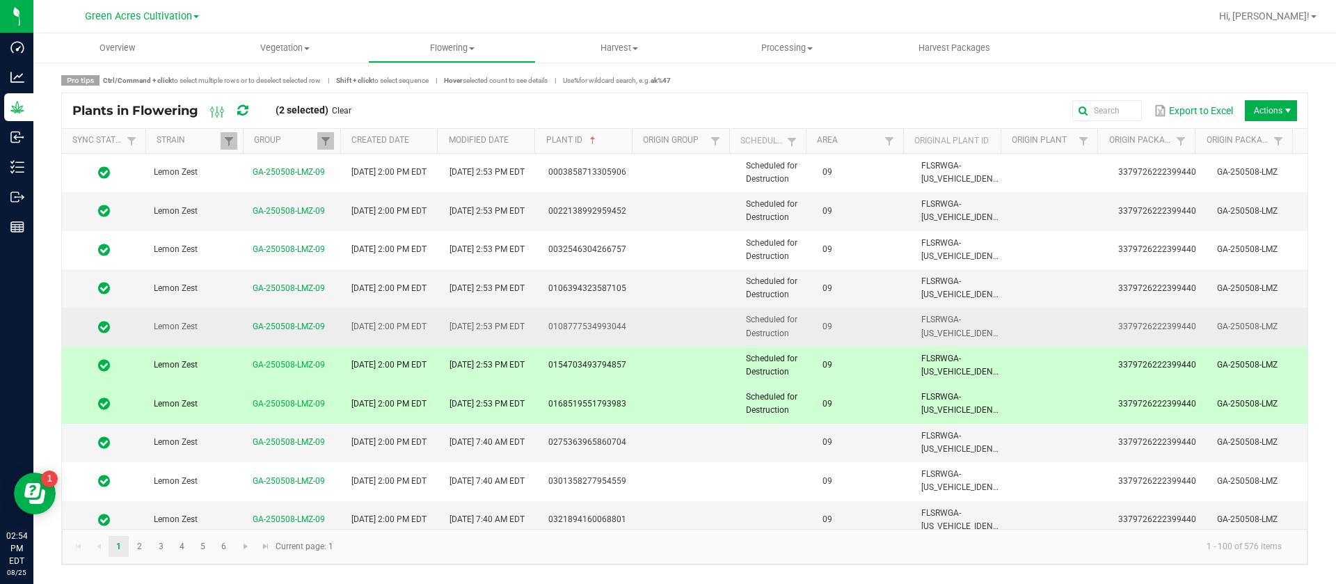
click at [778, 313] on td "Scheduled for Destruction" at bounding box center [776, 327] width 77 height 38
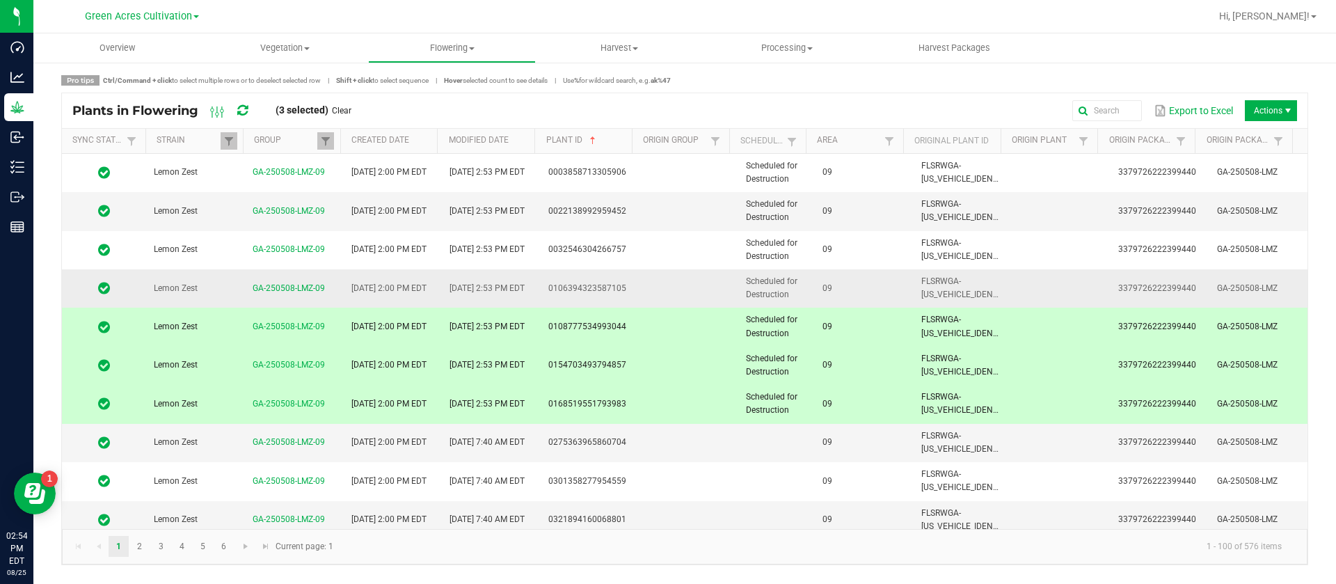
click at [784, 277] on span "Scheduled for Destruction" at bounding box center [772, 287] width 52 height 23
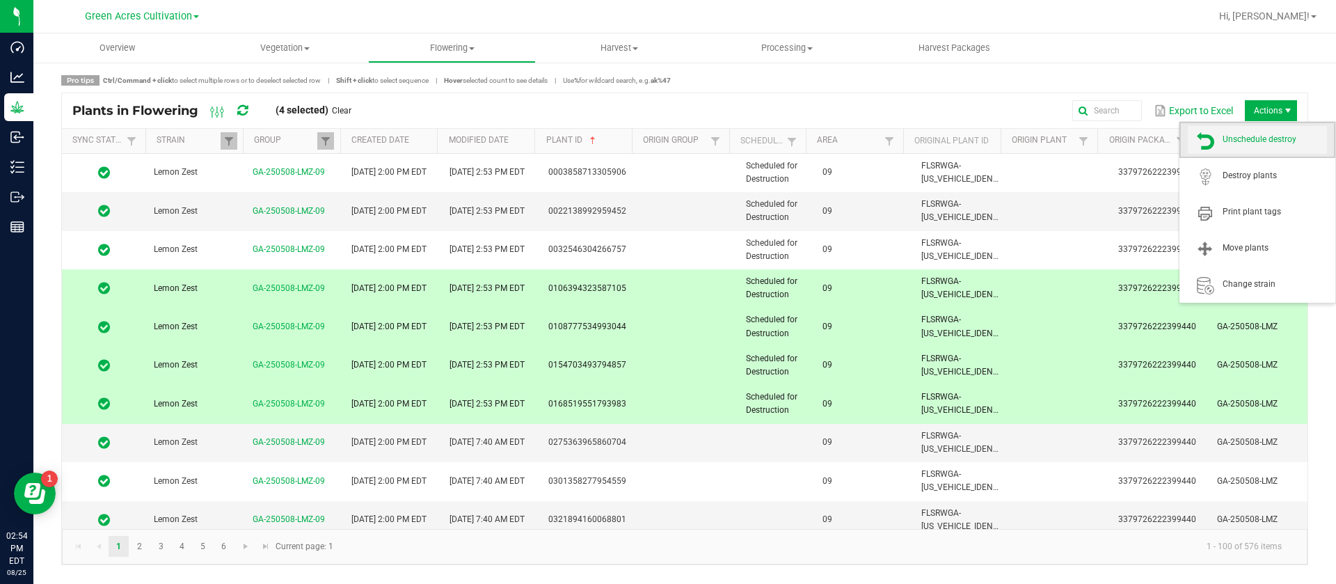
click at [1279, 129] on span "Unschedule destroy" at bounding box center [1257, 140] width 139 height 28
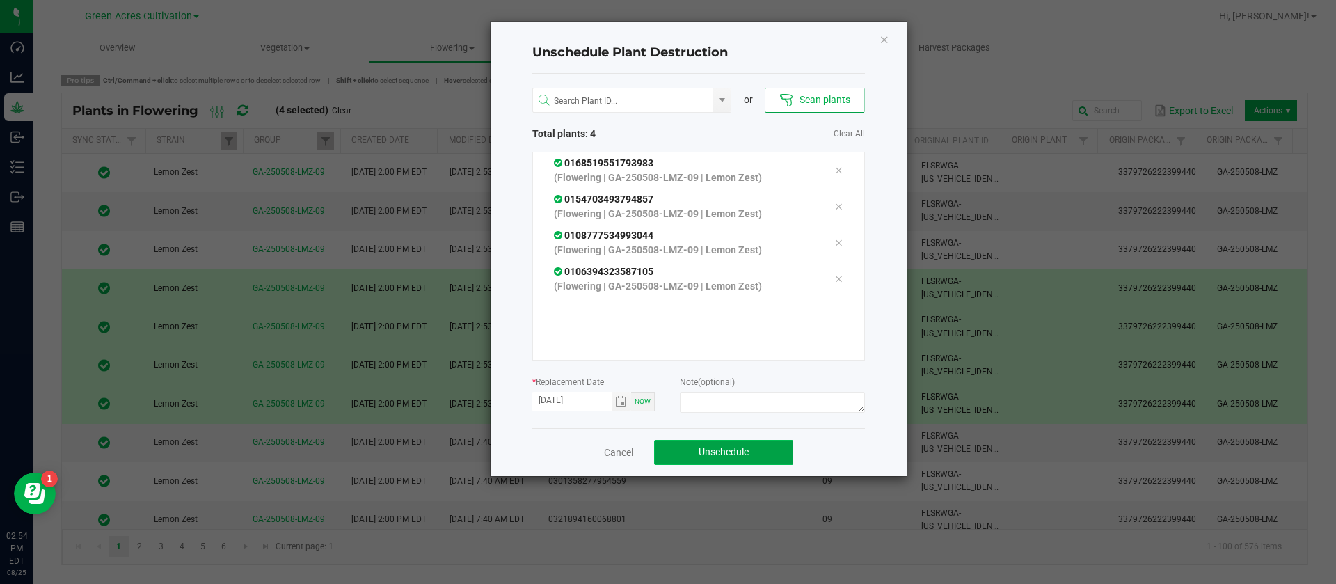
click at [762, 452] on button "Unschedule" at bounding box center [723, 452] width 139 height 25
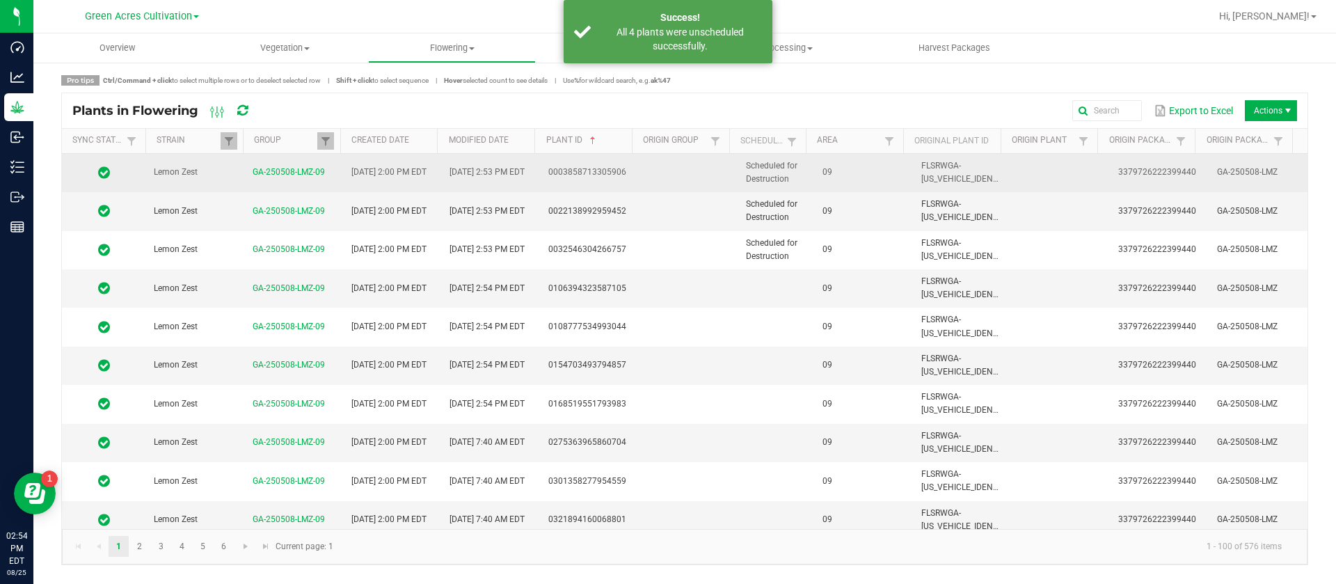
click at [819, 180] on td "09" at bounding box center [863, 173] width 99 height 38
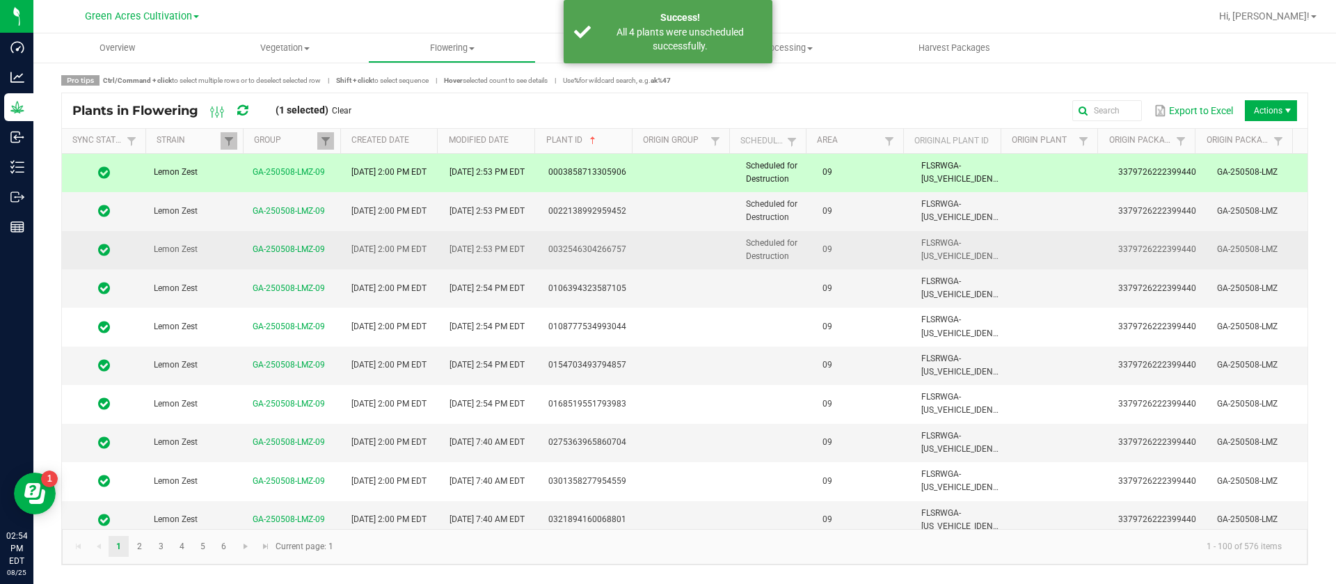
click at [817, 255] on td "09" at bounding box center [863, 250] width 99 height 38
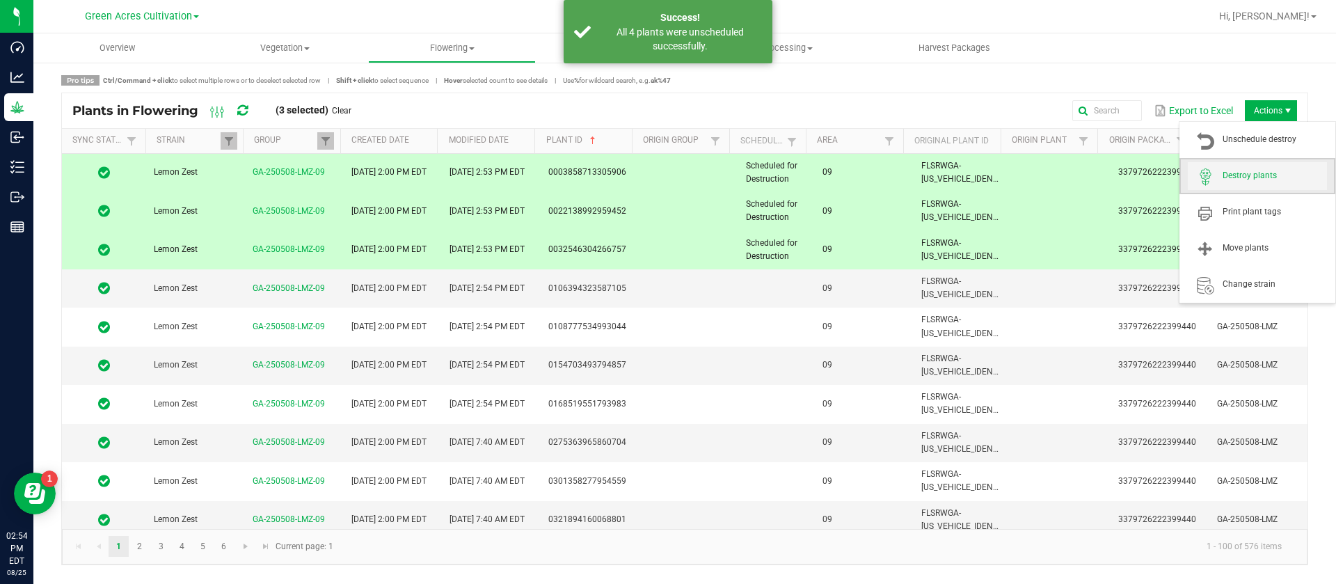
click at [1265, 174] on span "Destroy plants" at bounding box center [1275, 176] width 104 height 12
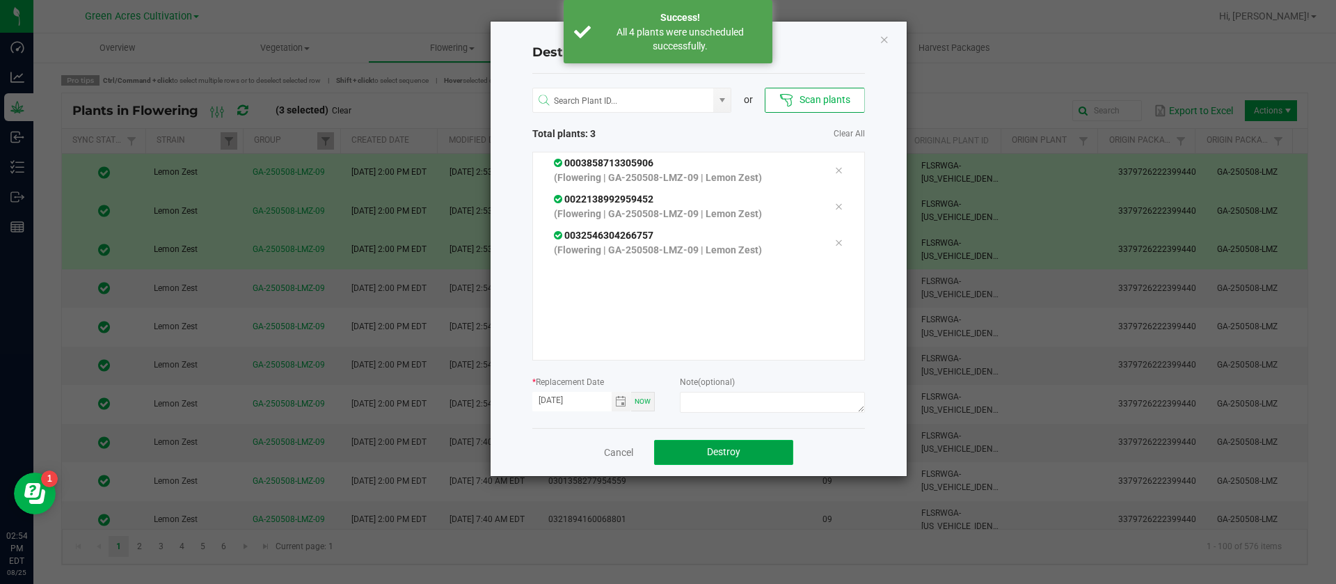
click at [747, 443] on button "Destroy" at bounding box center [723, 452] width 139 height 25
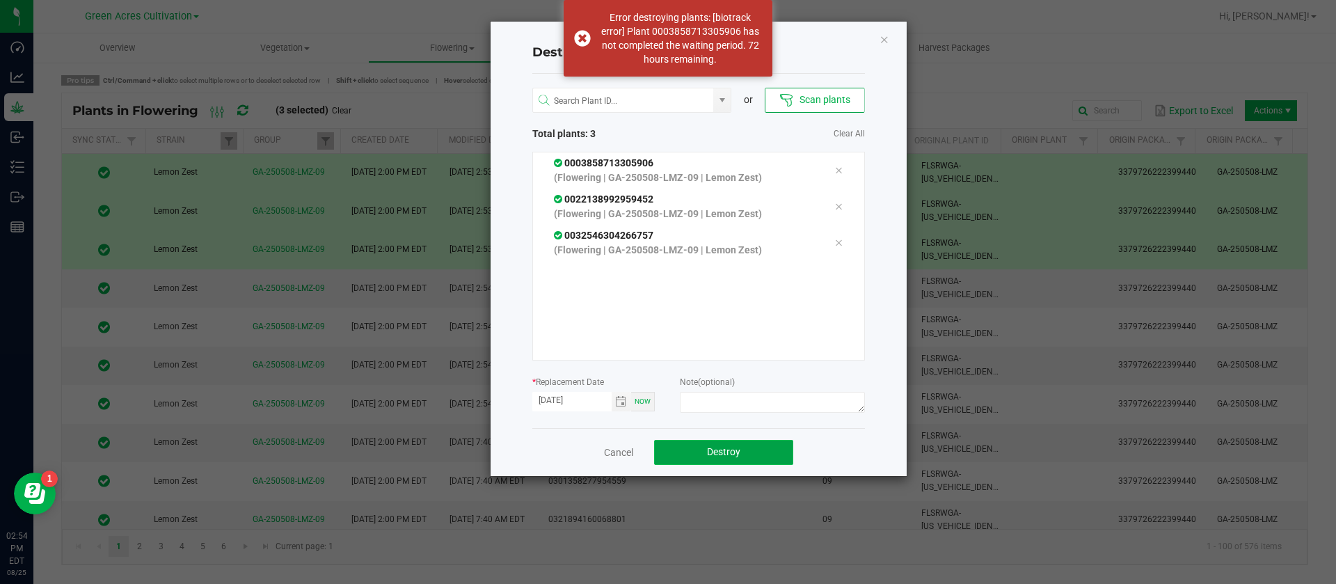
click at [741, 445] on button "Destroy" at bounding box center [723, 452] width 139 height 25
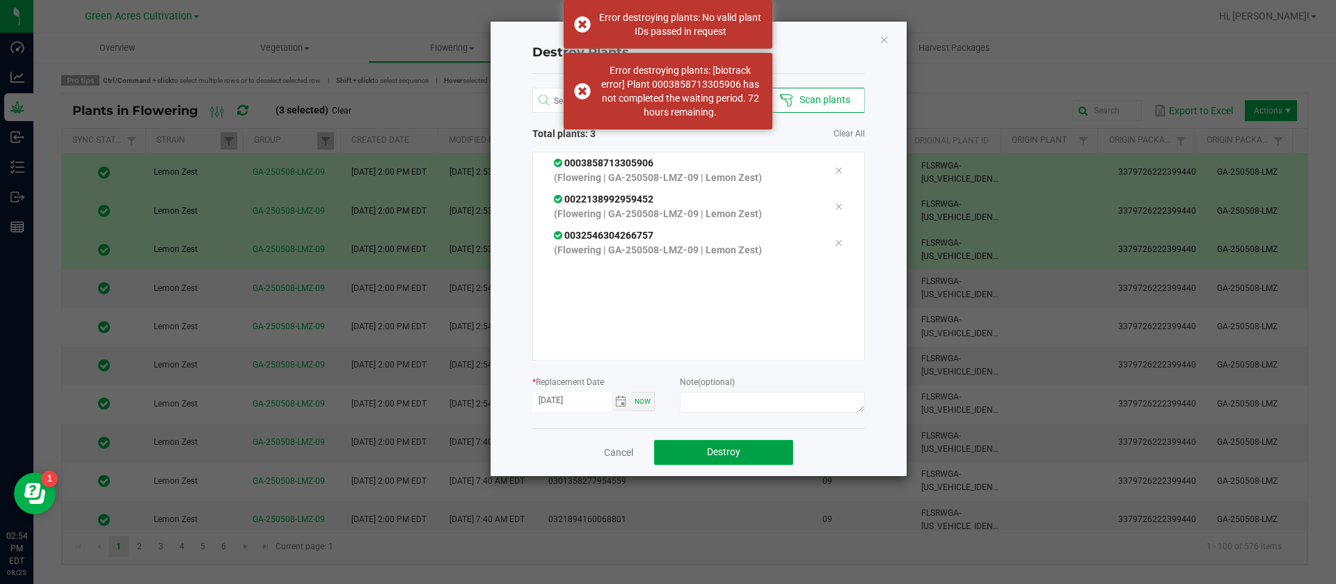
click at [741, 445] on button "Destroy" at bounding box center [723, 452] width 139 height 25
click at [888, 43] on icon "Close" at bounding box center [885, 39] width 10 height 17
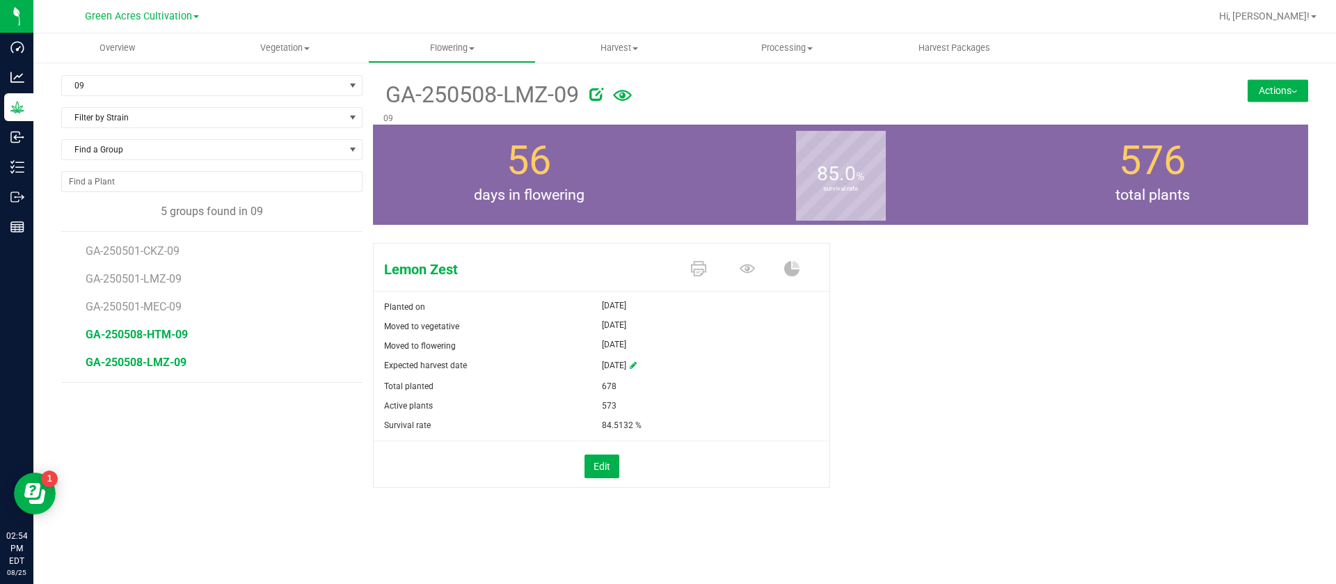
click at [161, 329] on span "GA-250508-HTM-09" at bounding box center [137, 334] width 102 height 13
click at [748, 266] on icon at bounding box center [747, 268] width 15 height 9
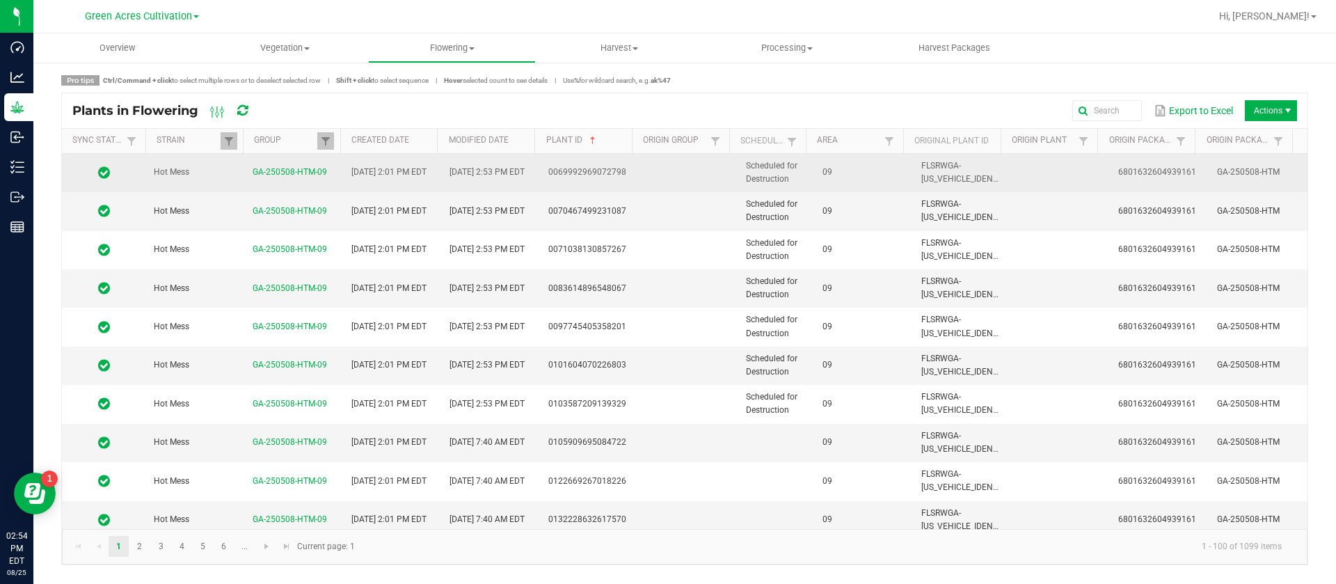
click at [835, 178] on td "09" at bounding box center [863, 173] width 99 height 38
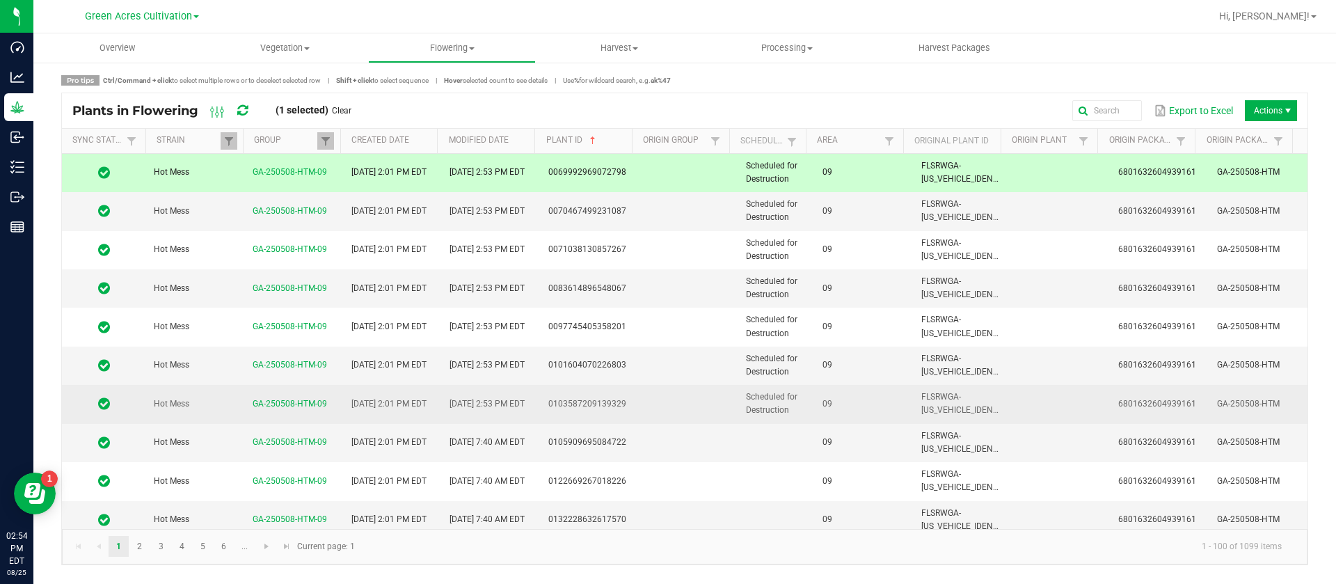
click at [764, 393] on span "Scheduled for Destruction" at bounding box center [772, 403] width 52 height 23
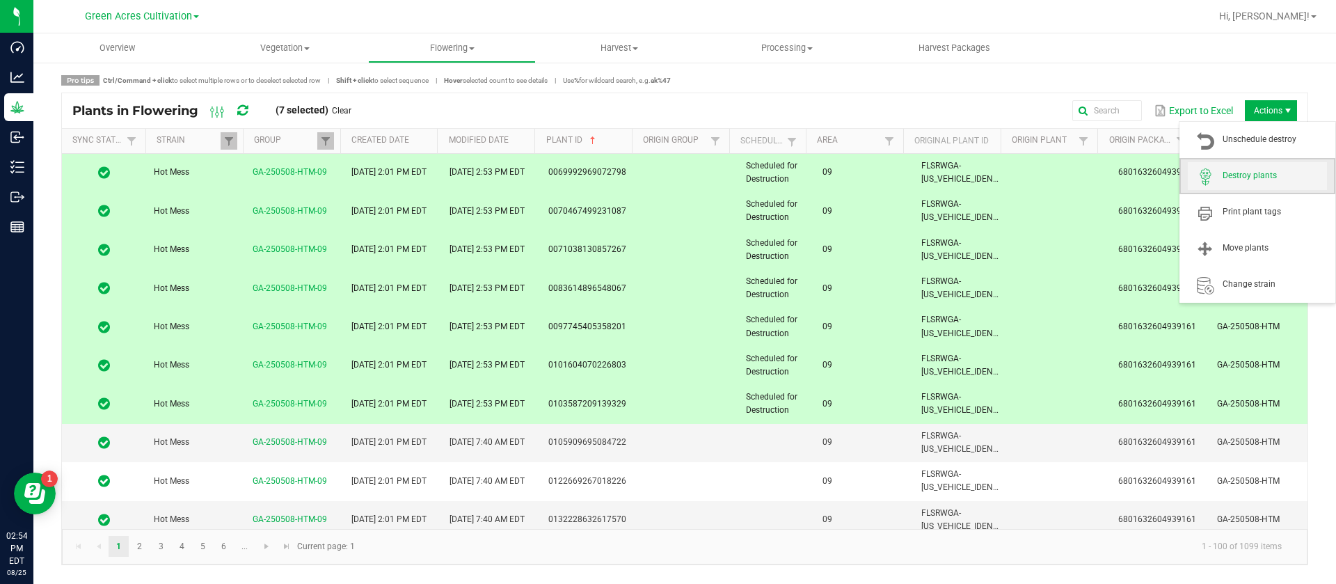
click at [1259, 171] on span "Destroy plants" at bounding box center [1275, 176] width 104 height 12
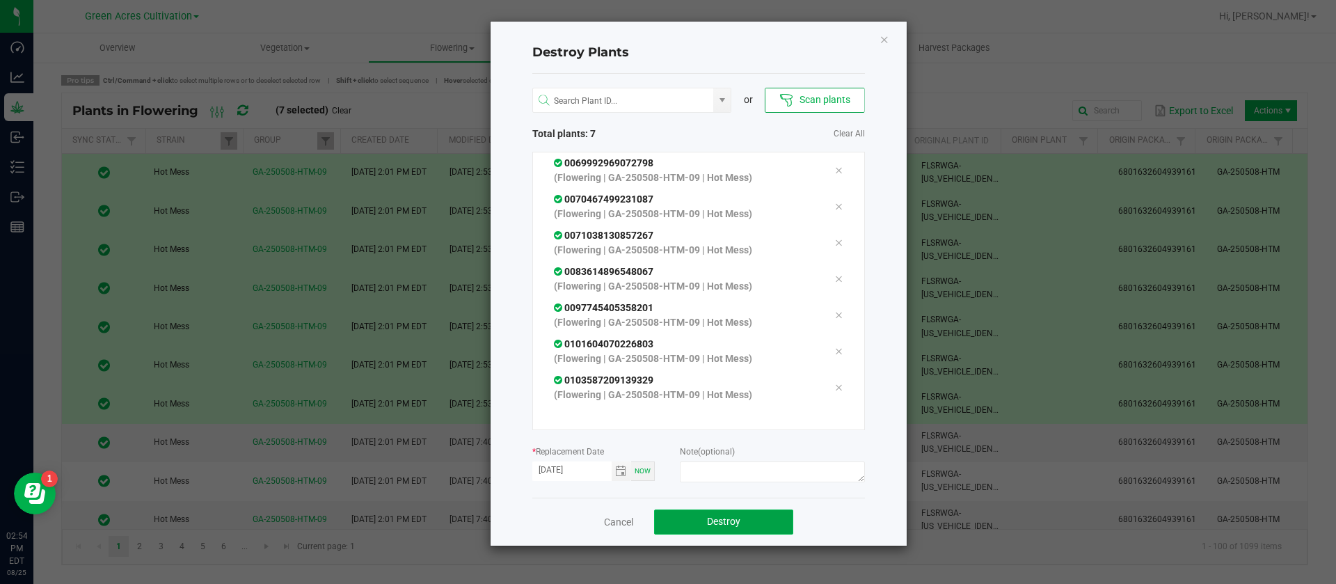
click at [749, 512] on button "Destroy" at bounding box center [723, 521] width 139 height 25
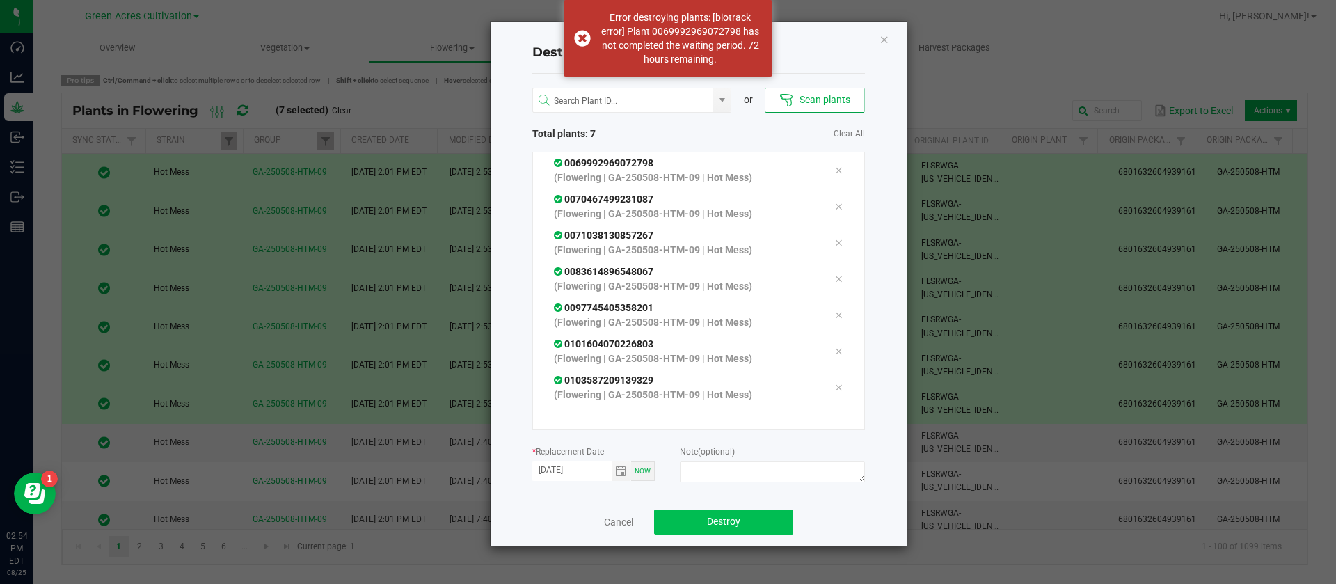
click at [745, 514] on button "Destroy" at bounding box center [723, 521] width 139 height 25
click at [739, 524] on span "Destroy" at bounding box center [723, 521] width 33 height 11
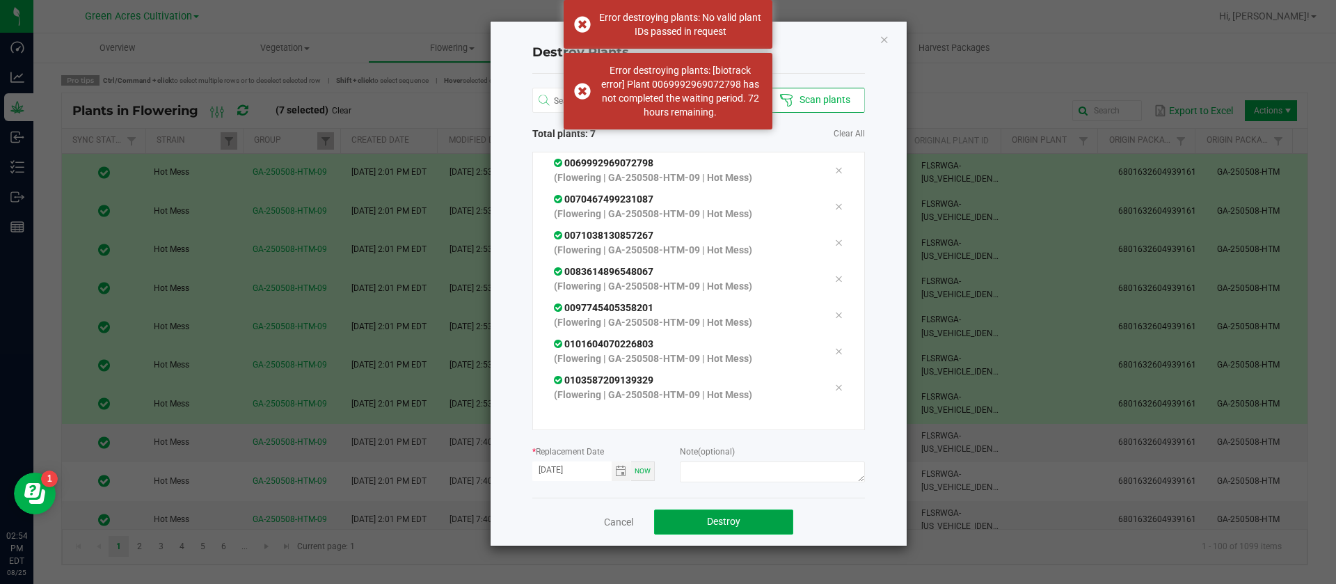
click at [736, 523] on span "Destroy" at bounding box center [723, 521] width 33 height 11
click at [734, 521] on span "Destroy" at bounding box center [729, 521] width 33 height 11
click at [891, 33] on div "Destroy Plants or Scan plants Total plants: 7 Clear All 0069992969072798 (Flowe…" at bounding box center [699, 284] width 416 height 524
click at [880, 44] on icon "Close" at bounding box center [885, 39] width 10 height 17
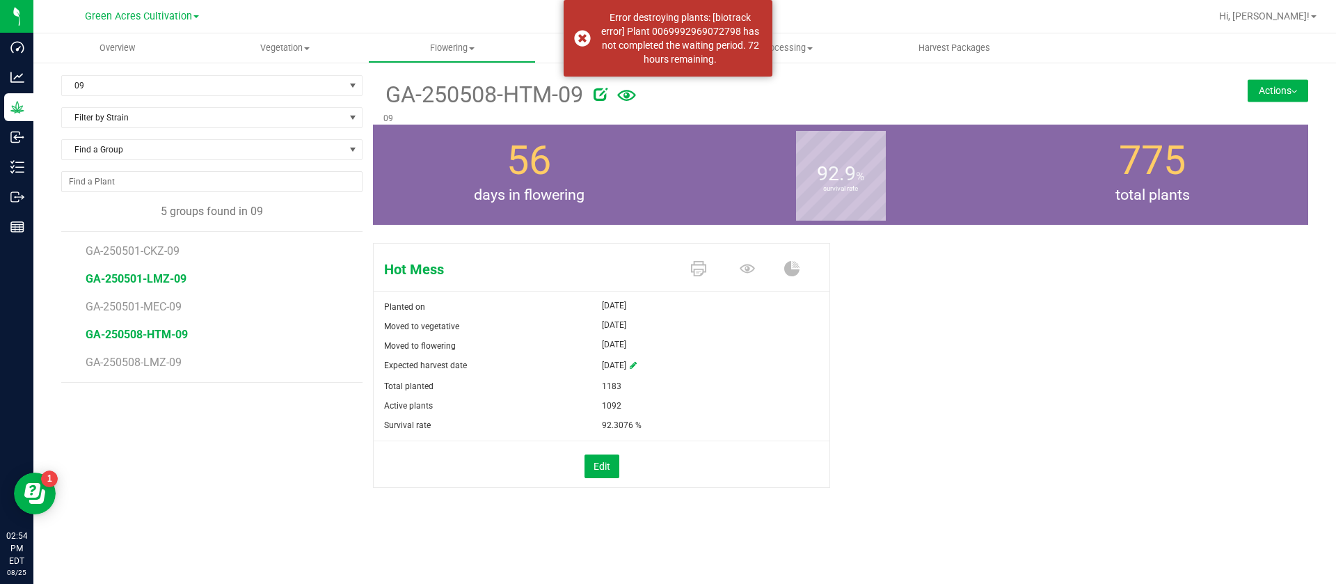
click at [155, 282] on span "GA-250501-LMZ-09" at bounding box center [136, 278] width 101 height 13
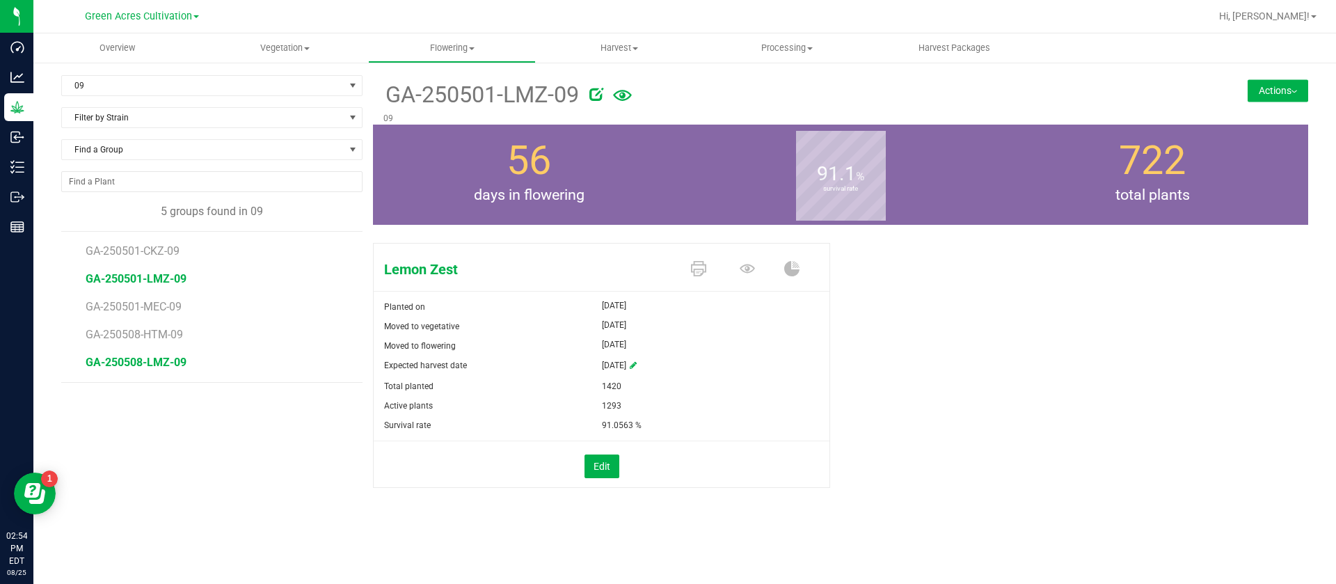
click at [152, 365] on span "GA-250508-LMZ-09" at bounding box center [136, 362] width 101 height 13
click at [1304, 86] on button "Actions" at bounding box center [1278, 90] width 61 height 22
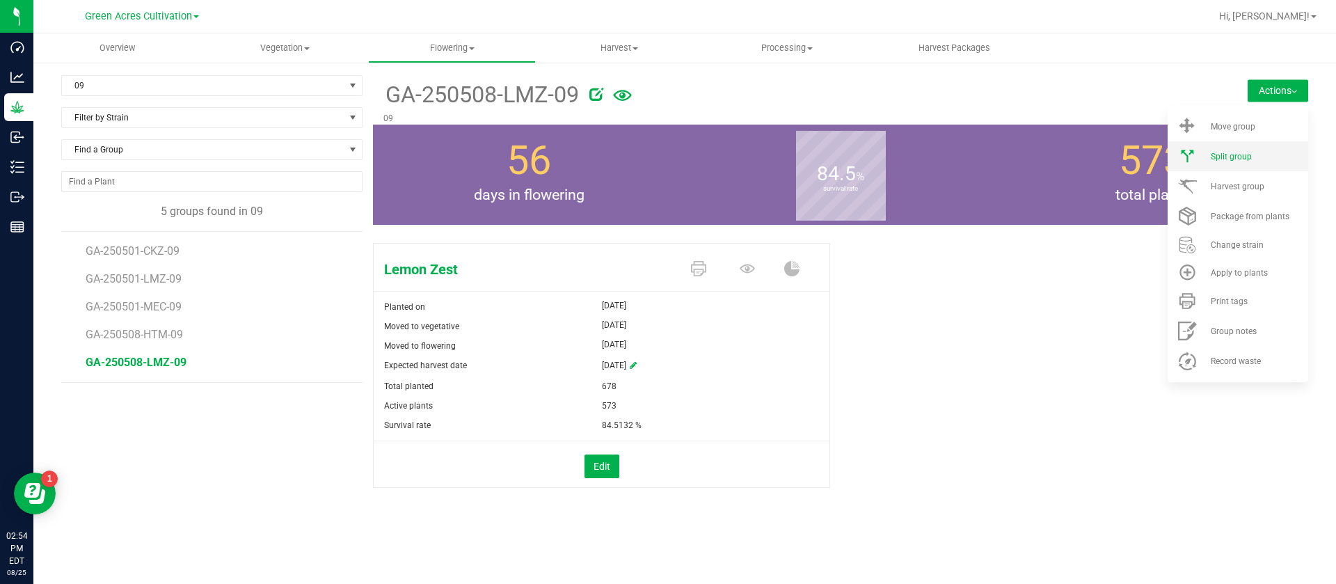
click at [1249, 155] on span "Split group" at bounding box center [1231, 157] width 41 height 10
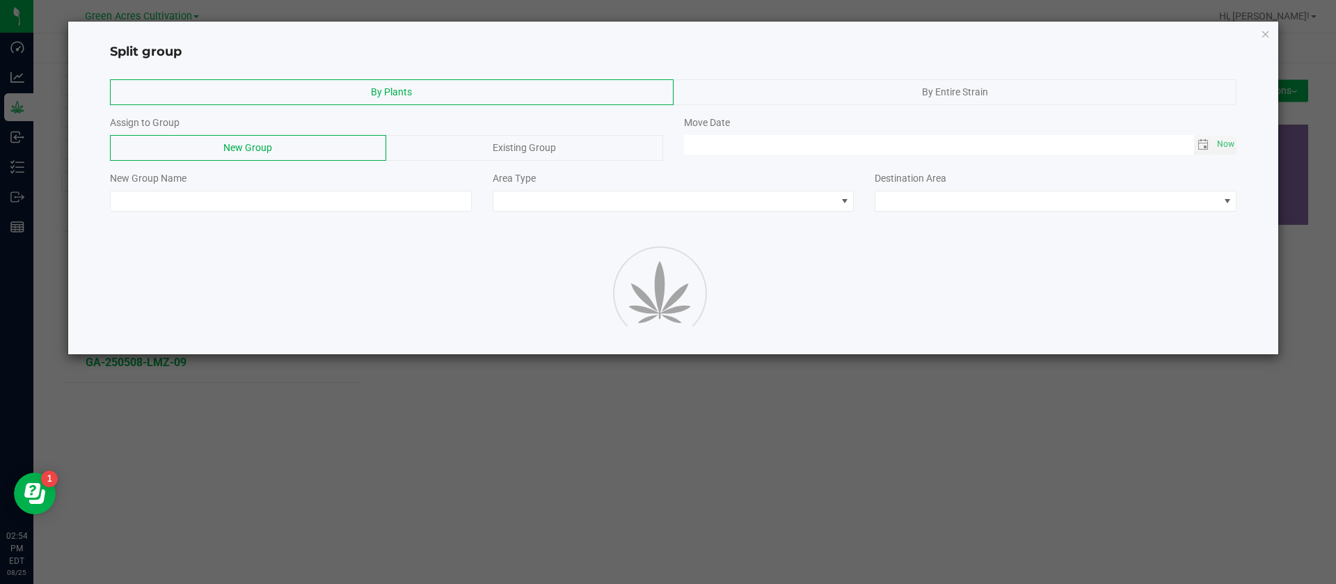
click at [532, 139] on div "Existing Group" at bounding box center [524, 148] width 276 height 26
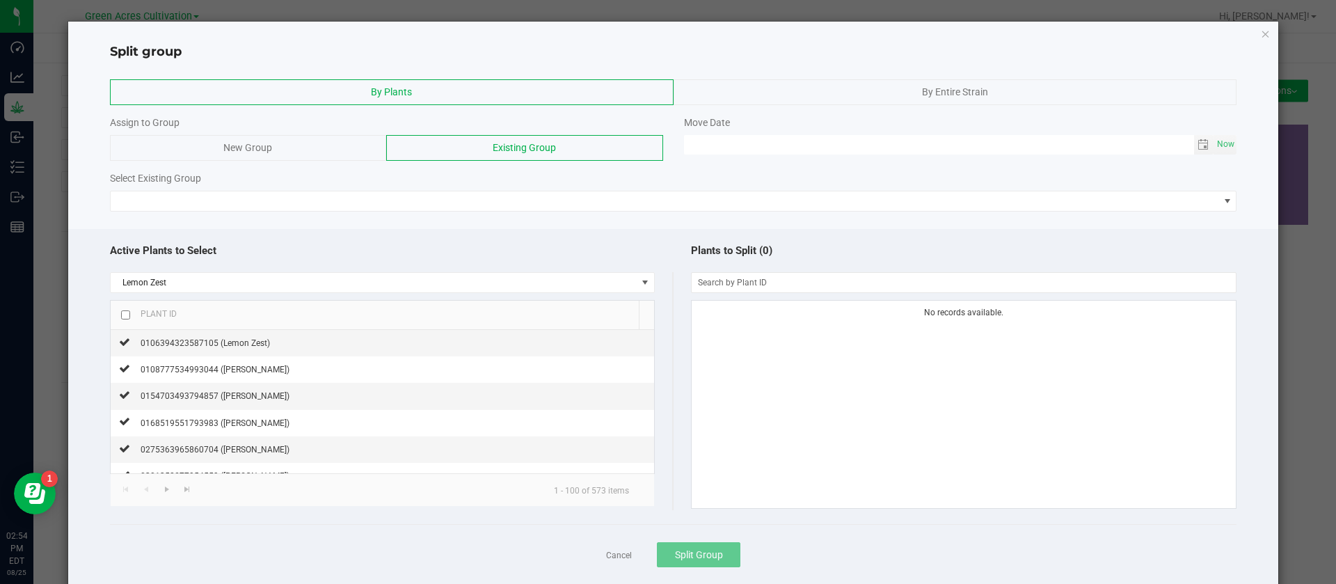
click at [322, 212] on div "By Plants By Entire Strain Assign to Group New Group Existing Group Move Date N…" at bounding box center [673, 145] width 1211 height 146
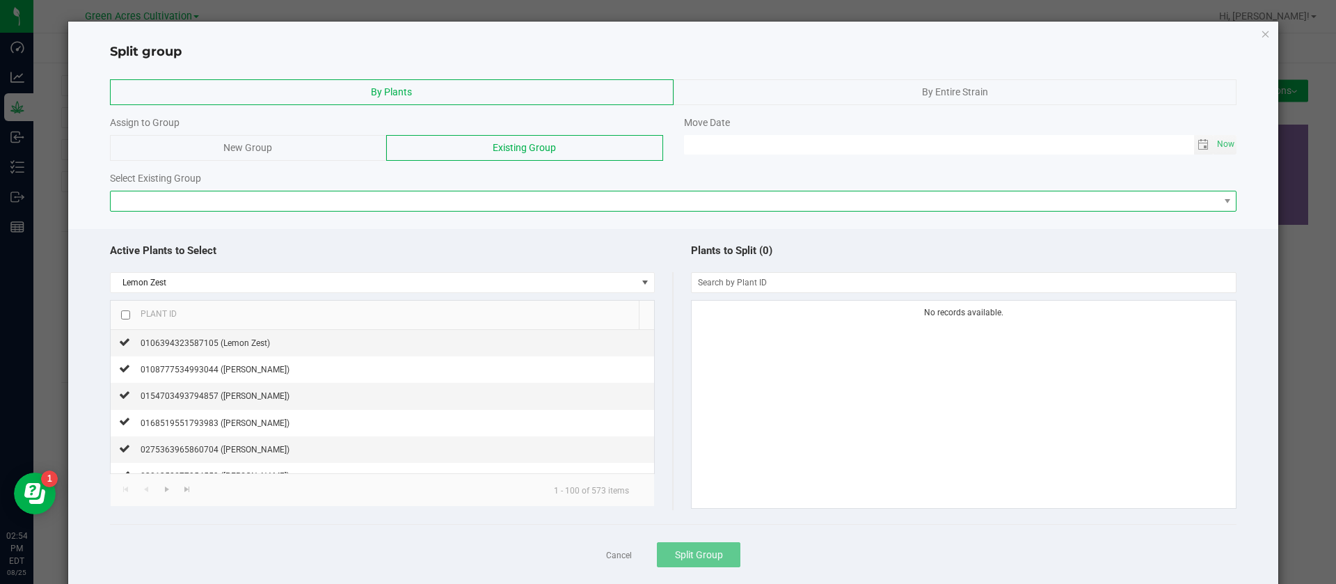
click at [326, 206] on span at bounding box center [665, 200] width 1109 height 19
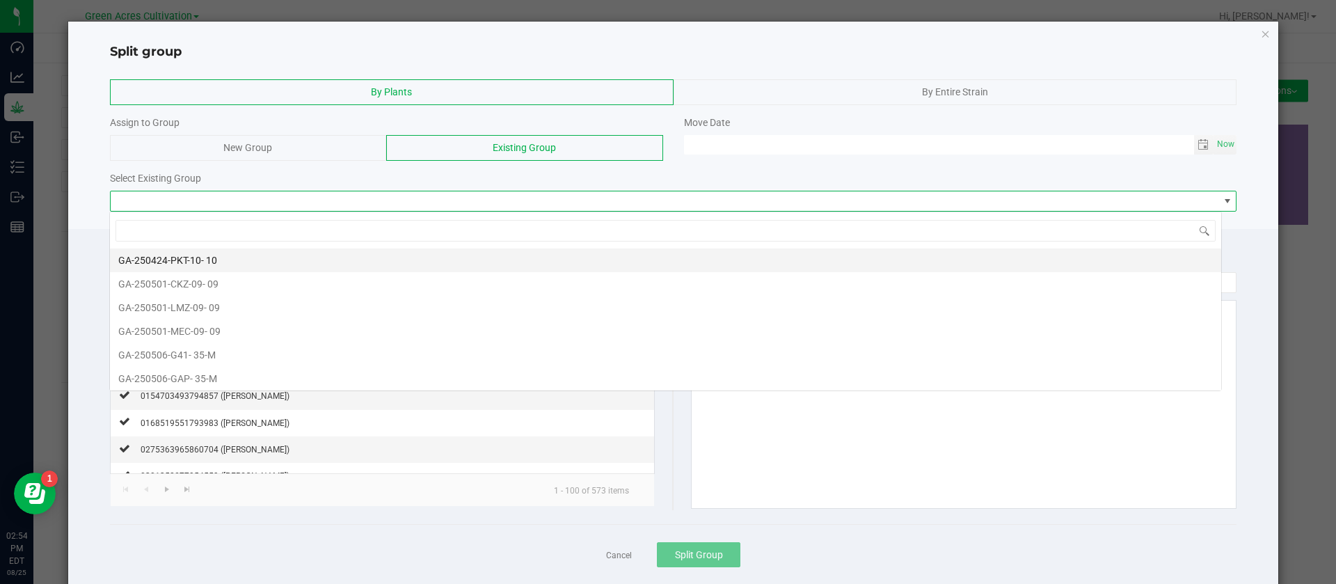
scroll to position [21, 1113]
click at [938, 88] on span "By Entire Strain" at bounding box center [955, 91] width 66 height 11
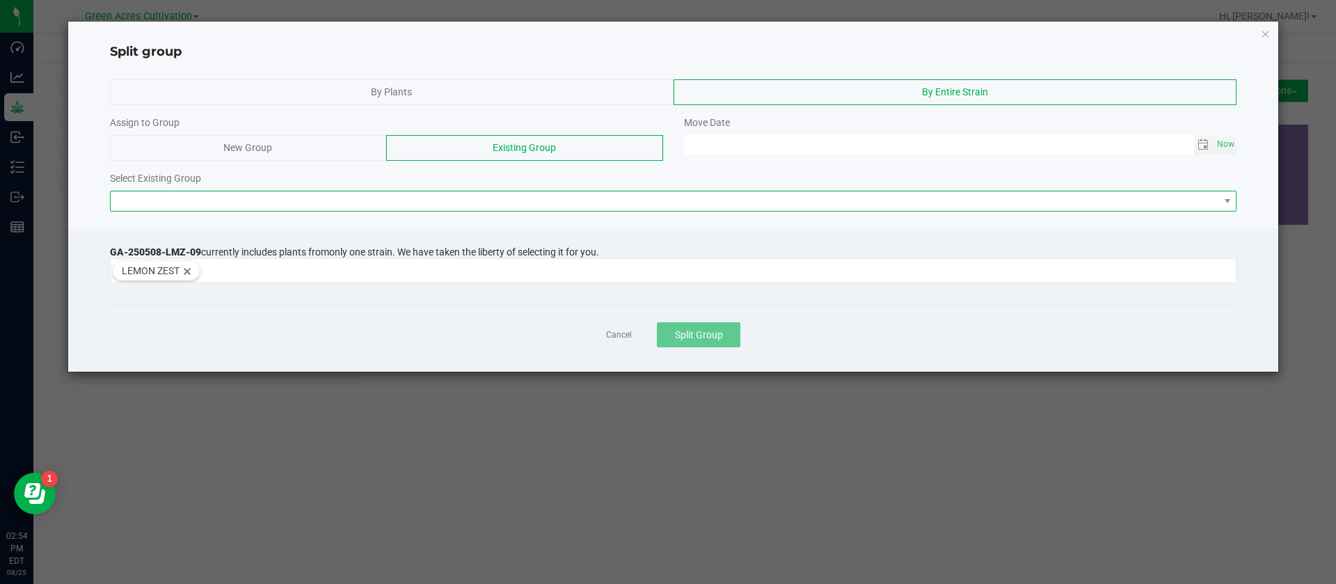
click at [218, 202] on span at bounding box center [665, 200] width 1109 height 19
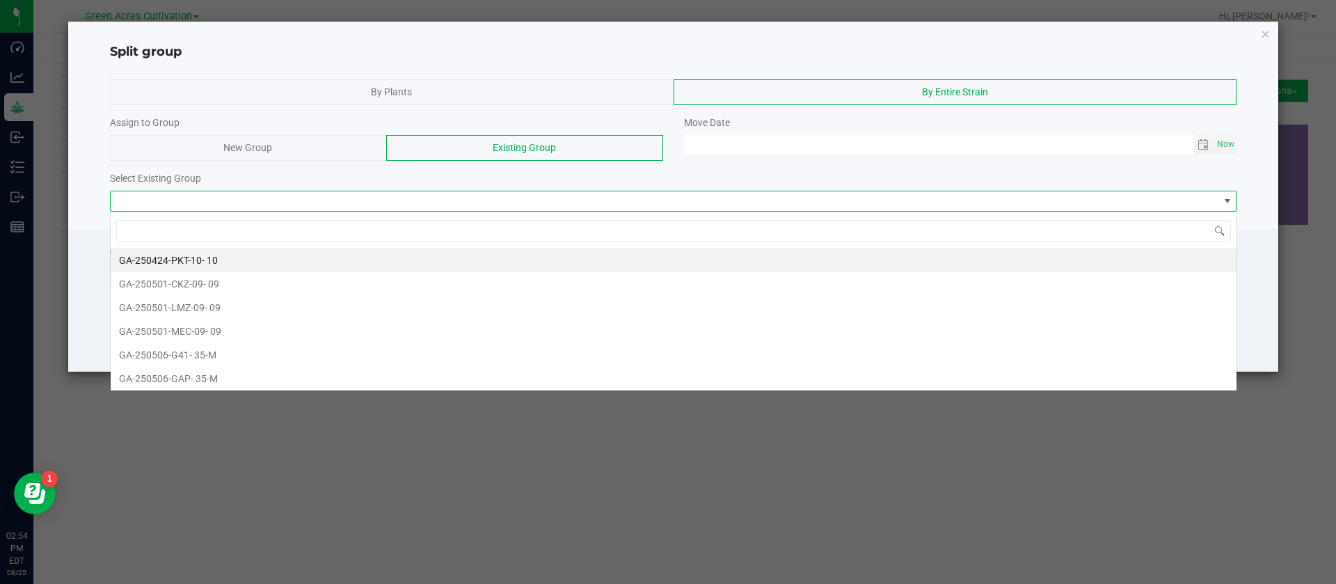
scroll to position [21, 1127]
type input "lmz"
click at [230, 251] on li "GA-250501-LMZ-09 - 09" at bounding box center [674, 260] width 1126 height 24
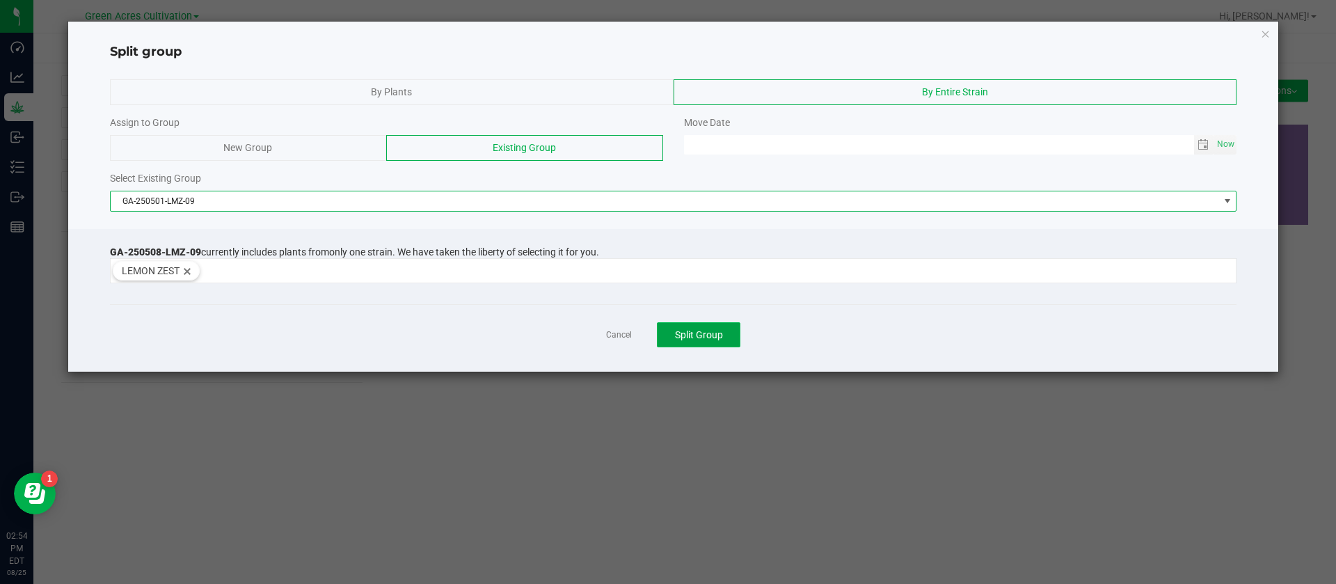
click at [704, 340] on span "Split Group" at bounding box center [699, 334] width 48 height 11
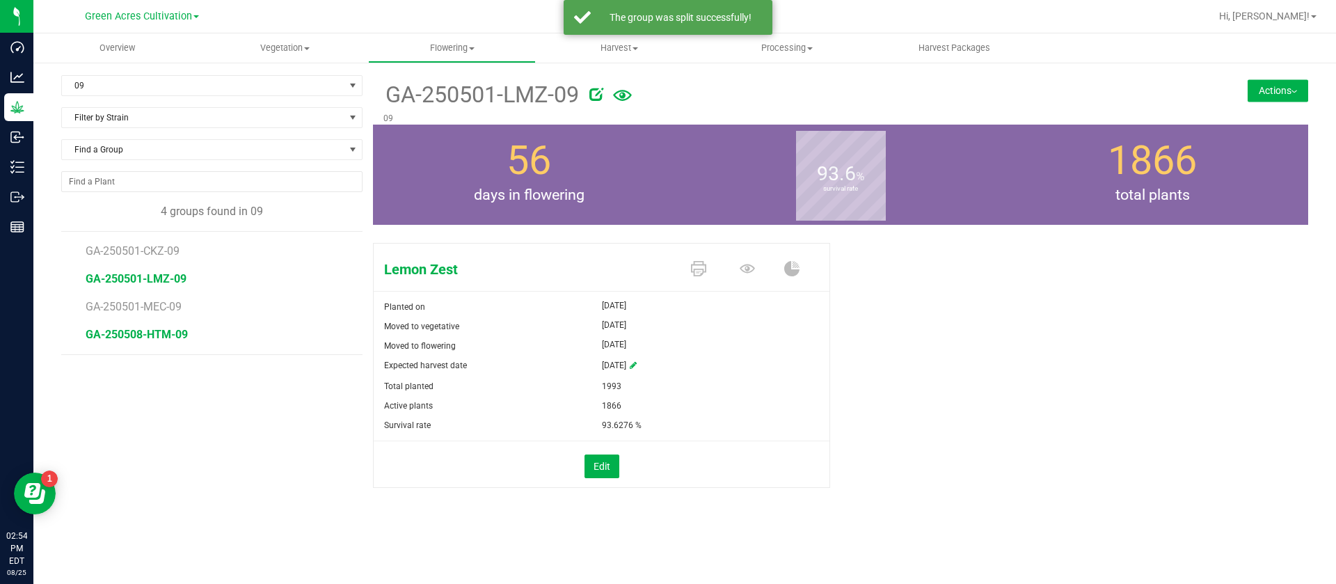
click at [167, 333] on span "GA-250508-HTM-09" at bounding box center [137, 334] width 102 height 13
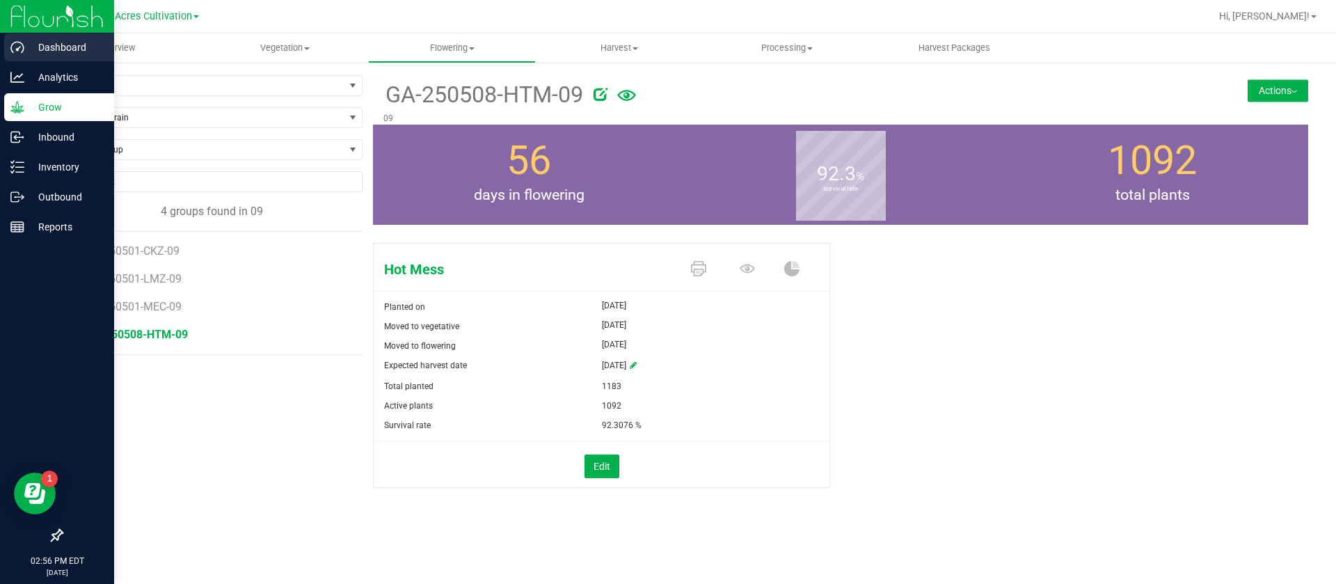
click at [0, 48] on link "Dashboard" at bounding box center [57, 48] width 114 height 30
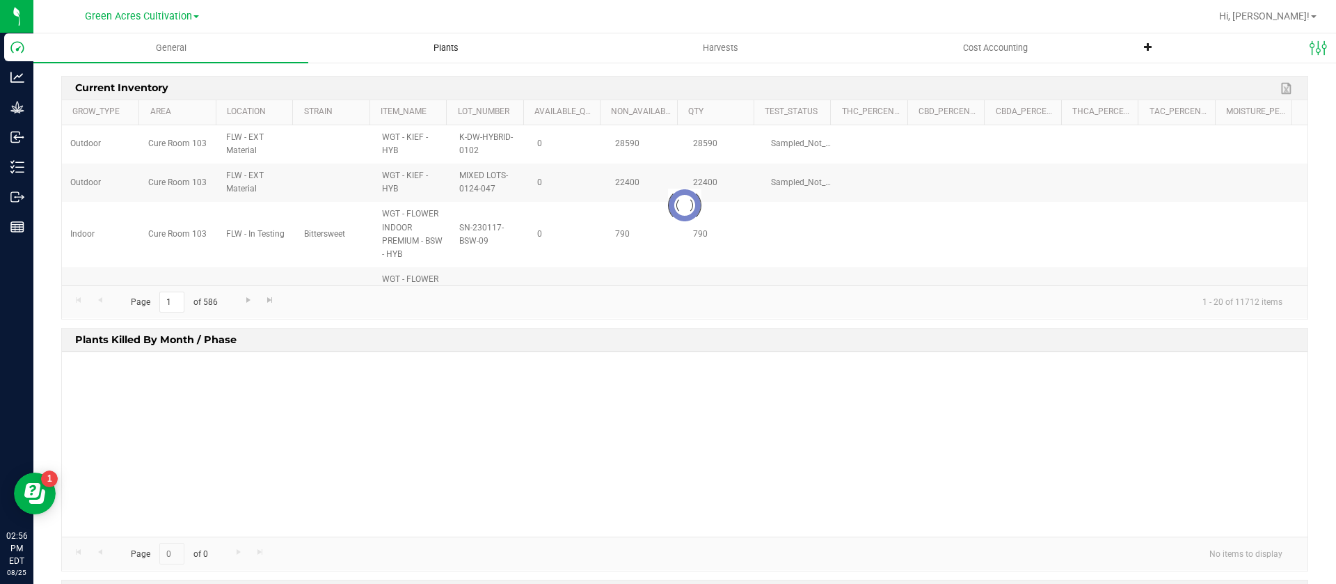
click at [457, 45] on span "Plants" at bounding box center [446, 48] width 63 height 13
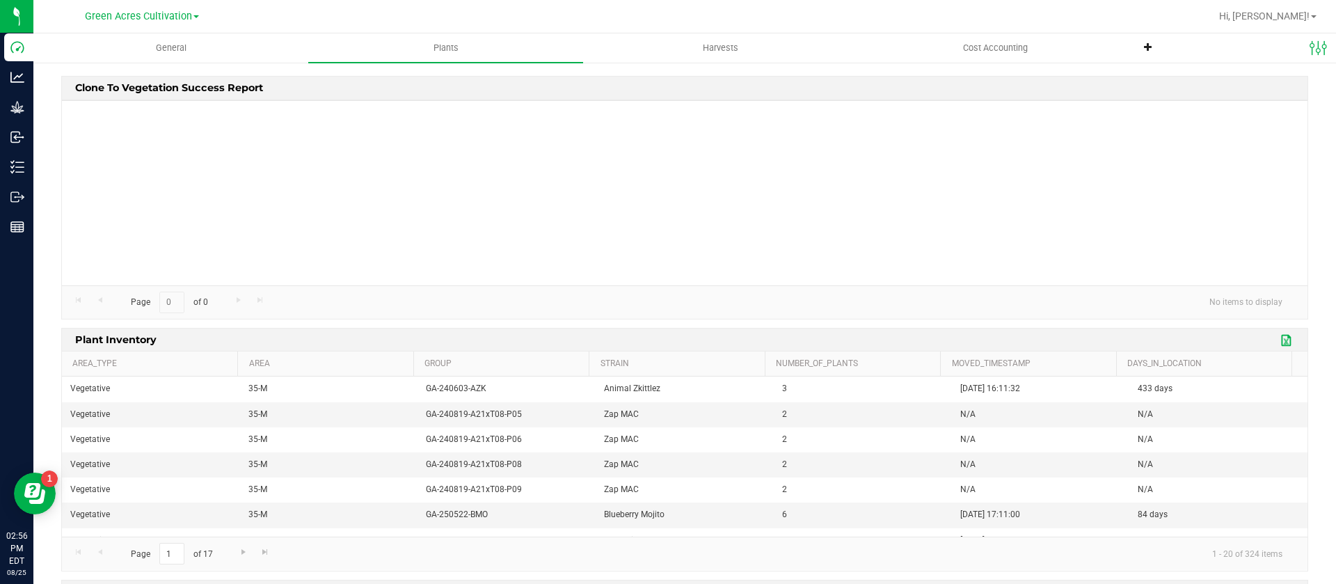
click at [1277, 339] on link "Export to Excel" at bounding box center [1287, 340] width 21 height 18
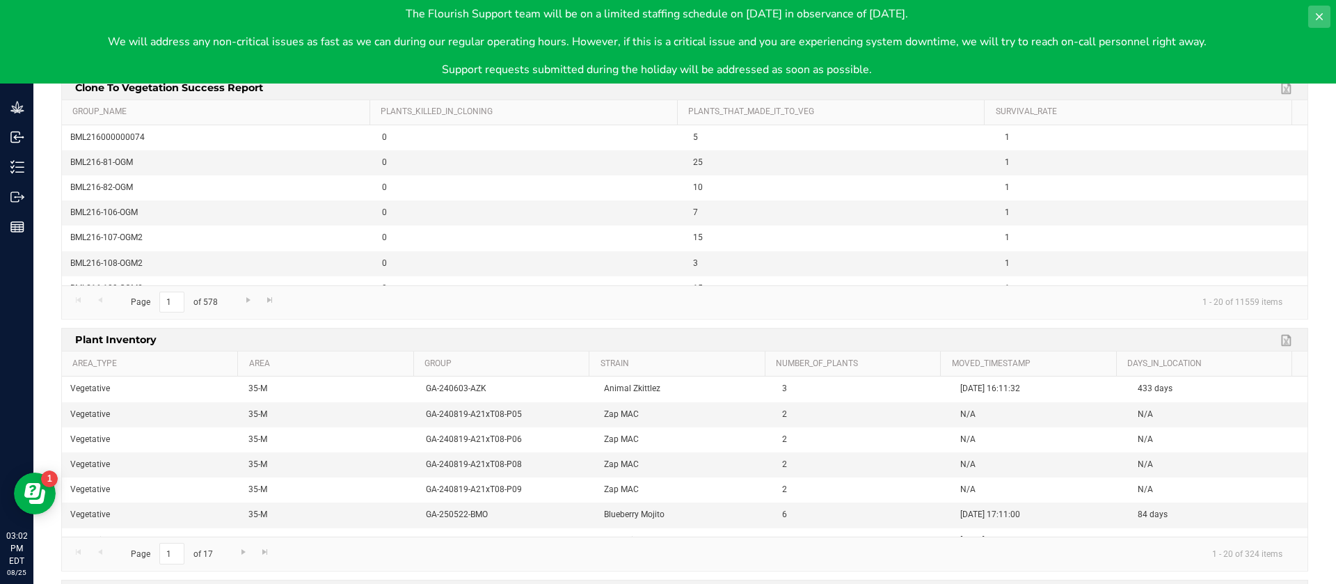
click at [1324, 12] on icon at bounding box center [1319, 16] width 11 height 11
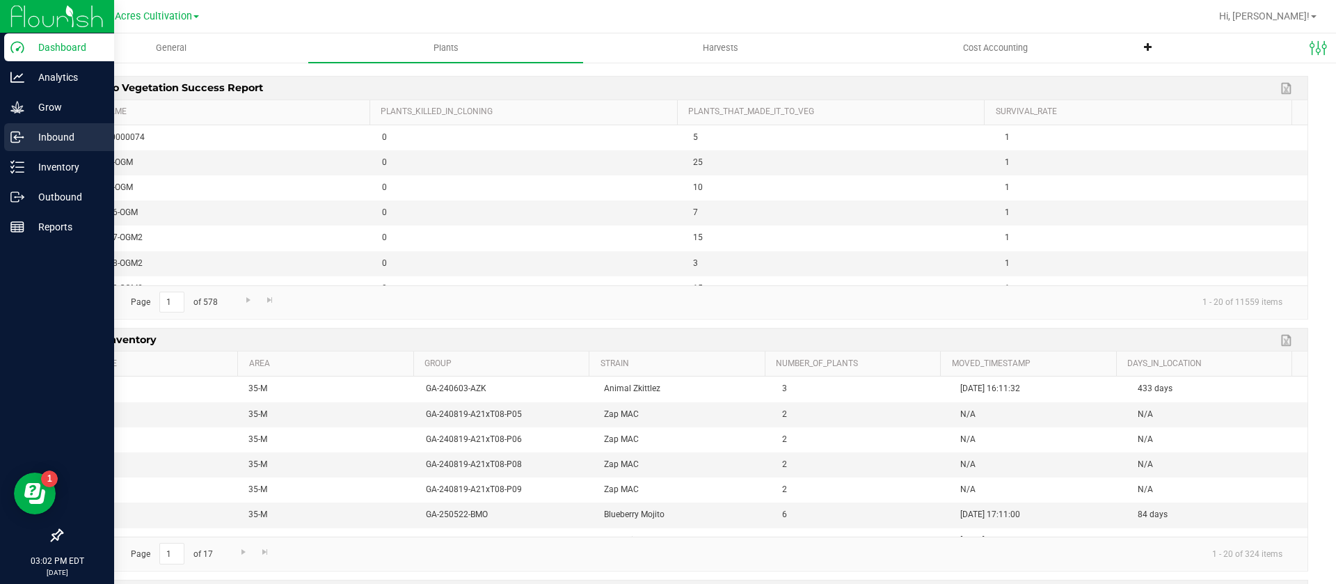
click at [61, 129] on p "Inbound" at bounding box center [66, 137] width 84 height 17
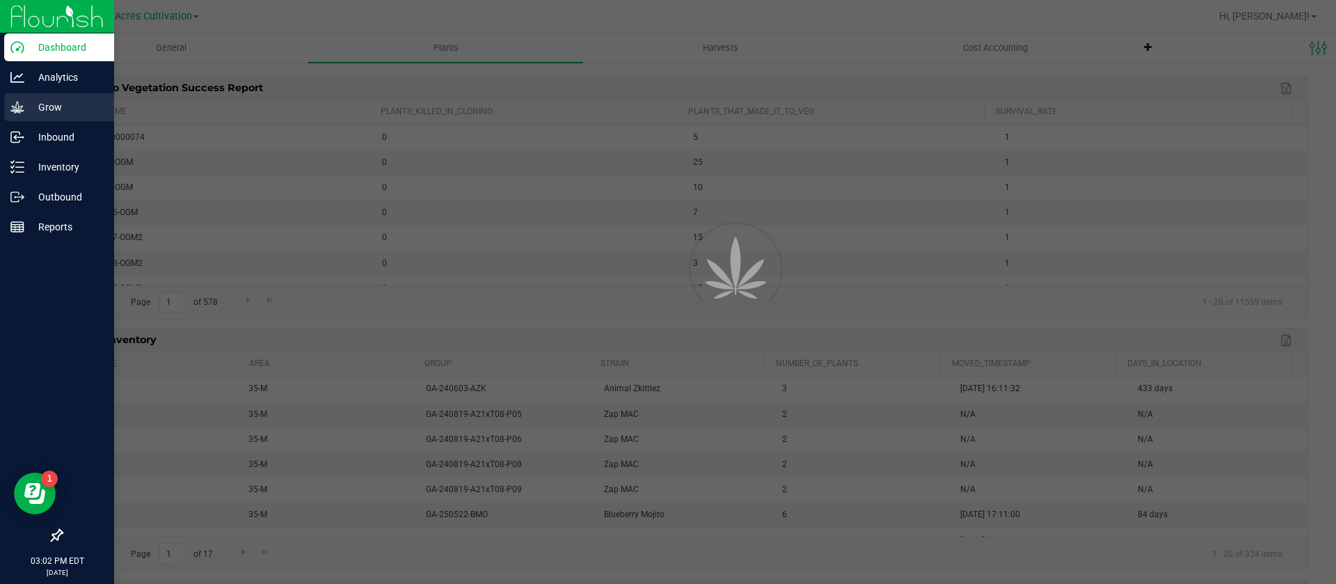
click at [62, 102] on p "Grow" at bounding box center [66, 107] width 84 height 17
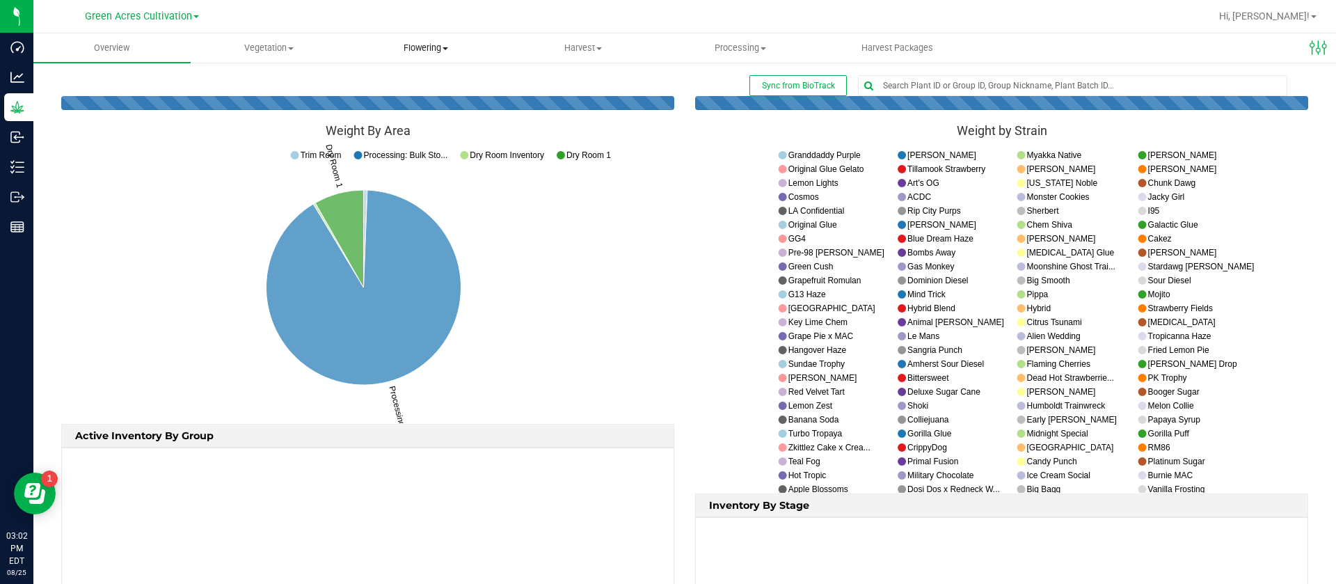
click at [414, 45] on span "Flowering" at bounding box center [427, 48] width 156 height 13
click at [438, 102] on span "Flowering groups" at bounding box center [406, 101] width 116 height 12
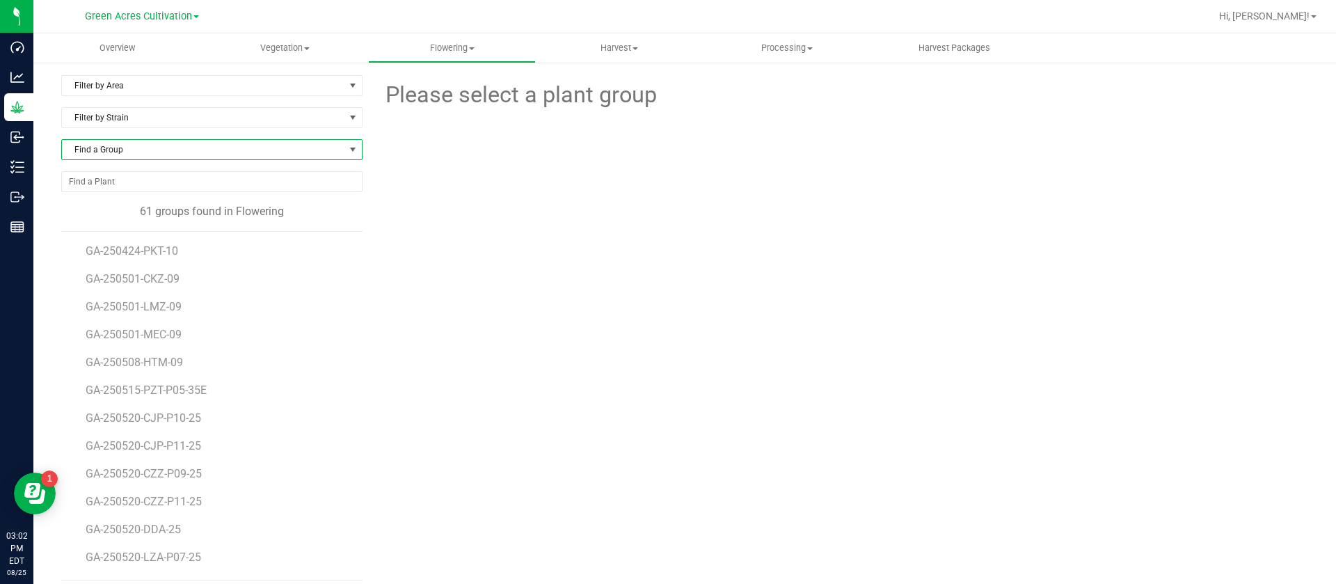
click at [145, 149] on span "Find a Group" at bounding box center [203, 149] width 283 height 19
type input "2"
click at [524, 265] on div "Please select a plant group" at bounding box center [840, 327] width 935 height 505
click at [131, 152] on span "Find a Group" at bounding box center [203, 149] width 283 height 19
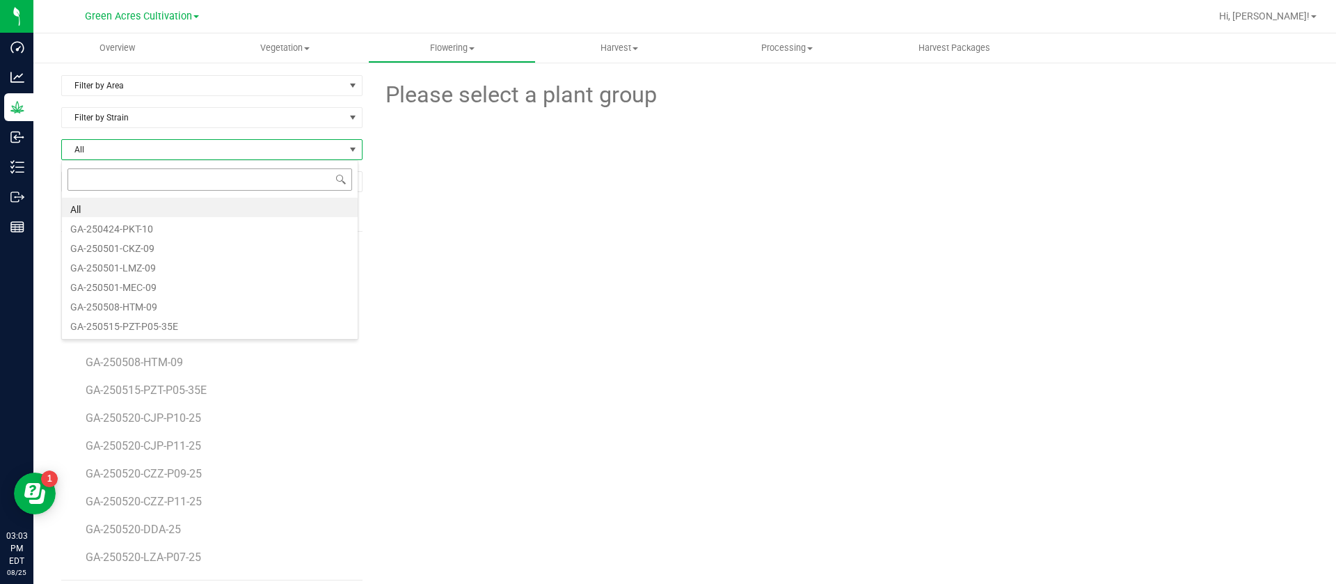
click at [135, 173] on input at bounding box center [210, 179] width 285 height 22
type input "25"
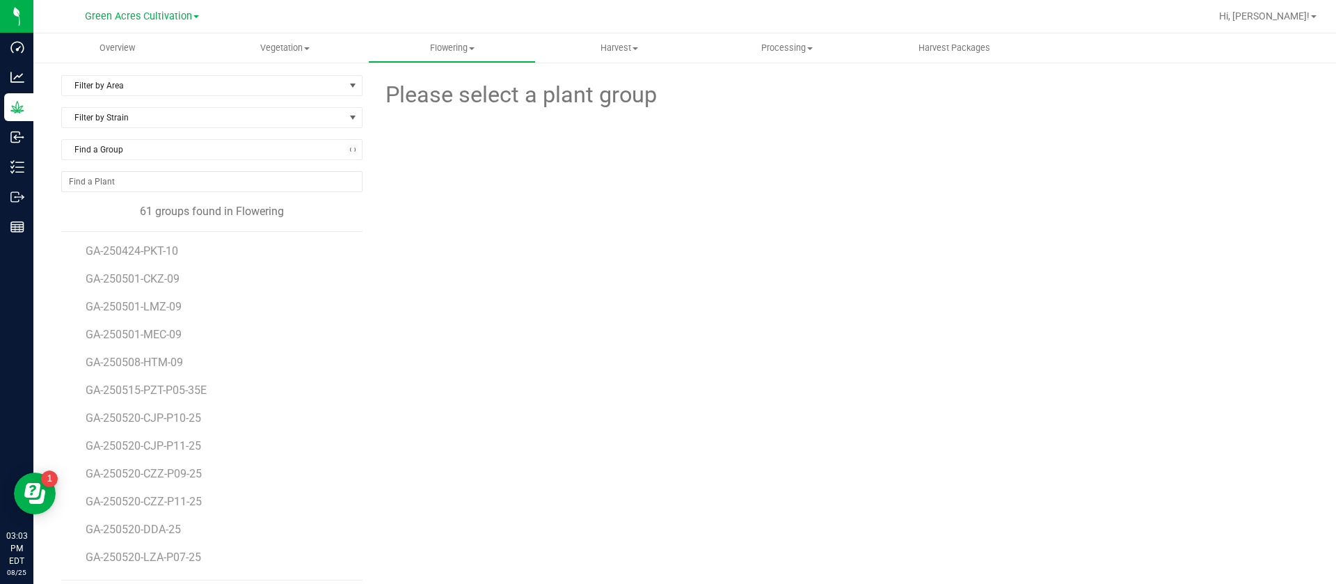
click at [882, 374] on div "Please select a plant group" at bounding box center [840, 327] width 935 height 505
click at [450, 50] on span "Flowering" at bounding box center [452, 48] width 166 height 13
click at [457, 117] on span "Flowering plants" at bounding box center [424, 117] width 113 height 12
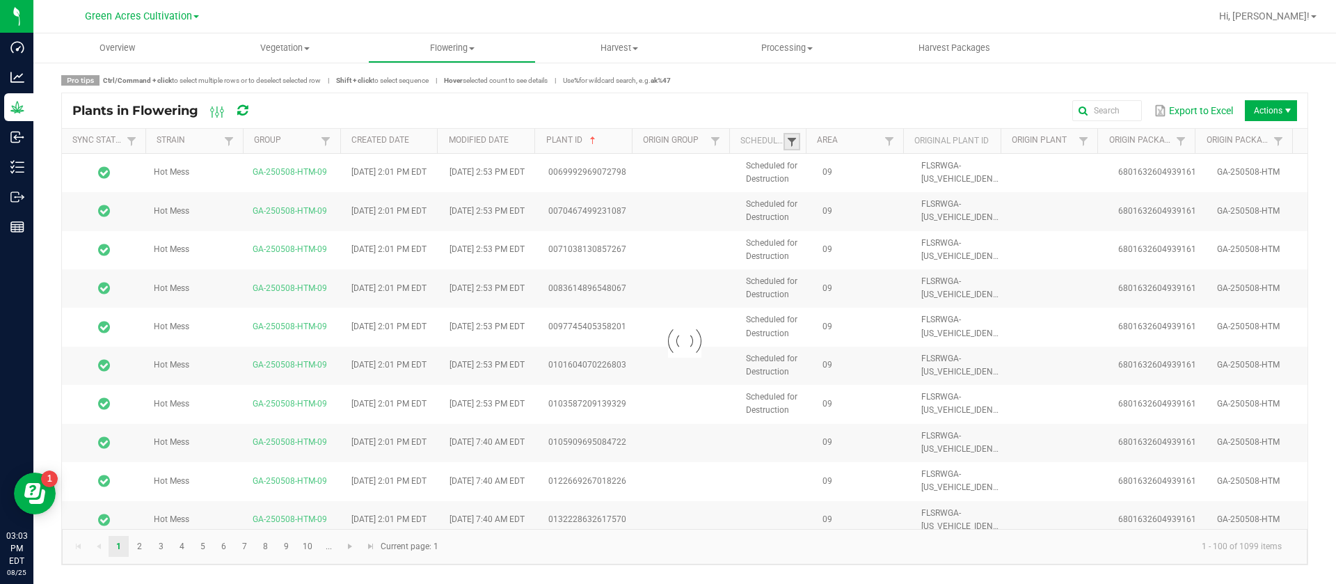
click at [794, 143] on span at bounding box center [791, 141] width 11 height 11
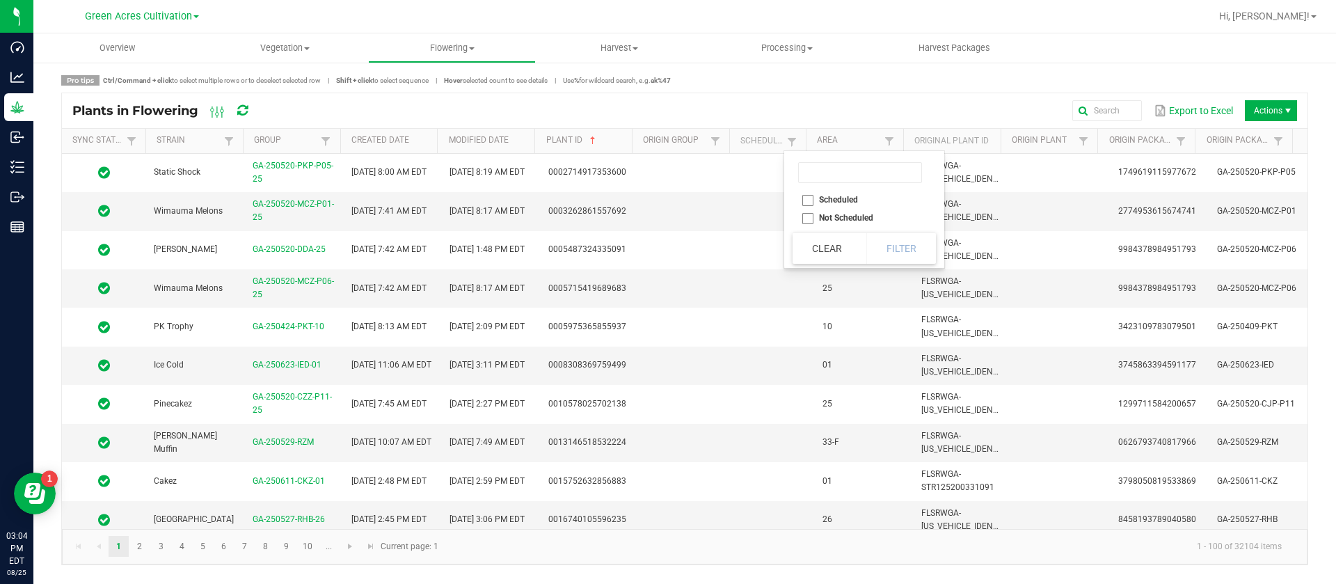
click at [839, 195] on li "Scheduled" at bounding box center [860, 200] width 135 height 18
checkbox input "true"
click at [921, 250] on button "Filter" at bounding box center [902, 248] width 70 height 31
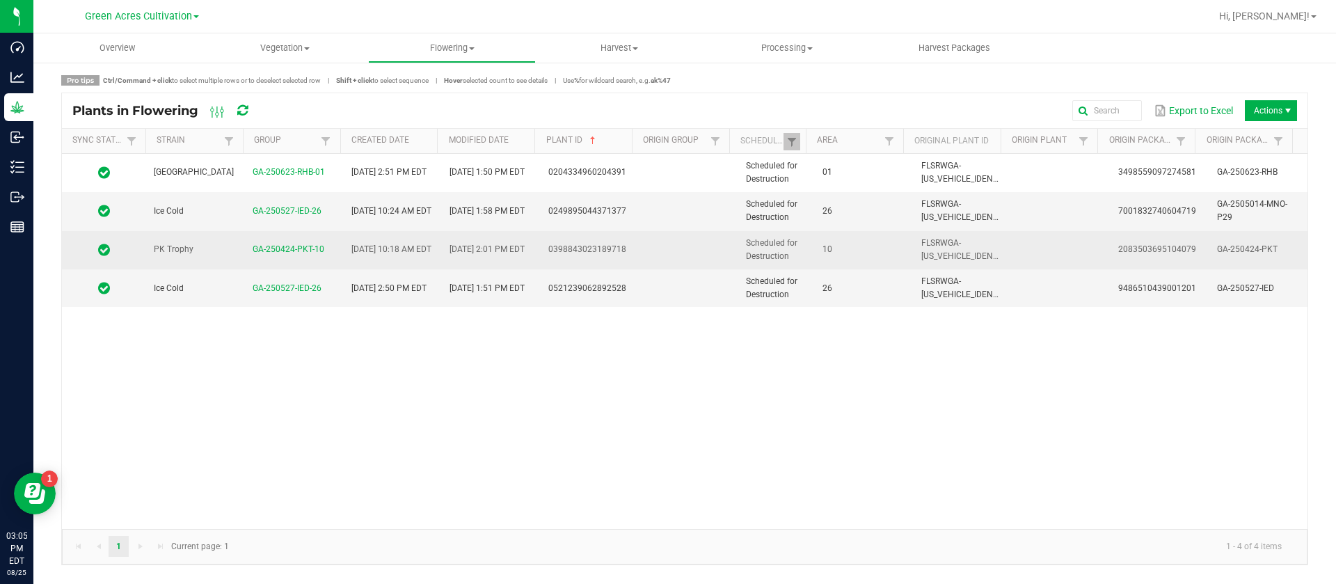
click at [649, 255] on td at bounding box center [688, 250] width 99 height 38
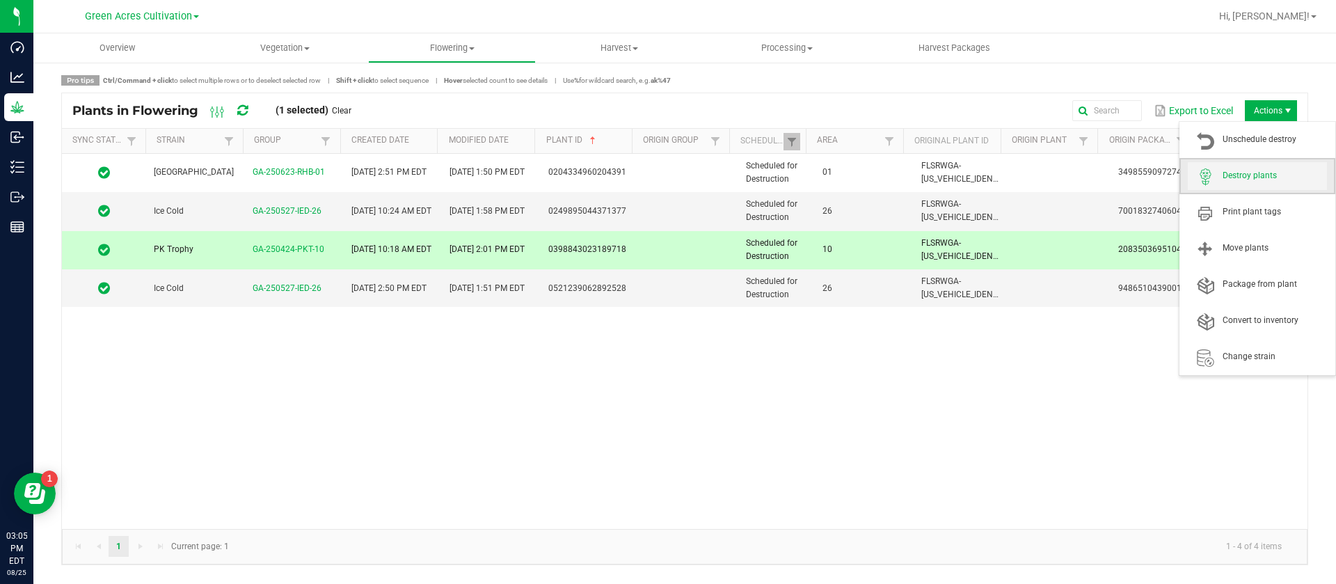
click at [1258, 166] on span "Destroy plants" at bounding box center [1257, 176] width 139 height 28
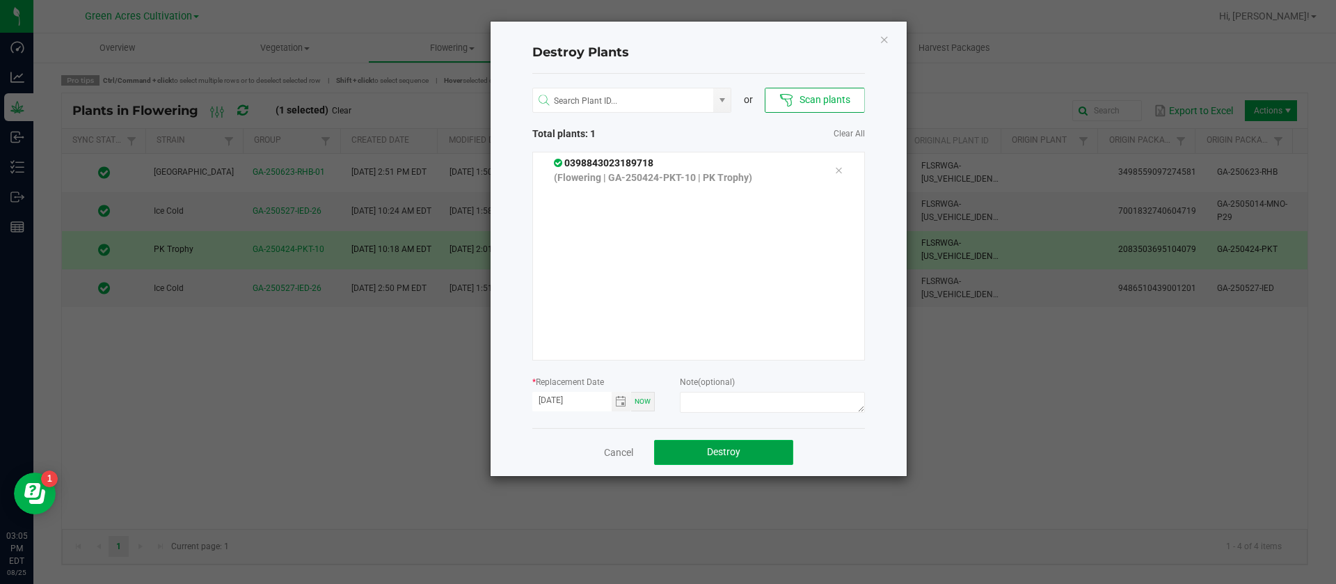
click at [729, 444] on button "Destroy" at bounding box center [723, 452] width 139 height 25
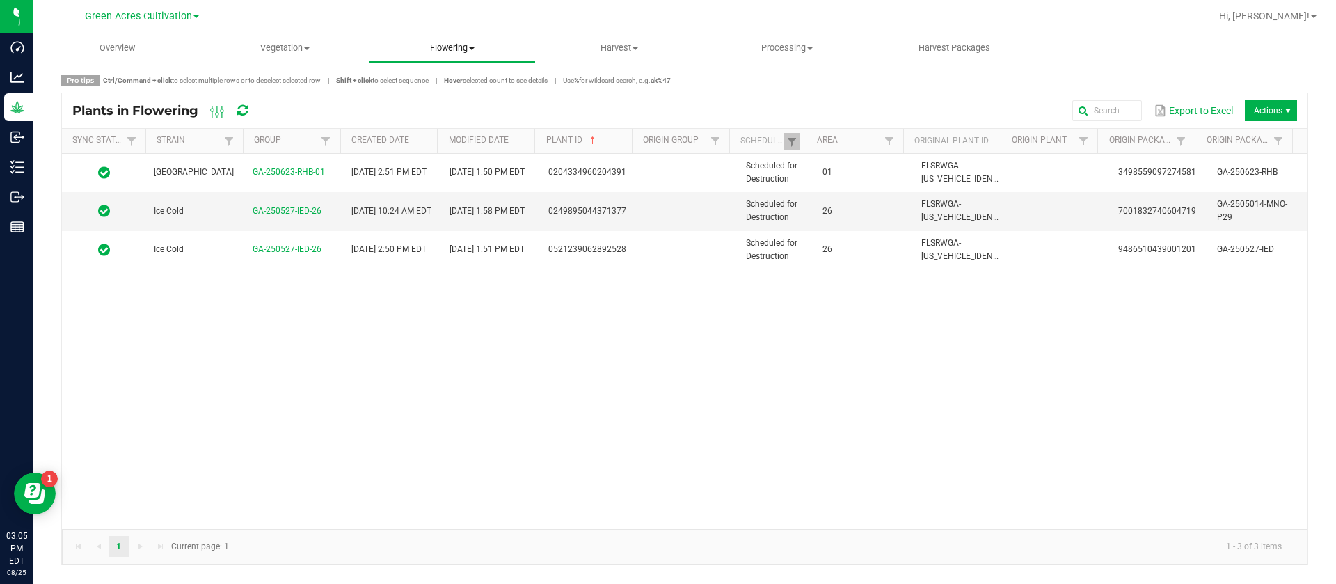
click at [434, 56] on uib-tab-heading "Flowering Create harvest Flowering groups Flowering plants Apply to plants Plan…" at bounding box center [452, 48] width 166 height 28
click at [451, 103] on span "Flowering groups" at bounding box center [426, 101] width 116 height 12
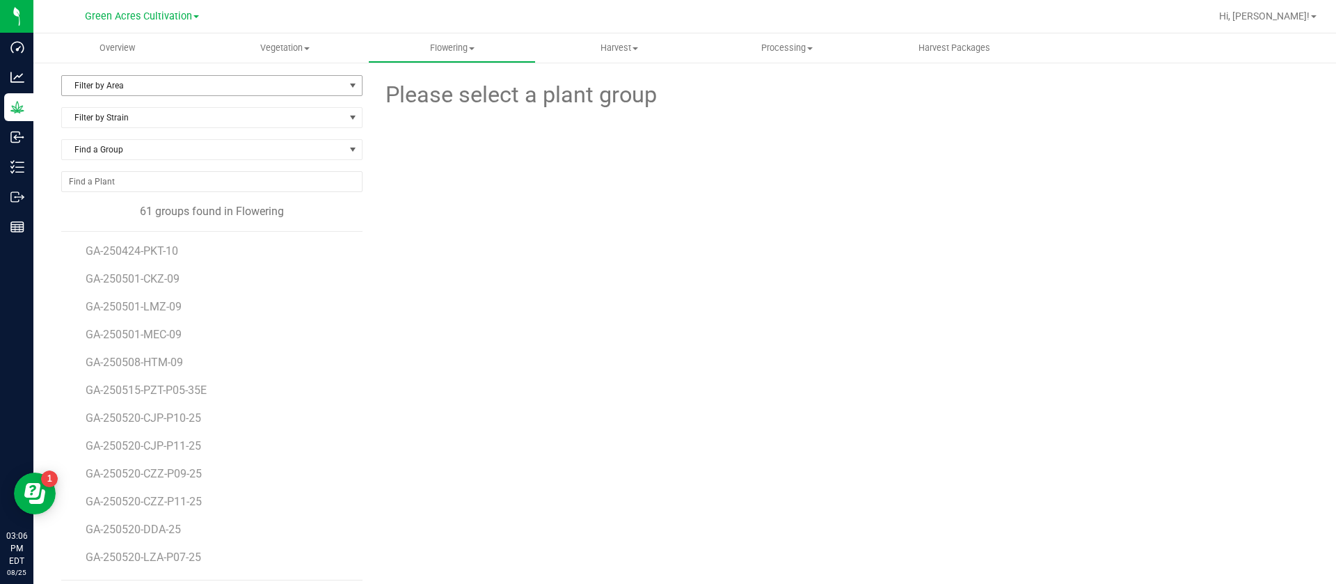
click at [194, 83] on span "Filter by Area" at bounding box center [203, 85] width 283 height 19
click at [107, 223] on li "26" at bounding box center [210, 232] width 296 height 21
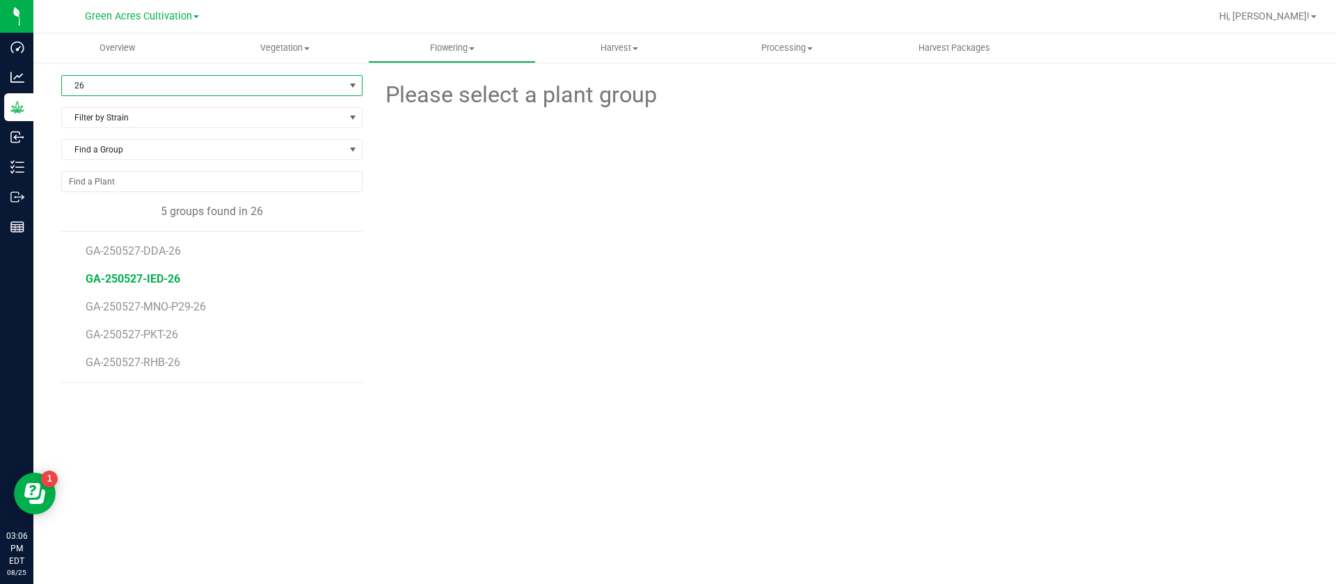
click at [163, 274] on span "GA-250527-IED-26" at bounding box center [133, 278] width 95 height 13
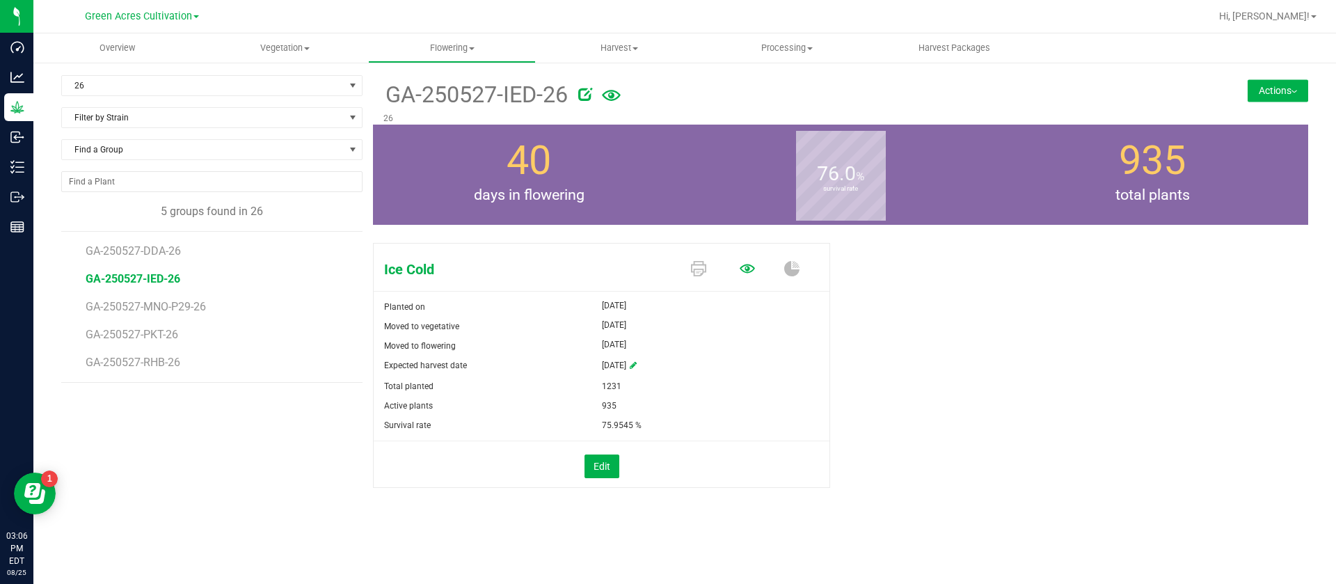
click at [748, 267] on icon at bounding box center [747, 268] width 15 height 15
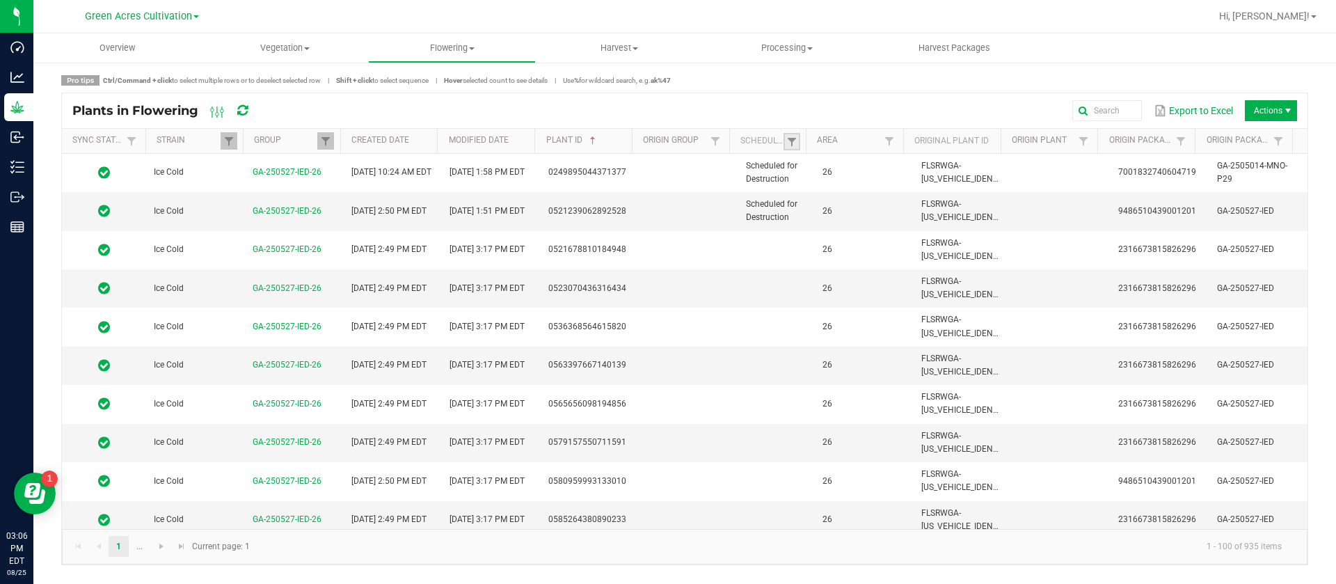
click at [798, 146] on link at bounding box center [792, 141] width 17 height 17
click at [846, 202] on li "Scheduled" at bounding box center [860, 200] width 135 height 18
checkbox input "true"
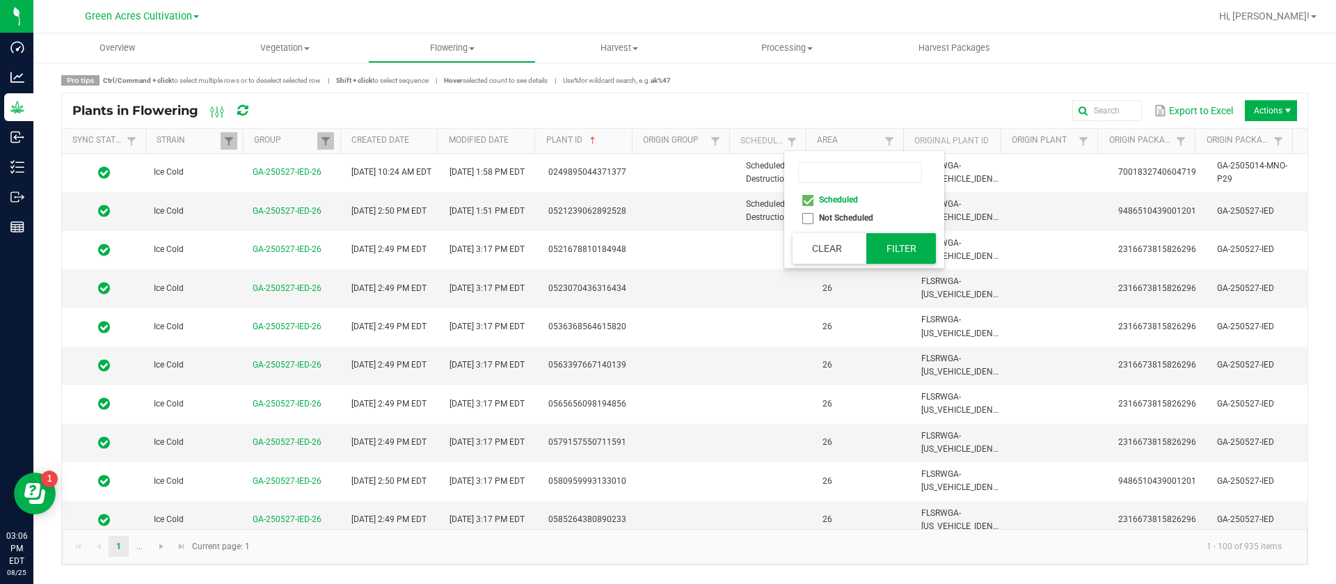
click at [901, 251] on button "Filter" at bounding box center [902, 248] width 70 height 31
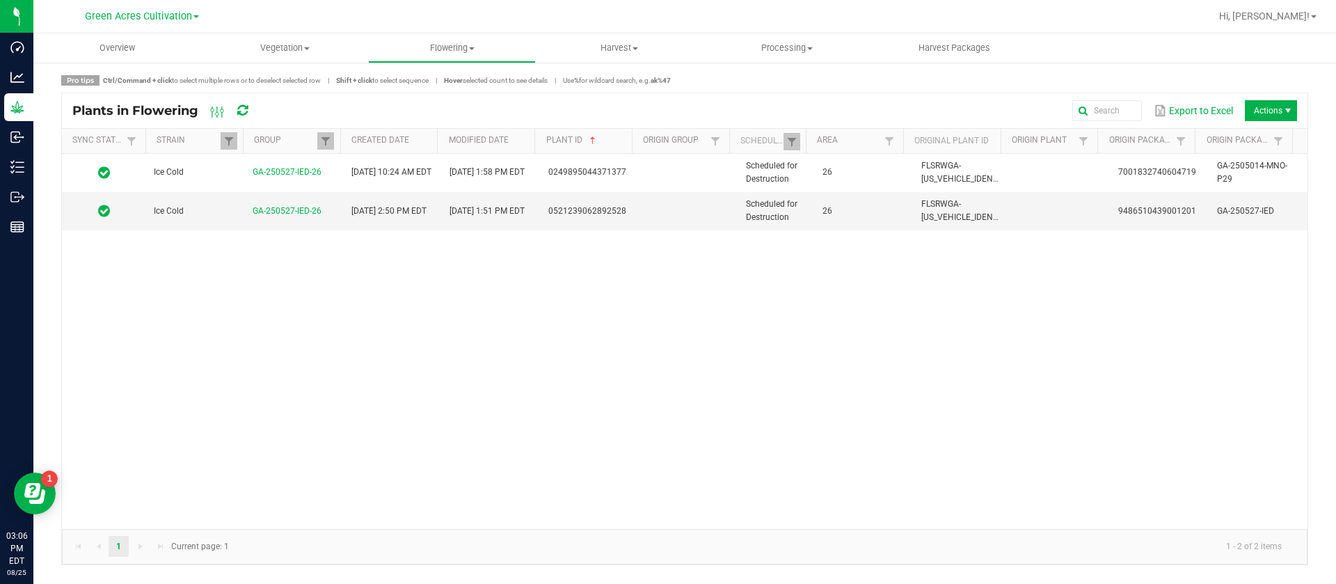
click at [710, 416] on div "Ice Cold GA-250527-IED-26 06/05/2025 10:24 AM EDT 08/18/2025 1:58 PM EDT 024989…" at bounding box center [685, 341] width 1246 height 375
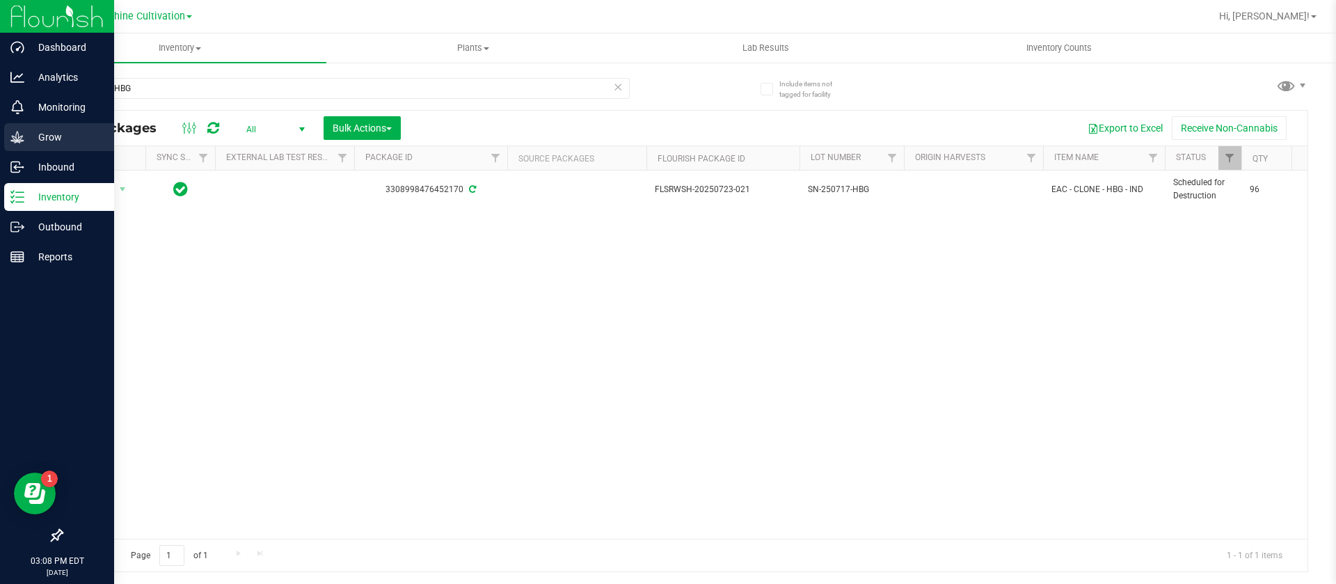
click at [21, 126] on div "Grow" at bounding box center [59, 137] width 110 height 28
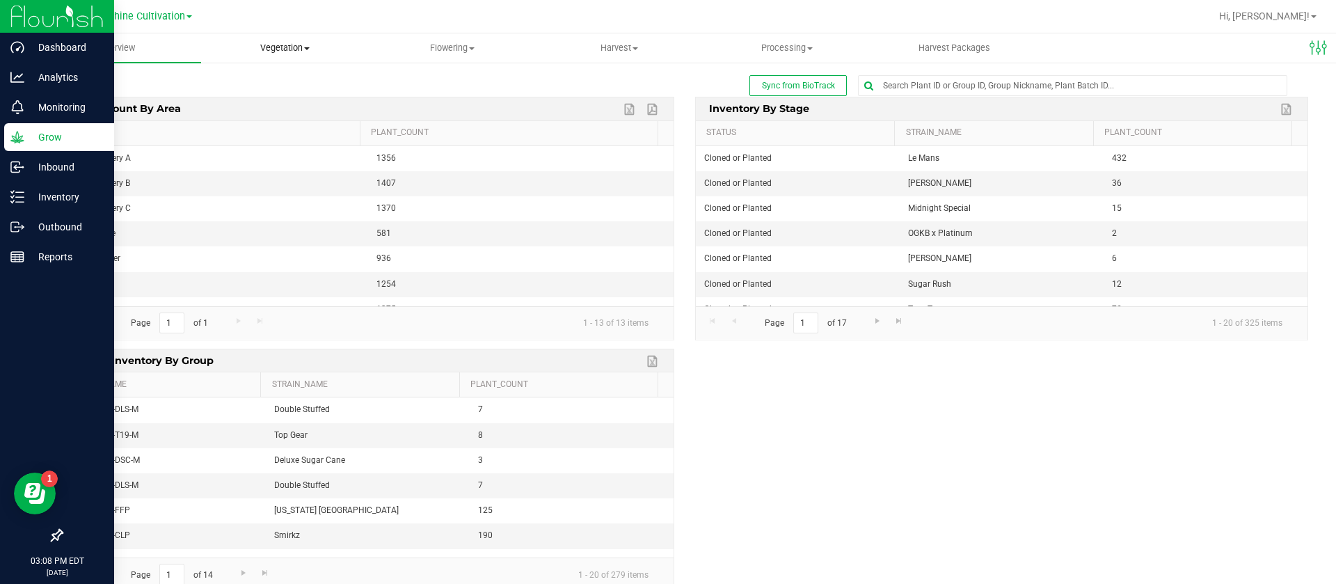
click at [266, 42] on span "Vegetation" at bounding box center [285, 48] width 166 height 13
click at [268, 91] on li "Veg groups" at bounding box center [285, 84] width 168 height 17
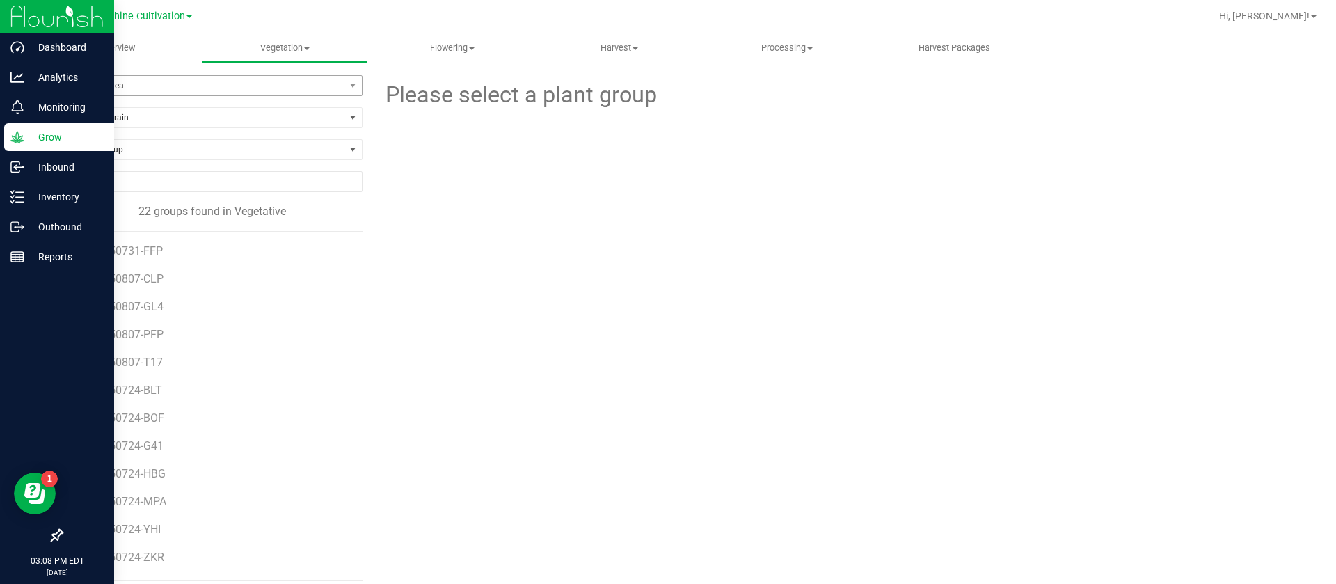
click at [166, 82] on span "Filter by Area" at bounding box center [203, 85] width 283 height 19
click at [139, 126] on li "North Nursery A" at bounding box center [210, 130] width 296 height 21
click at [100, 84] on span "North Nursery A" at bounding box center [203, 85] width 283 height 19
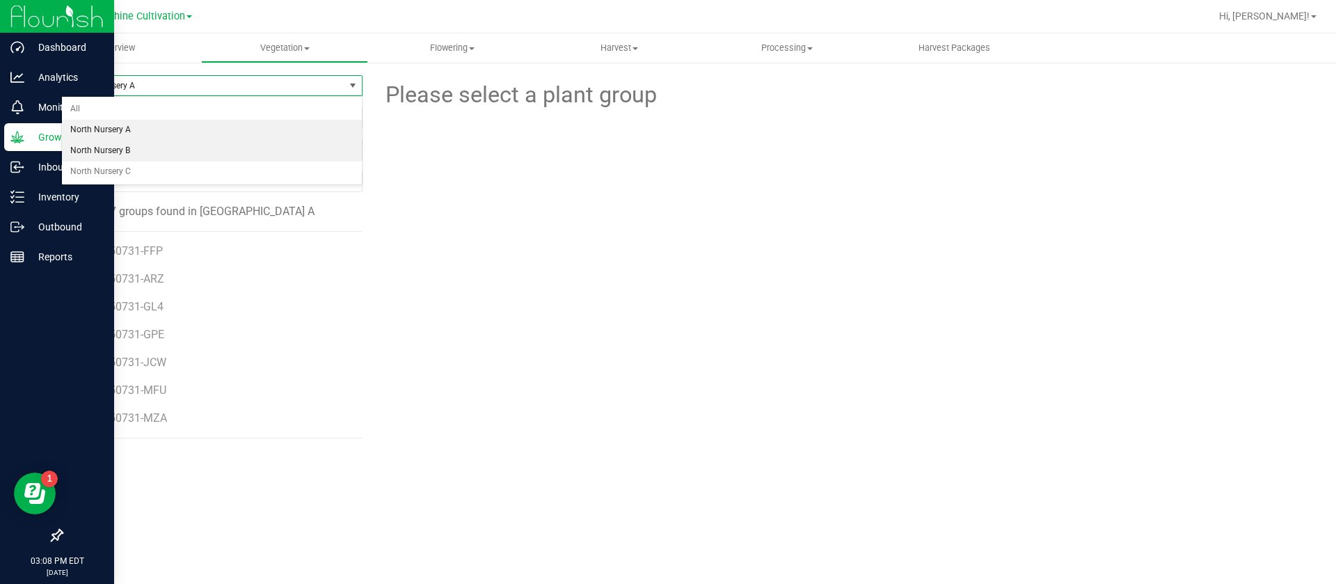
click at [134, 152] on li "North Nursery B" at bounding box center [212, 151] width 300 height 21
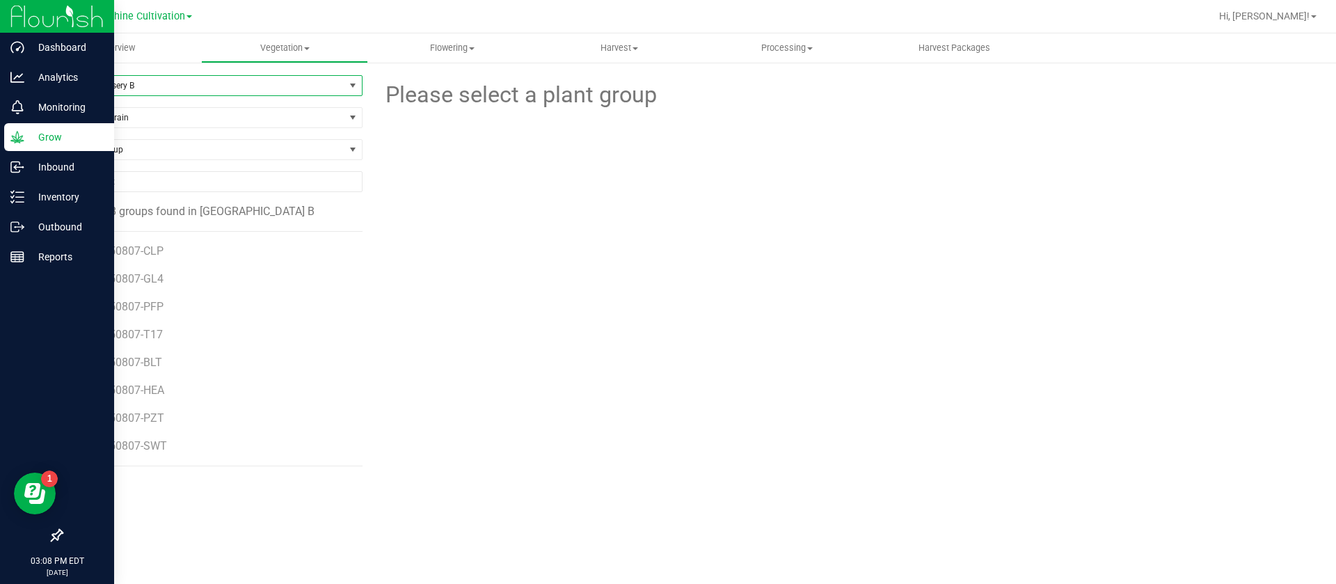
click at [136, 79] on span "North Nursery B" at bounding box center [203, 85] width 283 height 19
click at [635, 297] on div "Please select a plant group" at bounding box center [840, 284] width 935 height 418
click at [61, 183] on div "Inventory" at bounding box center [59, 197] width 110 height 28
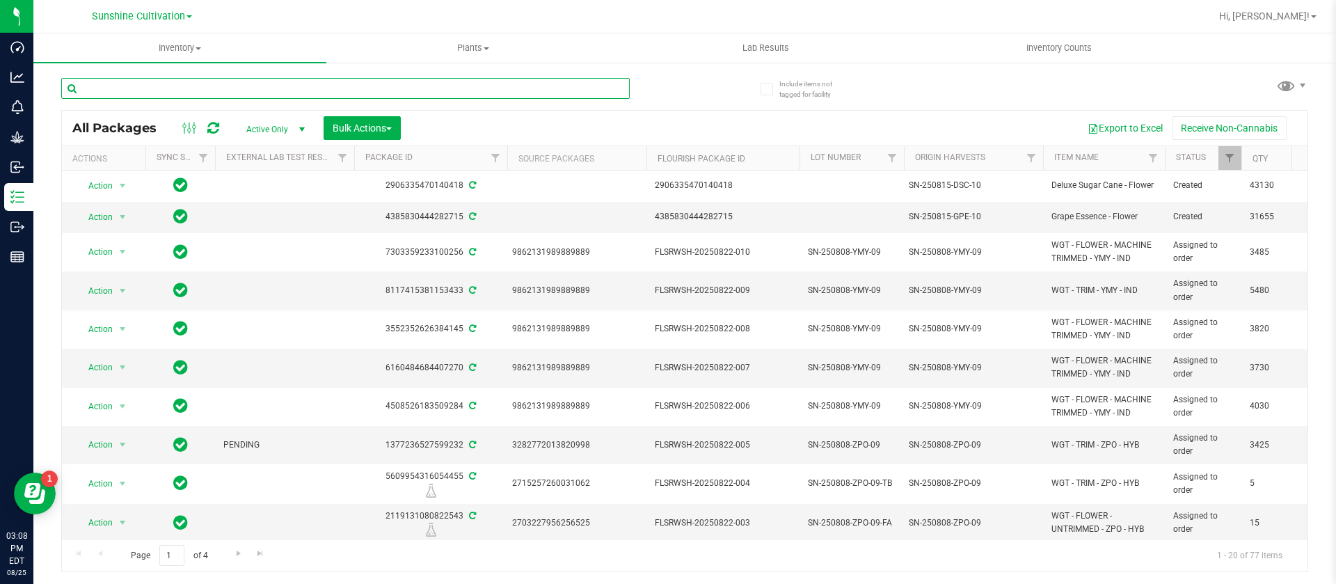
click at [364, 92] on input "text" at bounding box center [345, 88] width 569 height 21
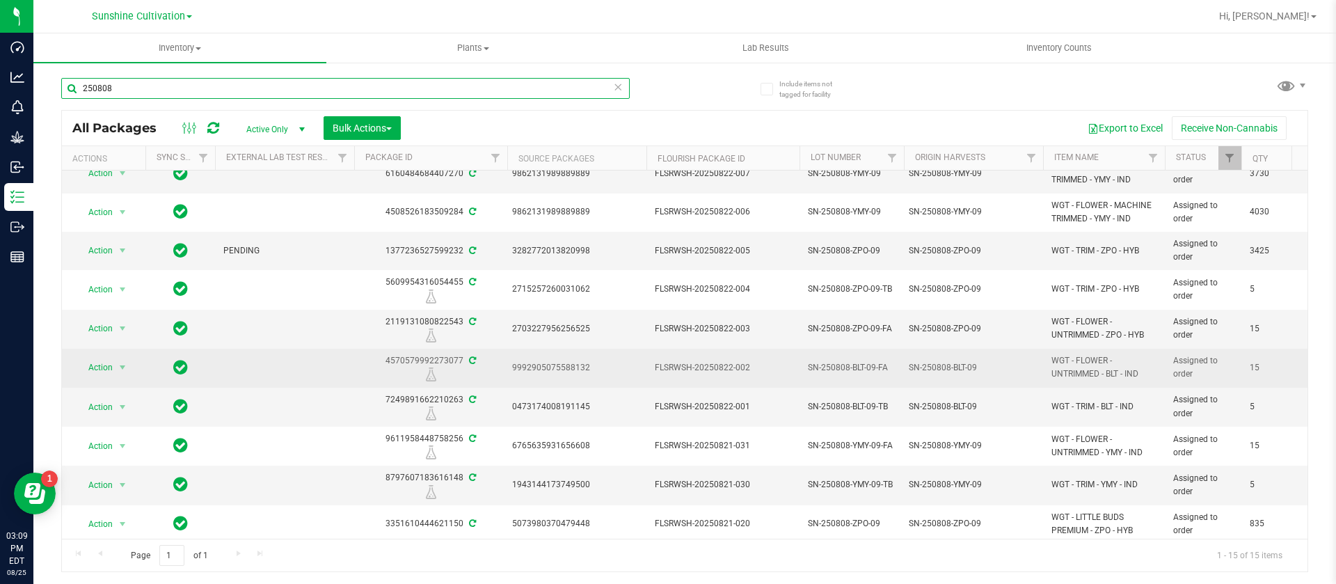
scroll to position [229, 0]
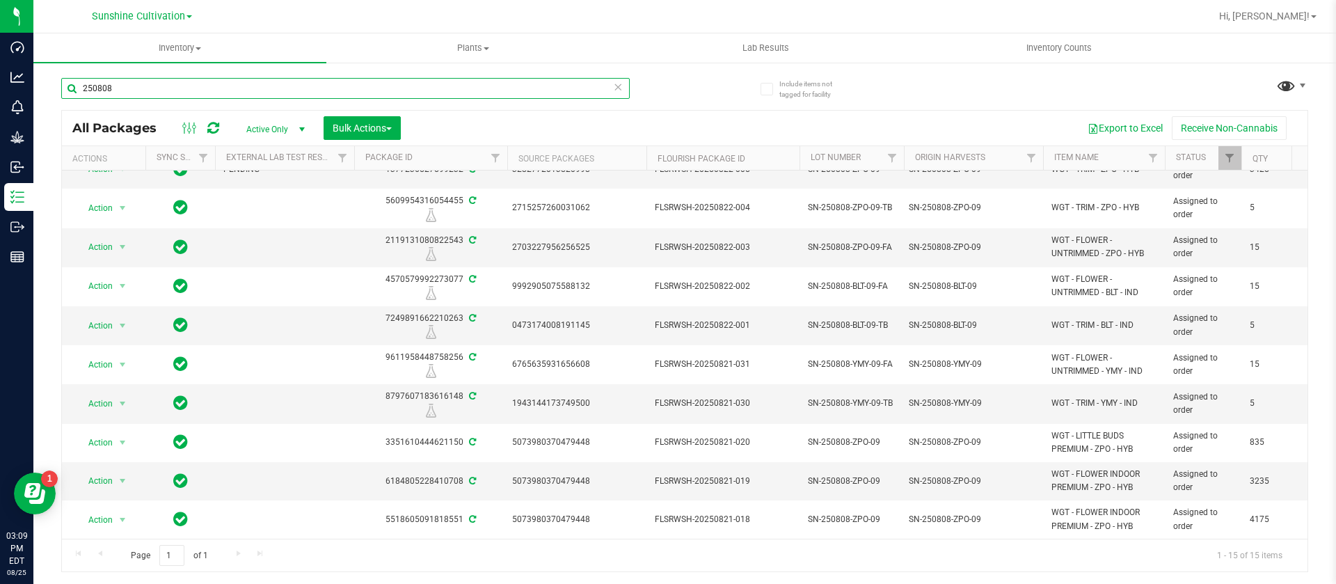
type input "250808"
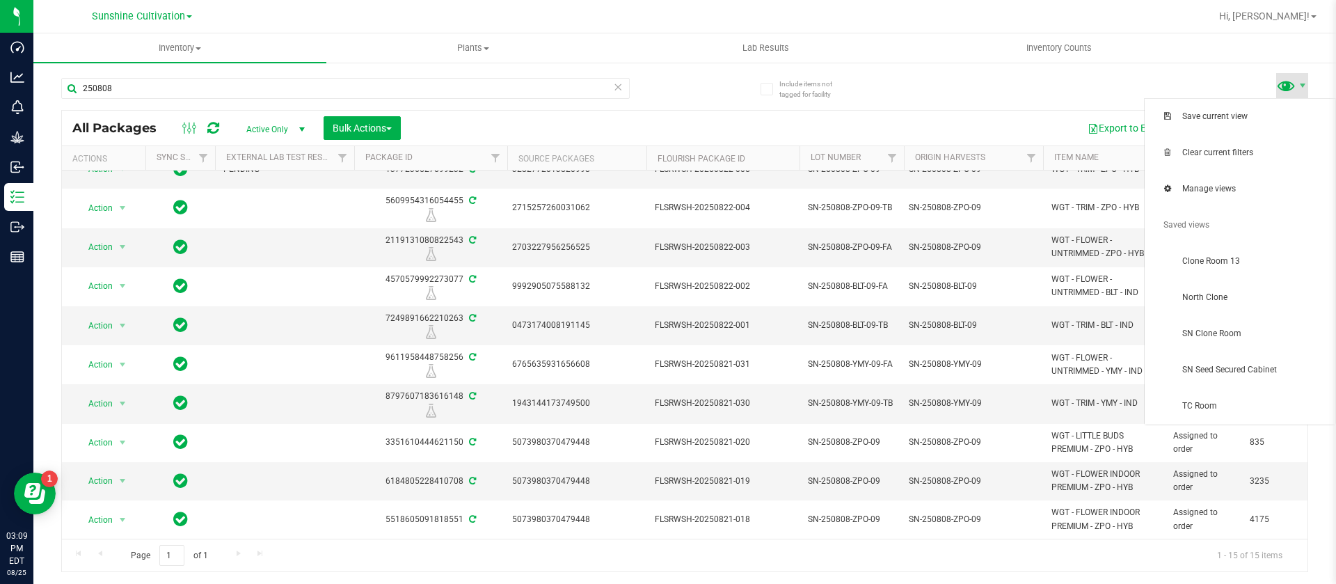
click at [1290, 80] on span at bounding box center [1286, 85] width 20 height 20
click at [1216, 261] on span "Clone Room 13" at bounding box center [1255, 261] width 145 height 12
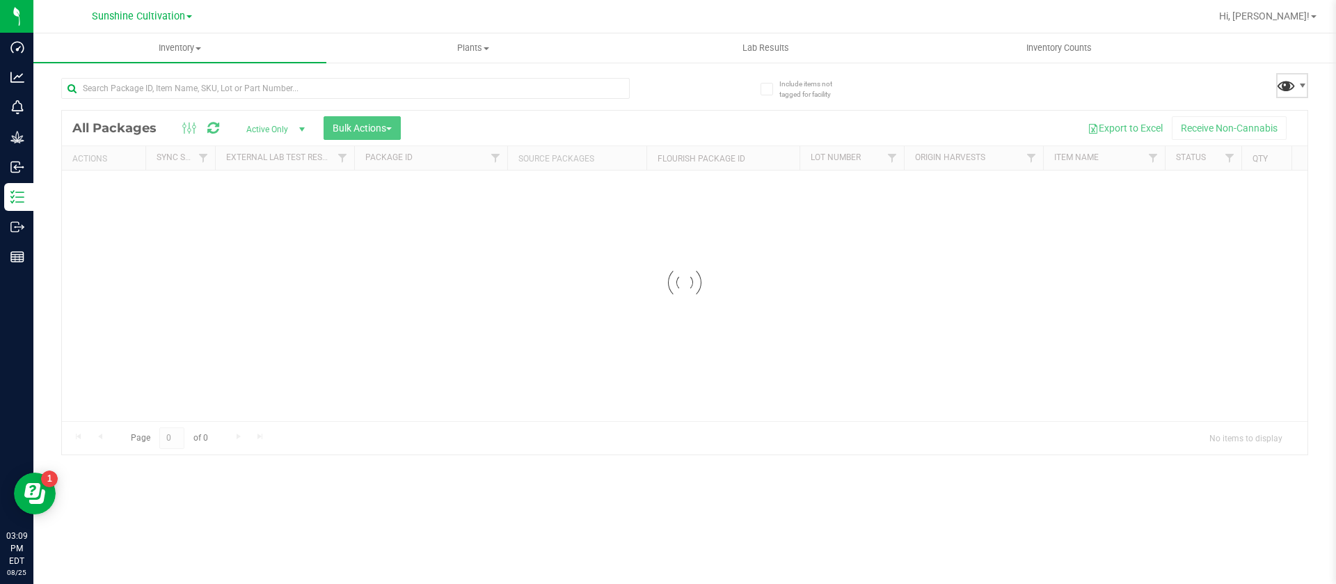
click at [1281, 82] on span at bounding box center [1286, 85] width 20 height 20
click at [1286, 89] on span at bounding box center [1286, 85] width 20 height 20
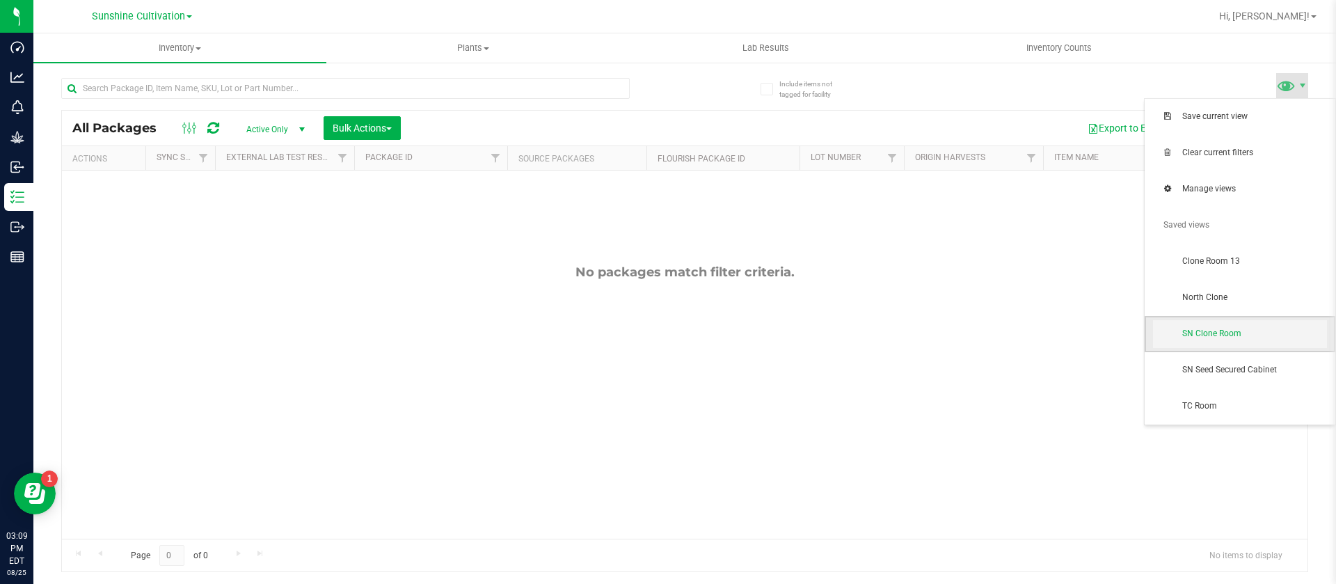
click at [1240, 334] on span "SN Clone Room" at bounding box center [1255, 334] width 145 height 12
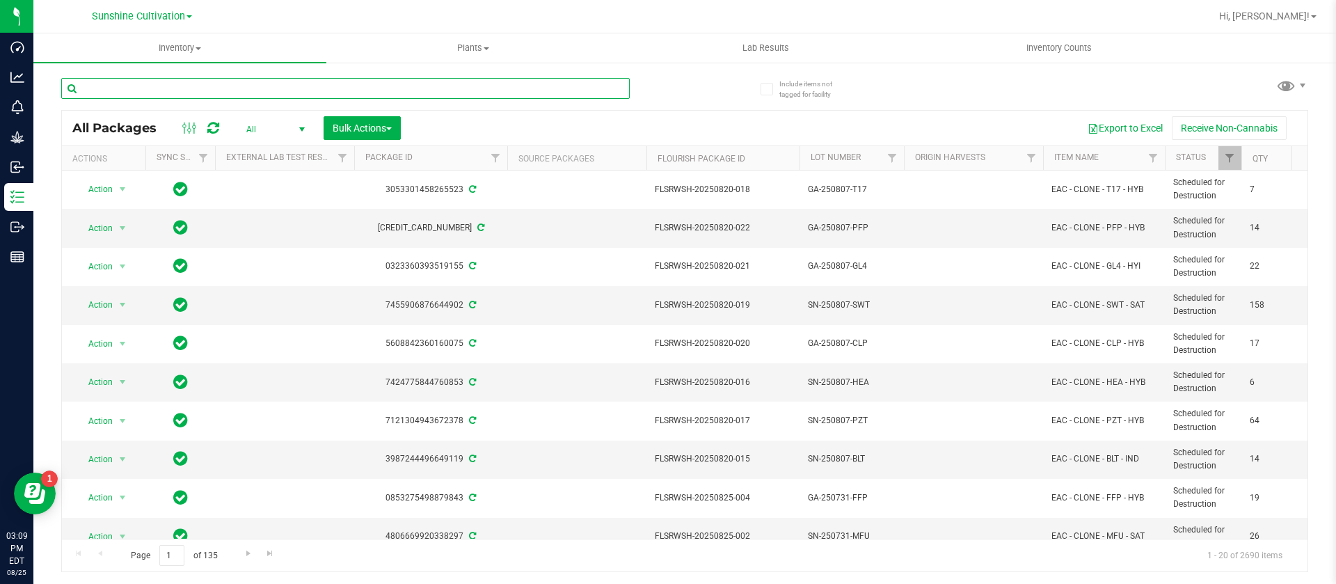
click at [148, 89] on input "text" at bounding box center [345, 88] width 569 height 21
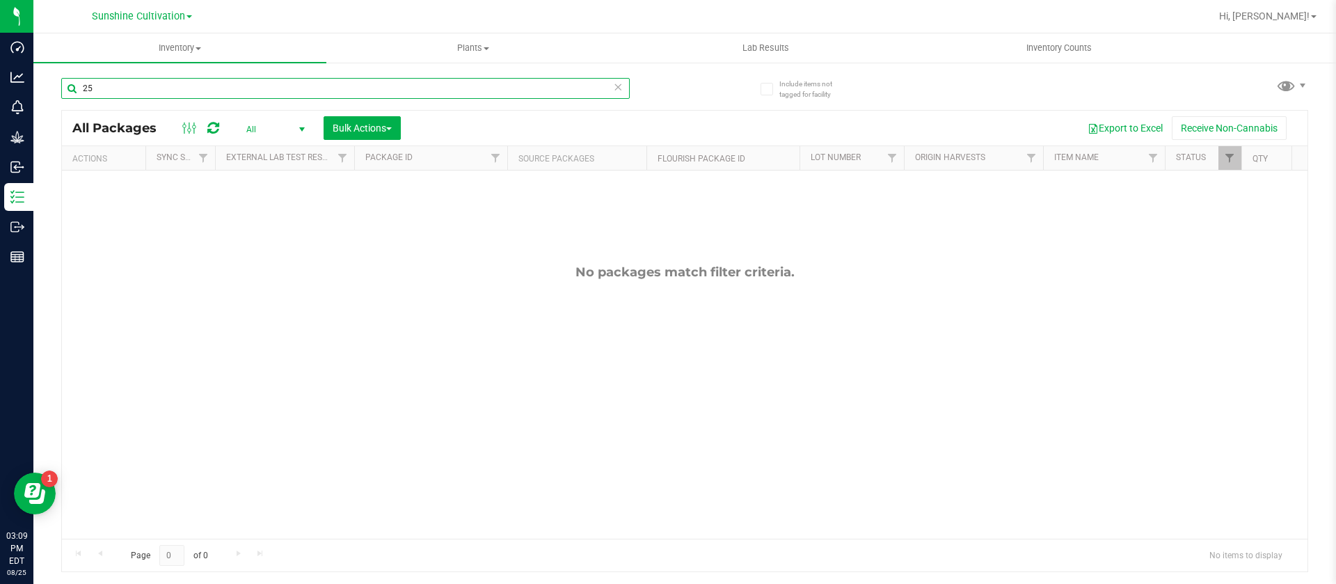
type input "2"
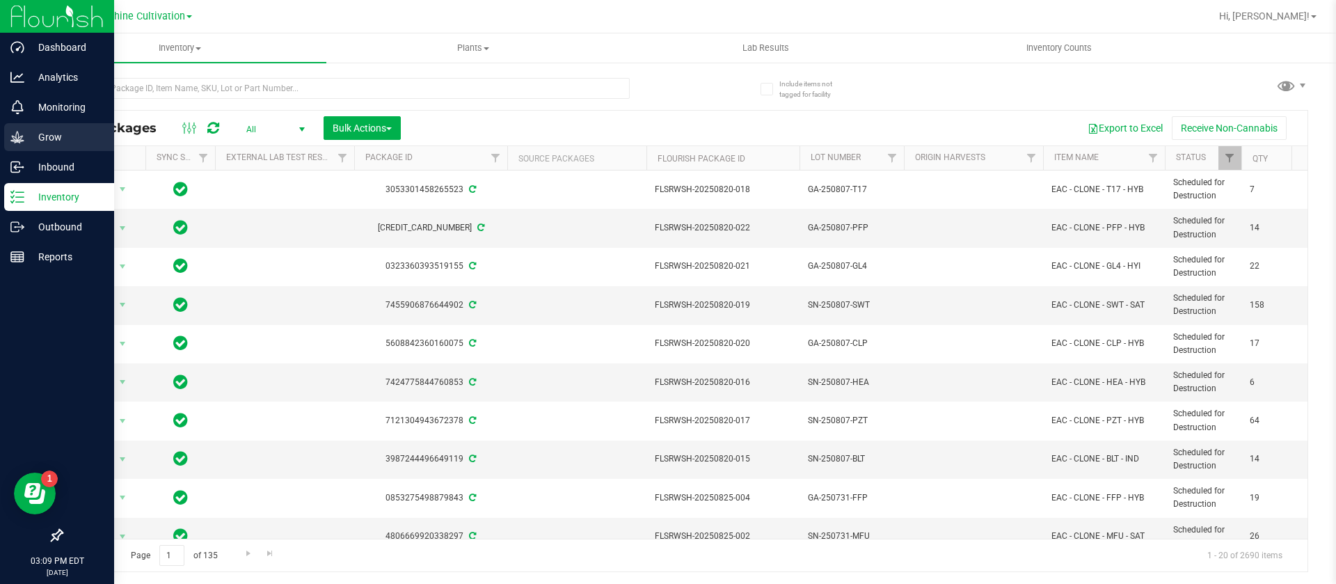
click at [22, 140] on icon at bounding box center [16, 137] width 13 height 12
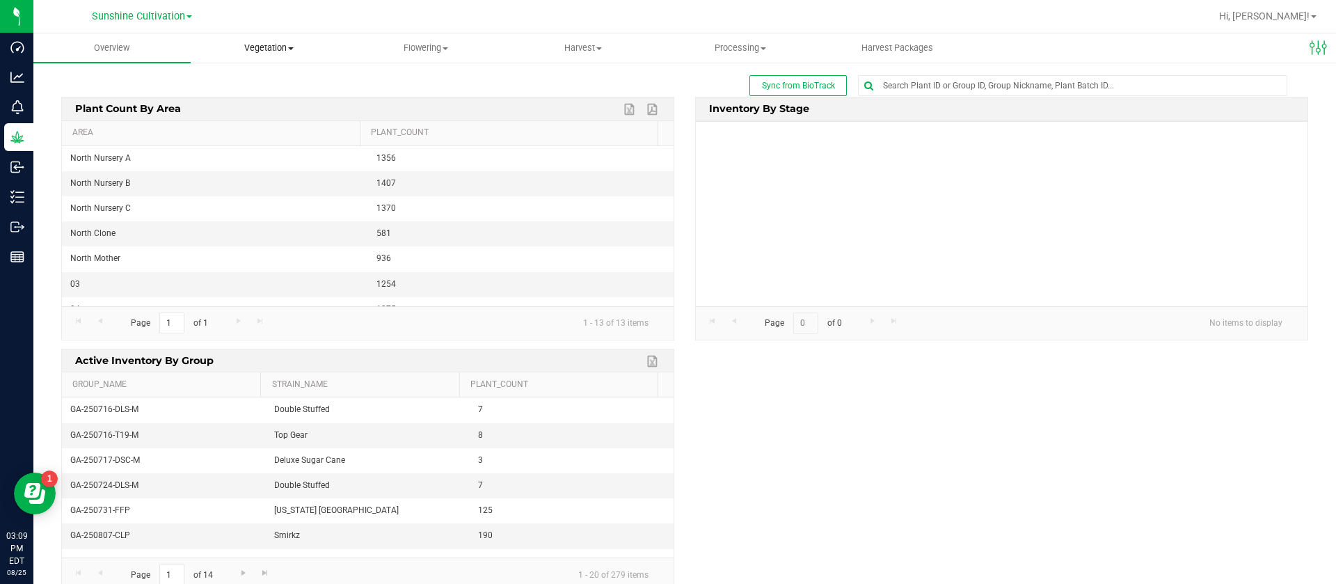
click at [274, 47] on span "Vegetation" at bounding box center [269, 48] width 156 height 13
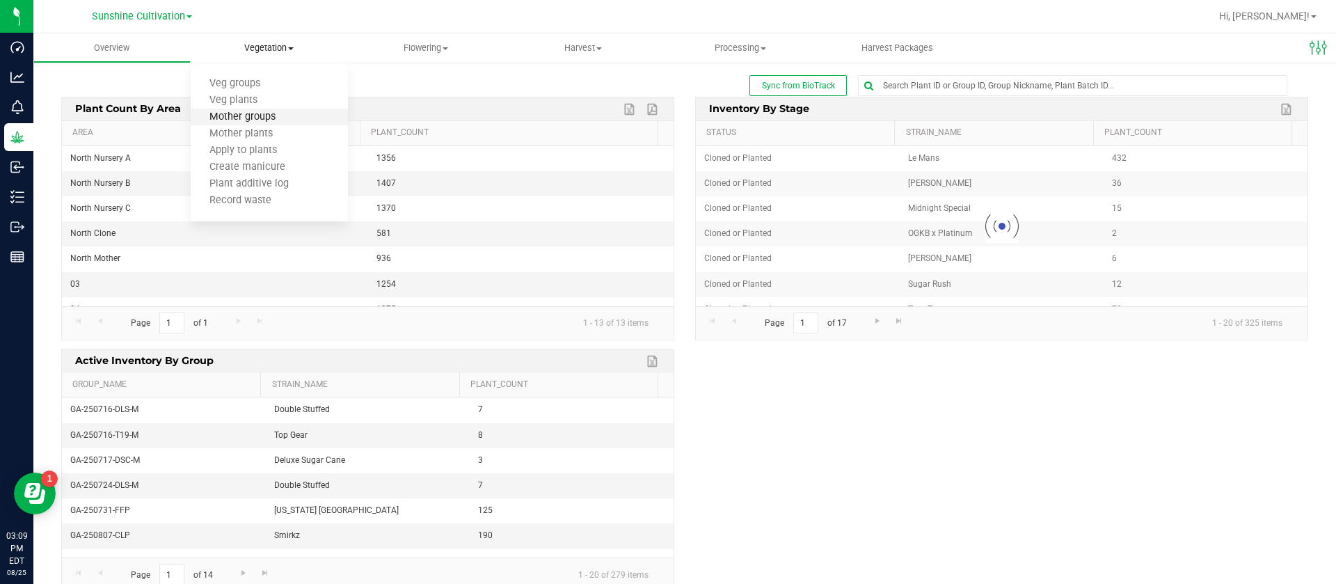
click at [278, 120] on span "Mother groups" at bounding box center [243, 117] width 104 height 12
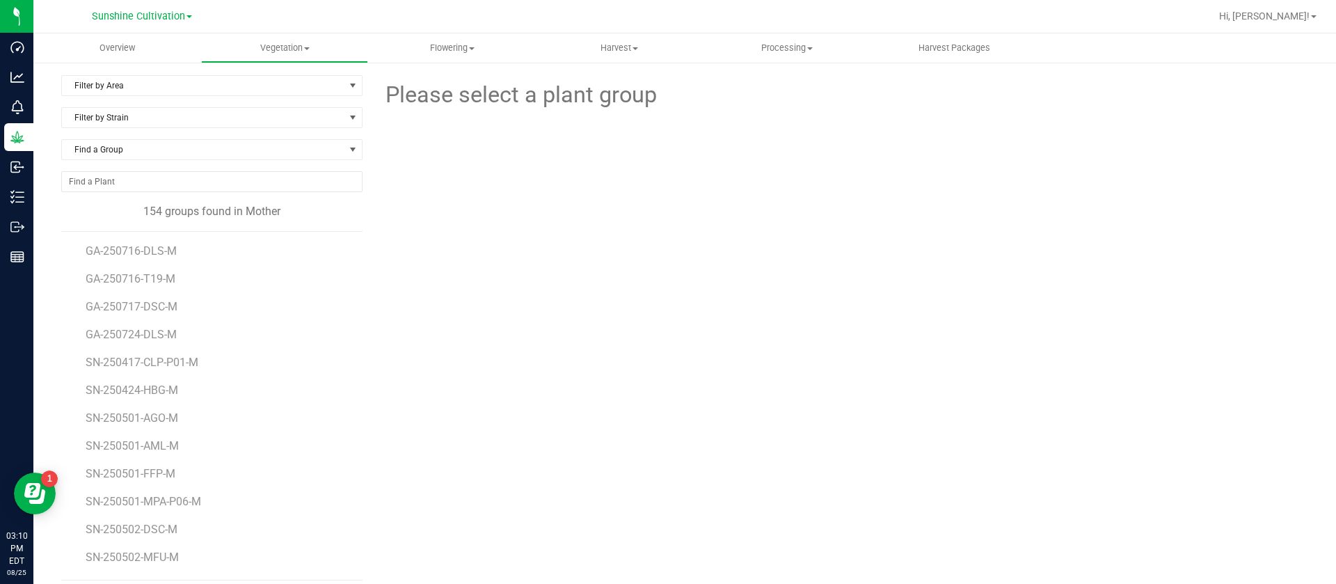
click at [177, 162] on div "Find a Group" at bounding box center [211, 155] width 301 height 32
click at [179, 146] on span "Find a Group" at bounding box center [203, 149] width 283 height 19
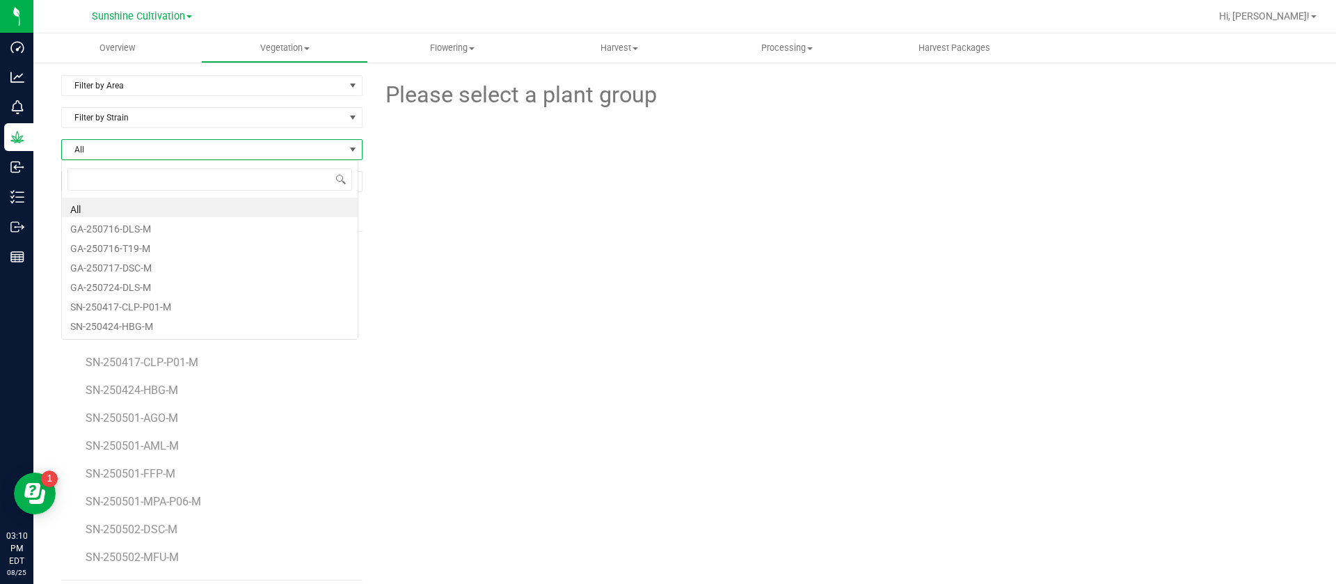
scroll to position [21, 298]
type input "pj2"
click at [196, 199] on li "SN-250522-PJ2-P01-M" at bounding box center [210, 207] width 296 height 19
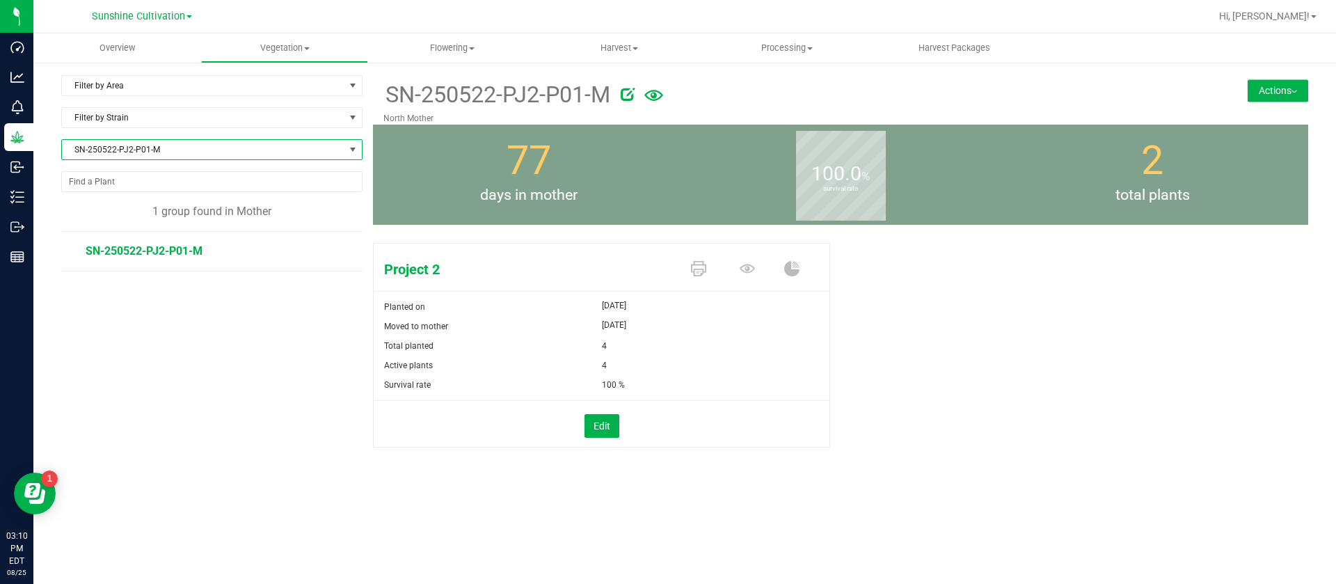
click at [1278, 91] on button "Actions" at bounding box center [1278, 90] width 61 height 22
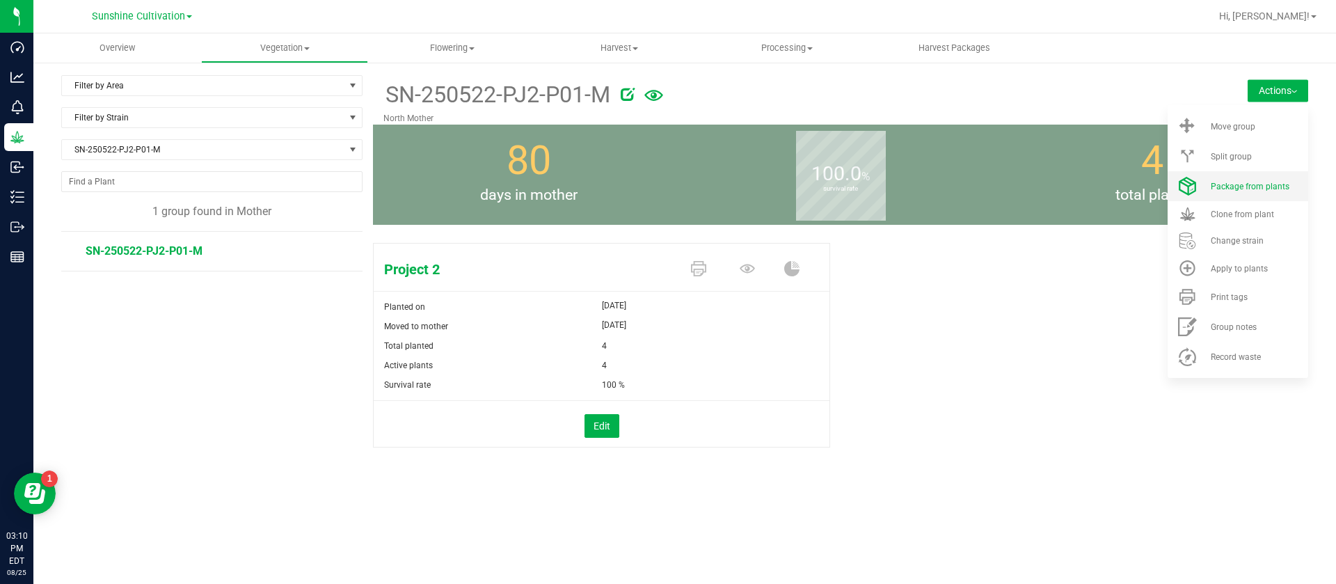
click at [1236, 182] on span "Package from plants" at bounding box center [1250, 187] width 79 height 10
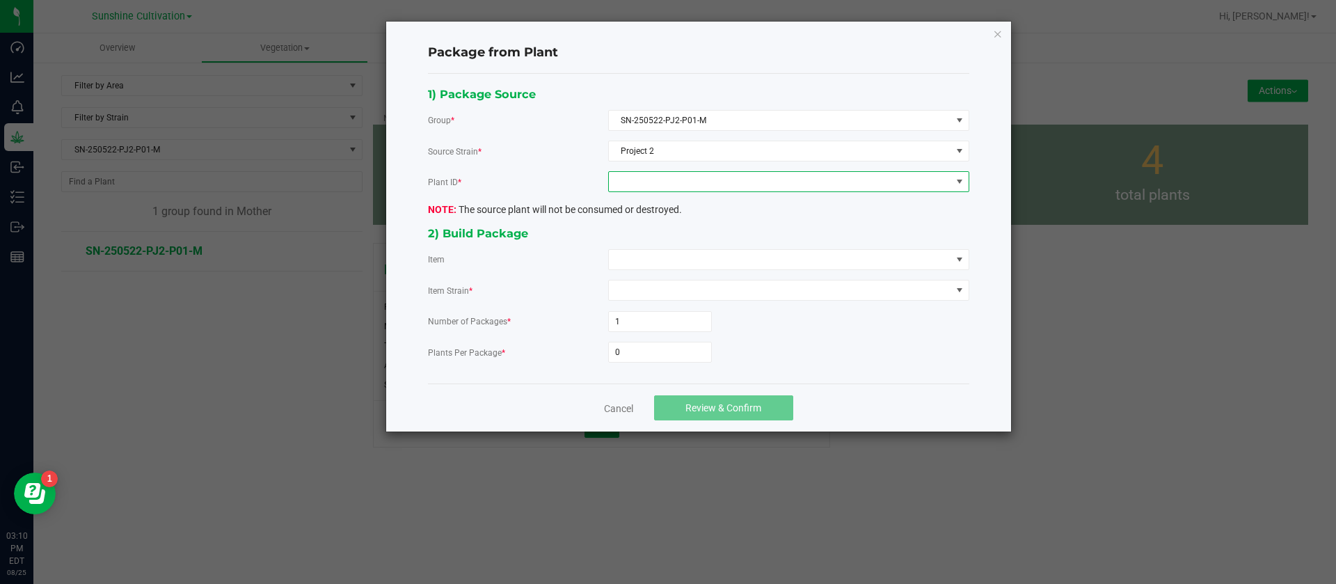
click at [665, 185] on span at bounding box center [780, 181] width 342 height 19
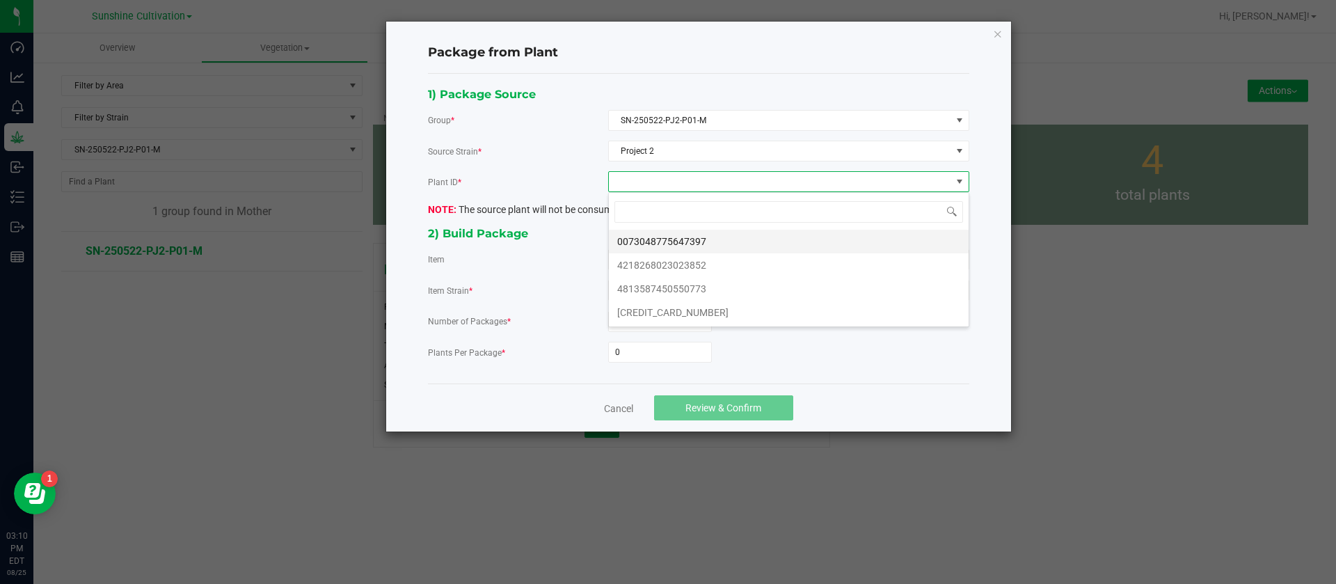
scroll to position [21, 361]
click at [658, 233] on li "0073048775647397" at bounding box center [789, 242] width 360 height 24
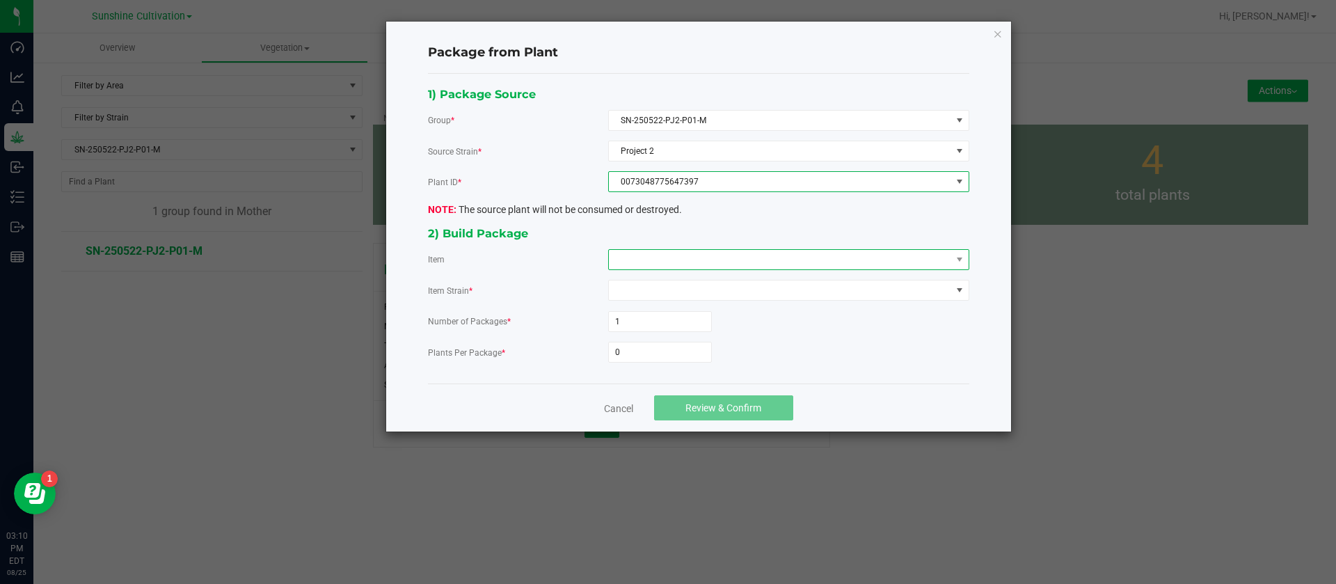
click at [633, 269] on span at bounding box center [780, 259] width 342 height 19
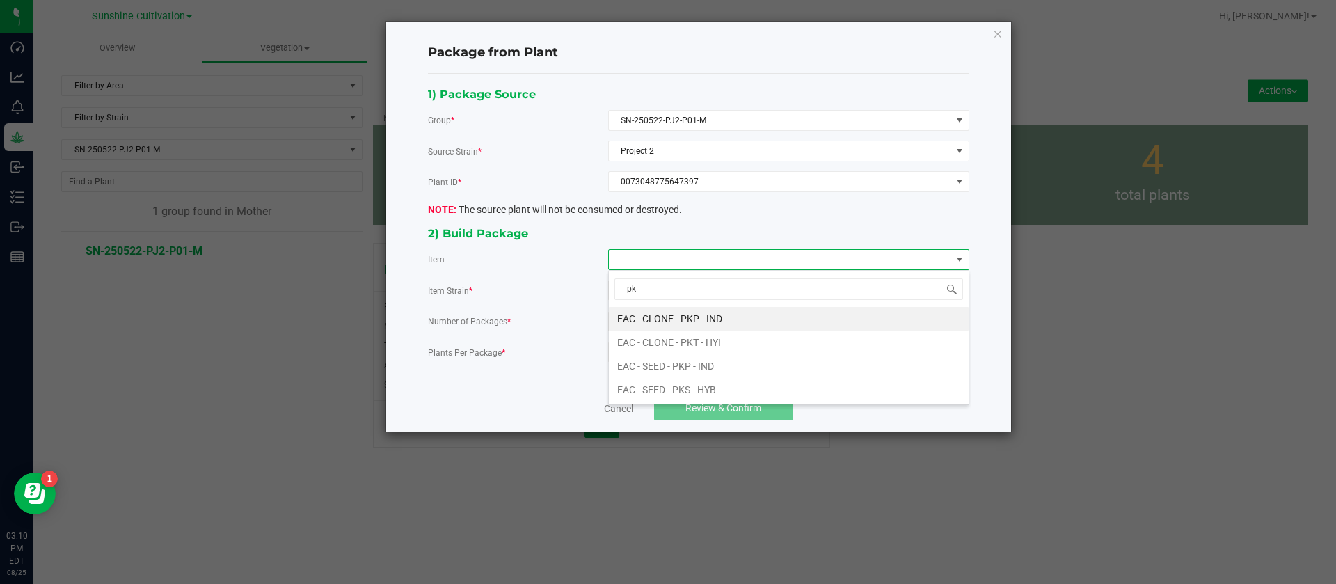
type input "p"
